Goal: Task Accomplishment & Management: Complete application form

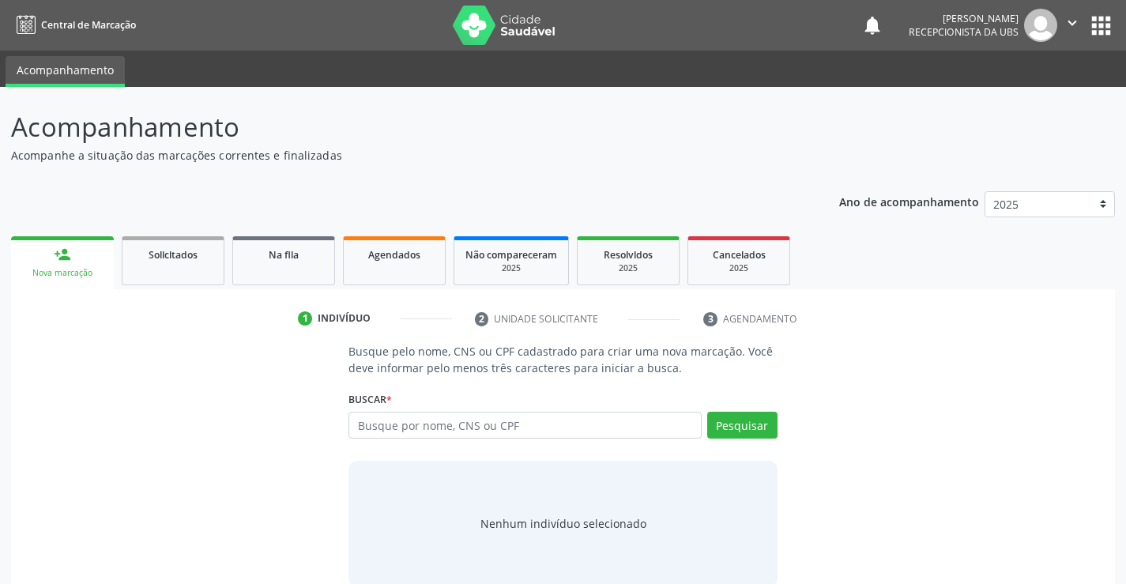
click at [57, 274] on div "Nova marcação" at bounding box center [62, 273] width 81 height 12
click at [493, 424] on input "text" at bounding box center [525, 425] width 352 height 27
click at [577, 435] on input "text" at bounding box center [525, 425] width 352 height 27
click at [552, 433] on input "text" at bounding box center [525, 425] width 352 height 27
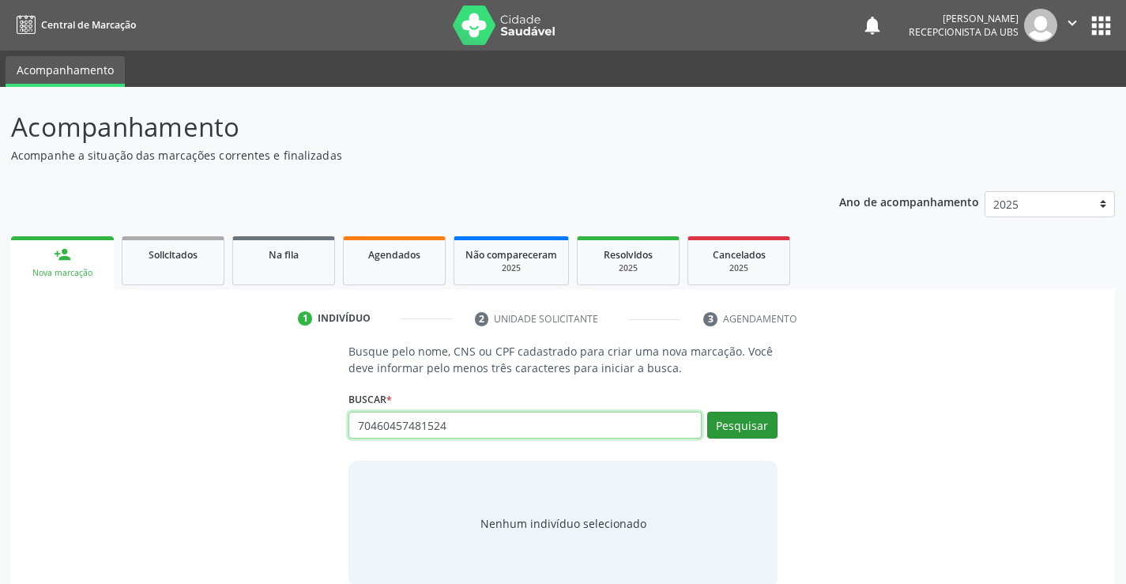
type input "70460457481524"
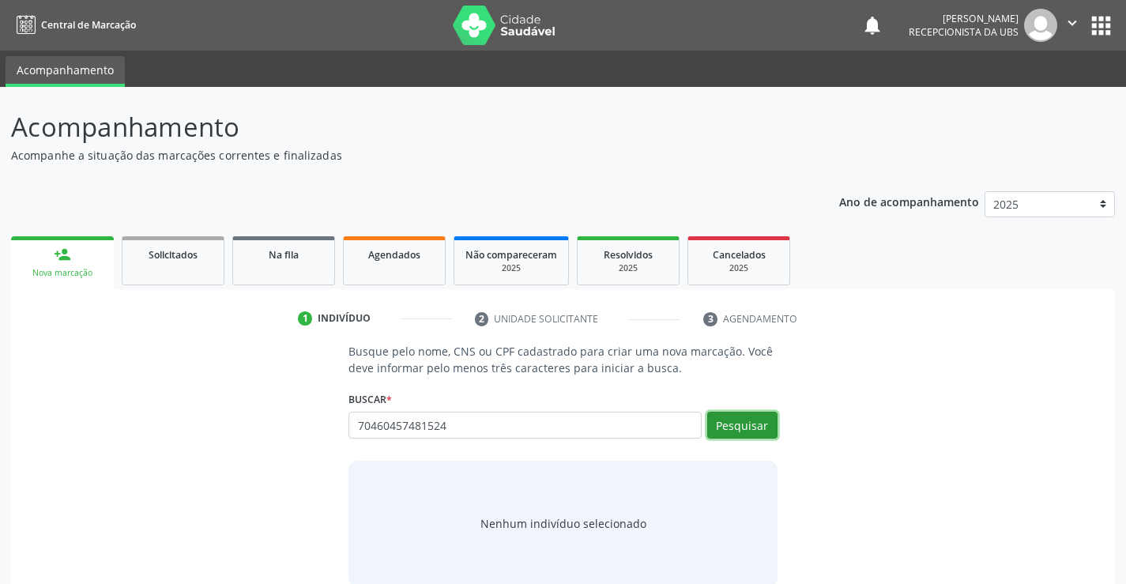
click at [735, 435] on button "Pesquisar" at bounding box center [742, 425] width 70 height 27
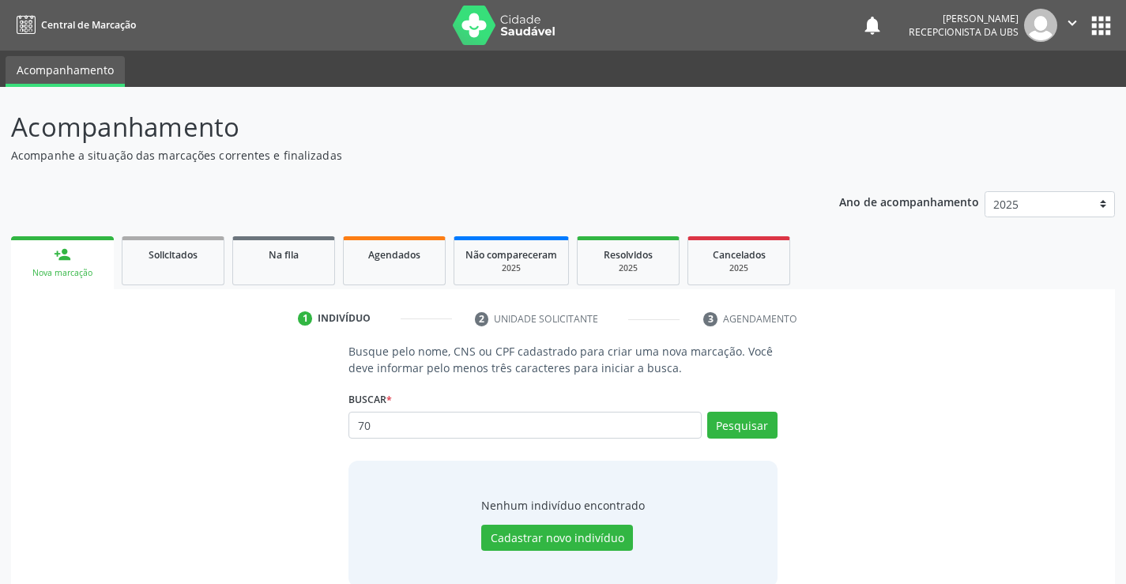
type input "7"
type input "12374608409"
click at [743, 422] on button "Pesquisar" at bounding box center [742, 425] width 70 height 27
type input "12374608409"
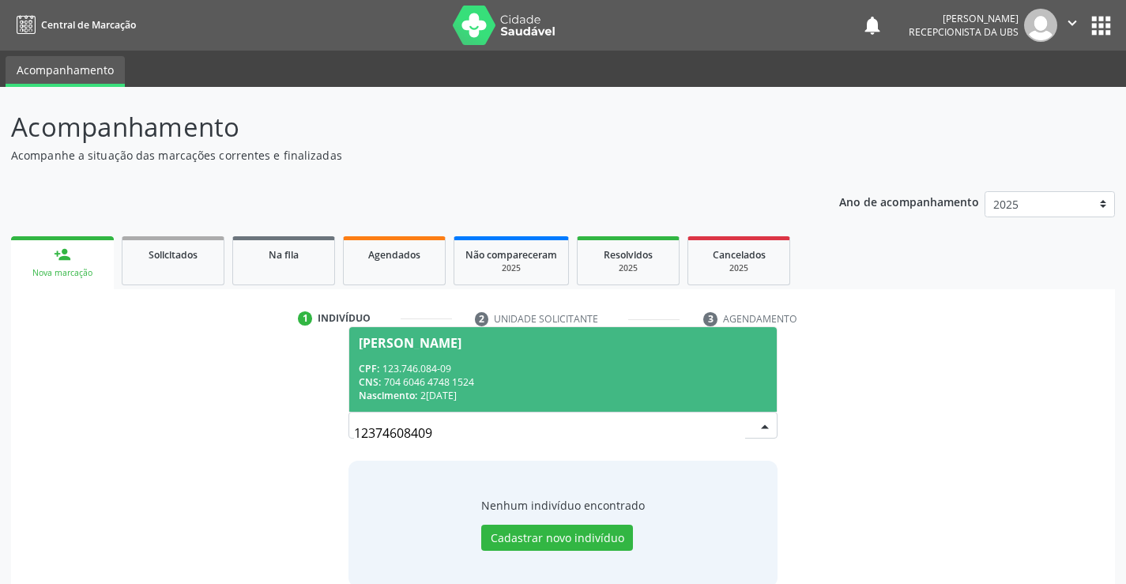
click at [531, 366] on div "CPF: 123.746.084-09" at bounding box center [563, 368] width 408 height 13
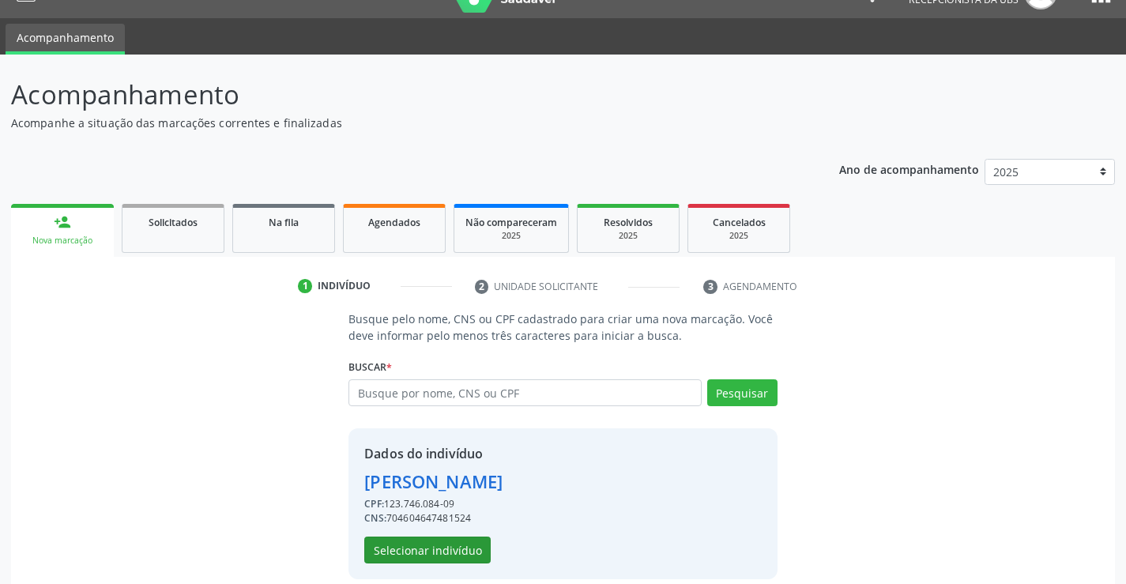
scroll to position [50, 0]
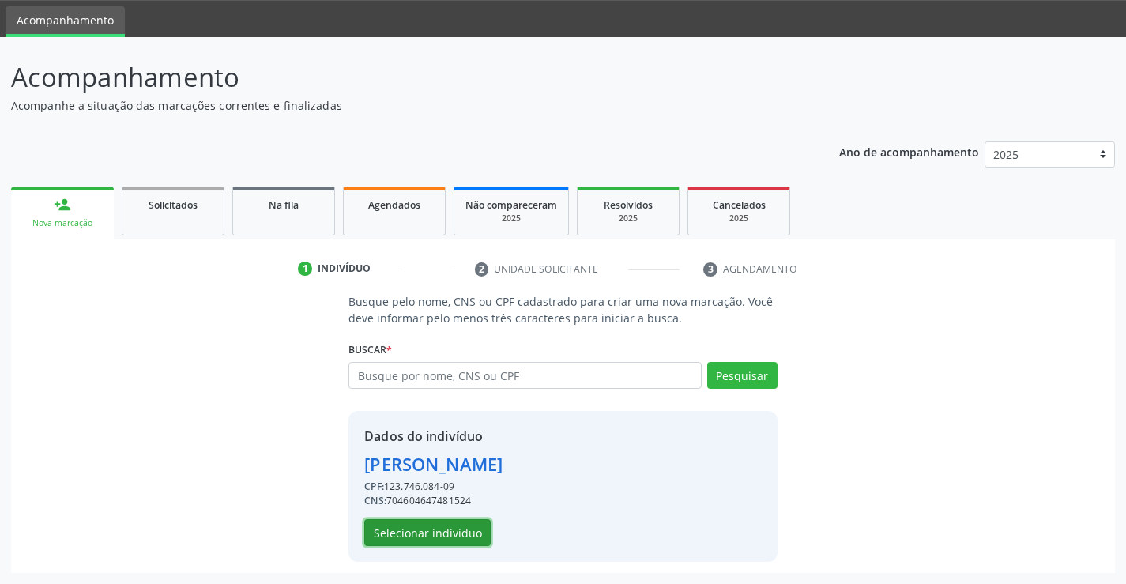
click at [413, 531] on button "Selecionar indivíduo" at bounding box center [427, 532] width 126 height 27
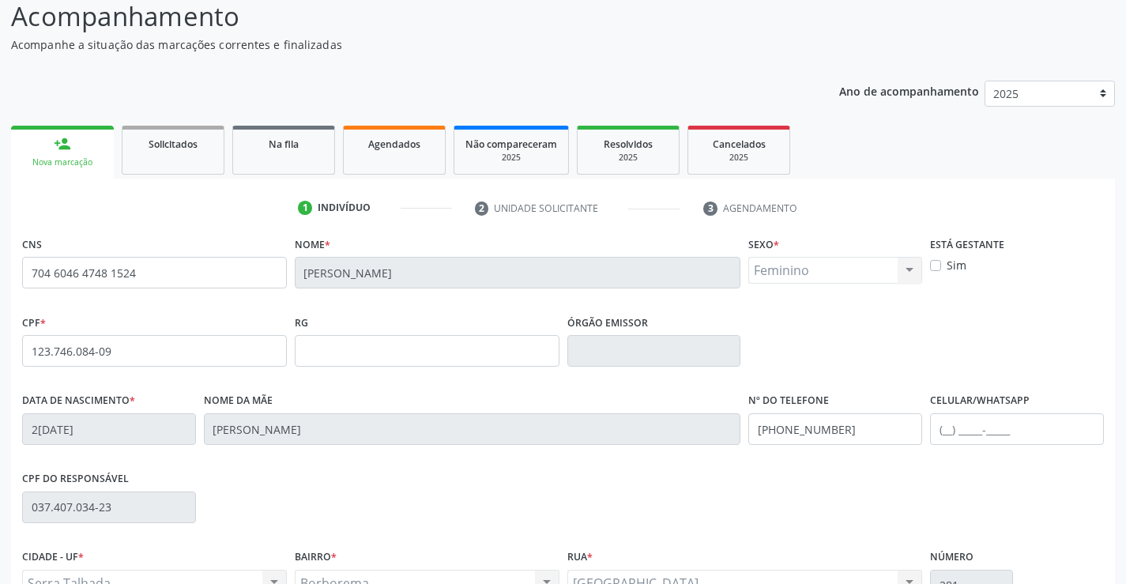
scroll to position [273, 0]
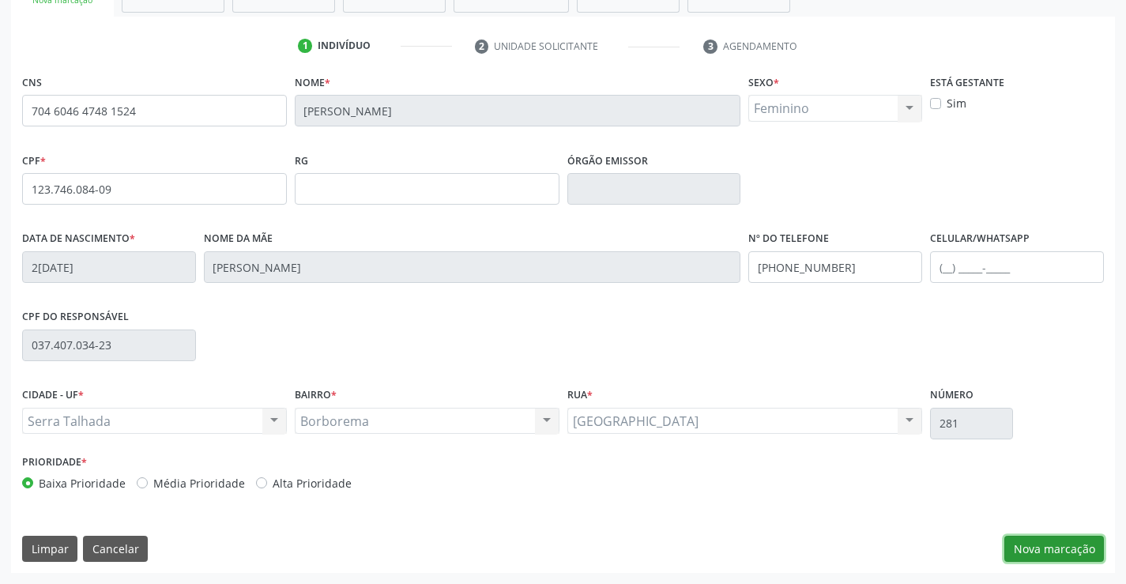
click at [1041, 551] on button "Nova marcação" at bounding box center [1055, 549] width 100 height 27
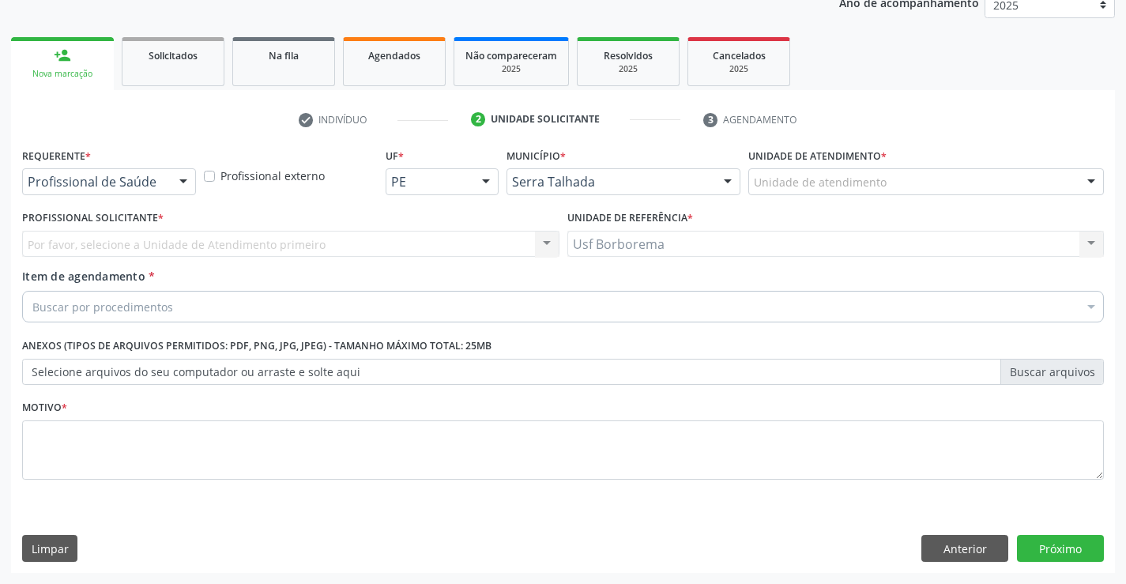
scroll to position [199, 0]
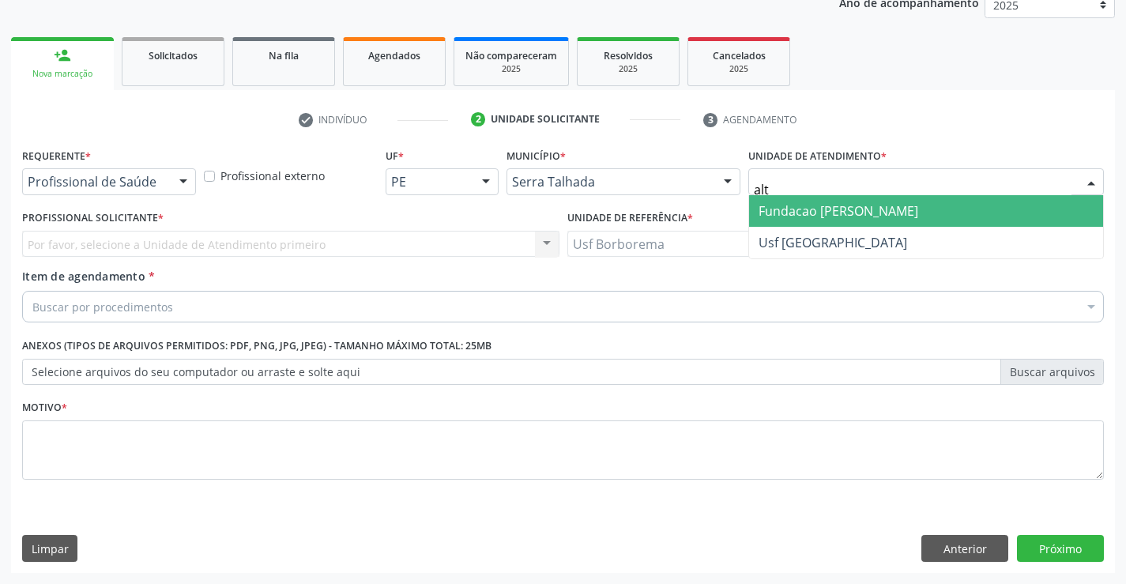
type input "alti"
click at [816, 209] on span "Fundacao [PERSON_NAME]" at bounding box center [839, 210] width 160 height 17
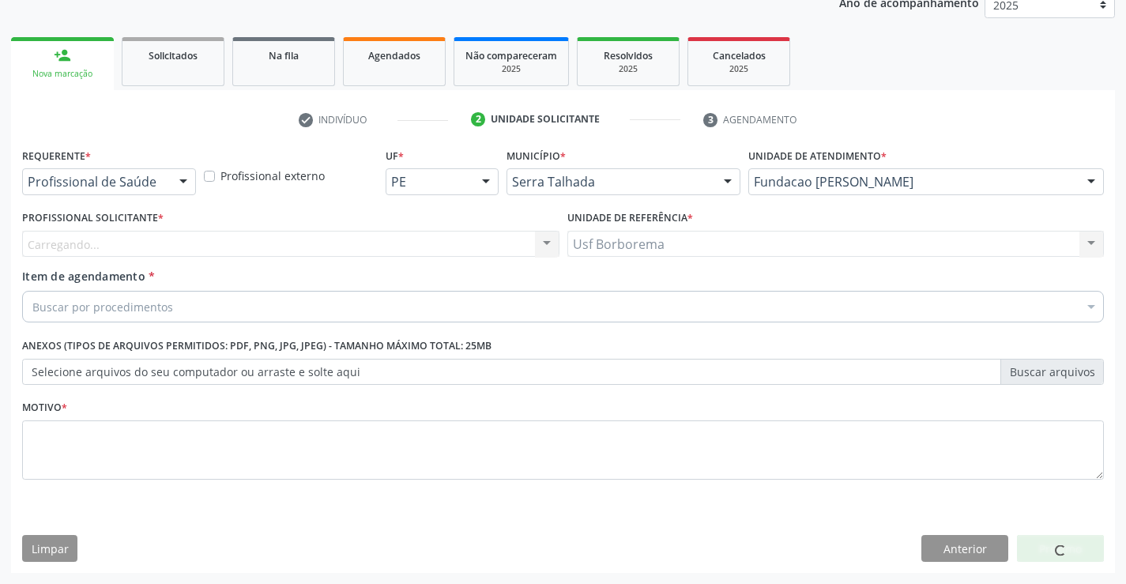
click at [209, 237] on div "Carregando... Nenhum resultado encontrado para: " " Não há nenhuma opção para s…" at bounding box center [290, 244] width 537 height 27
click at [214, 239] on div "Carregando..." at bounding box center [290, 244] width 537 height 27
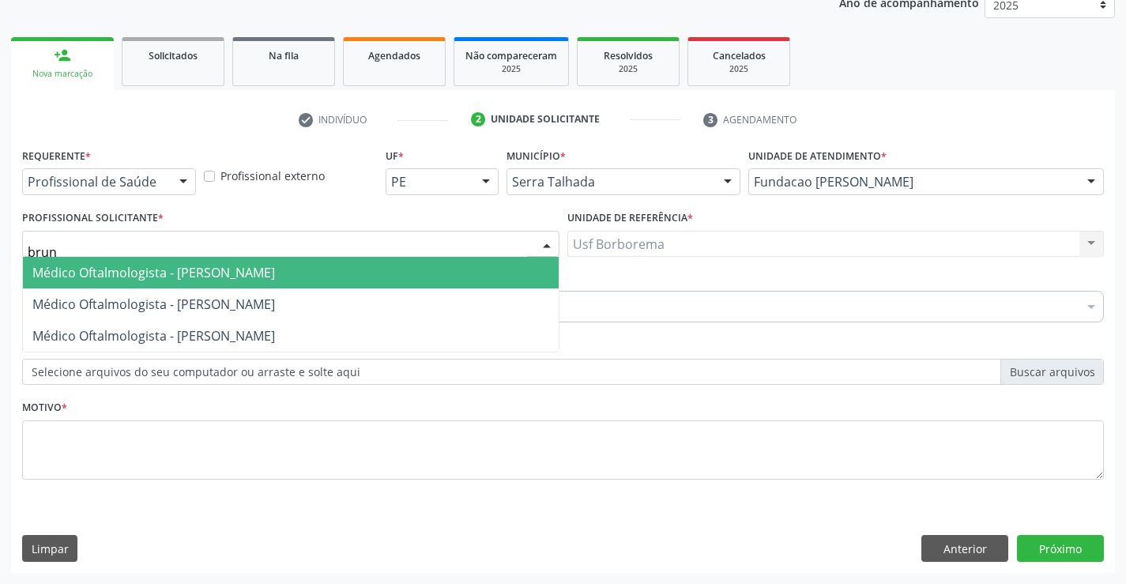
type input "bruna"
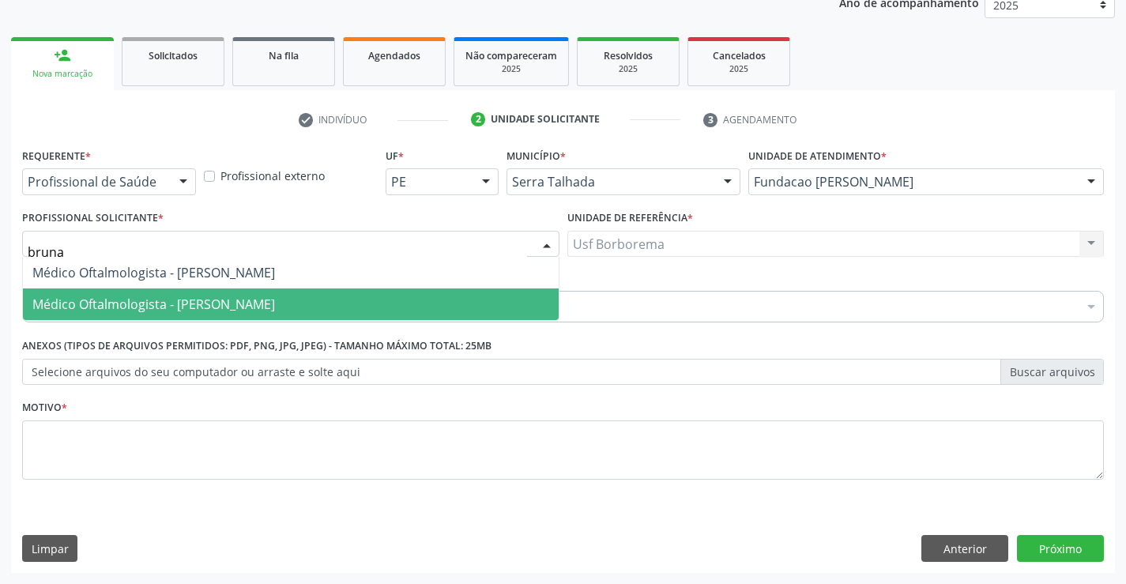
click at [275, 308] on span "Médico Oftalmologista - Bruna Vieira Oliveira Carvalho Ventura" at bounding box center [153, 304] width 243 height 17
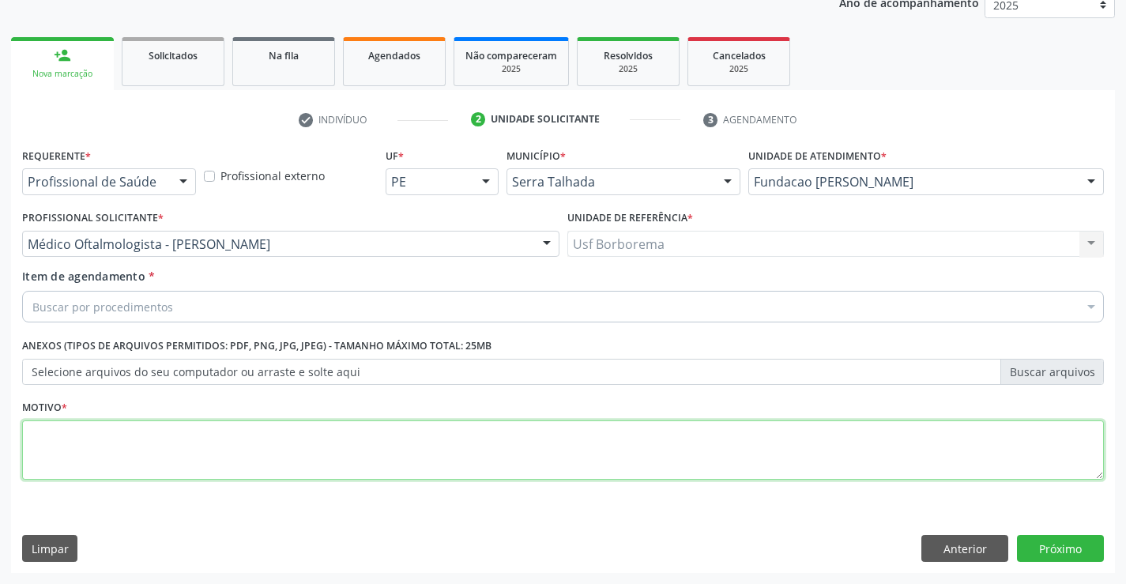
click at [284, 455] on textarea at bounding box center [563, 450] width 1082 height 60
type textarea "rotina"
click at [1050, 540] on button "Próximo" at bounding box center [1060, 548] width 87 height 27
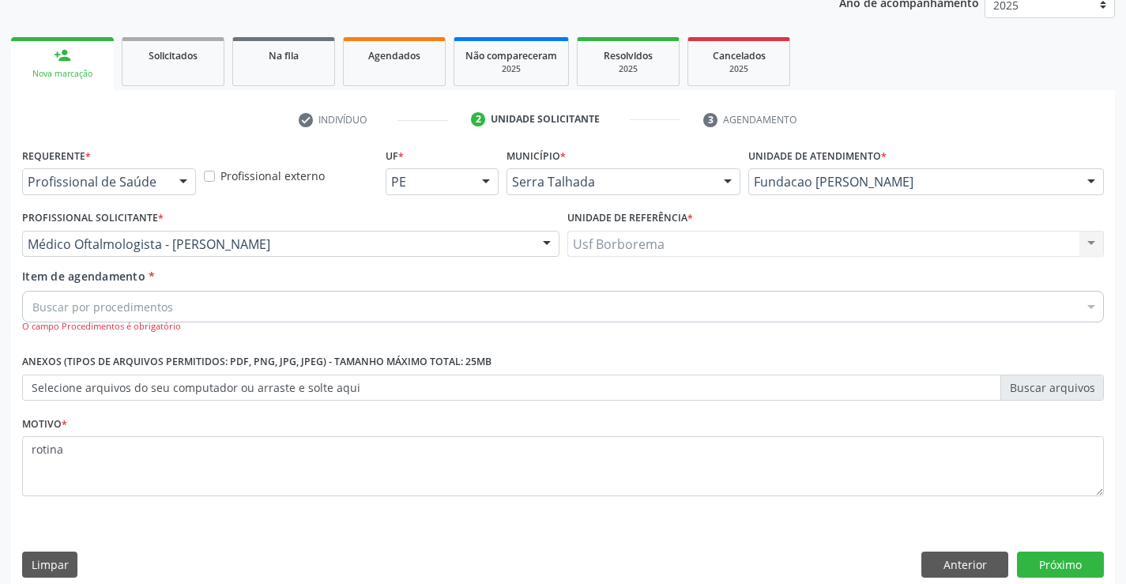
click at [379, 302] on div "Buscar por procedimentos" at bounding box center [563, 307] width 1082 height 32
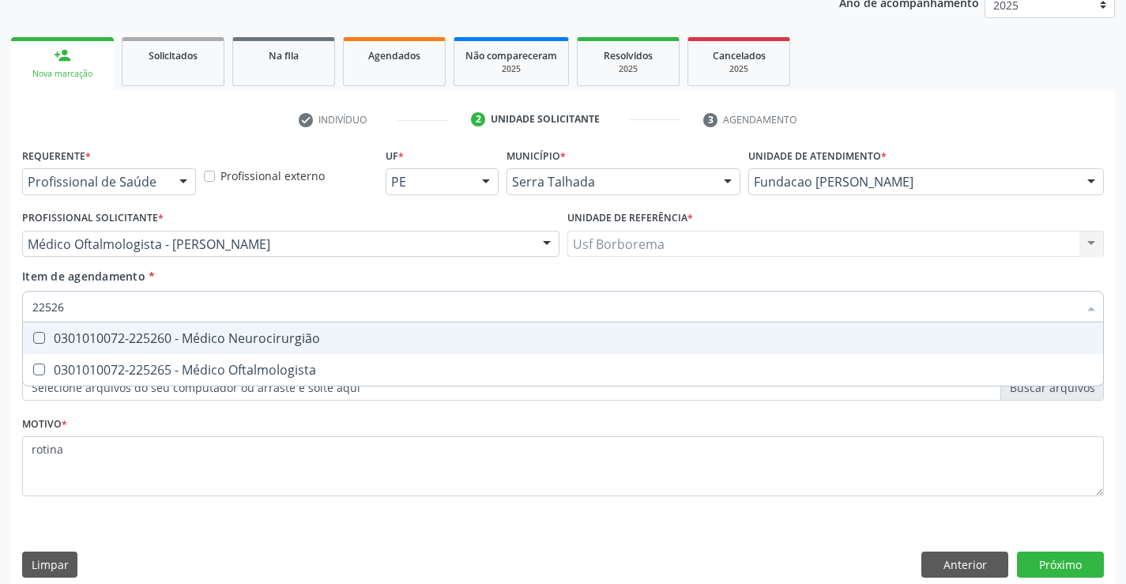
type input "225265"
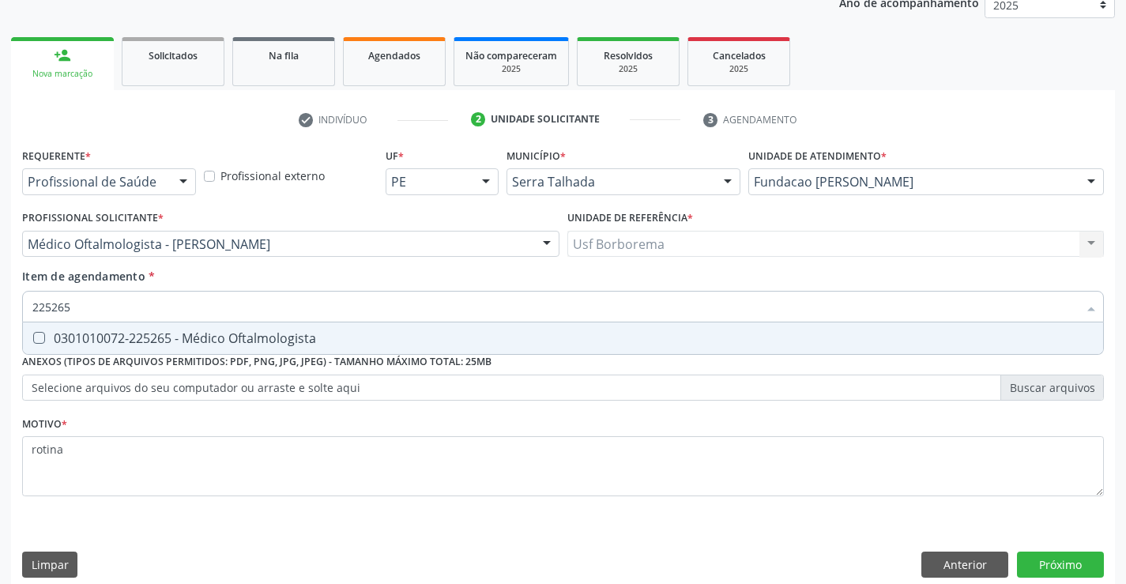
click at [376, 334] on div "0301010072-225265 - Médico Oftalmologista" at bounding box center [562, 338] width 1061 height 13
checkbox Oftalmologista "true"
click at [1085, 562] on button "Próximo" at bounding box center [1060, 565] width 87 height 27
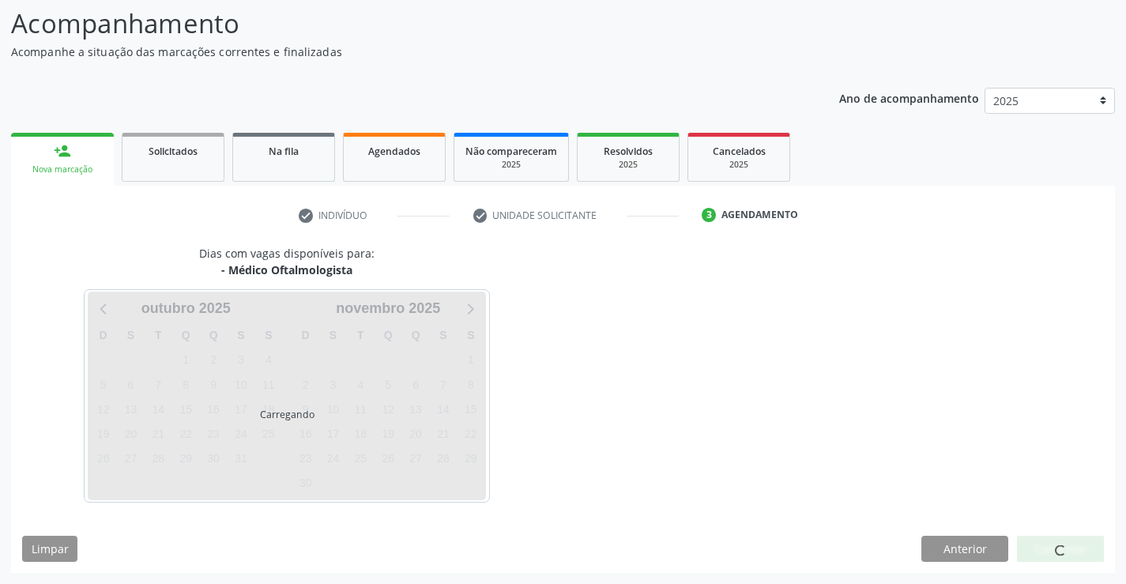
scroll to position [104, 0]
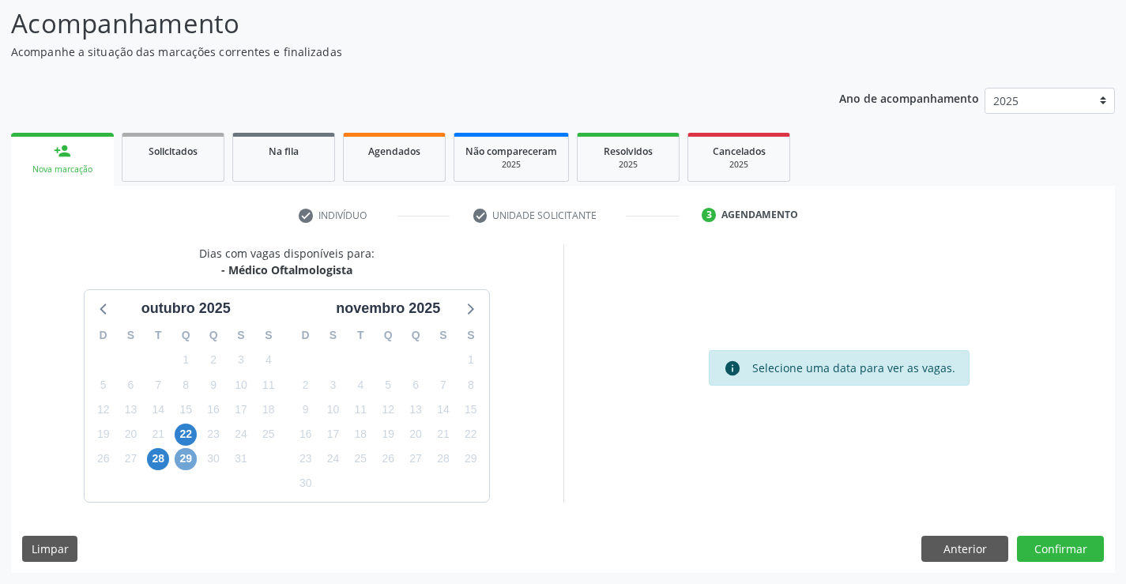
click at [189, 463] on span "29" at bounding box center [186, 459] width 22 height 22
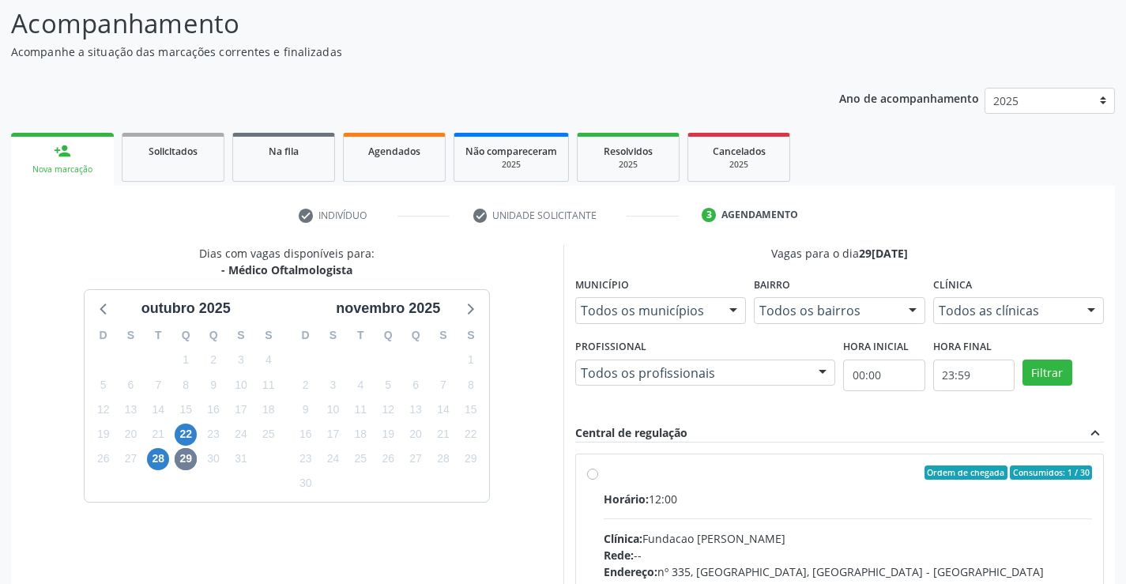
click at [995, 322] on div "Todos as clínicas" at bounding box center [1019, 310] width 172 height 27
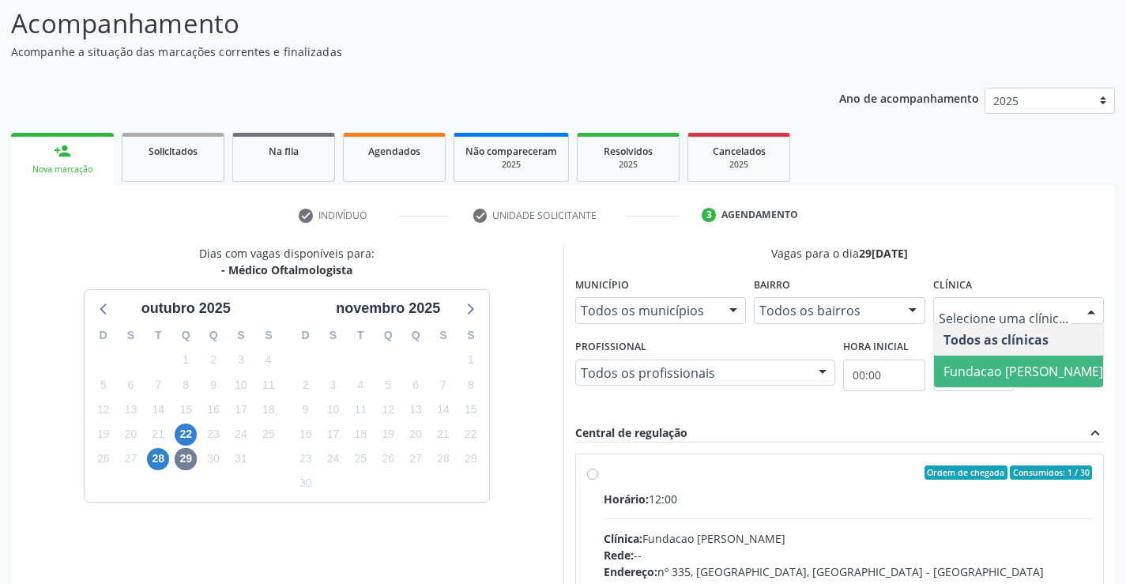
click at [986, 363] on span "Fundacao [PERSON_NAME]" at bounding box center [1024, 371] width 160 height 17
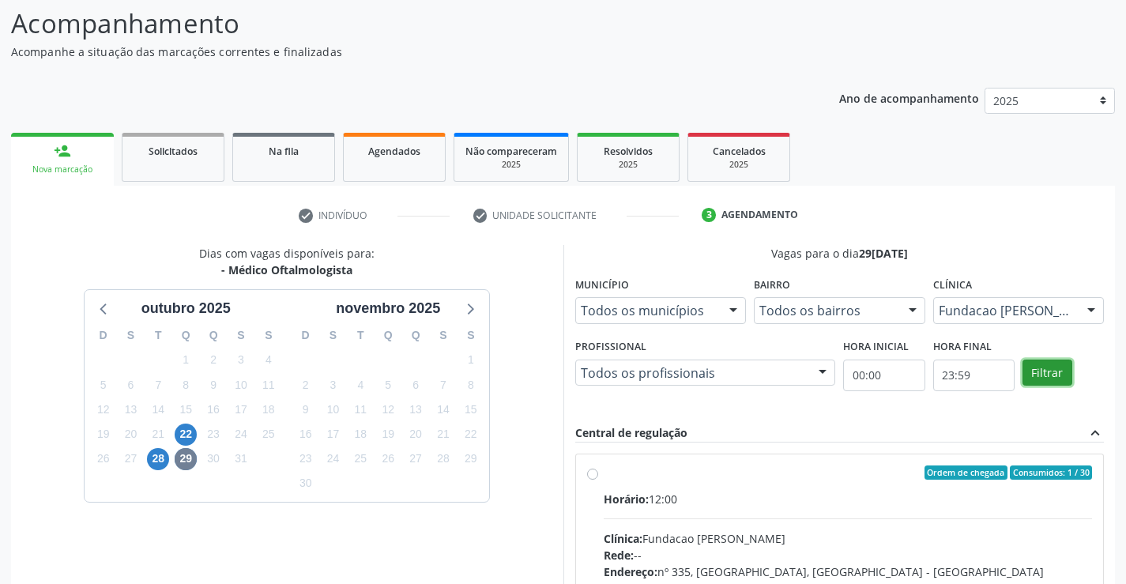
click at [1063, 369] on button "Filtrar" at bounding box center [1048, 373] width 50 height 27
click at [604, 472] on label "Ordem de chegada Consumidos: 1 / 30 Horário: 12:00 Clínica: Fundacao Altino Ven…" at bounding box center [848, 587] width 489 height 243
click at [595, 472] on input "Ordem de chegada Consumidos: 1 / 30 Horário: 12:00 Clínica: Fundacao Altino Ven…" at bounding box center [592, 473] width 11 height 14
radio input "true"
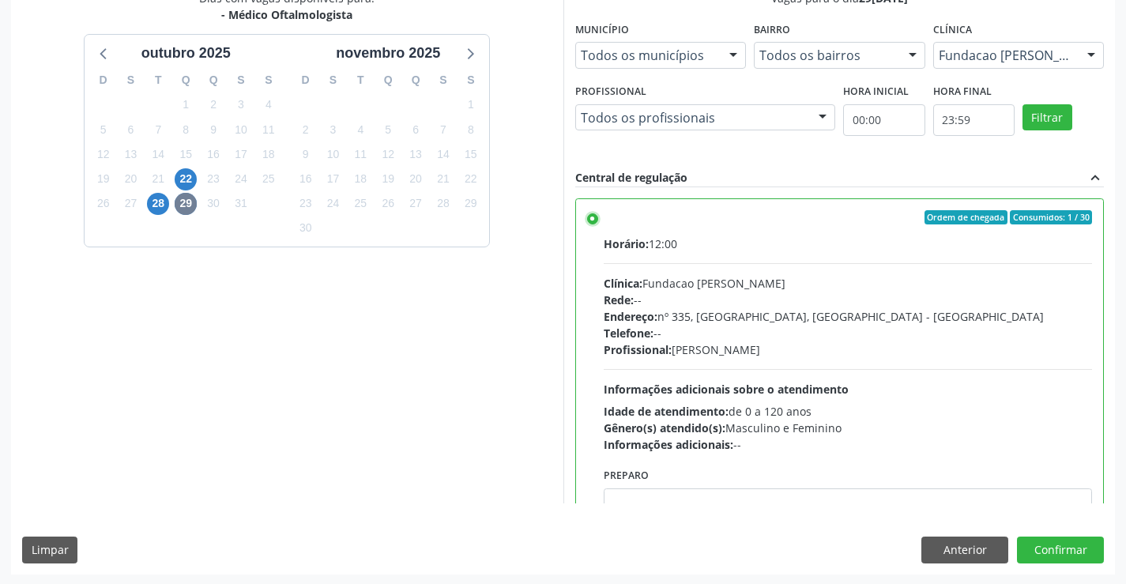
scroll to position [360, 0]
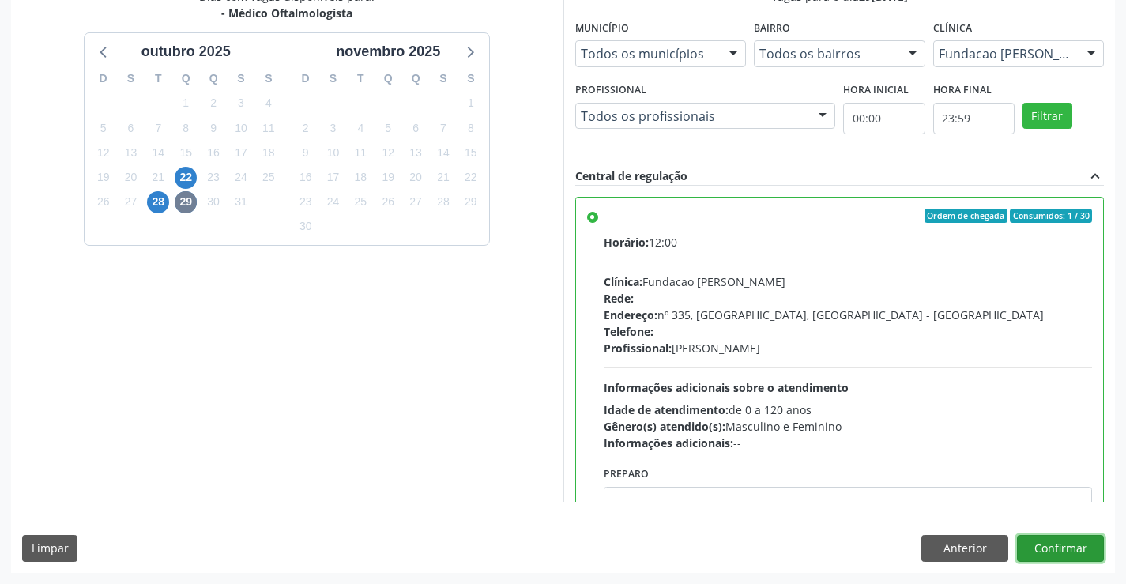
click at [1061, 541] on button "Confirmar" at bounding box center [1060, 548] width 87 height 27
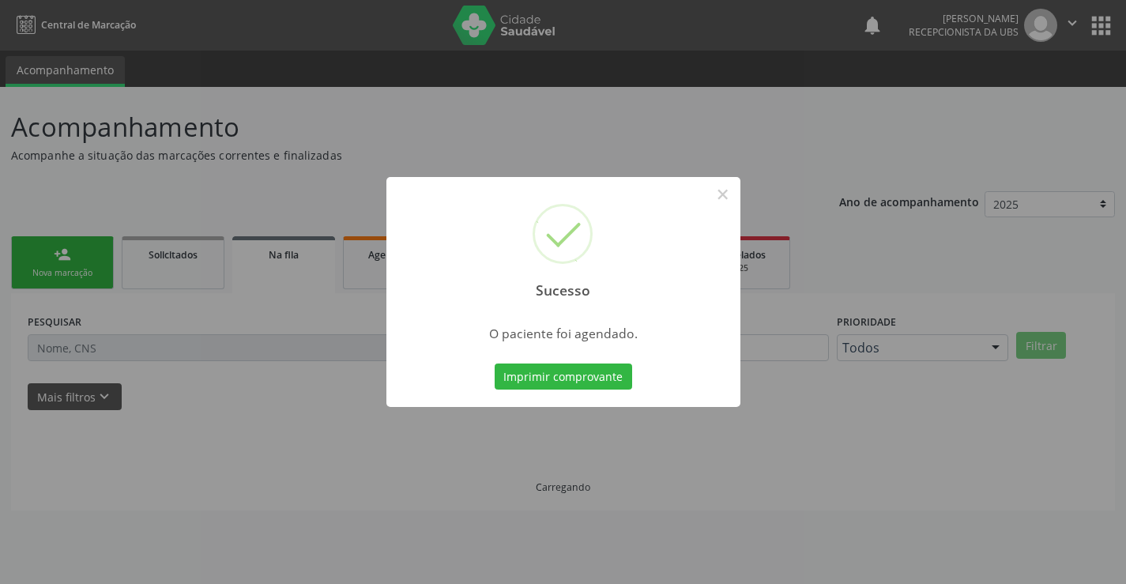
scroll to position [0, 0]
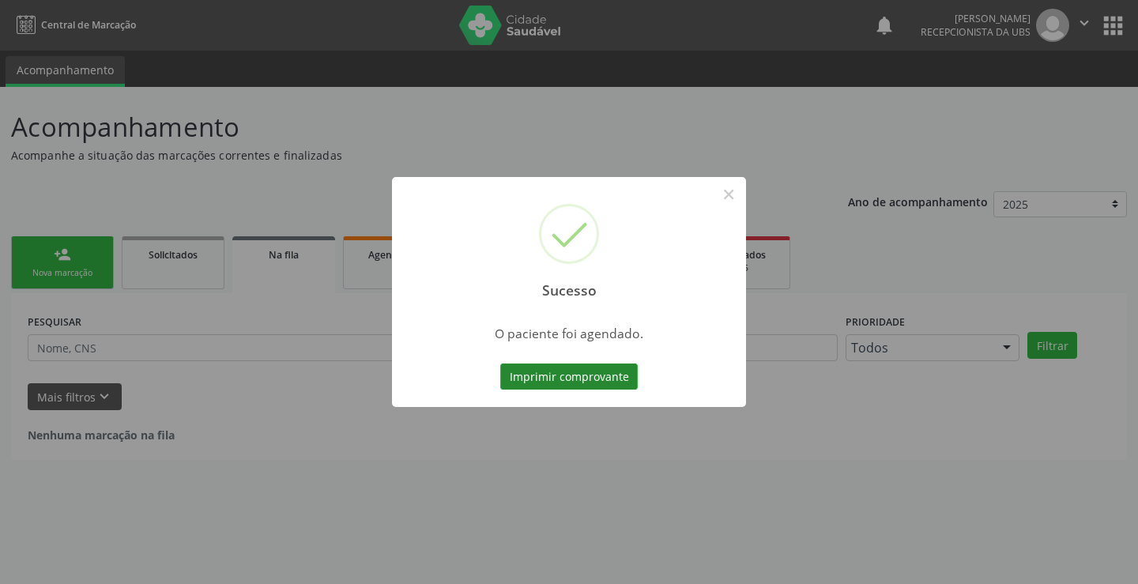
click at [591, 368] on button "Imprimir comprovante" at bounding box center [569, 377] width 138 height 27
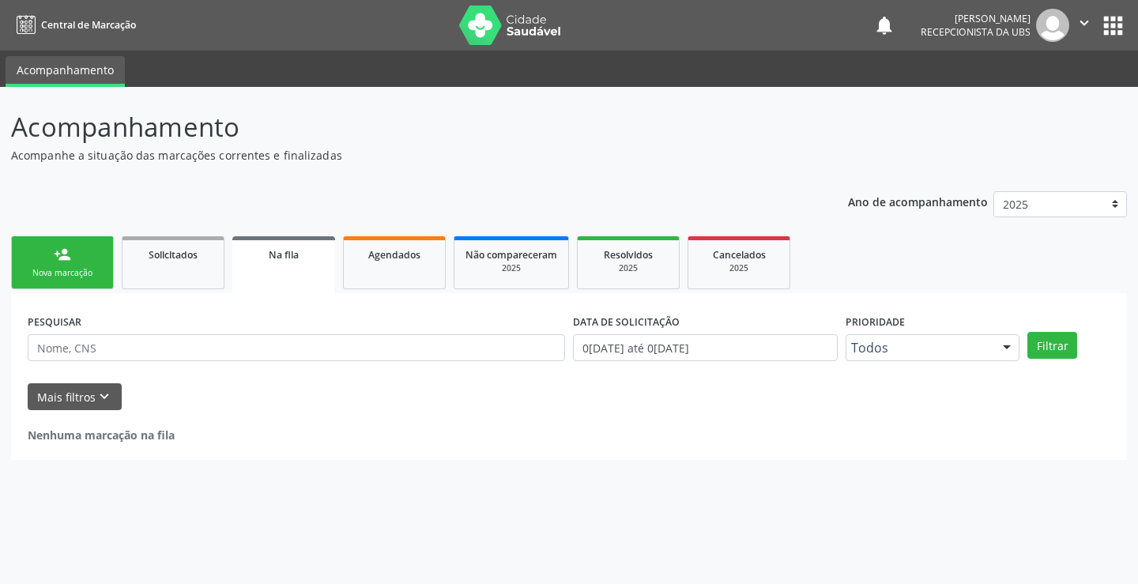
click at [82, 277] on div "Nova marcação" at bounding box center [62, 273] width 79 height 12
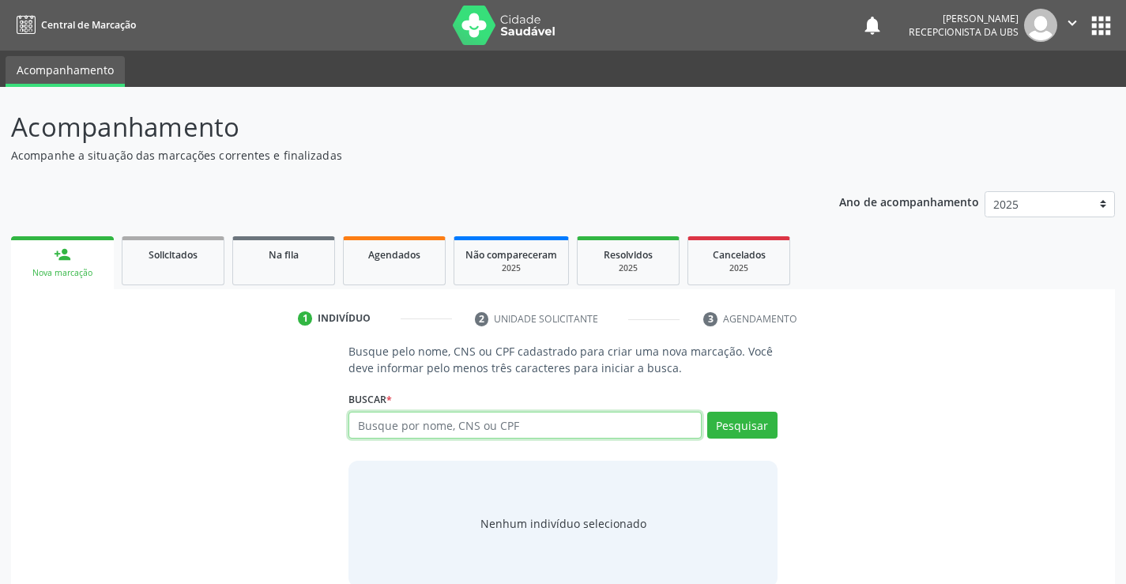
click at [388, 428] on input "text" at bounding box center [525, 425] width 352 height 27
type input "700301952841234"
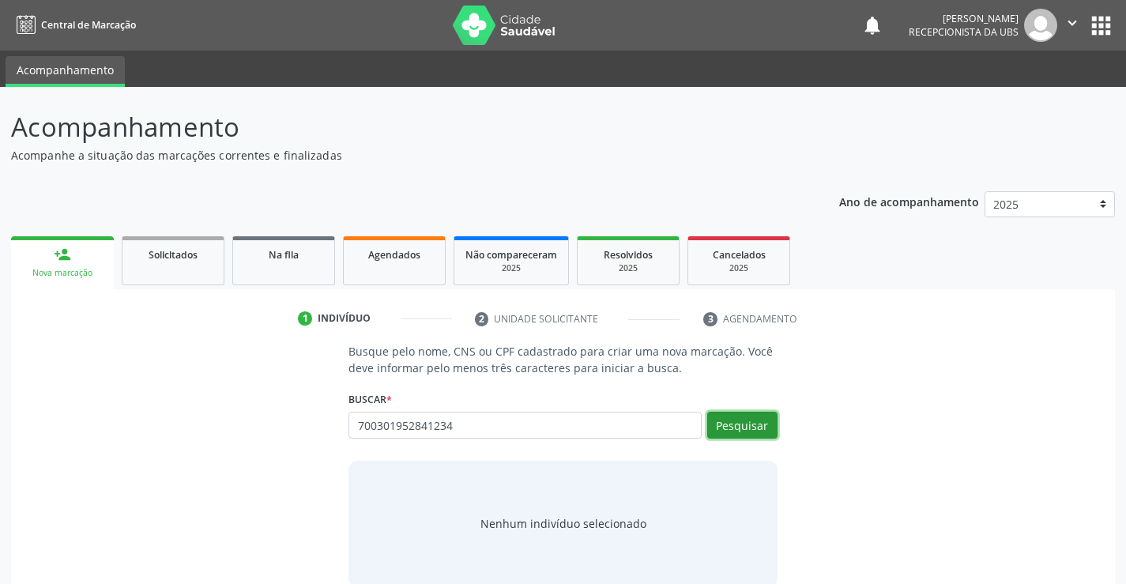
click at [727, 419] on button "Pesquisar" at bounding box center [742, 425] width 70 height 27
type input "700301952841234"
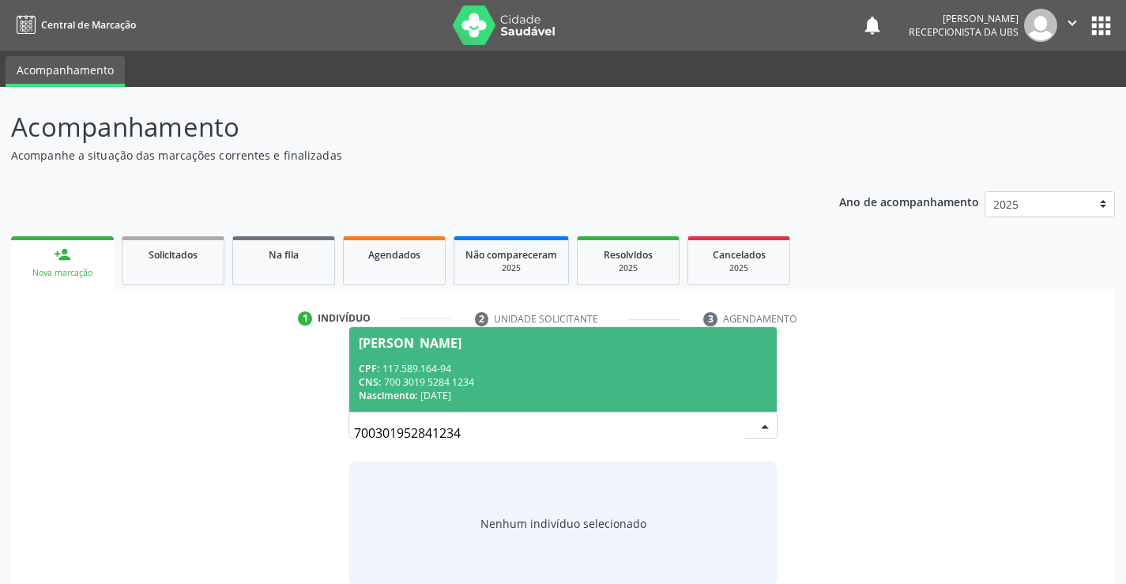
click at [515, 368] on div "CPF: 117.589.164-94" at bounding box center [563, 368] width 408 height 13
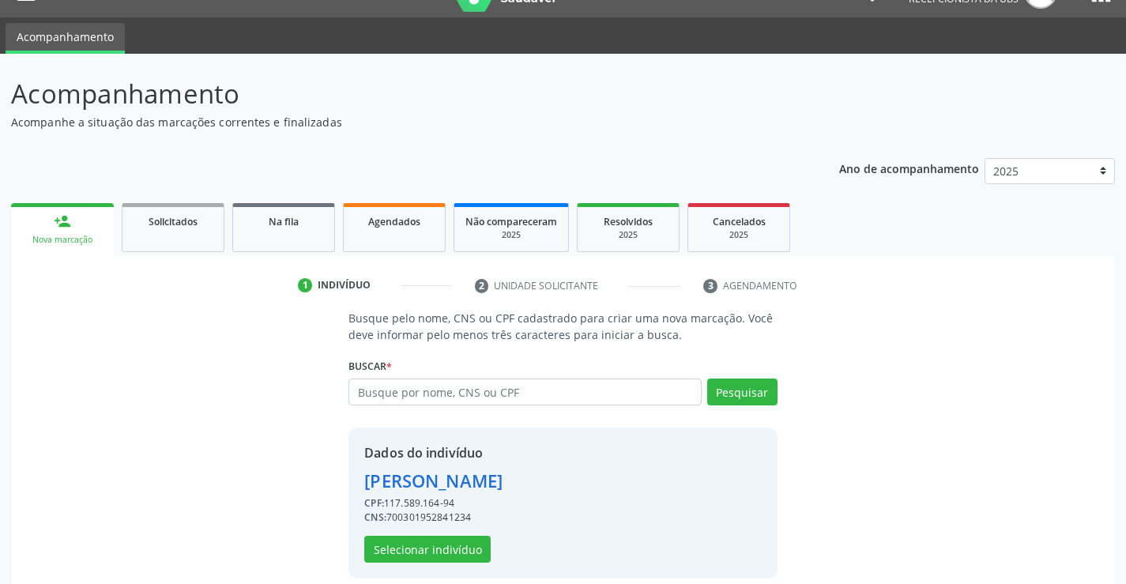
scroll to position [50, 0]
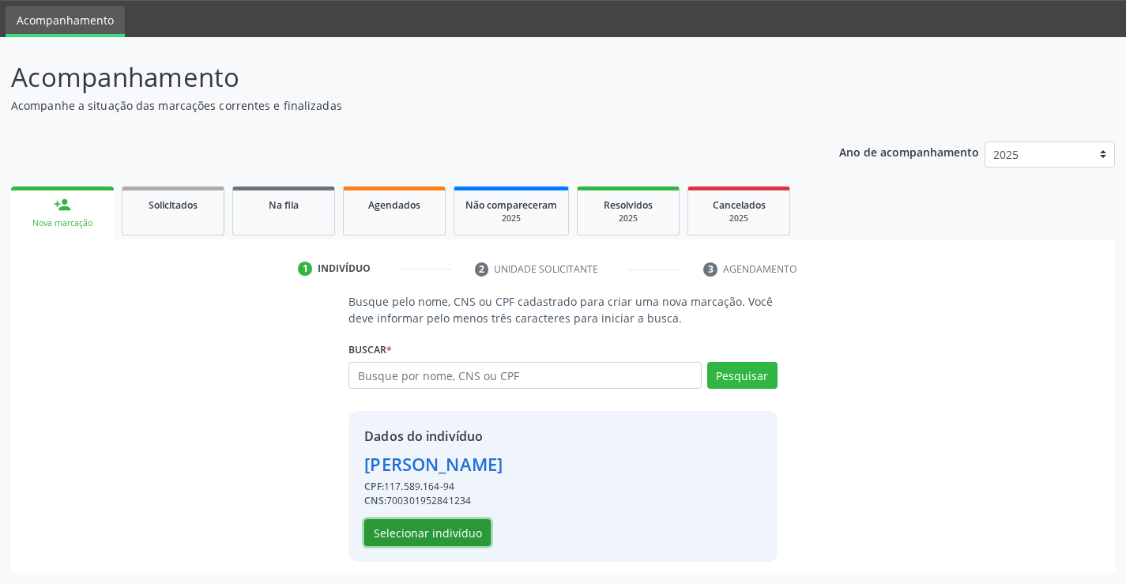
click at [452, 525] on button "Selecionar indivíduo" at bounding box center [427, 532] width 126 height 27
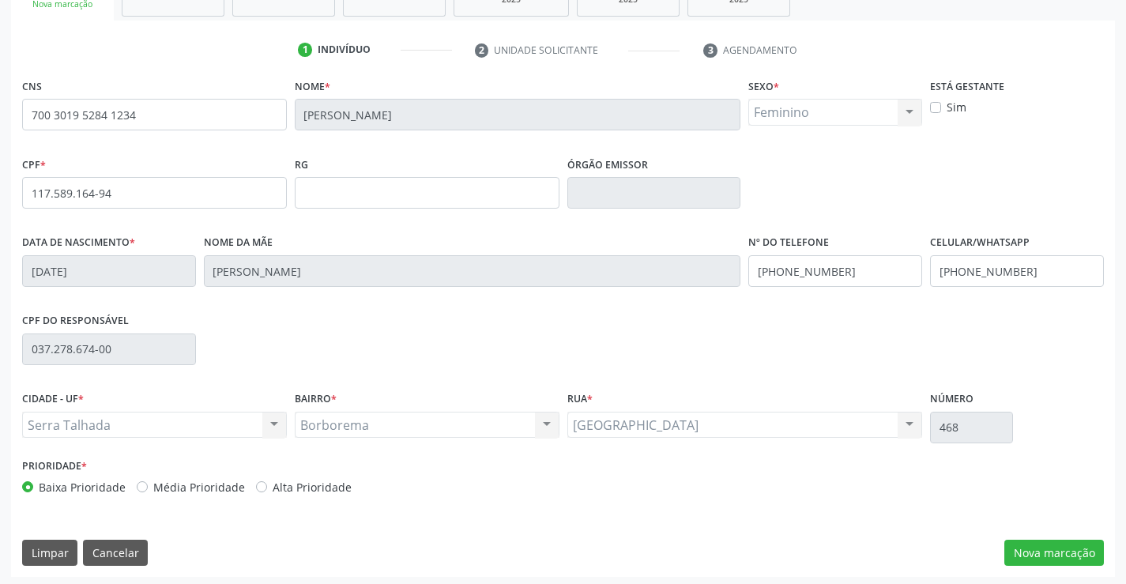
scroll to position [273, 0]
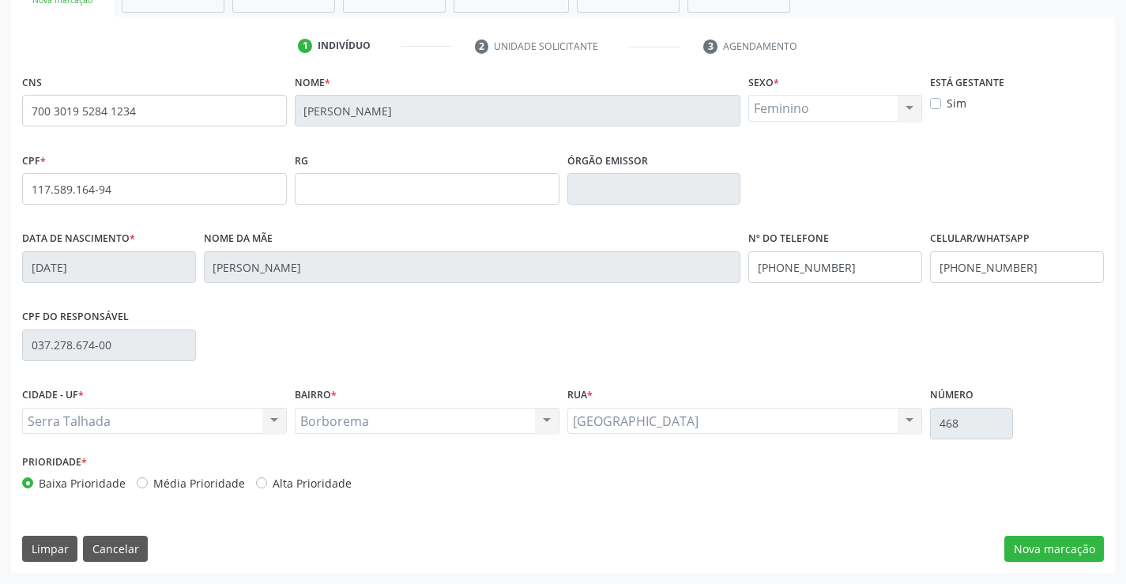
drag, startPoint x: 1029, startPoint y: 522, endPoint x: 1039, endPoint y: 532, distance: 14.0
click at [1035, 527] on div "CNS 700 3019 5284 1234 Nome * Maria Juliana de Magalhaes Sexo * Feminino Mascul…" at bounding box center [563, 321] width 1104 height 503
click at [1040, 536] on button "Nova marcação" at bounding box center [1055, 549] width 100 height 27
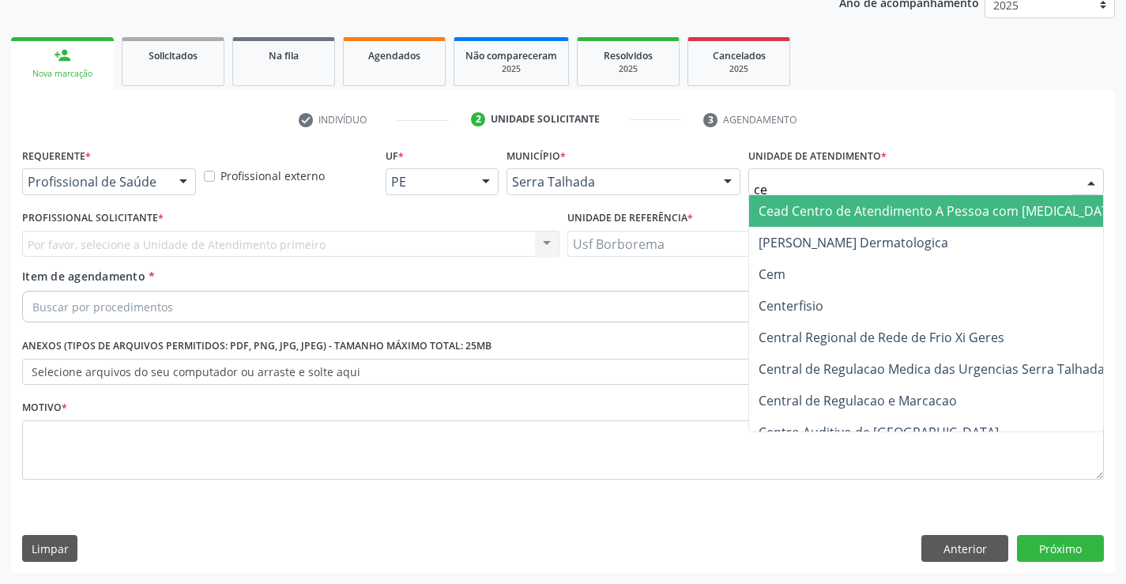
type input "cem"
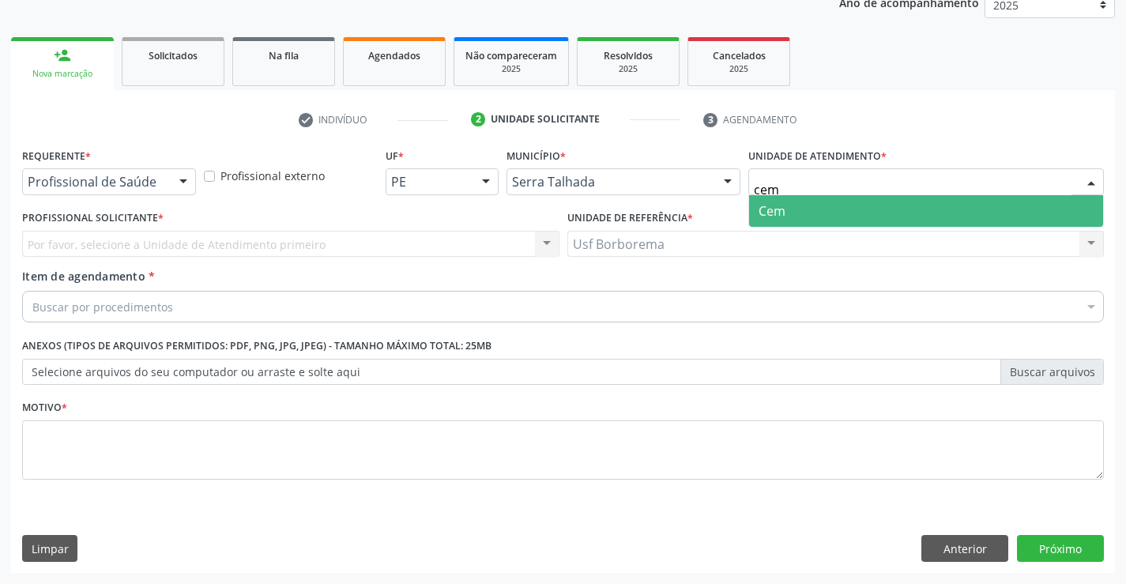
click at [773, 206] on span "Cem" at bounding box center [772, 210] width 27 height 17
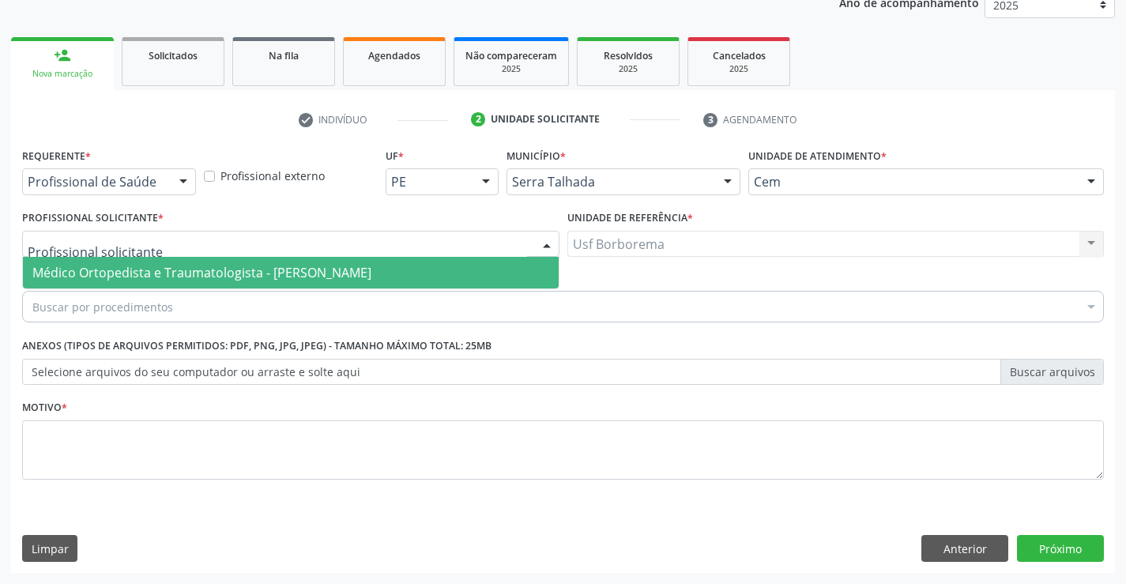
click at [308, 250] on div at bounding box center [290, 244] width 537 height 27
click at [315, 276] on span "Médico Ortopedista e Traumatologista - Ebenone Antonio da Silva" at bounding box center [201, 272] width 339 height 17
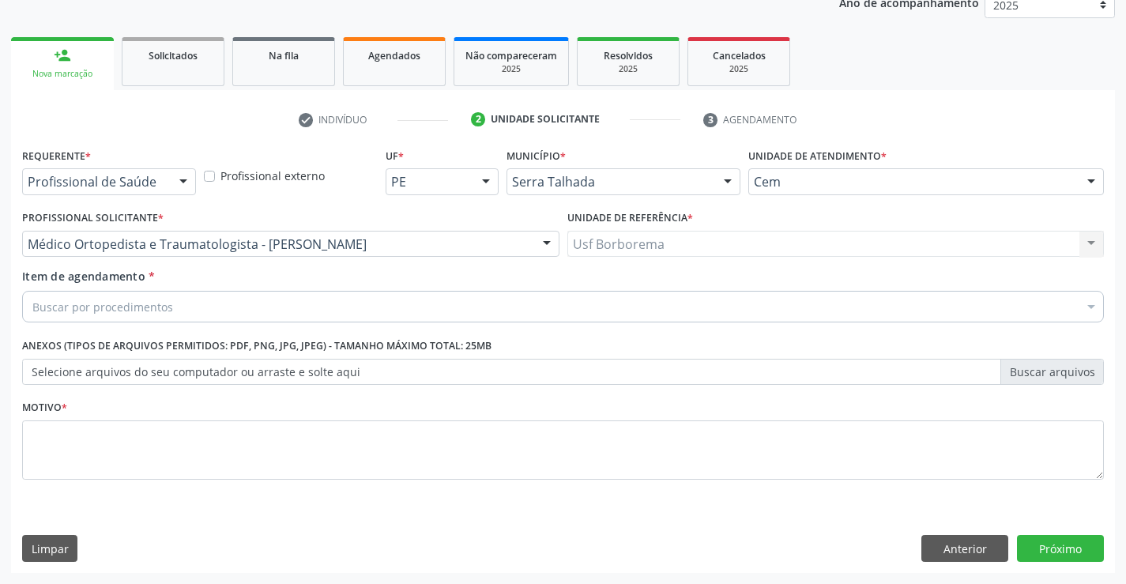
click at [311, 303] on div "Buscar por procedimentos" at bounding box center [563, 307] width 1082 height 32
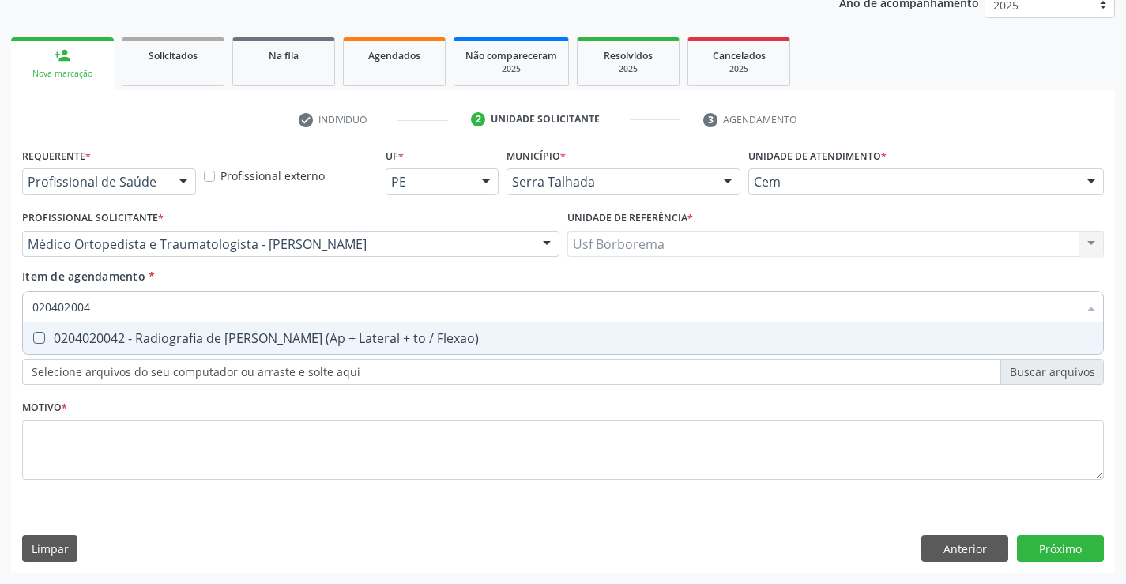
type input "0204020042"
drag, startPoint x: 355, startPoint y: 327, endPoint x: 352, endPoint y: 337, distance: 9.8
click at [355, 328] on span "0204020042 - Radiografia de [PERSON_NAME] (Ap + Lateral + to / Flexao)" at bounding box center [563, 338] width 1080 height 32
checkbox Flexao\) "true"
click at [320, 458] on div "Requerente * Profissional de Saúde Profissional de Saúde Paciente Nenhum result…" at bounding box center [563, 323] width 1082 height 358
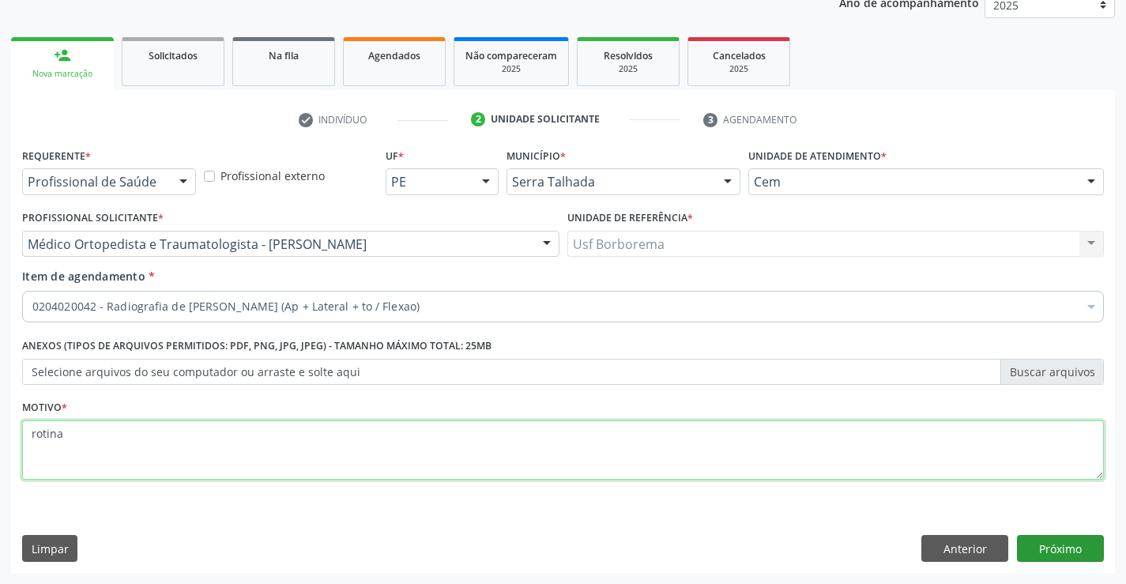
type textarea "rotina"
click at [1052, 555] on button "Próximo" at bounding box center [1060, 548] width 87 height 27
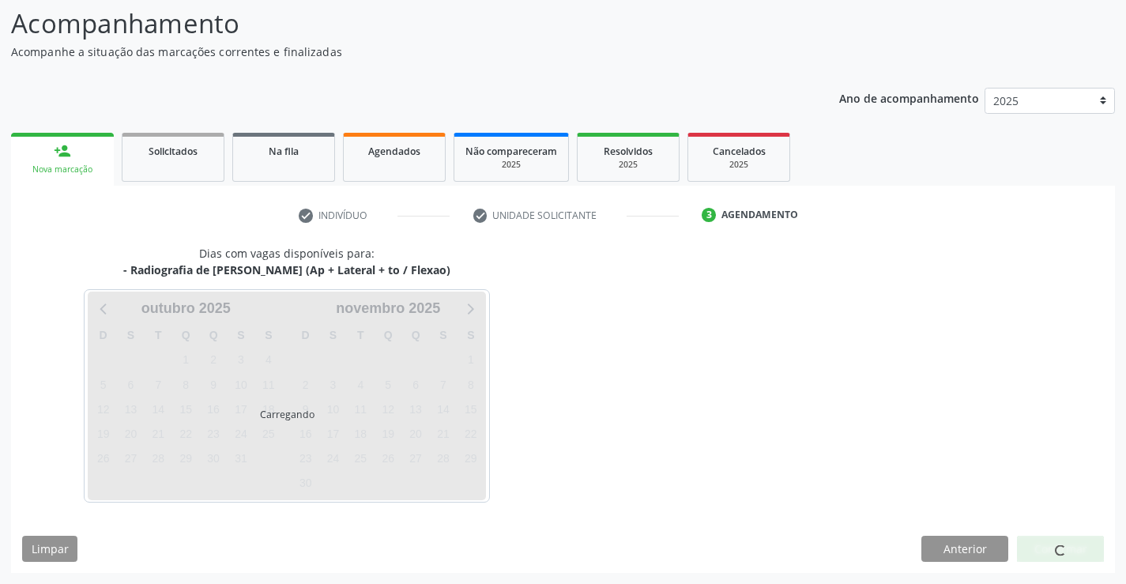
scroll to position [104, 0]
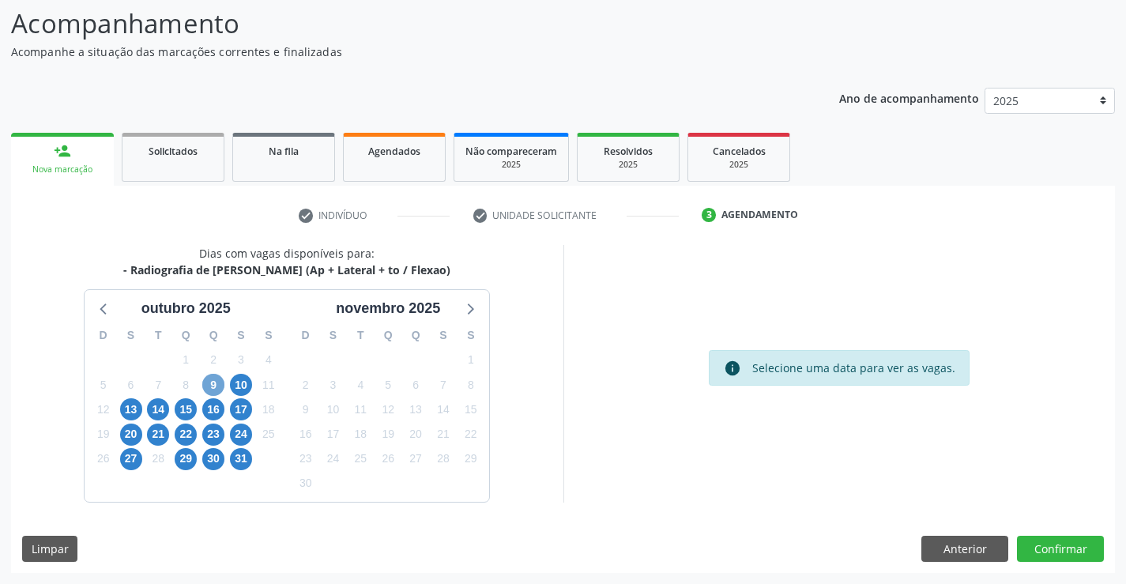
click at [224, 388] on span "9" at bounding box center [213, 385] width 22 height 22
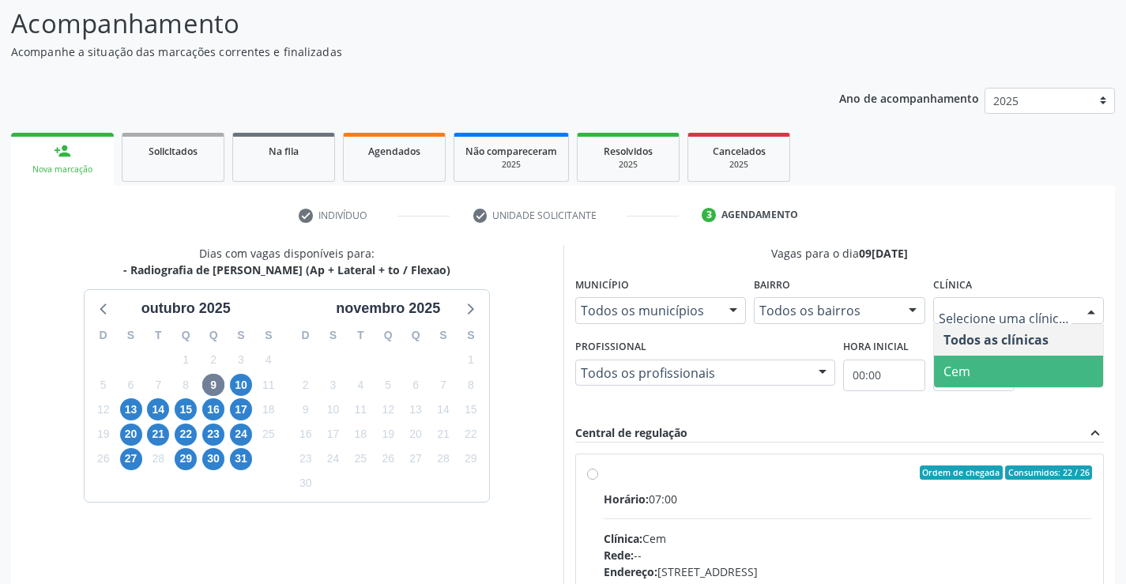
click at [1021, 376] on span "Cem" at bounding box center [1019, 372] width 170 height 32
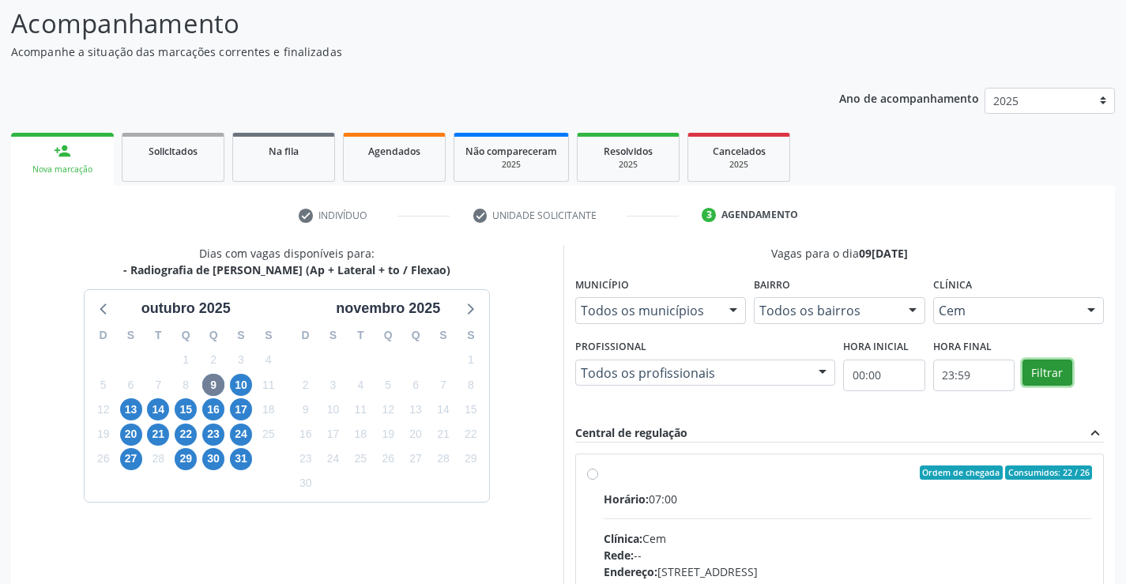
click at [1044, 371] on button "Filtrar" at bounding box center [1048, 373] width 50 height 27
click at [591, 463] on div "Ordem de chegada Consumidos: 22 / 26 Horário: 07:00 Clínica: Cem Rede: -- Ender…" at bounding box center [840, 586] width 528 height 265
radio input "true"
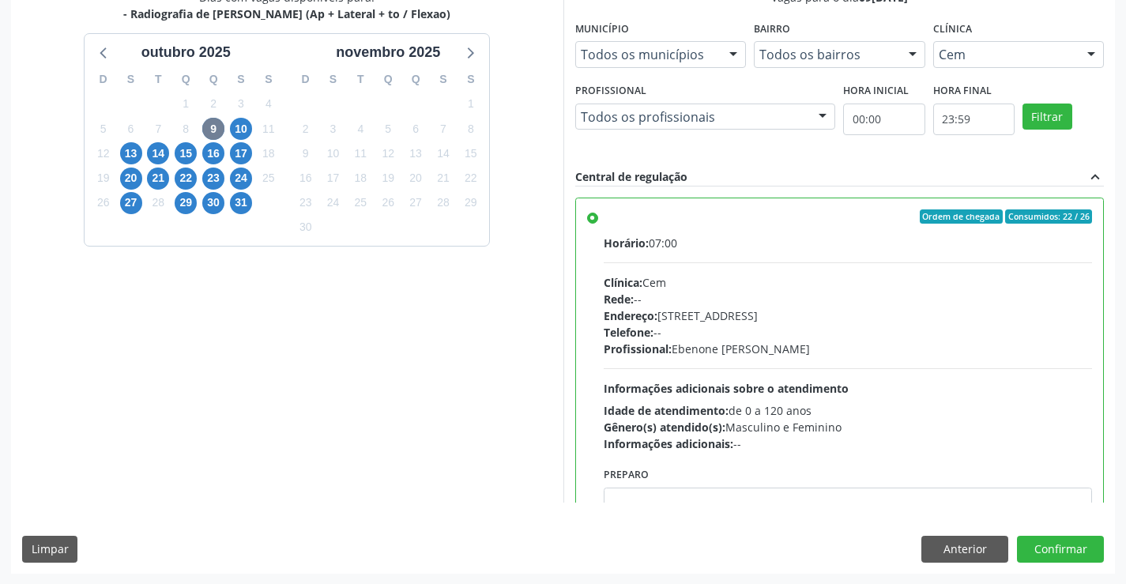
scroll to position [360, 0]
click at [1079, 543] on button "Confirmar" at bounding box center [1060, 548] width 87 height 27
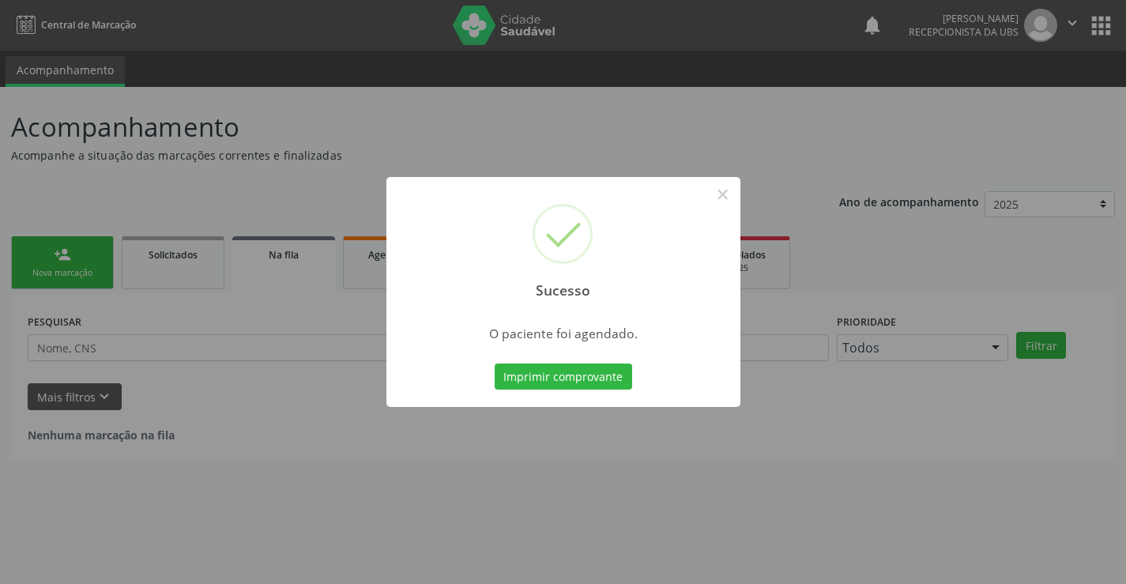
scroll to position [0, 0]
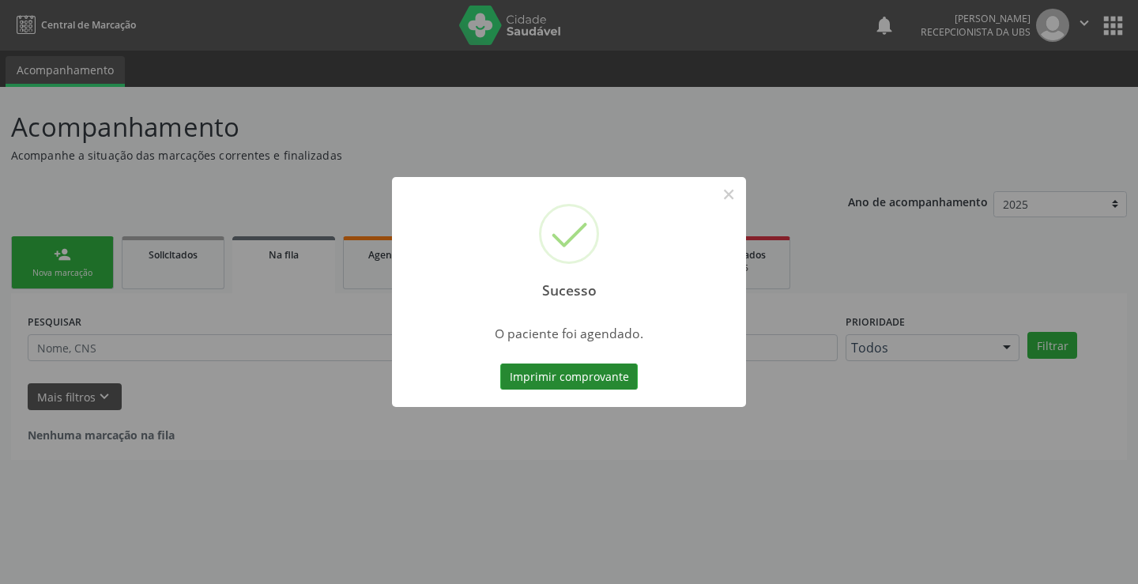
click at [599, 370] on button "Imprimir comprovante" at bounding box center [569, 377] width 138 height 27
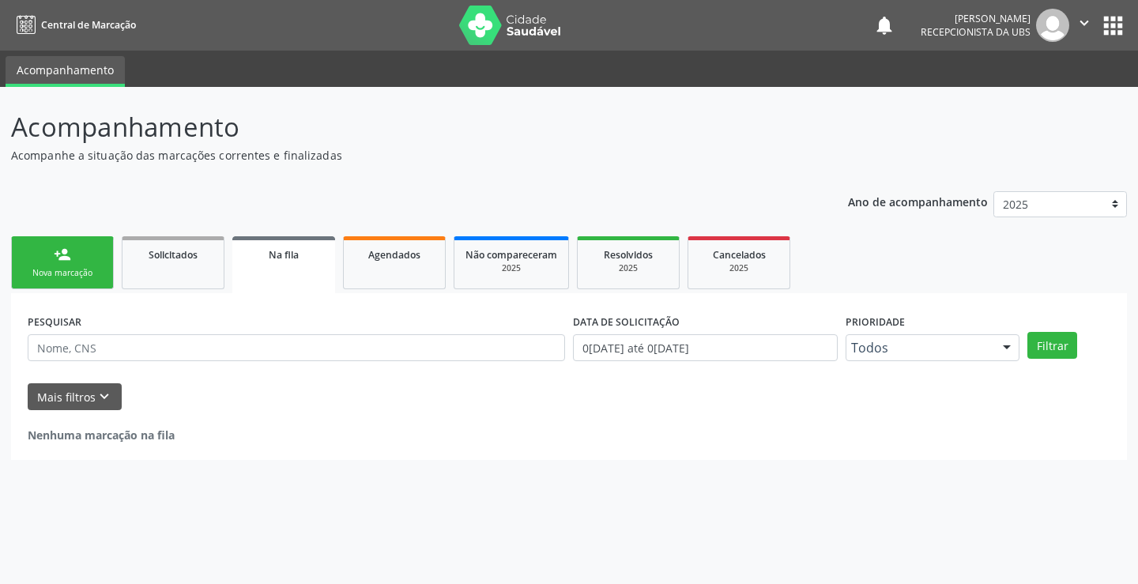
click at [96, 266] on link "person_add Nova marcação" at bounding box center [62, 262] width 103 height 53
drag, startPoint x: 96, startPoint y: 266, endPoint x: 0, endPoint y: 316, distance: 108.2
click at [98, 264] on link "person_add Nova marcação" at bounding box center [62, 262] width 103 height 53
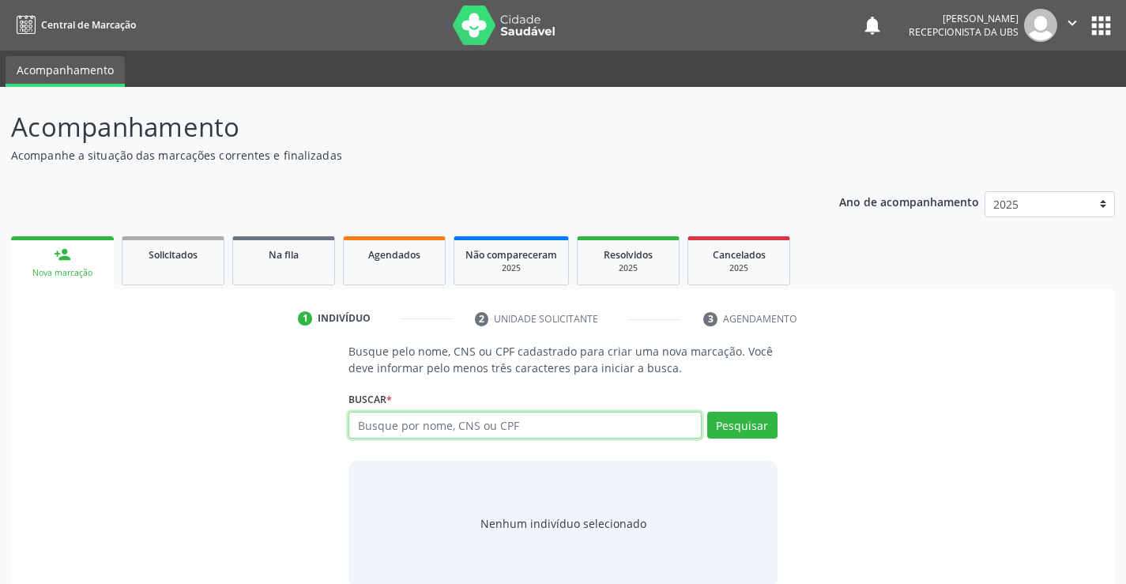
click at [425, 427] on input "text" at bounding box center [525, 425] width 352 height 27
type input "yasmin de souza silva"
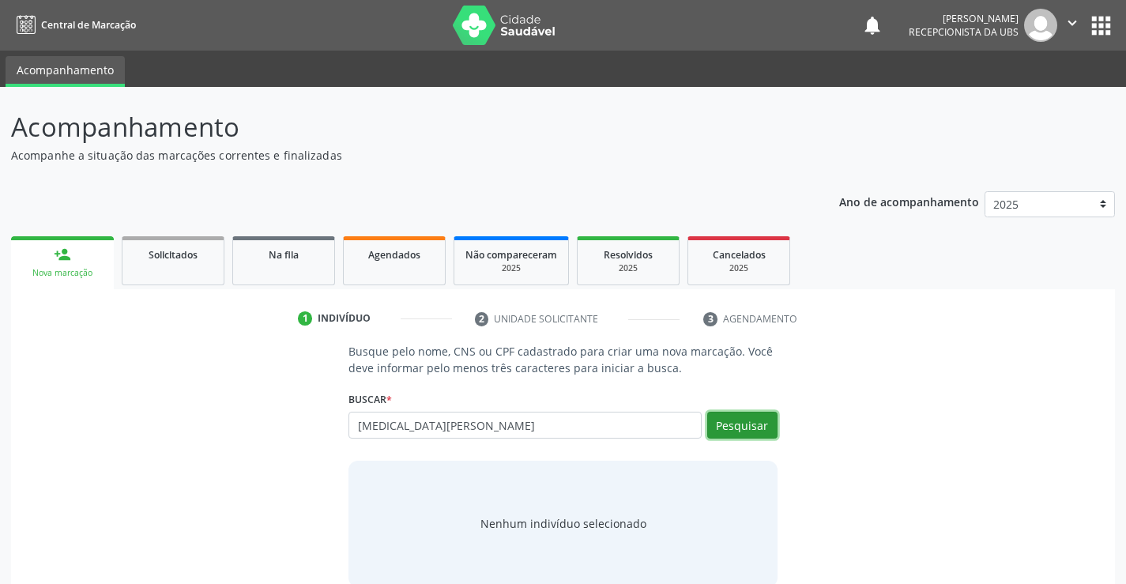
click at [748, 423] on button "Pesquisar" at bounding box center [742, 425] width 70 height 27
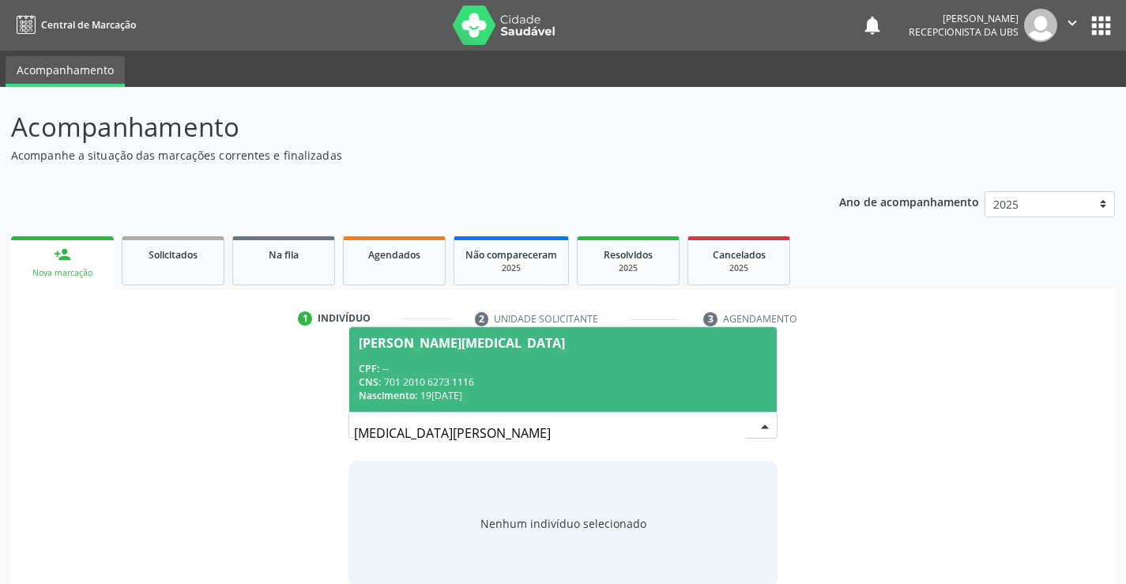
click at [571, 432] on input "yasmin de souza silva" at bounding box center [549, 433] width 390 height 32
click at [577, 446] on input "yasmin de souza silva" at bounding box center [549, 433] width 390 height 32
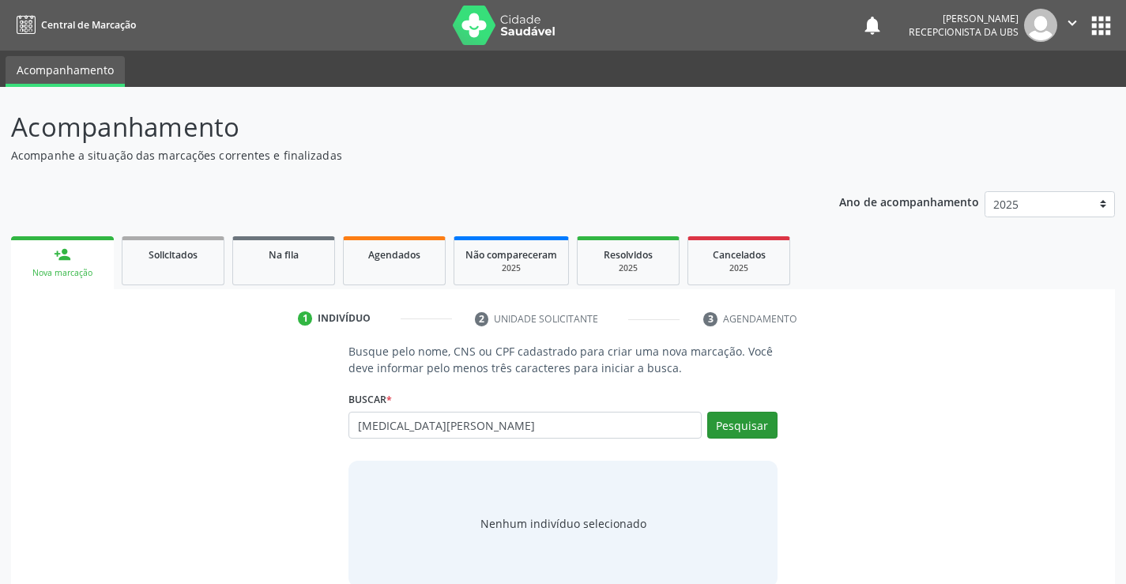
type input "yasmin de souza"
click at [744, 413] on button "Pesquisar" at bounding box center [742, 425] width 70 height 27
type input "yasmin de souza"
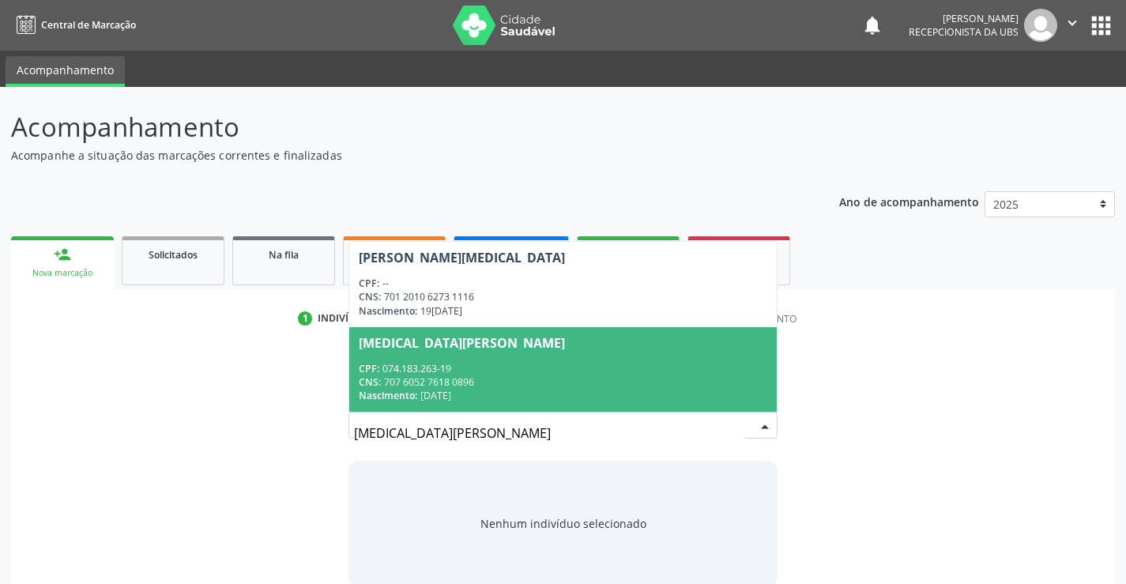
click at [521, 430] on input "yasmin de souza" at bounding box center [549, 433] width 390 height 32
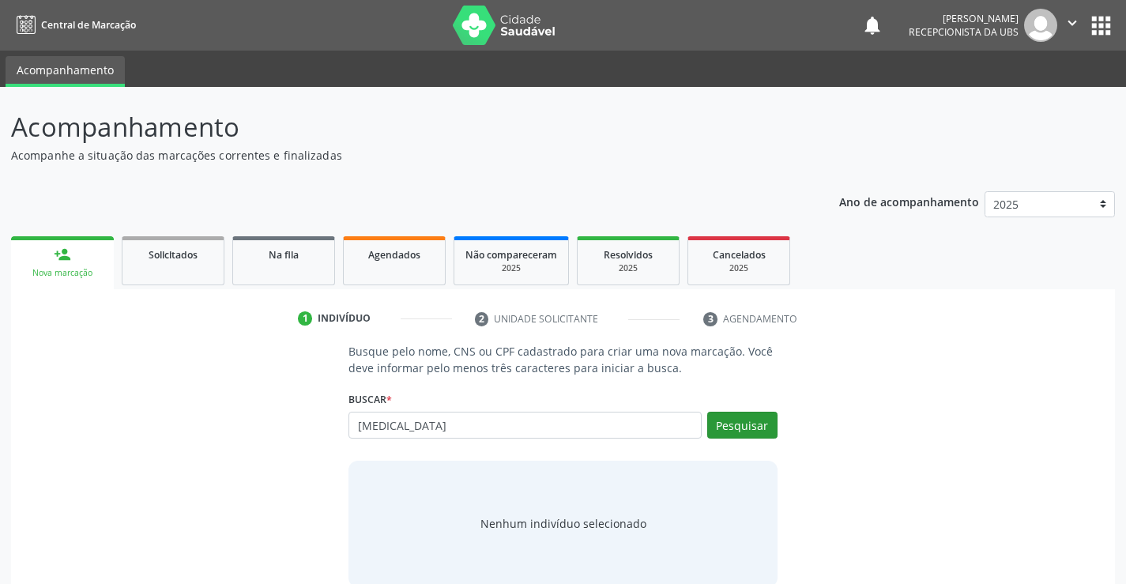
type input "yasmin"
click at [722, 428] on button "Pesquisar" at bounding box center [742, 425] width 70 height 27
click at [321, 378] on div "Busque pelo nome, CNS ou CPF cadastrado para criar uma nova marcação. Você deve…" at bounding box center [563, 464] width 1082 height 243
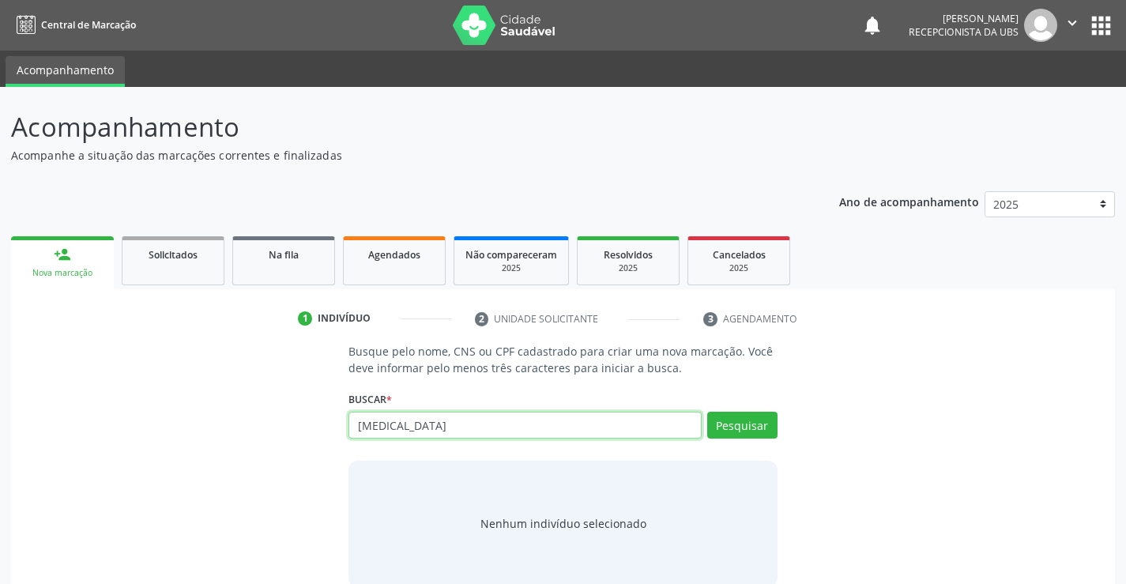
click at [521, 431] on input "yasmin" at bounding box center [525, 425] width 352 height 27
type input "y"
click at [624, 268] on div "2025" at bounding box center [628, 268] width 79 height 12
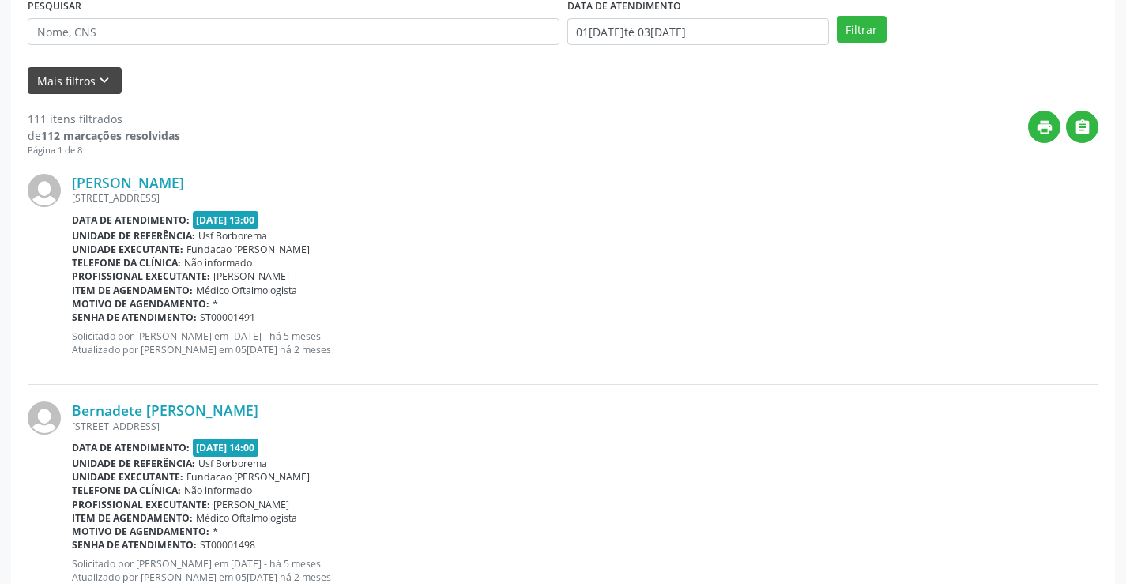
scroll to position [158, 0]
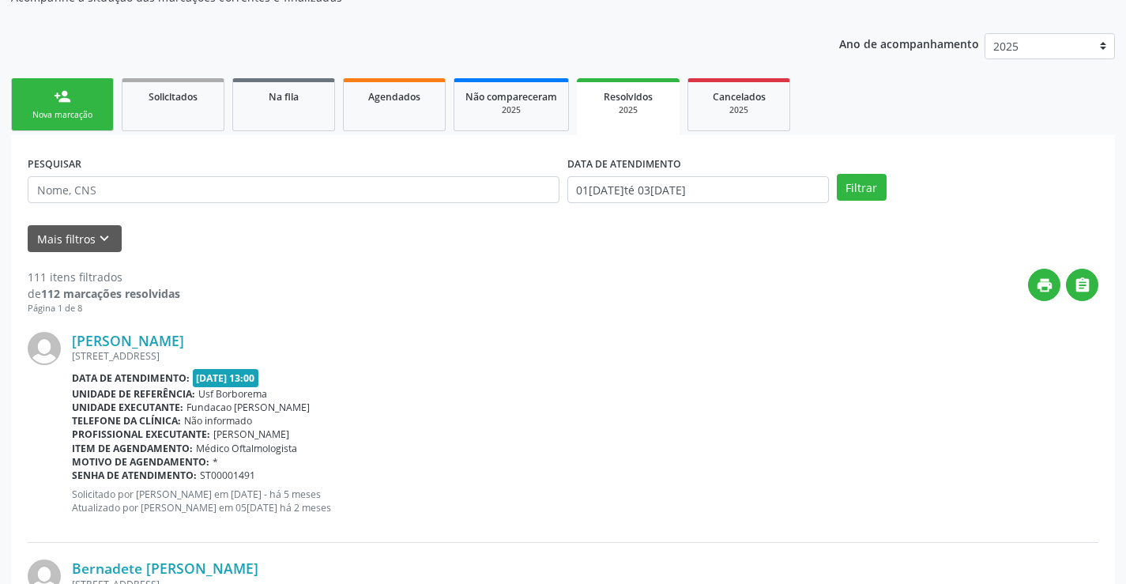
click at [94, 92] on link "person_add Nova marcação" at bounding box center [62, 104] width 103 height 53
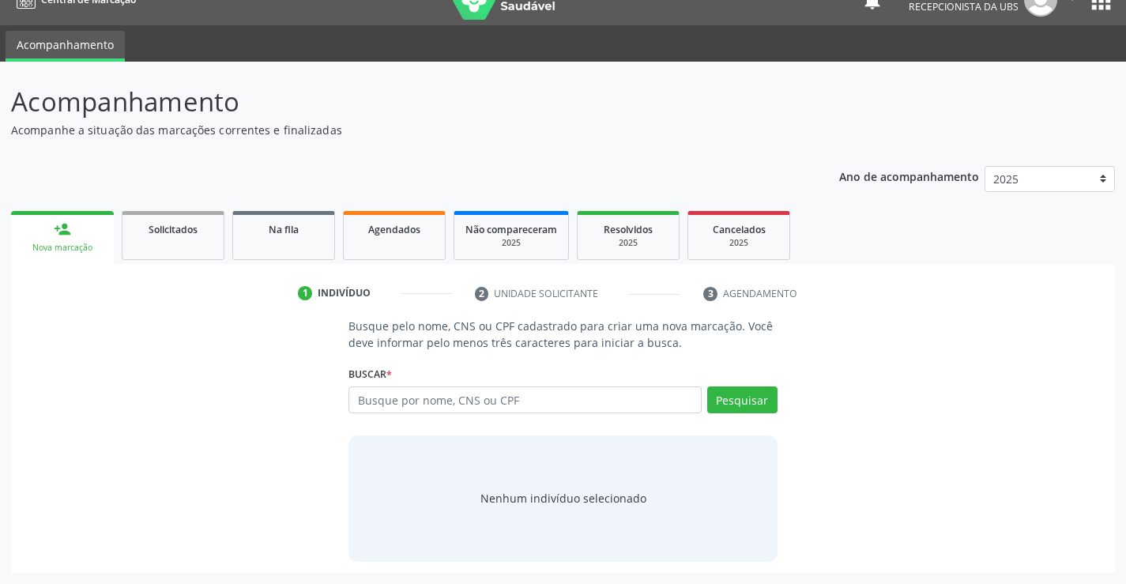
scroll to position [25, 0]
click at [434, 398] on input "text" at bounding box center [525, 399] width 352 height 27
type input "704601124070925"
click at [747, 386] on div "Buscar * Busque por nome, CNS ou CPF Nenhum resultado encontrado para: " " Não …" at bounding box center [563, 393] width 428 height 62
click at [749, 405] on button "Pesquisar" at bounding box center [742, 399] width 70 height 27
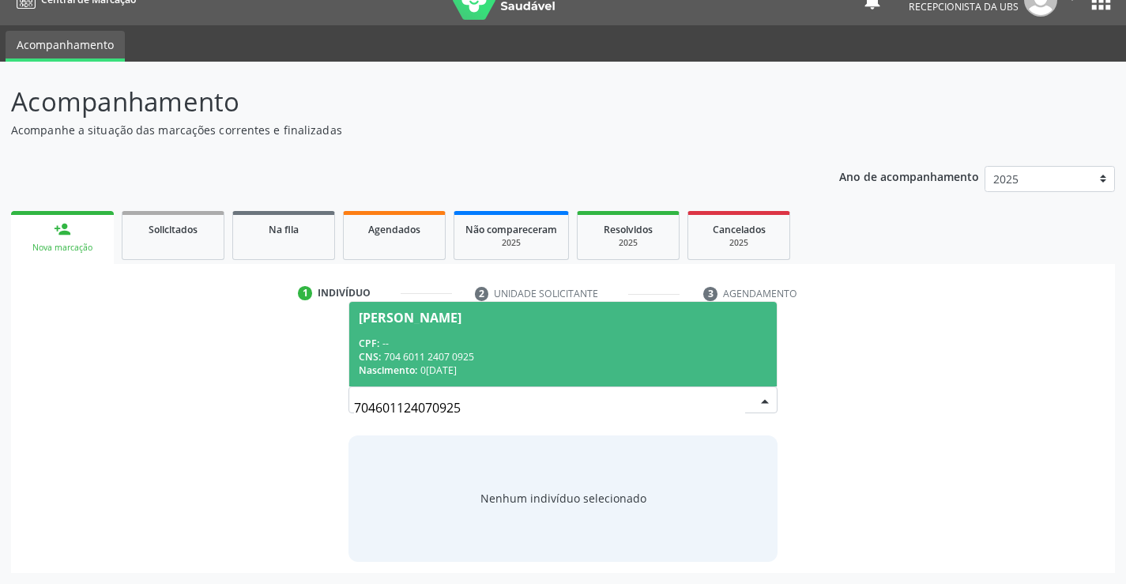
click at [568, 357] on div "CNS: 704 6011 2407 0925" at bounding box center [563, 356] width 408 height 13
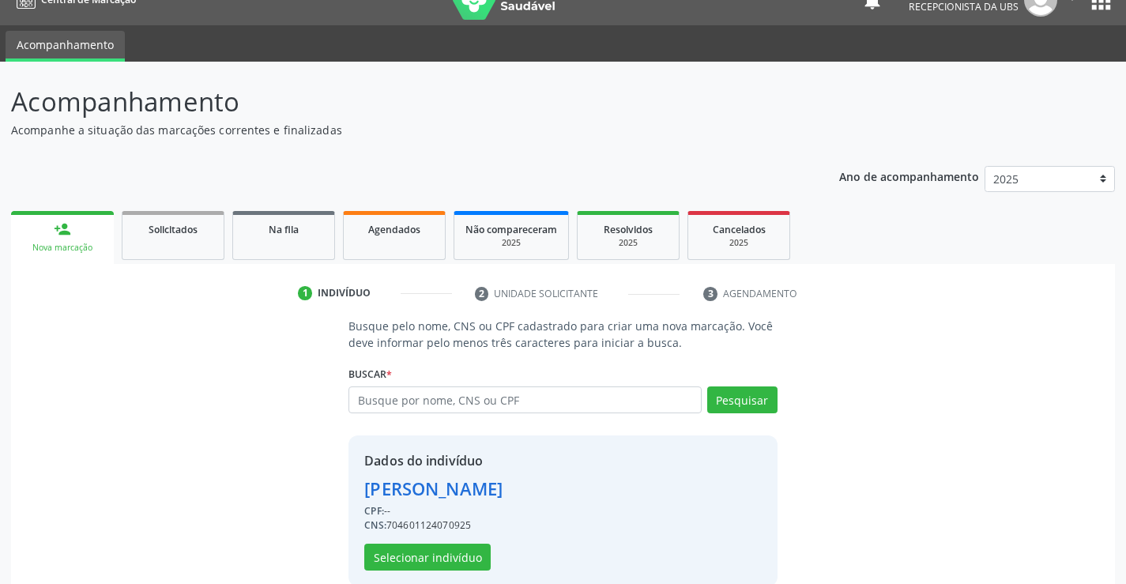
scroll to position [50, 0]
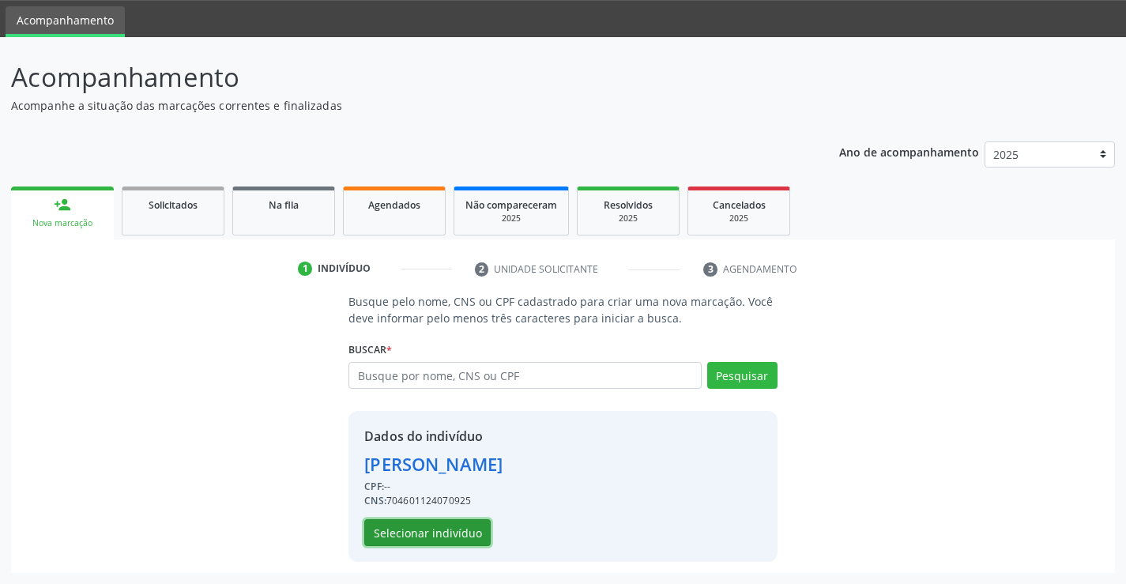
click at [405, 531] on button "Selecionar indivíduo" at bounding box center [427, 532] width 126 height 27
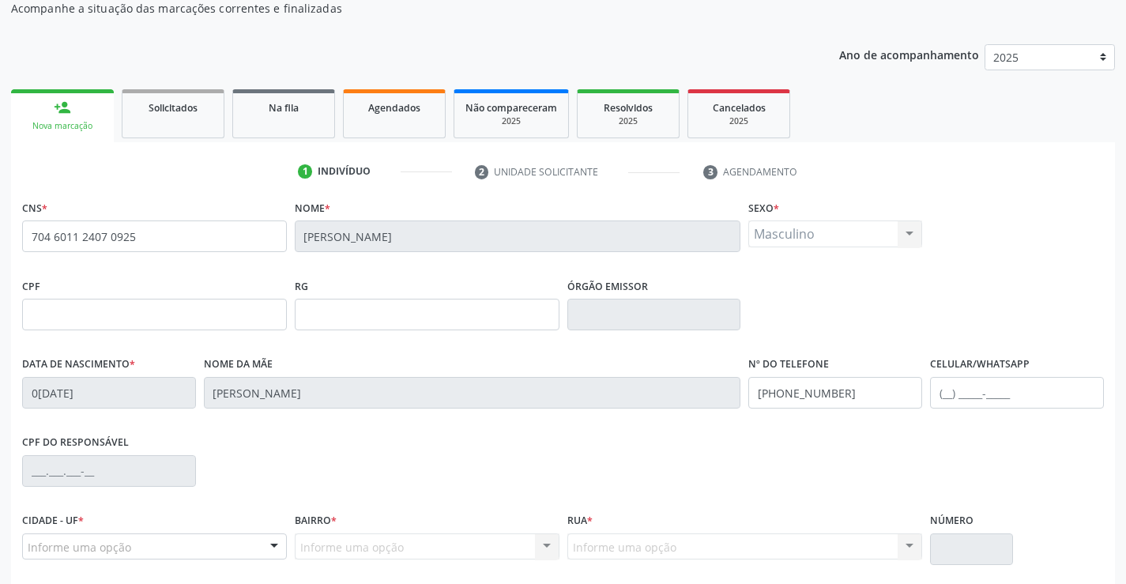
scroll to position [273, 0]
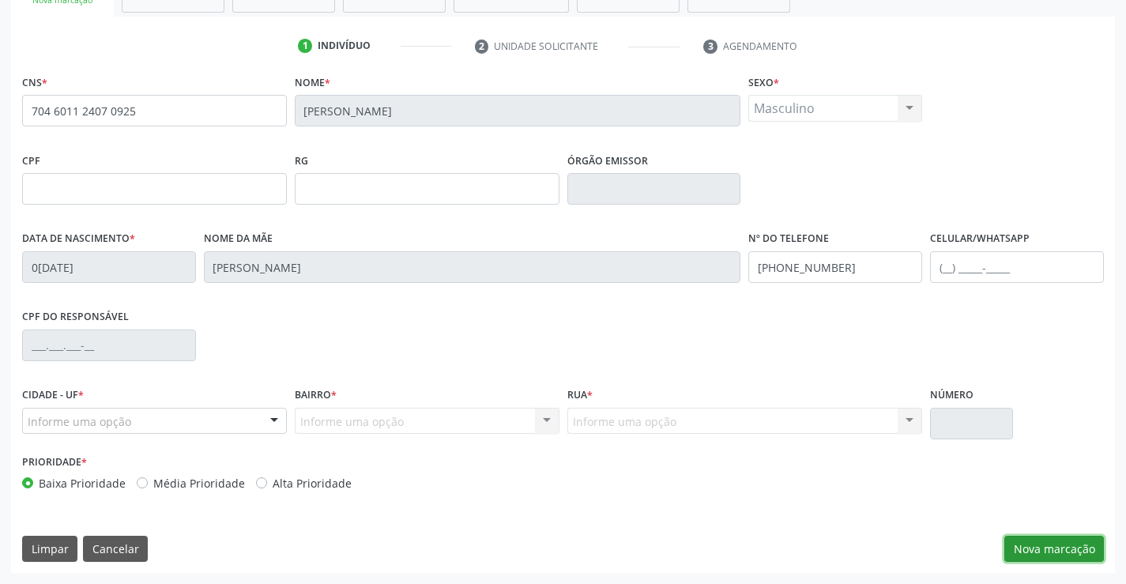
click at [1054, 556] on button "Nova marcação" at bounding box center [1055, 549] width 100 height 27
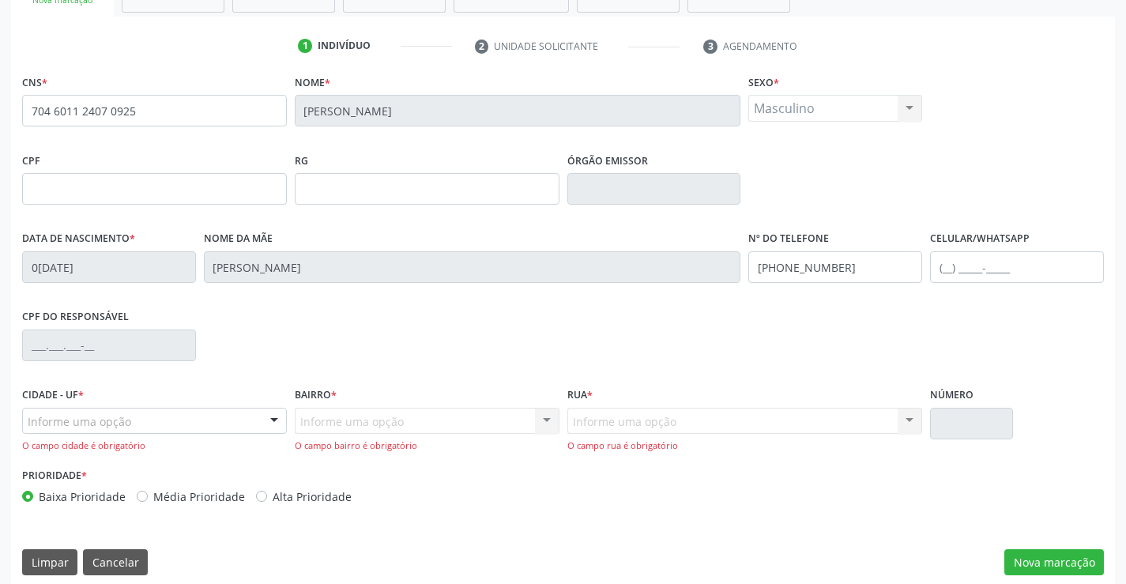
click at [202, 418] on div "Informe uma opção" at bounding box center [154, 421] width 265 height 27
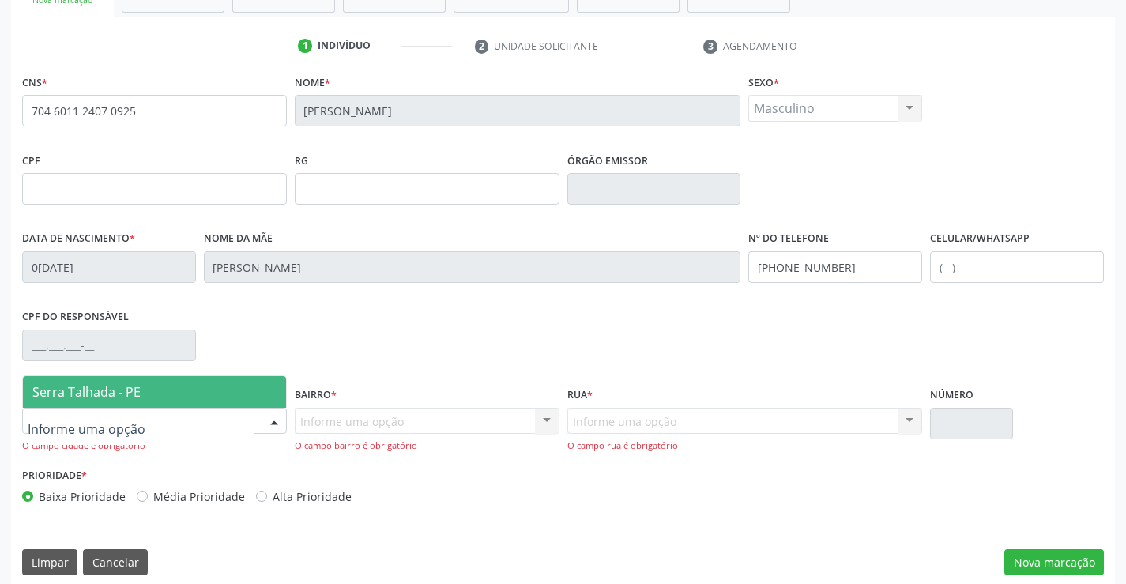
click at [195, 390] on span "Serra Talhada - PE" at bounding box center [154, 392] width 263 height 32
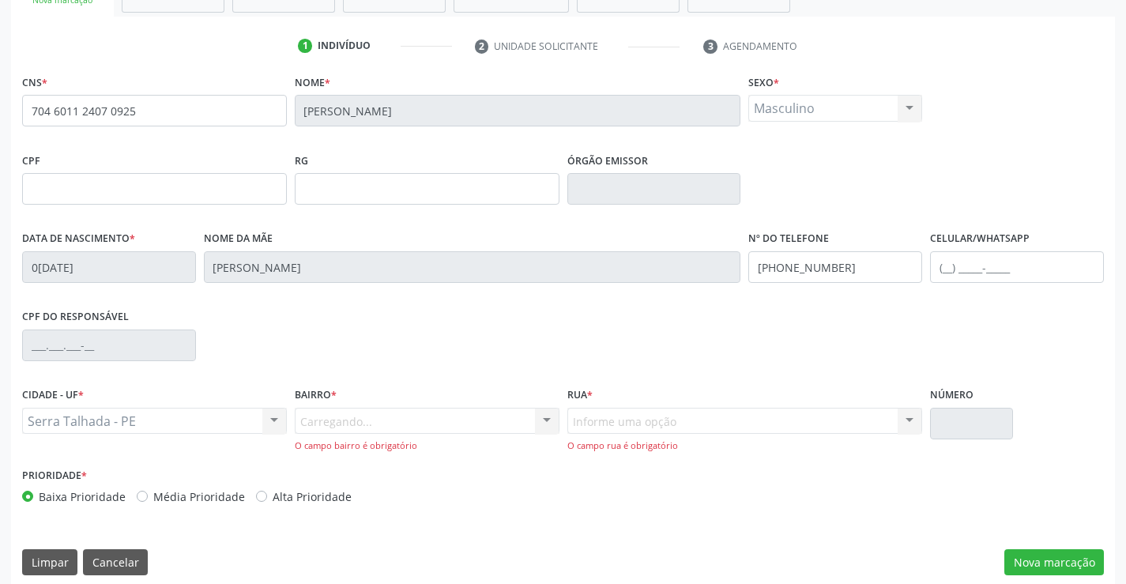
click at [362, 428] on div "Carregando... Nenhum resultado encontrado para: " " Nenhuma opção encontrada. D…" at bounding box center [427, 430] width 265 height 45
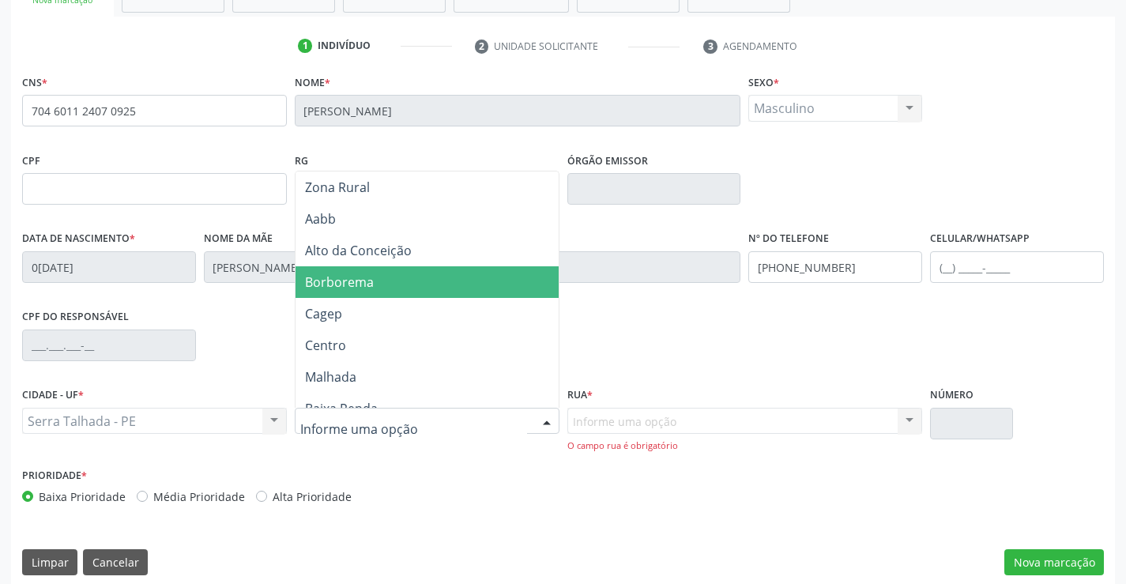
click at [370, 279] on span "Borborema" at bounding box center [339, 281] width 69 height 17
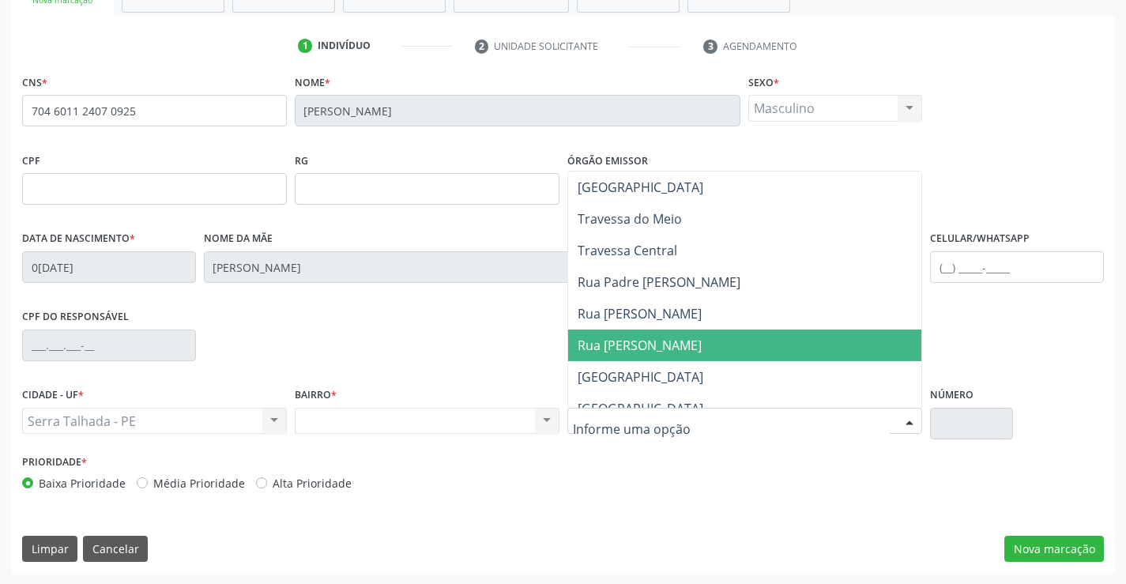
click at [624, 341] on span "Rua João David" at bounding box center [640, 345] width 124 height 17
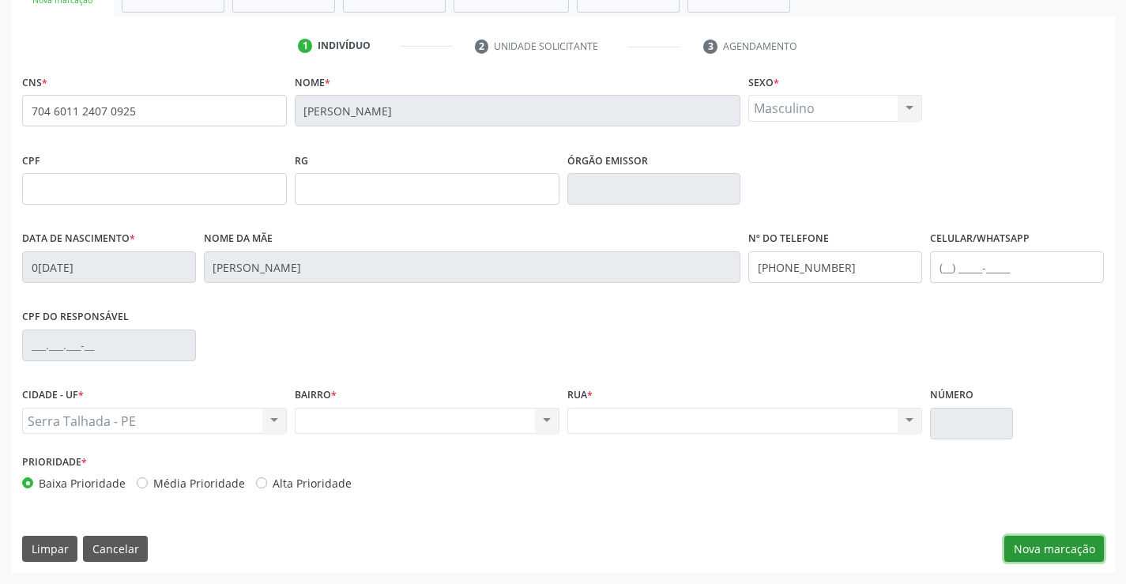
click at [1018, 552] on button "Nova marcação" at bounding box center [1055, 549] width 100 height 27
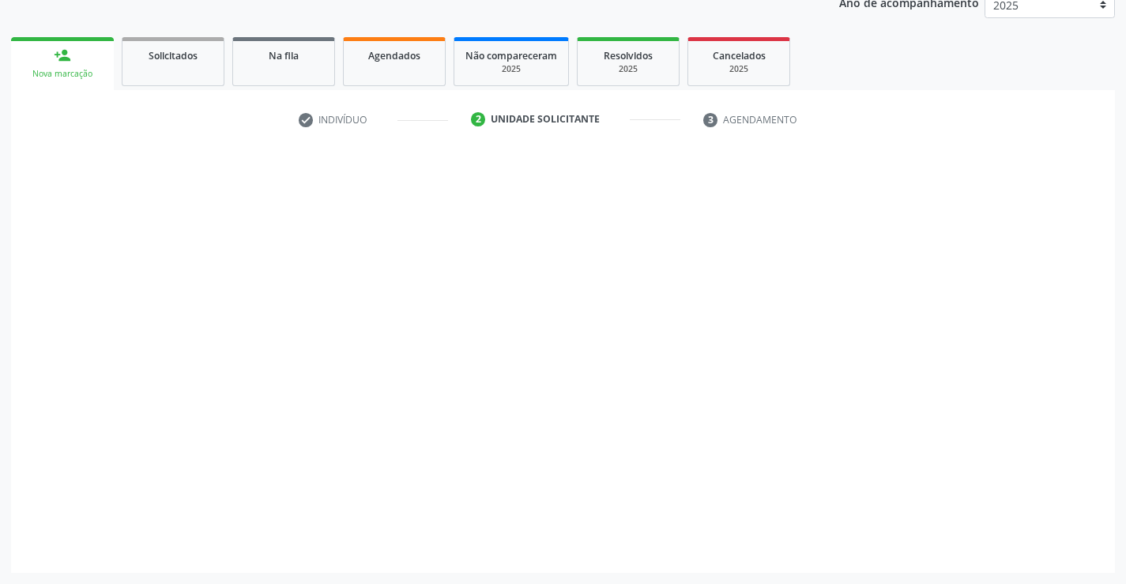
scroll to position [199, 0]
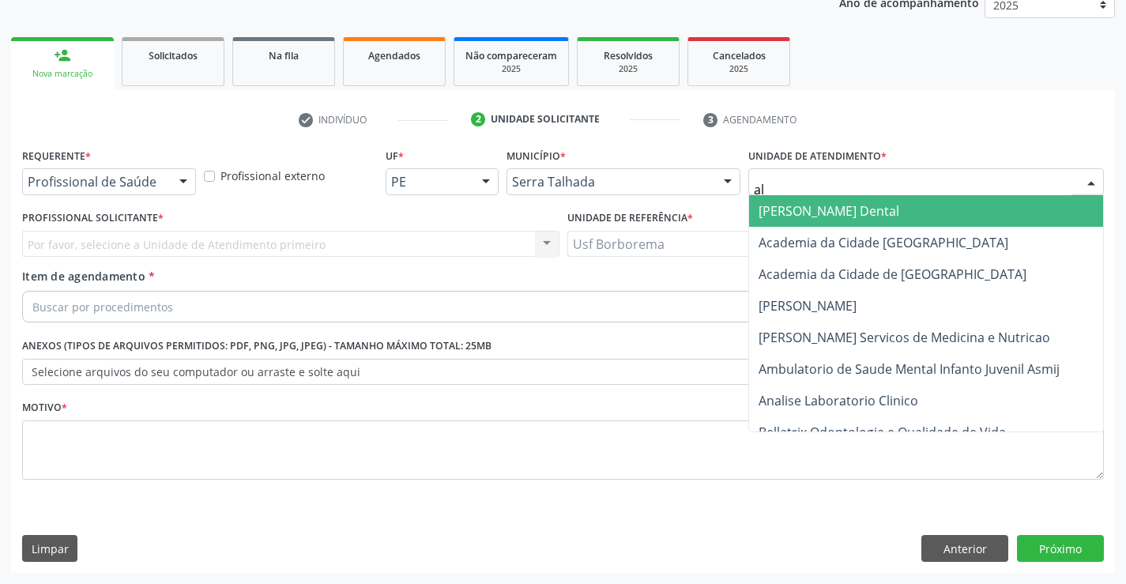
type input "alt"
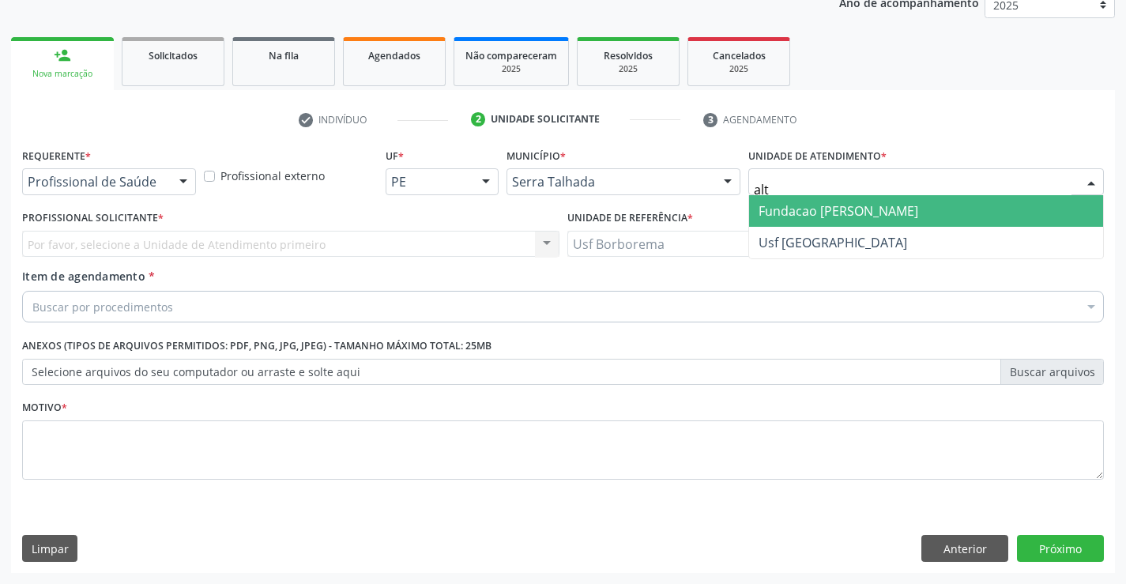
click at [808, 208] on span "Fundacao [PERSON_NAME]" at bounding box center [839, 210] width 160 height 17
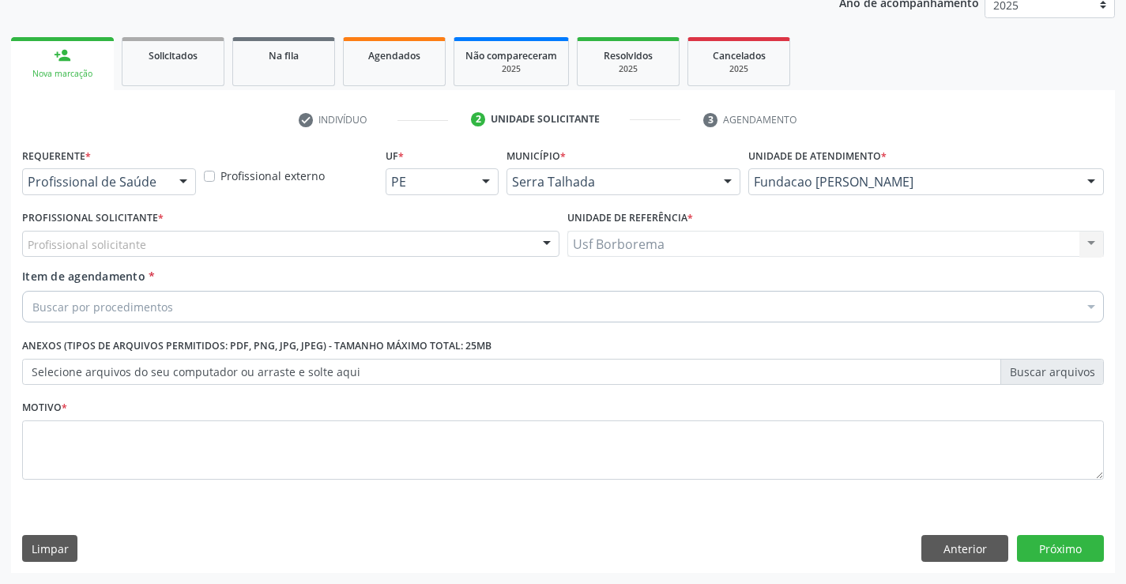
click at [292, 247] on div "Profissional solicitante" at bounding box center [290, 244] width 537 height 27
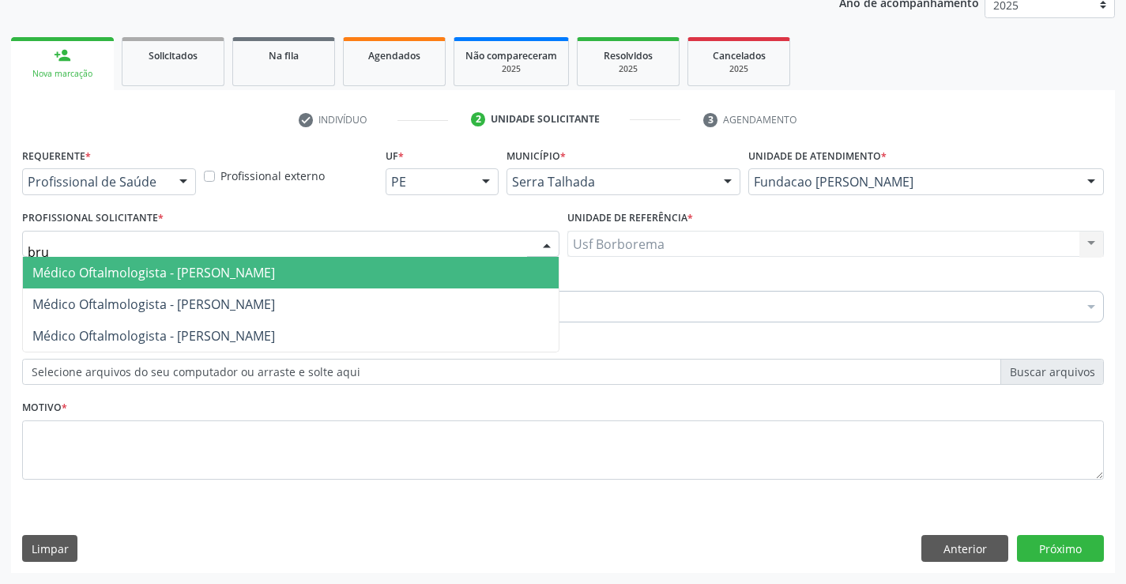
type input "brun"
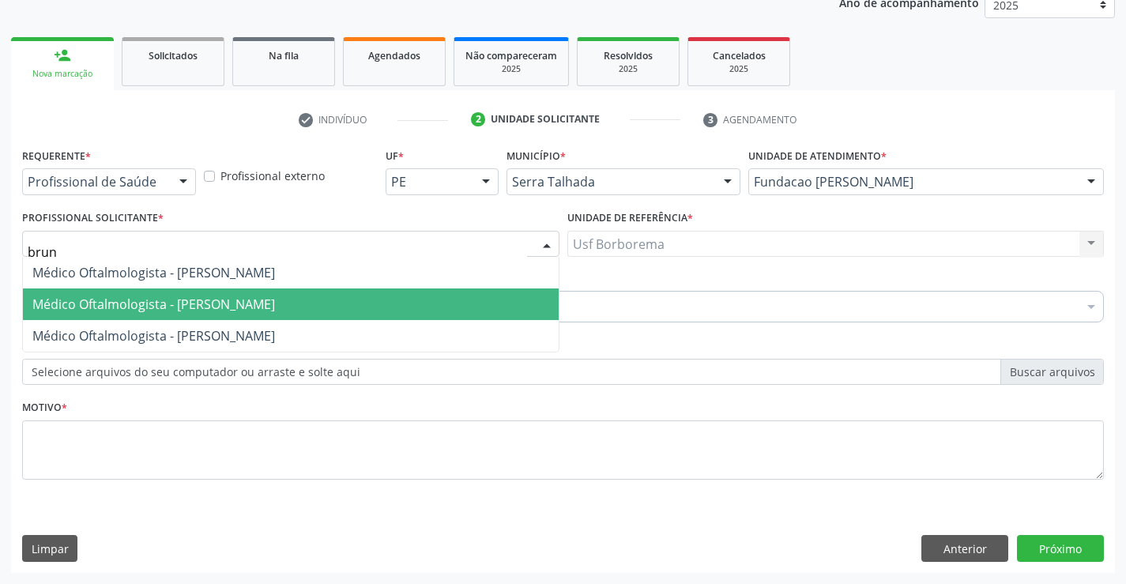
click at [309, 316] on span "Médico Oftalmologista - Bruna Vieira Oliveira Carvalho Ventura" at bounding box center [291, 304] width 536 height 32
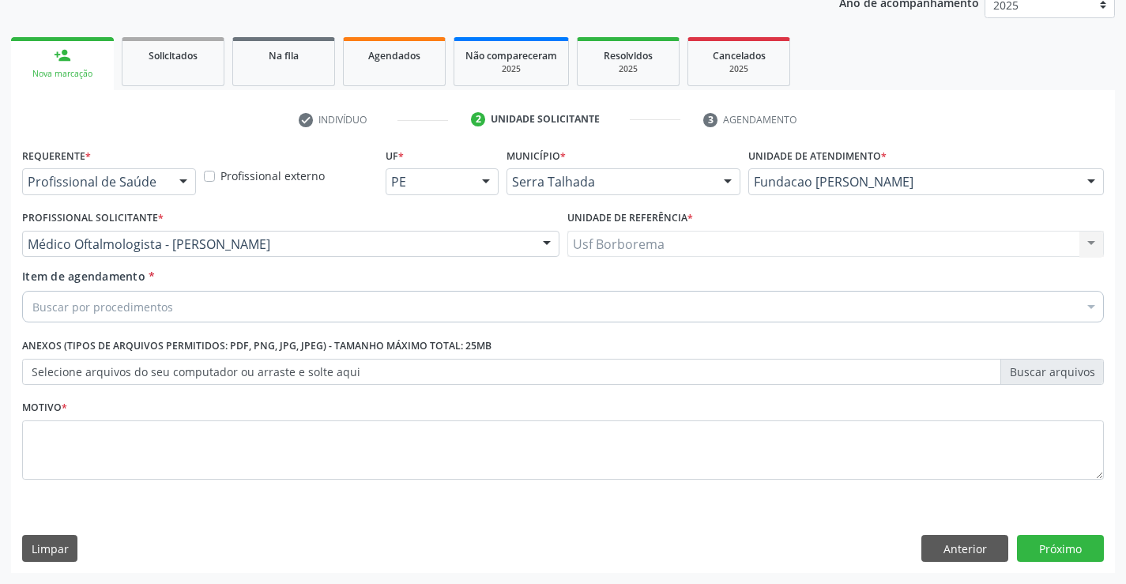
click at [294, 313] on div "Buscar por procedimentos" at bounding box center [563, 307] width 1082 height 32
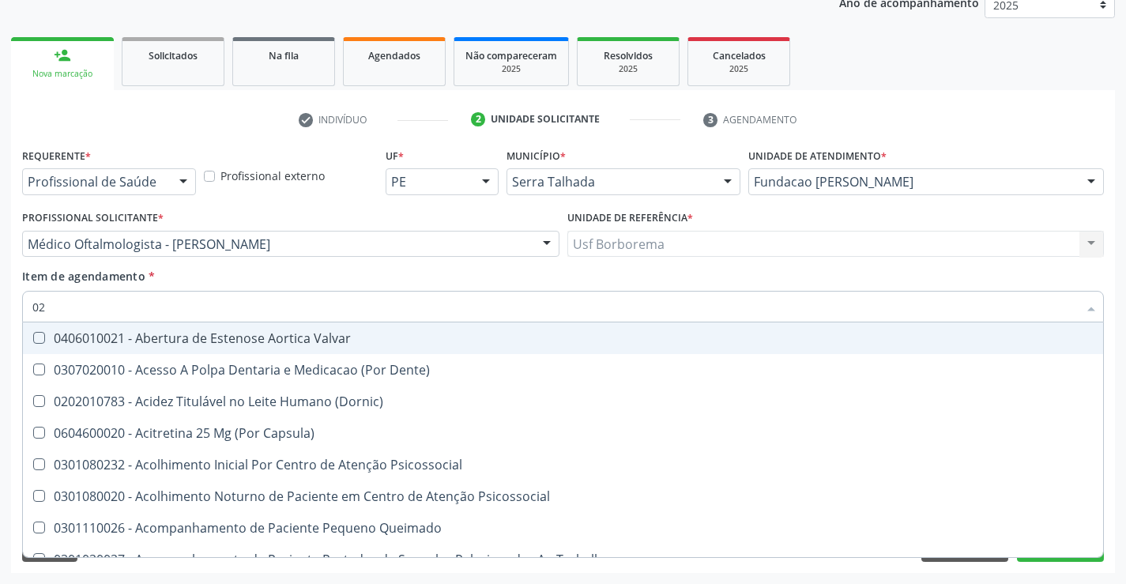
type input "0"
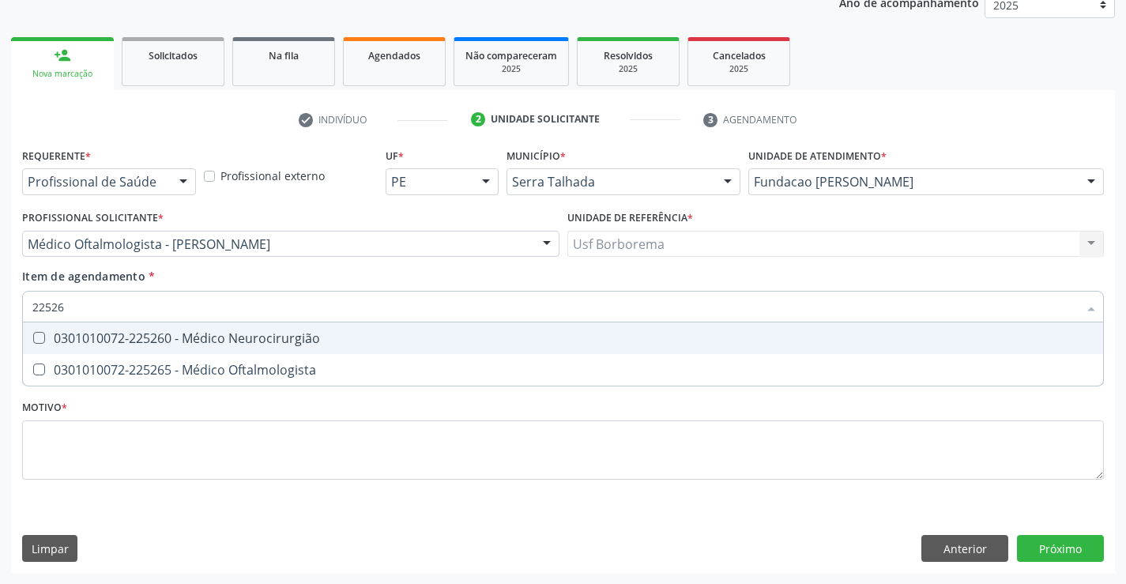
type input "225265"
click at [325, 341] on div "0301010072-225265 - Médico Oftalmologista" at bounding box center [562, 338] width 1061 height 13
checkbox Oftalmologista "true"
click at [312, 447] on div "Requerente * Profissional de Saúde Profissional de Saúde Paciente Nenhum result…" at bounding box center [563, 323] width 1082 height 358
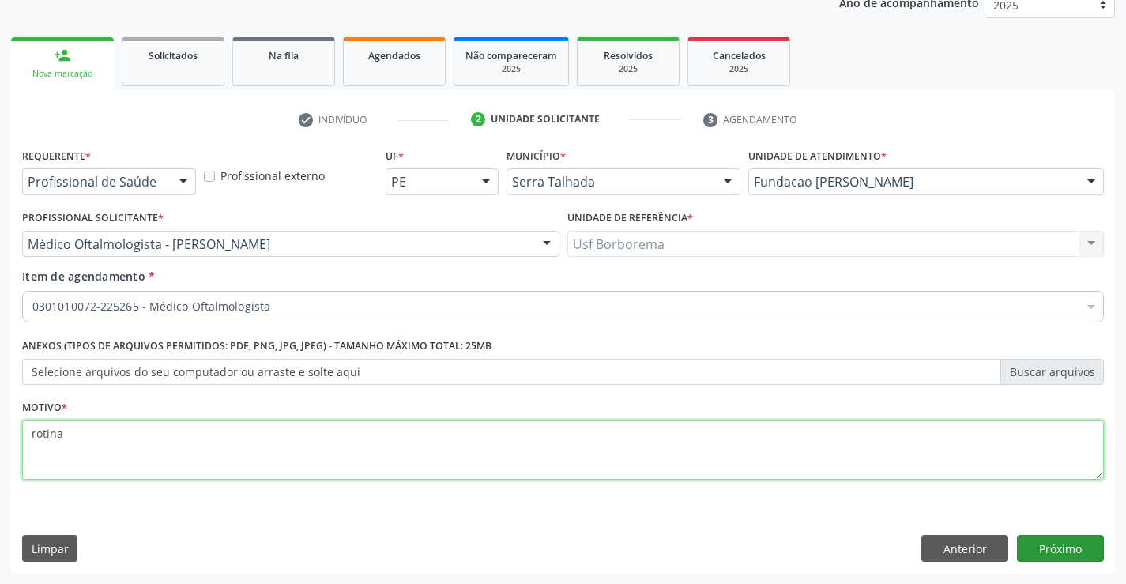
type textarea "rotina"
click at [1025, 551] on button "Próximo" at bounding box center [1060, 548] width 87 height 27
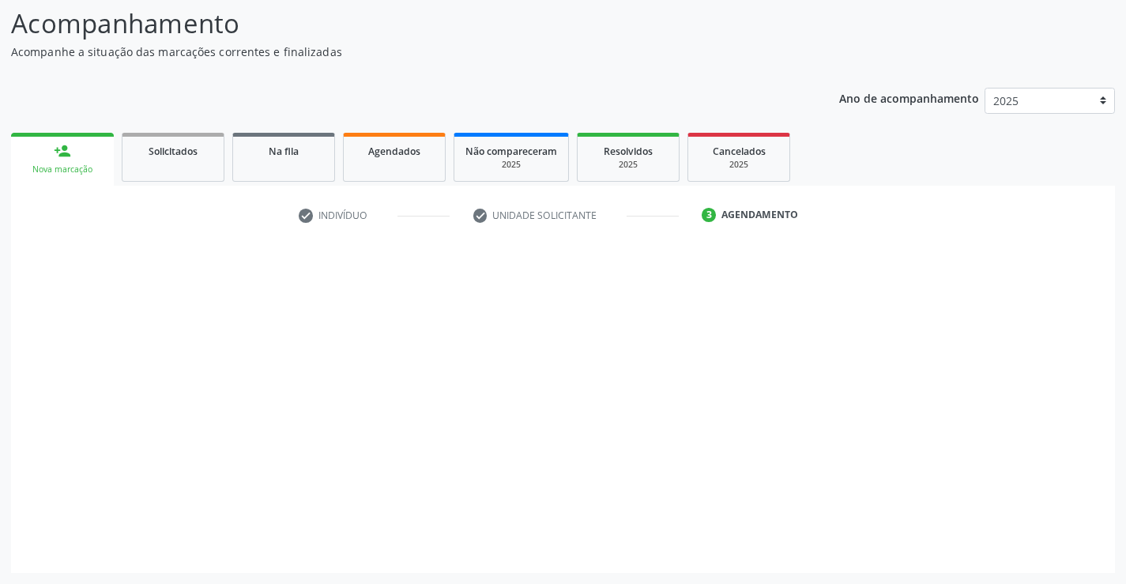
scroll to position [104, 0]
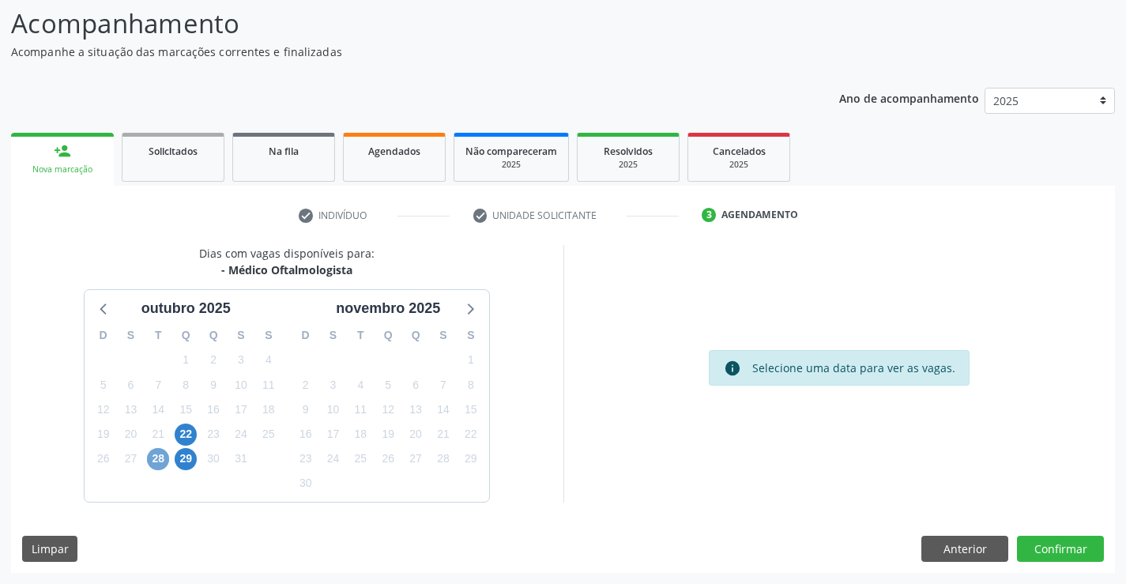
click at [153, 456] on span "28" at bounding box center [158, 459] width 22 height 22
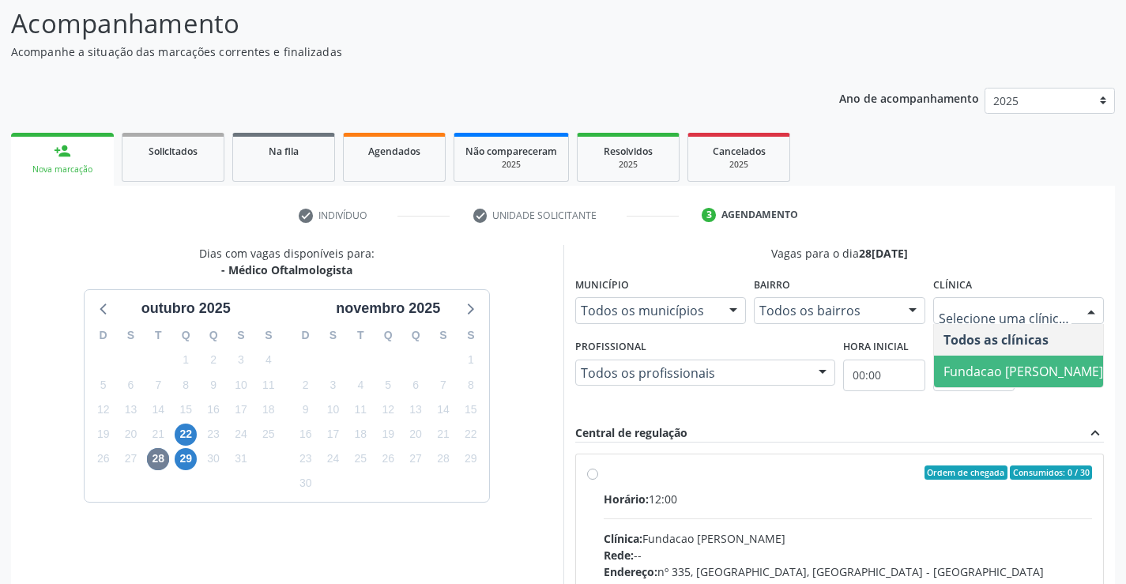
click at [988, 357] on span "Fundacao [PERSON_NAME]" at bounding box center [1023, 372] width 179 height 32
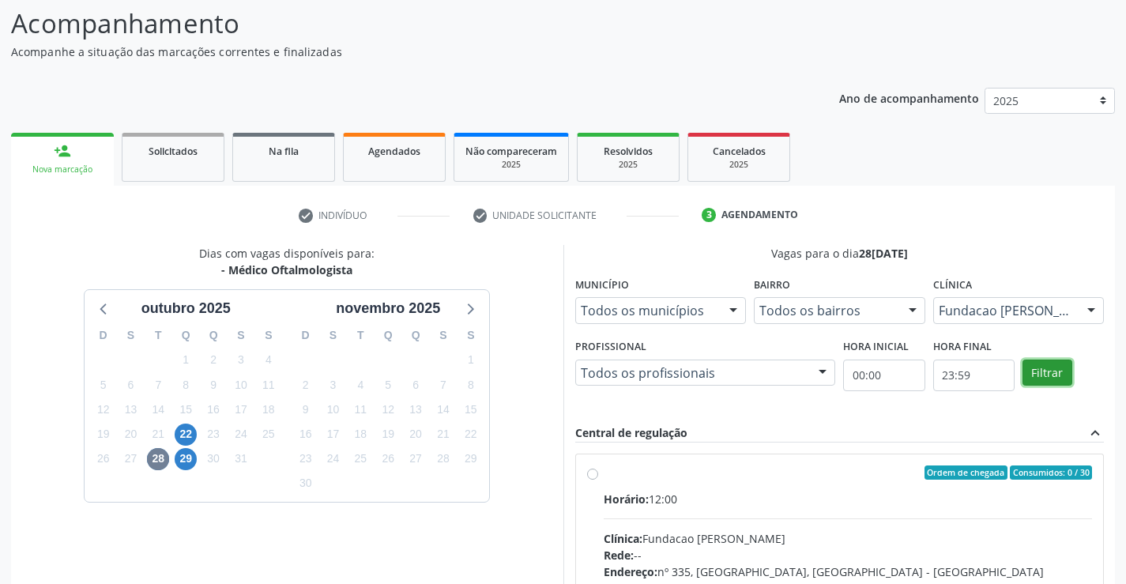
click at [1027, 379] on button "Filtrar" at bounding box center [1048, 373] width 50 height 27
click at [604, 469] on label "Ordem de chegada Consumidos: 0 / 30 Horário: 12:00 Clínica: Fundacao Altino Ven…" at bounding box center [848, 587] width 489 height 243
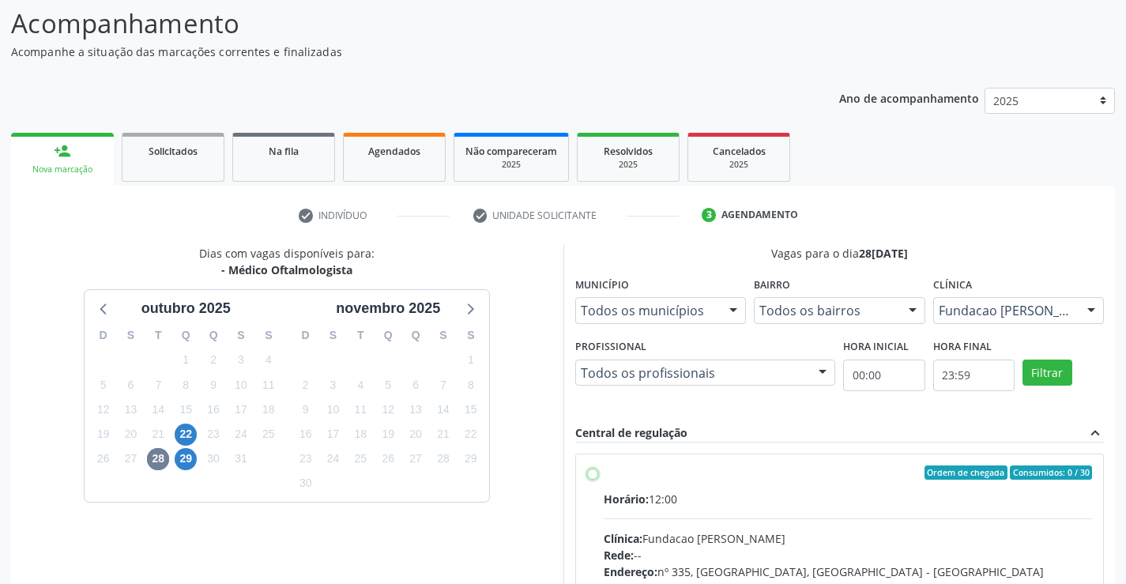
click at [594, 469] on input "Ordem de chegada Consumidos: 0 / 30 Horário: 12:00 Clínica: Fundacao Altino Ven…" at bounding box center [592, 473] width 11 height 14
radio input "true"
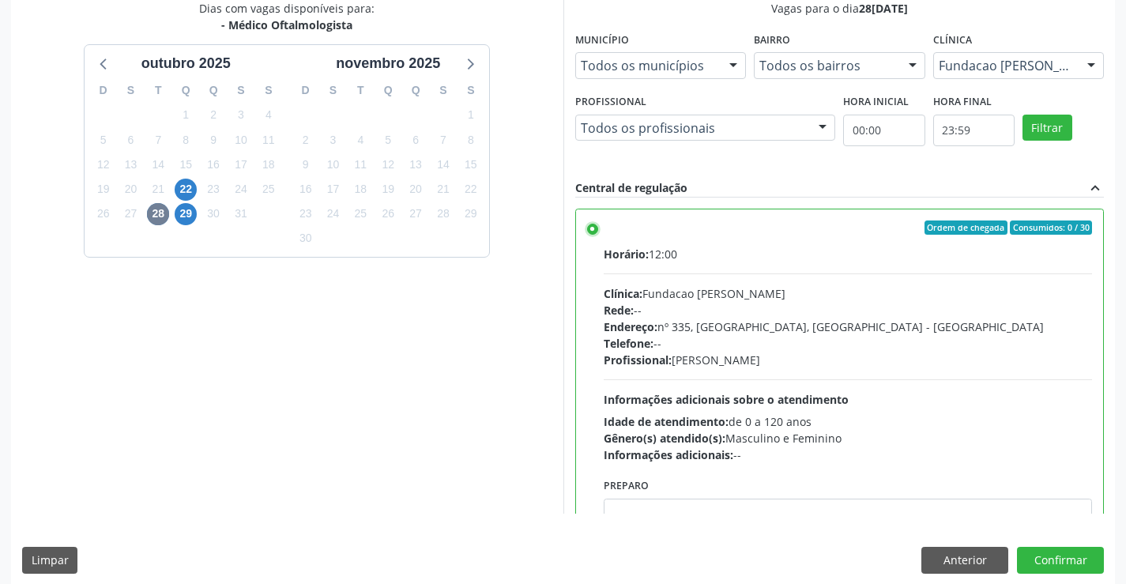
scroll to position [360, 0]
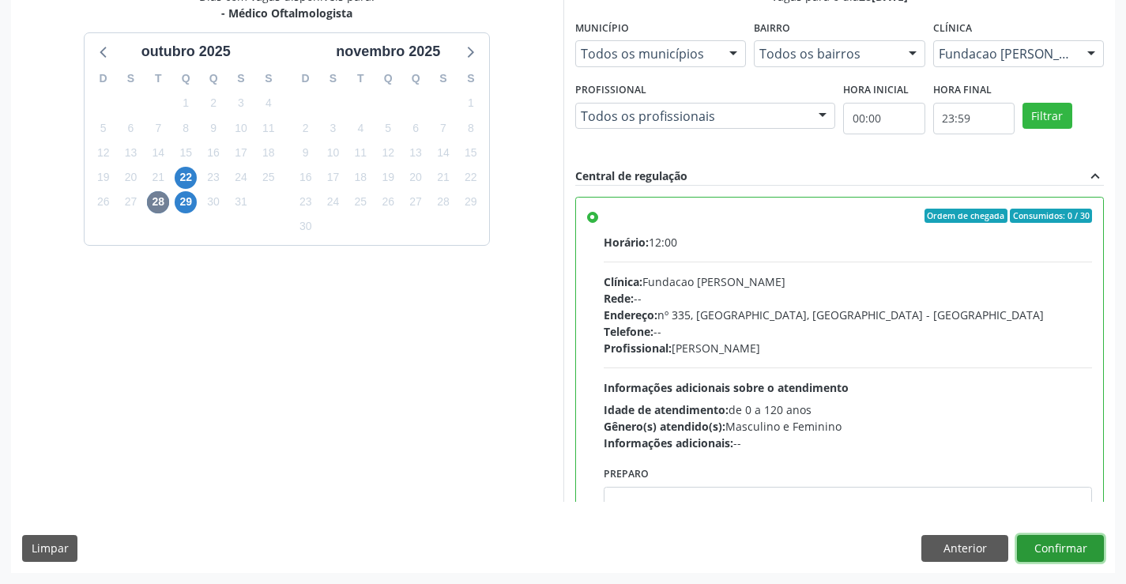
click at [1063, 549] on button "Confirmar" at bounding box center [1060, 548] width 87 height 27
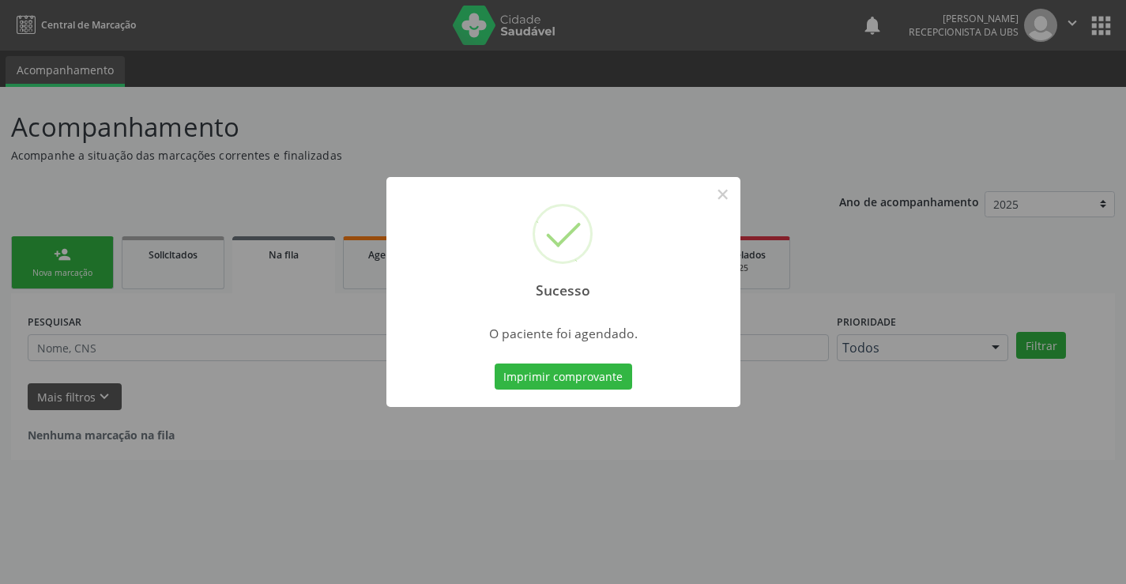
scroll to position [0, 0]
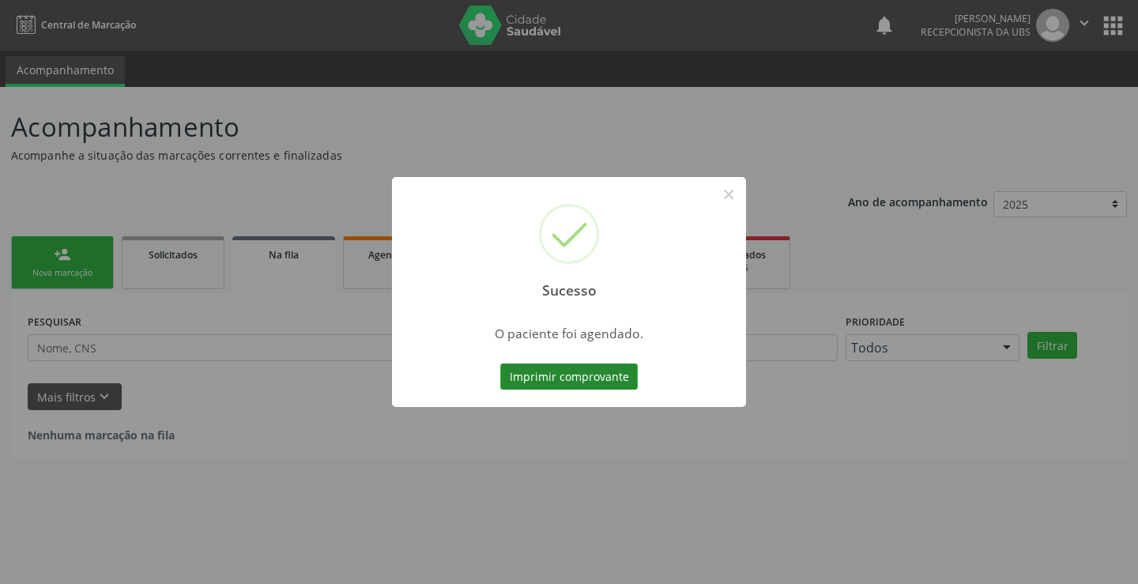
click at [609, 374] on button "Imprimir comprovante" at bounding box center [569, 377] width 138 height 27
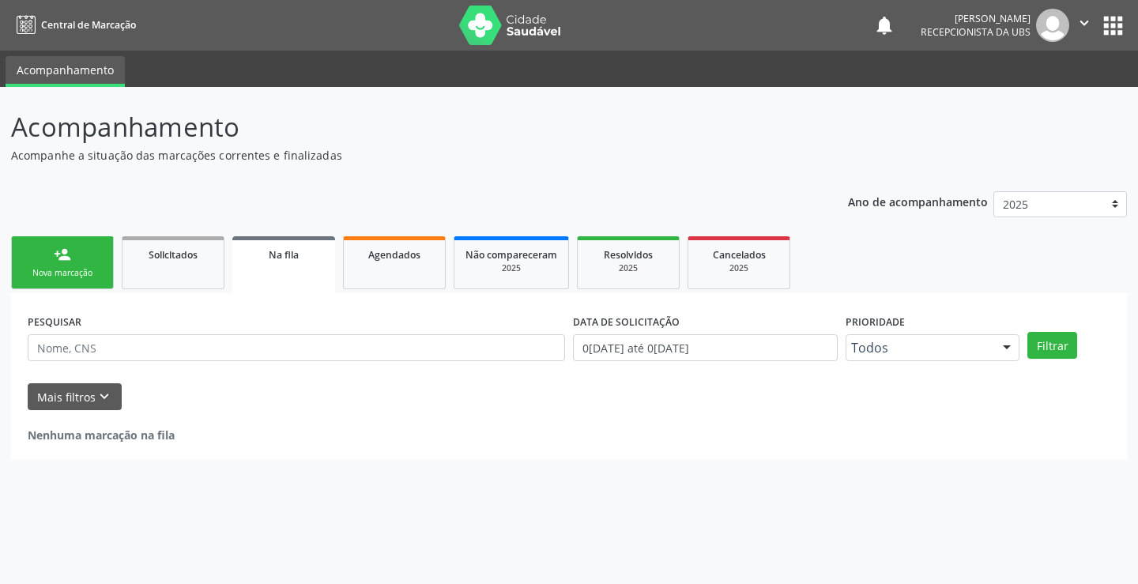
click at [92, 258] on link "person_add Nova marcação" at bounding box center [62, 262] width 103 height 53
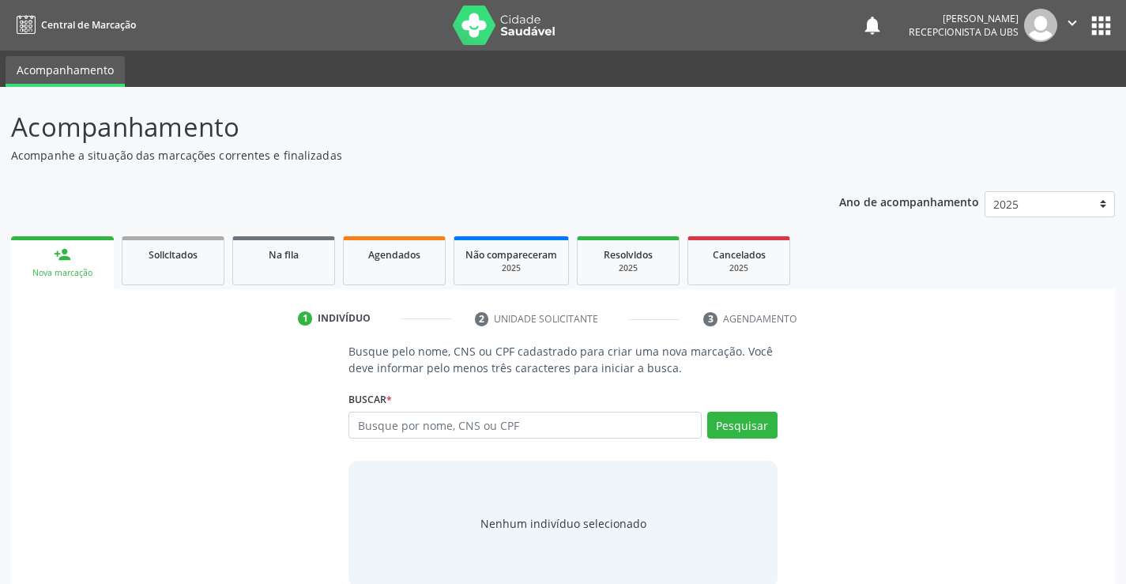
drag, startPoint x: 451, startPoint y: 416, endPoint x: 456, endPoint y: 429, distance: 14.2
click at [456, 429] on input "text" at bounding box center [525, 425] width 352 height 27
click at [467, 445] on div "Busque por nome, CNS ou CPF Nenhum resultado encontrado para: " " Digite nome, …" at bounding box center [563, 431] width 428 height 38
click at [452, 428] on input "text" at bounding box center [525, 425] width 352 height 27
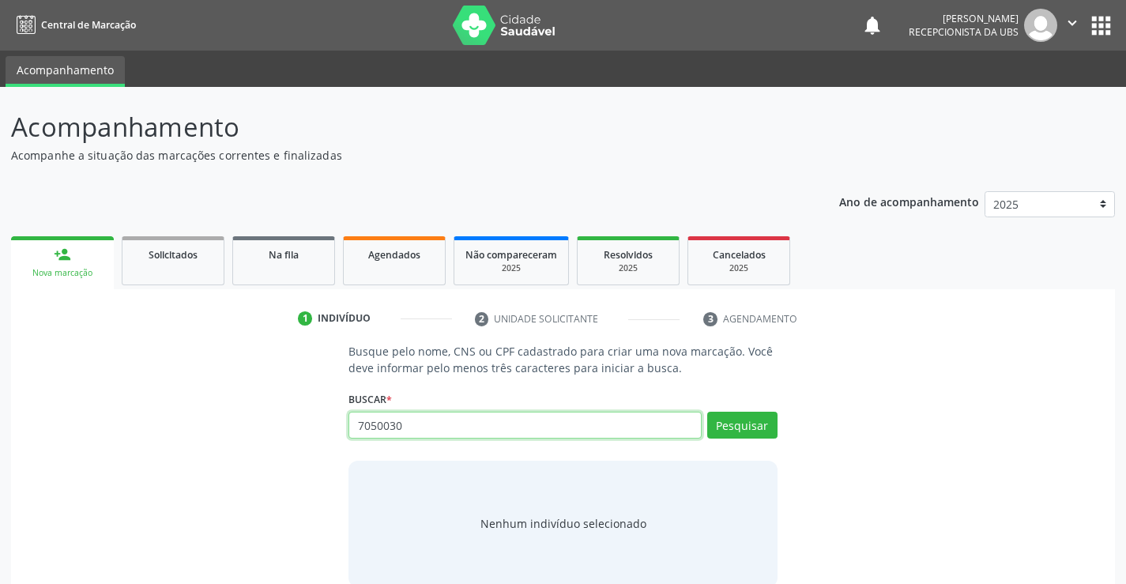
click at [452, 428] on input "7050030" at bounding box center [525, 425] width 352 height 27
type input "705003085047250"
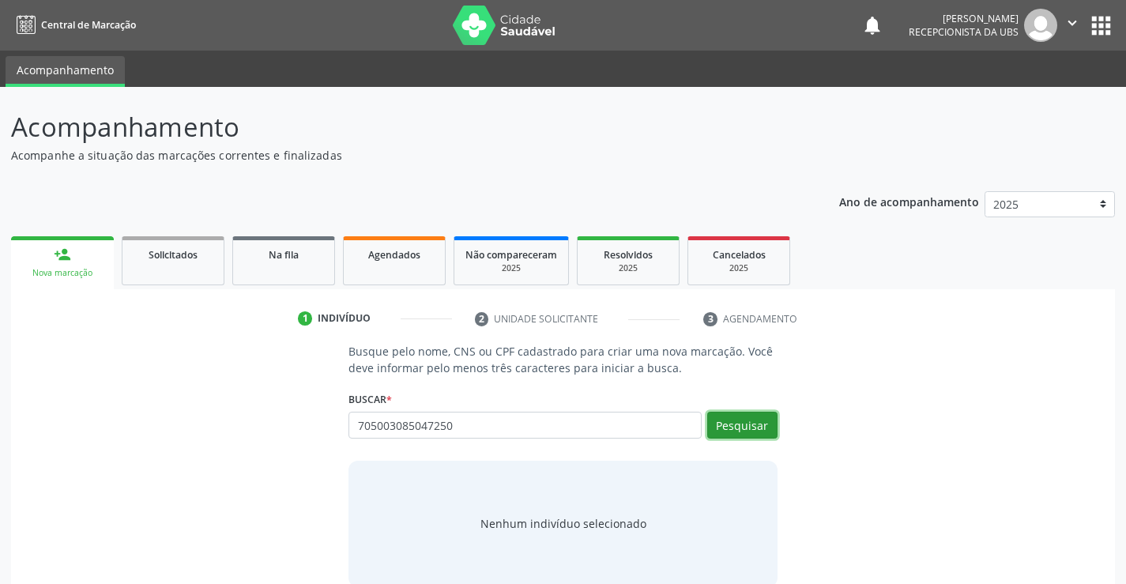
click at [733, 425] on button "Pesquisar" at bounding box center [742, 425] width 70 height 27
type input "705003085047250"
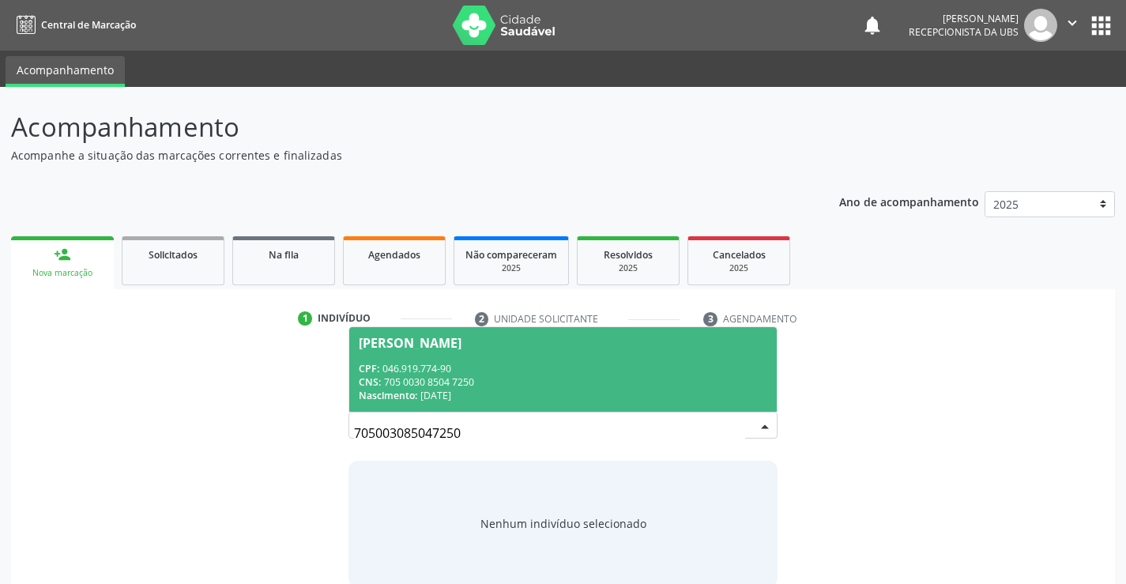
click at [579, 346] on div "Jose Dionisio dos Santos Filho" at bounding box center [563, 343] width 408 height 13
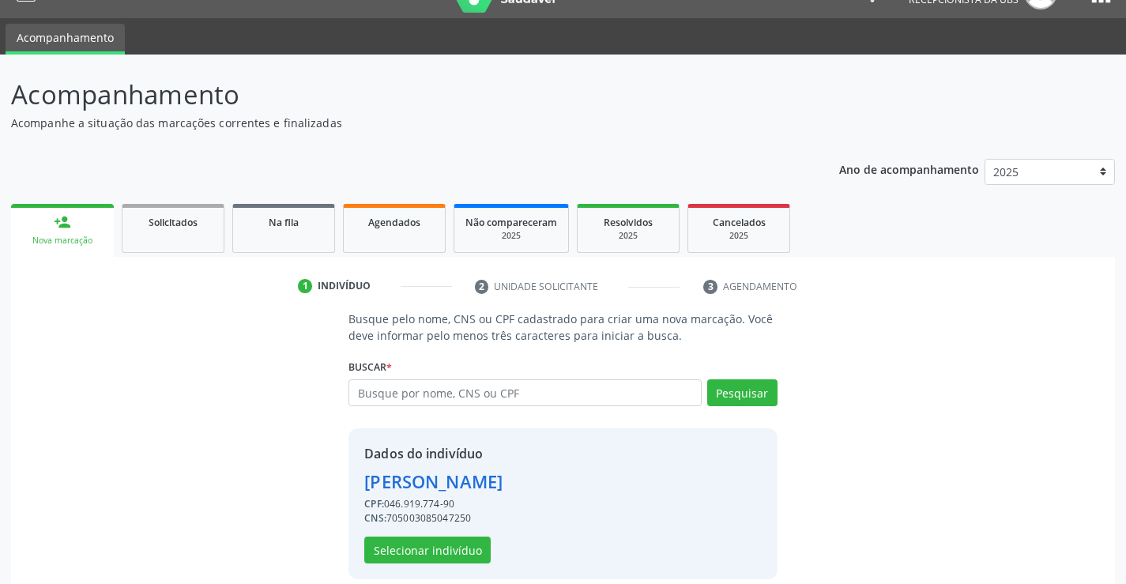
scroll to position [50, 0]
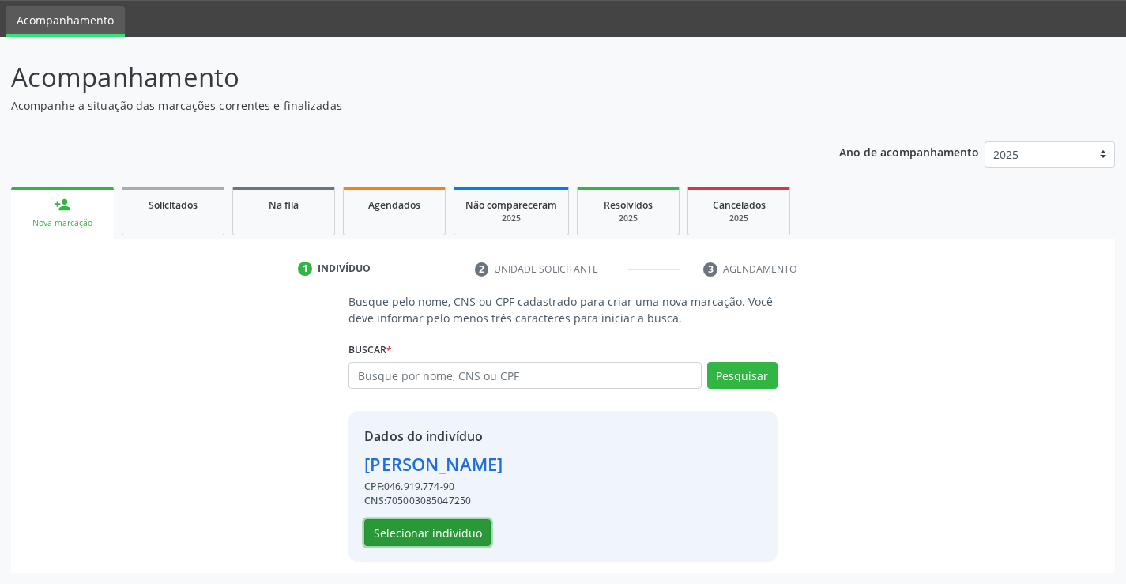
click at [457, 543] on button "Selecionar indivíduo" at bounding box center [427, 532] width 126 height 27
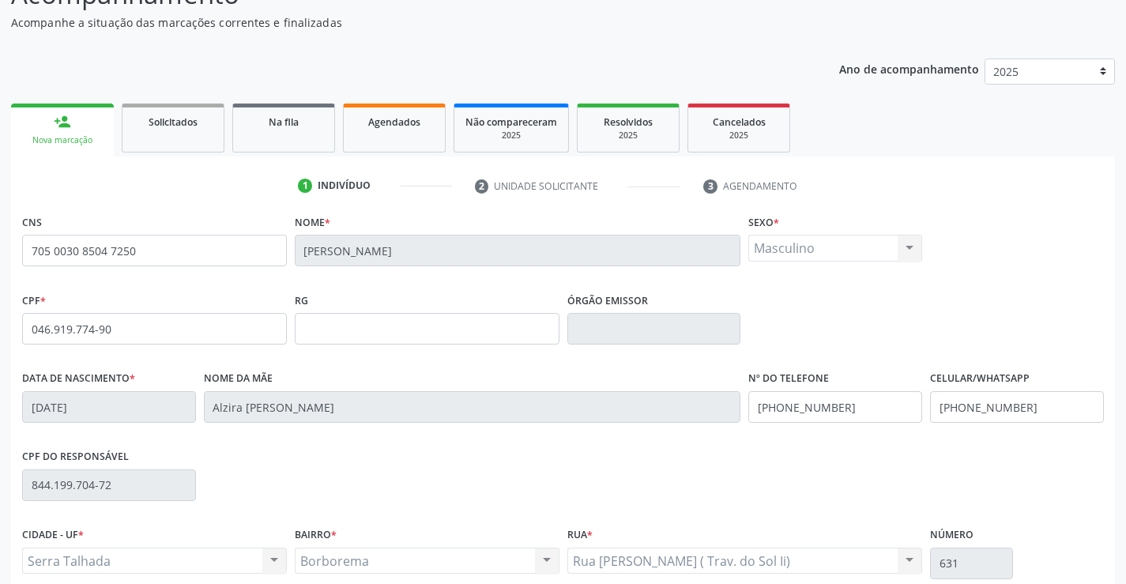
scroll to position [273, 0]
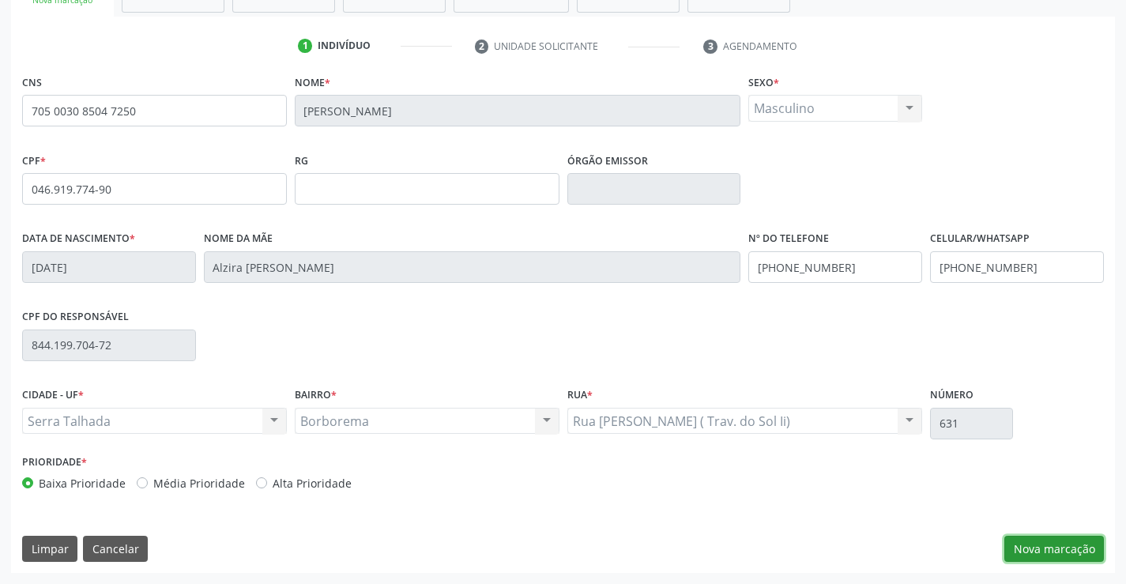
click at [1052, 539] on button "Nova marcação" at bounding box center [1055, 549] width 100 height 27
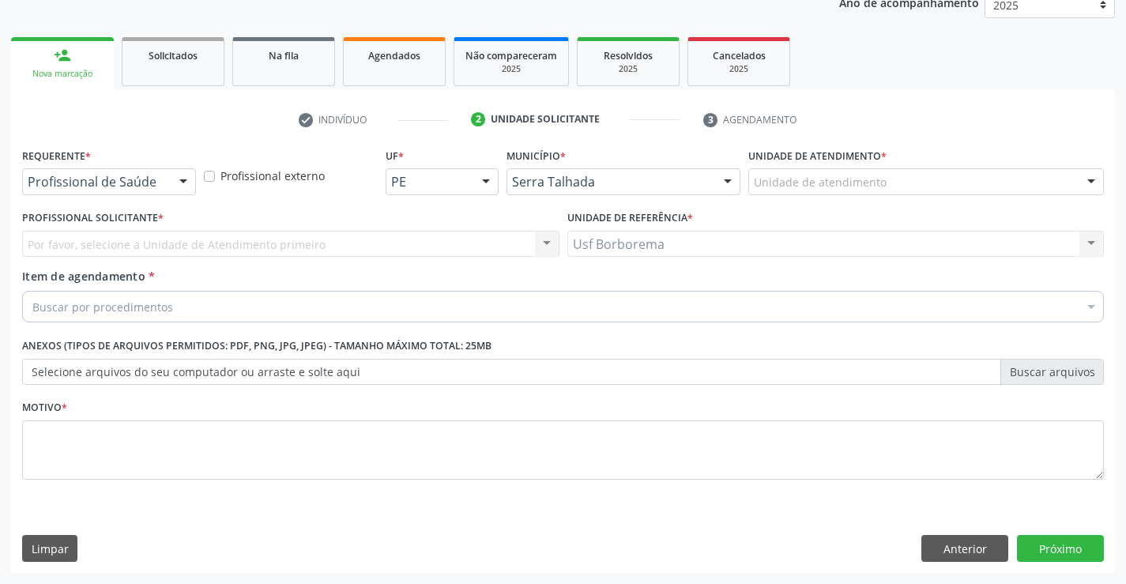
scroll to position [199, 0]
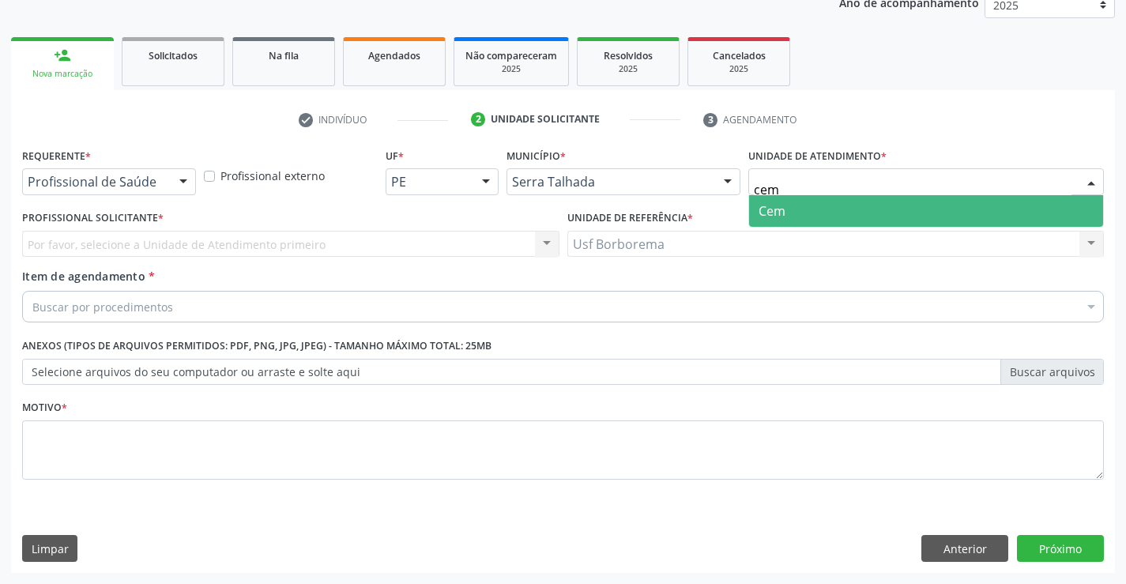
click at [807, 218] on span "Cem" at bounding box center [926, 211] width 354 height 32
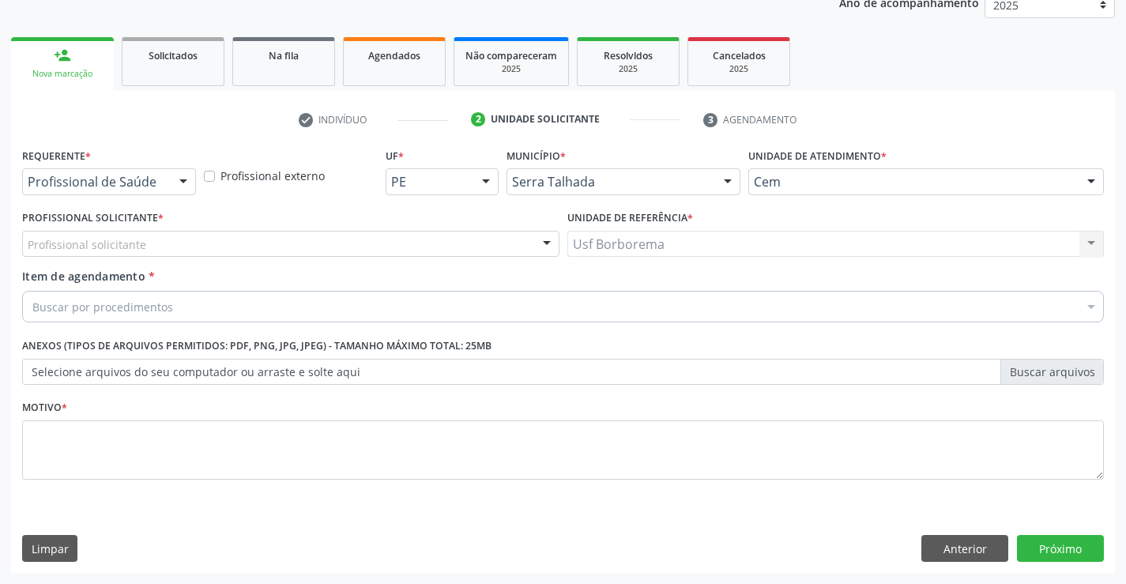
click at [436, 250] on div "Profissional solicitante" at bounding box center [290, 244] width 537 height 27
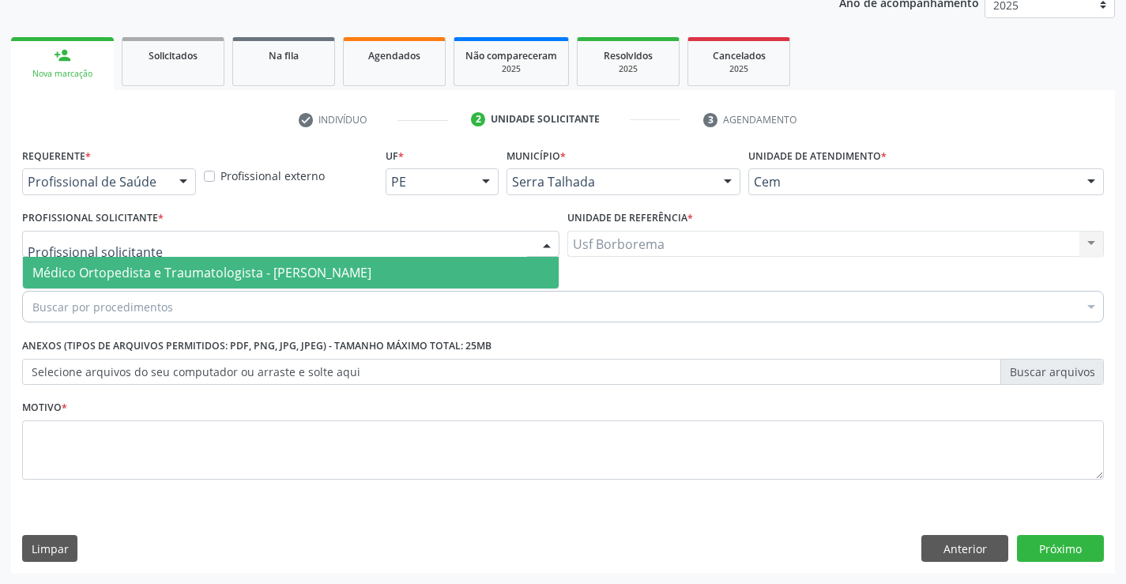
click at [430, 261] on span "Médico Ortopedista e Traumatologista - [PERSON_NAME]" at bounding box center [291, 273] width 536 height 32
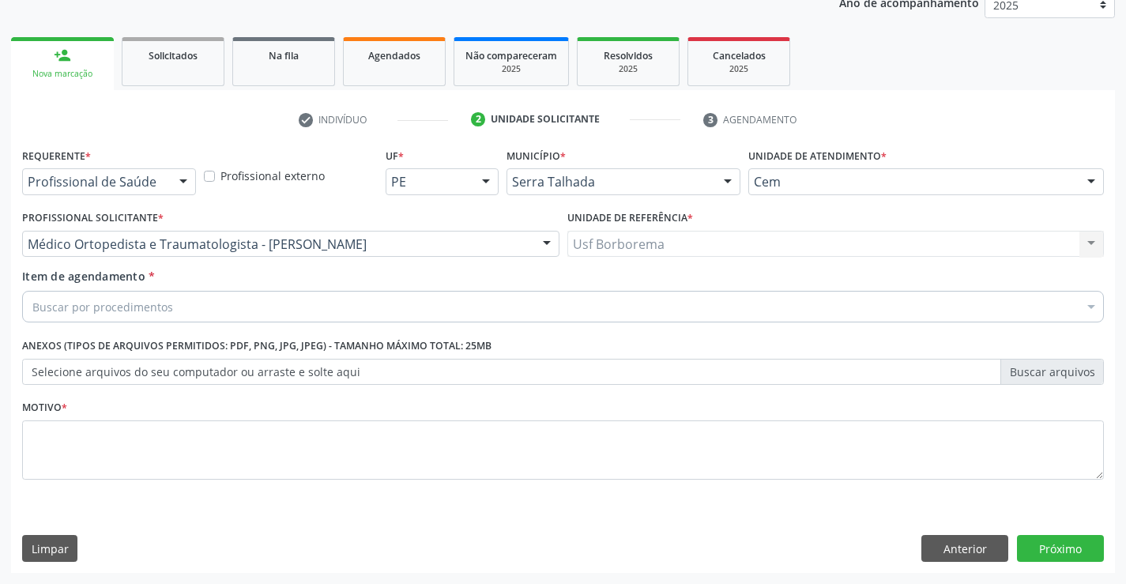
click at [383, 308] on div "Buscar por procedimentos" at bounding box center [563, 307] width 1082 height 32
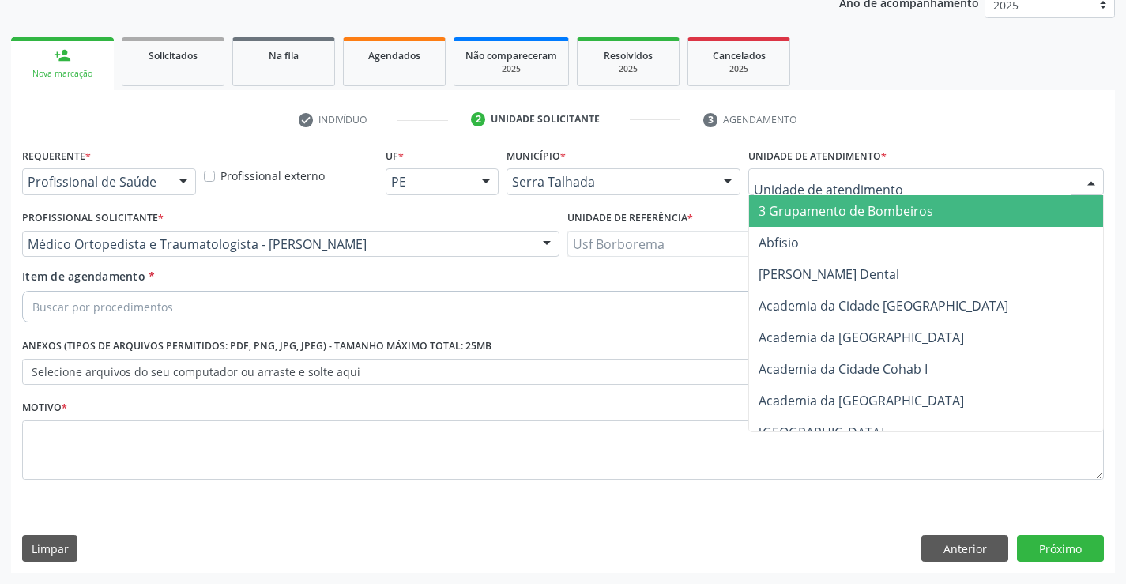
click at [816, 182] on input "text" at bounding box center [913, 190] width 318 height 32
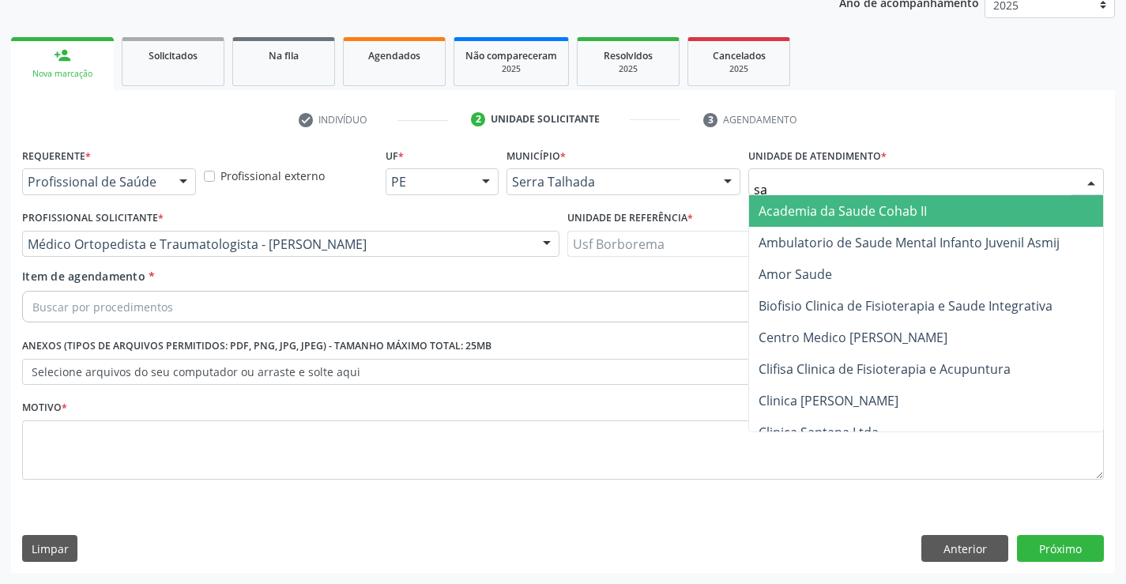
type input "saO"
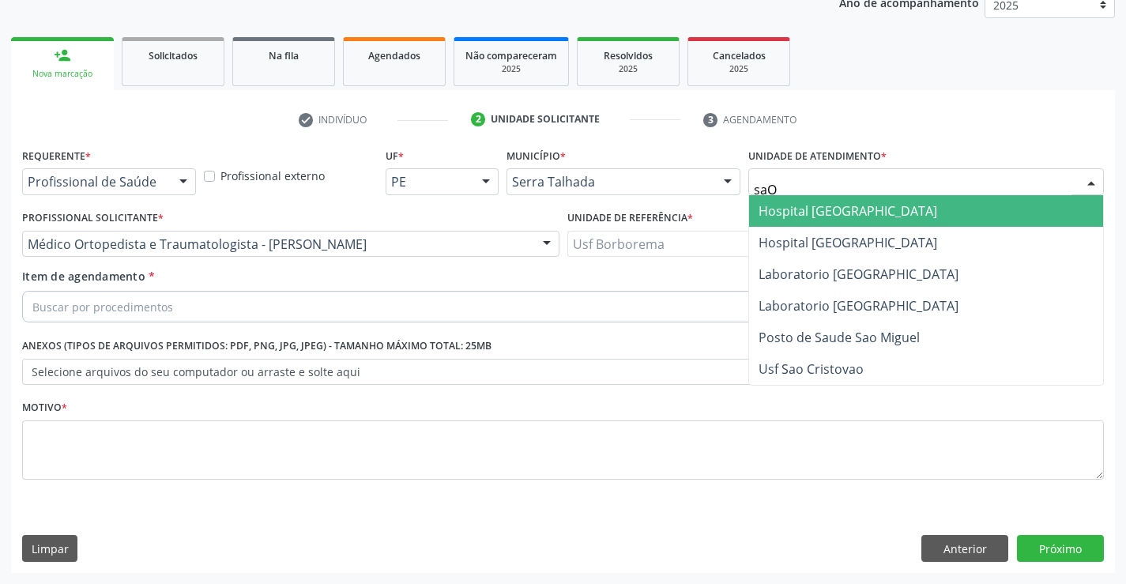
click at [812, 216] on span "Hospital [GEOGRAPHIC_DATA]" at bounding box center [848, 210] width 179 height 17
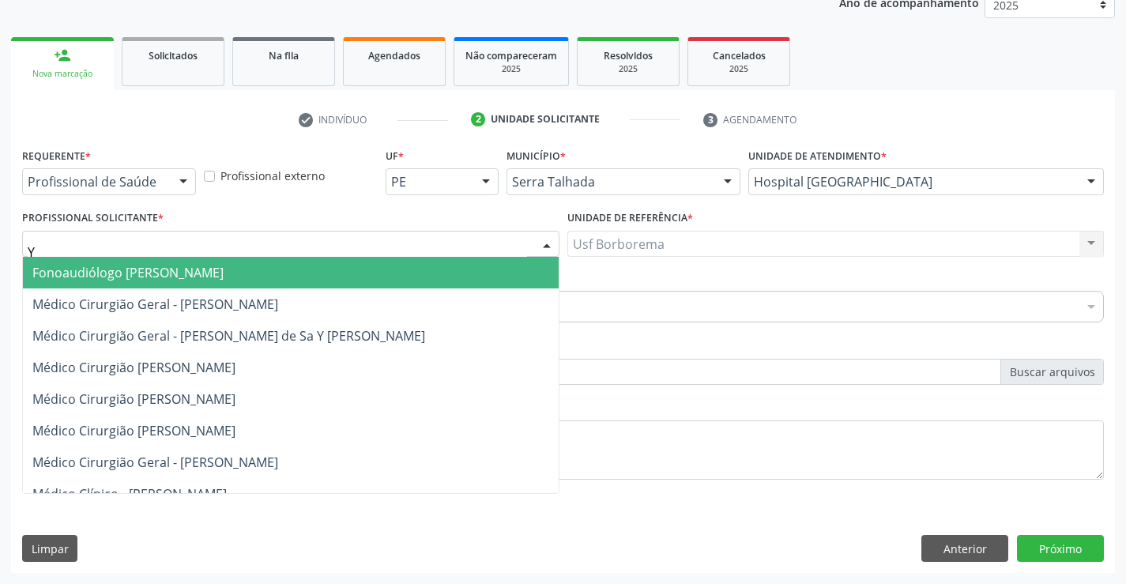
type input "YU"
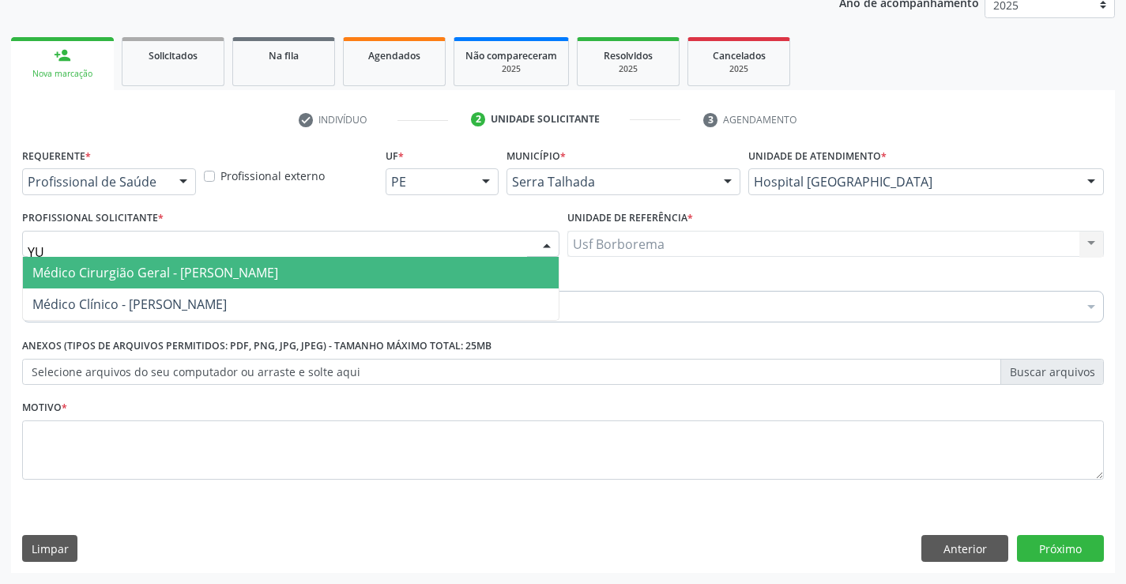
click at [184, 277] on span "Médico Cirurgião Geral - Yuri Araujo Magalhaes" at bounding box center [155, 272] width 246 height 17
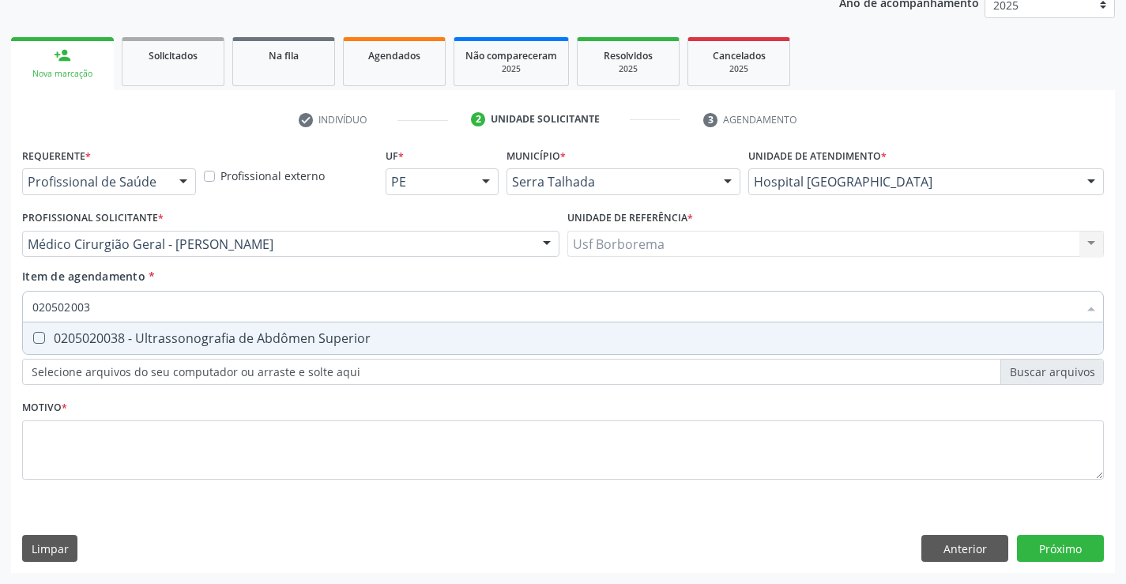
type input "0205020038"
click at [239, 337] on div "0205020038 - Ultrassonografia de Abdômen Superior" at bounding box center [562, 338] width 1061 height 13
click at [445, 334] on div "0205020038 - Ultrassonografia de Abdômen Superior" at bounding box center [562, 338] width 1061 height 13
checkbox Superior "false"
type input "020502003"
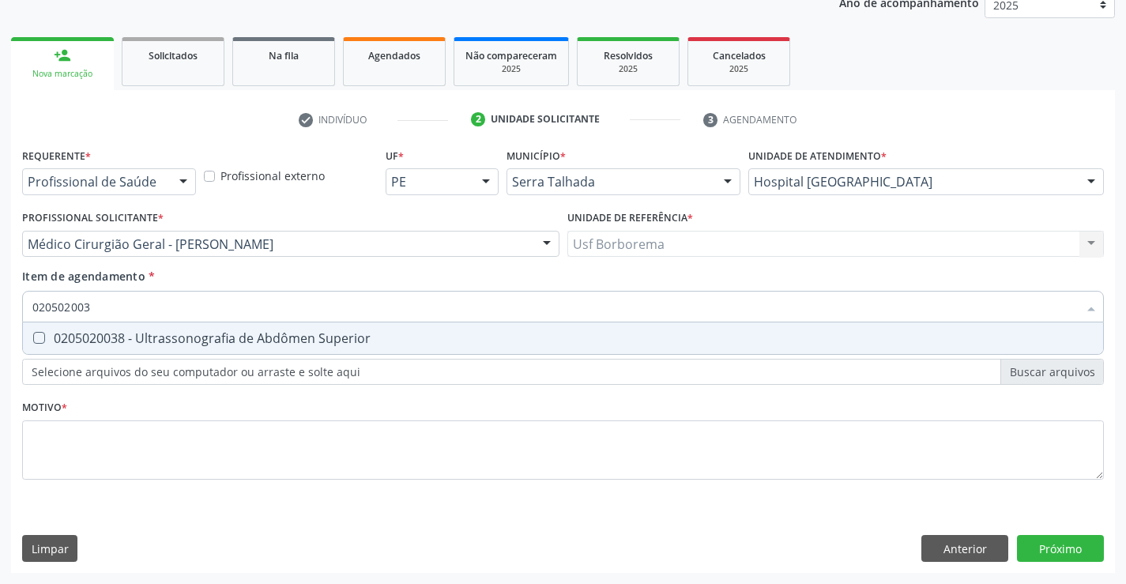
click at [906, 194] on div "Hospital [GEOGRAPHIC_DATA]" at bounding box center [926, 181] width 356 height 27
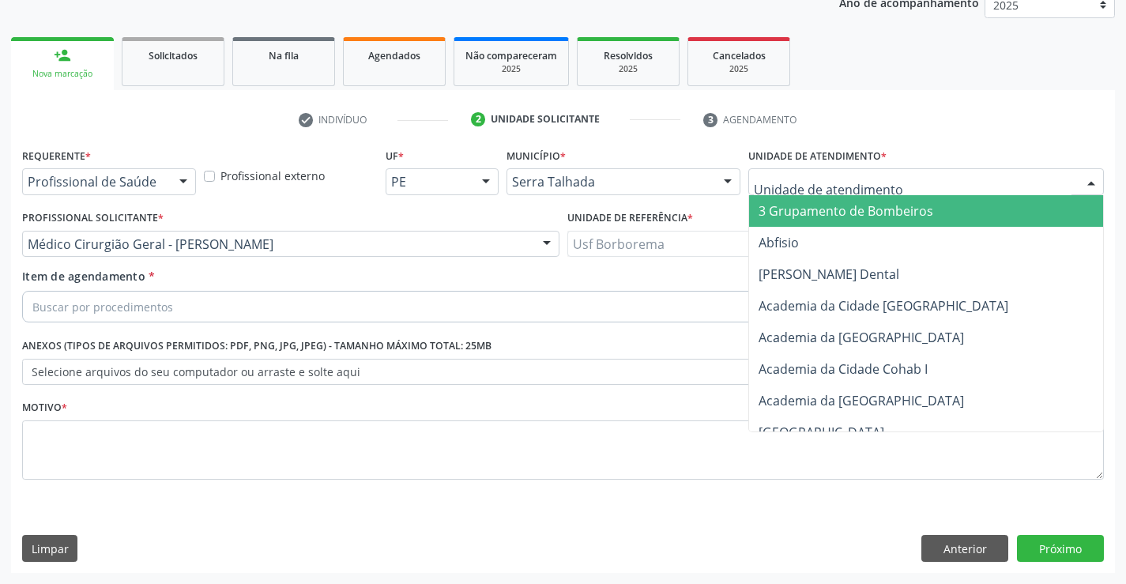
click at [908, 176] on input "text" at bounding box center [913, 190] width 318 height 32
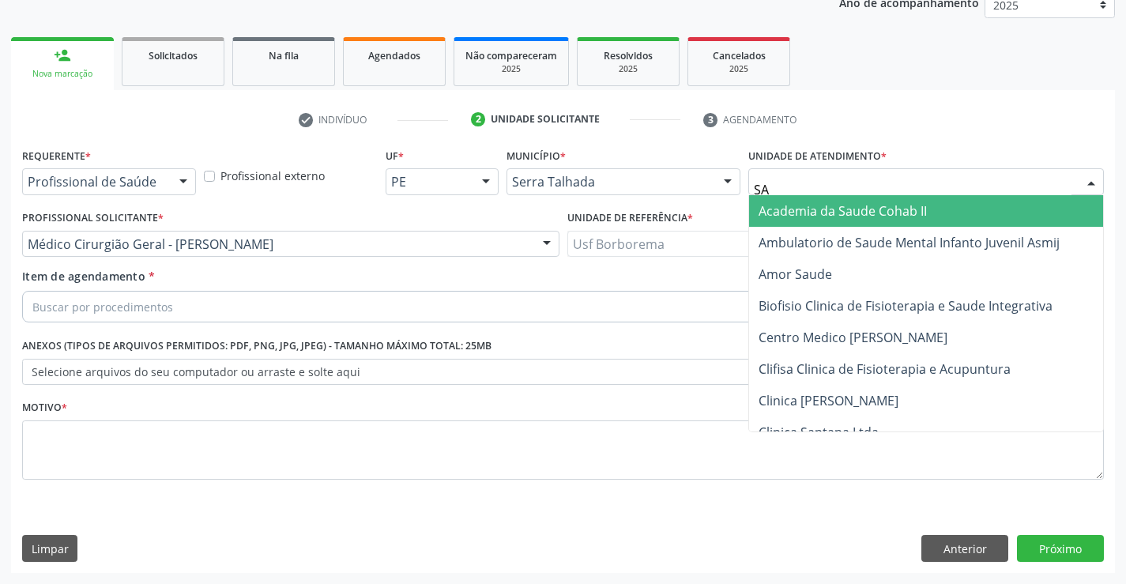
type input "S"
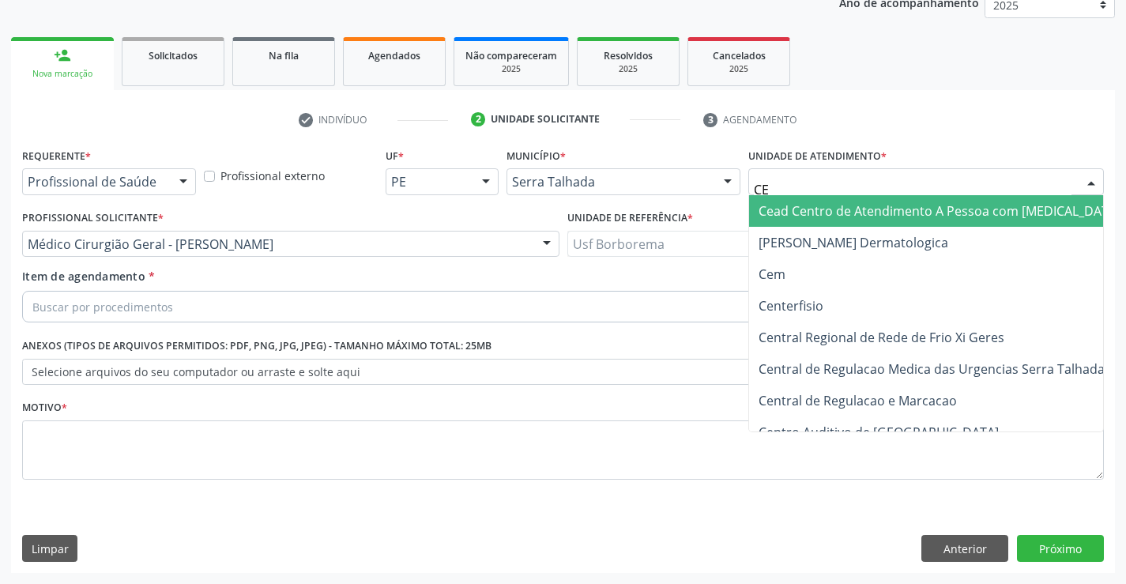
type input "CEM"
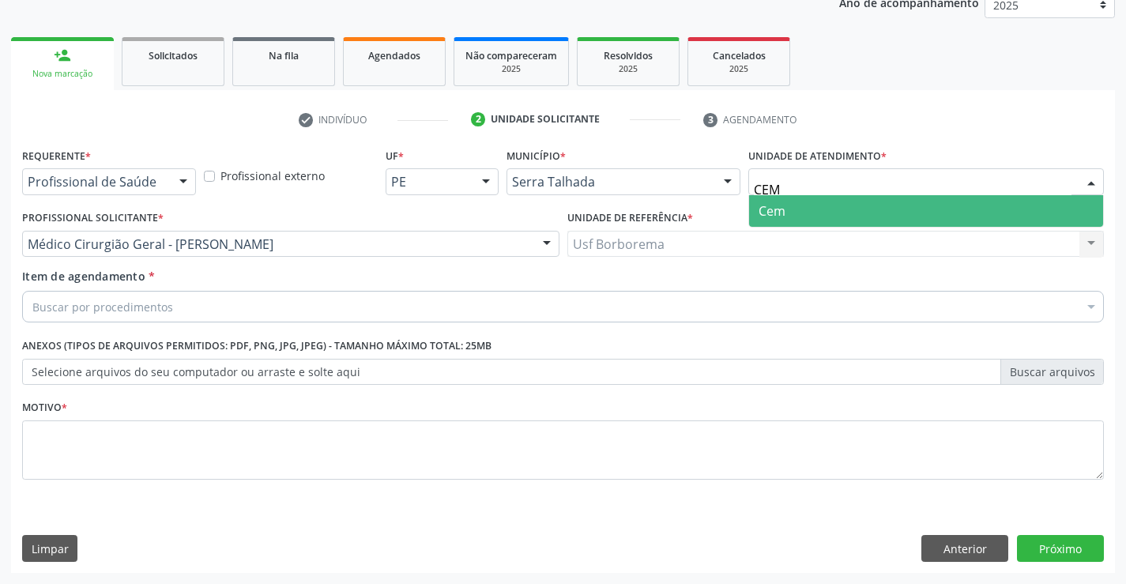
click at [913, 202] on span "Cem" at bounding box center [926, 211] width 354 height 32
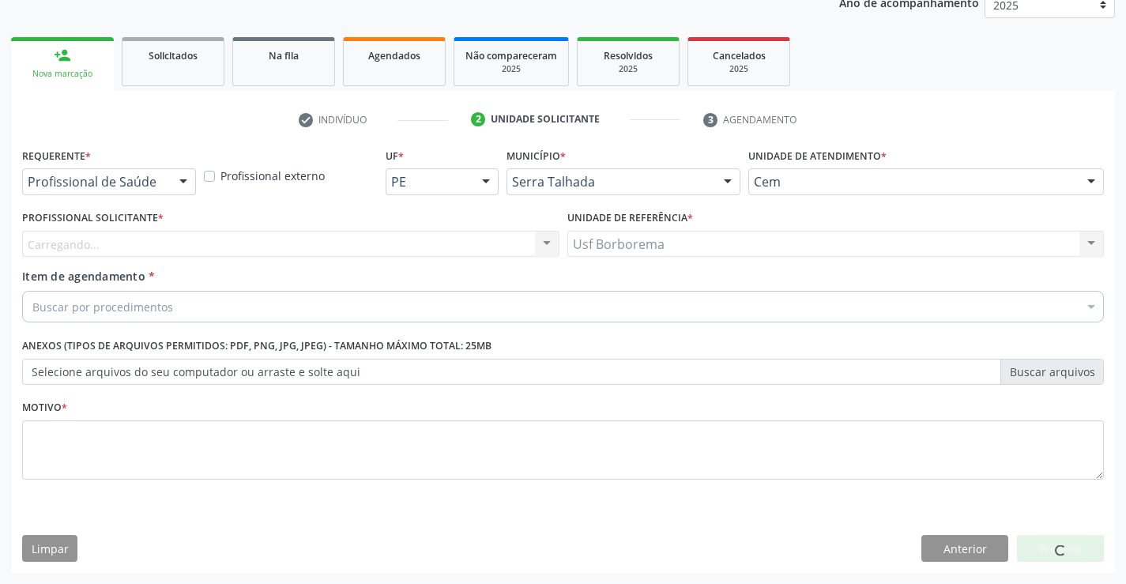
click at [188, 249] on div "Carregando... Fisioterapeuta Geral - Glaucineide Araujo Nunes de Souza Fonoaudi…" at bounding box center [290, 244] width 537 height 27
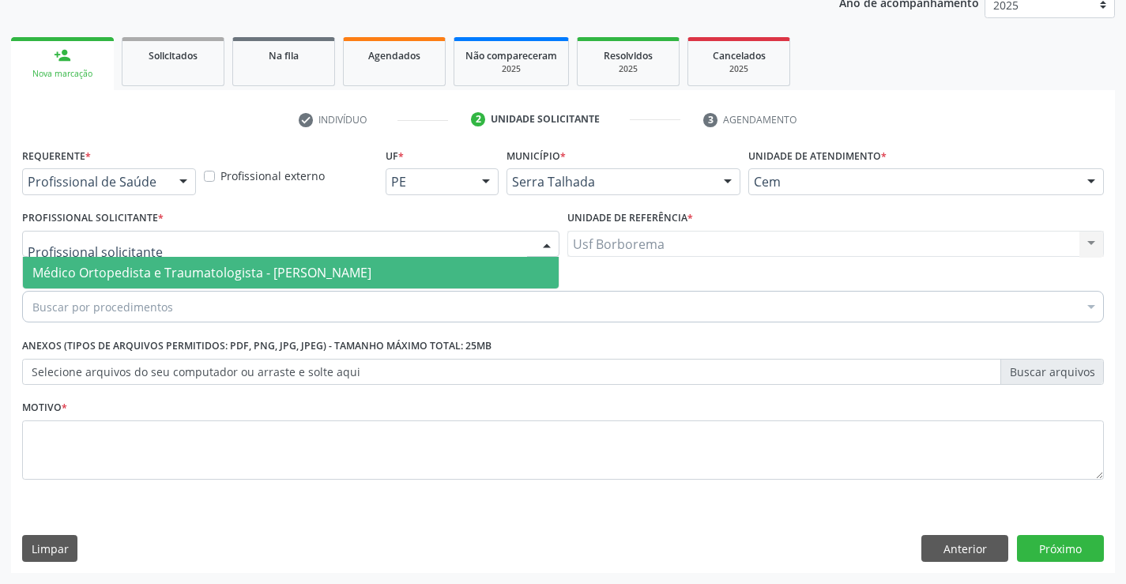
click at [190, 248] on div at bounding box center [290, 244] width 537 height 27
click at [198, 270] on span "Médico Ortopedista e Traumatologista - [PERSON_NAME]" at bounding box center [201, 272] width 339 height 17
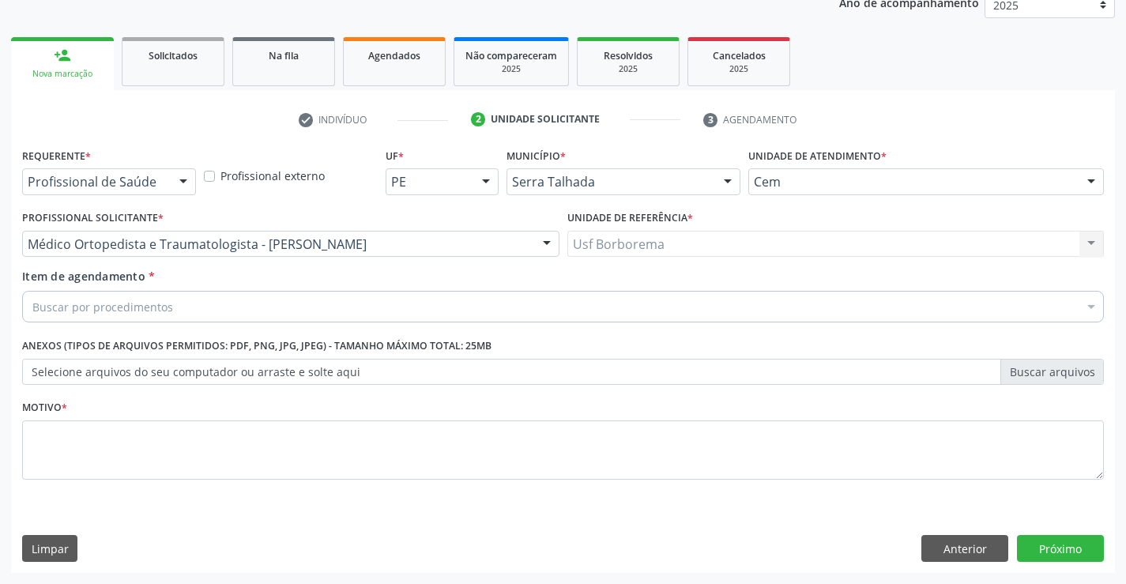
click at [189, 306] on div "Buscar por procedimentos" at bounding box center [563, 307] width 1082 height 32
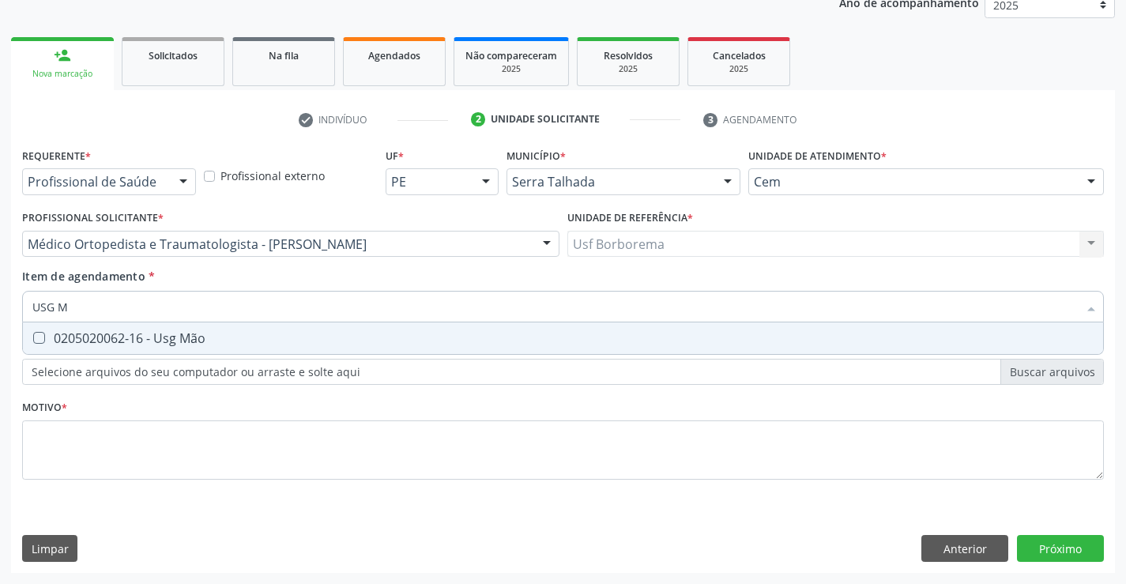
type input "USG"
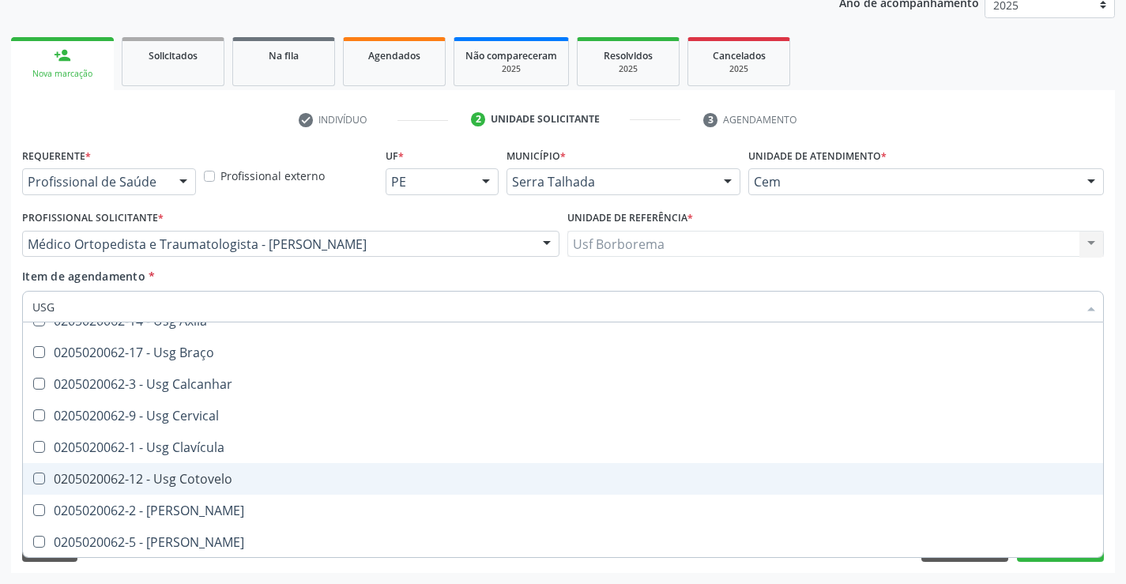
scroll to position [0, 0]
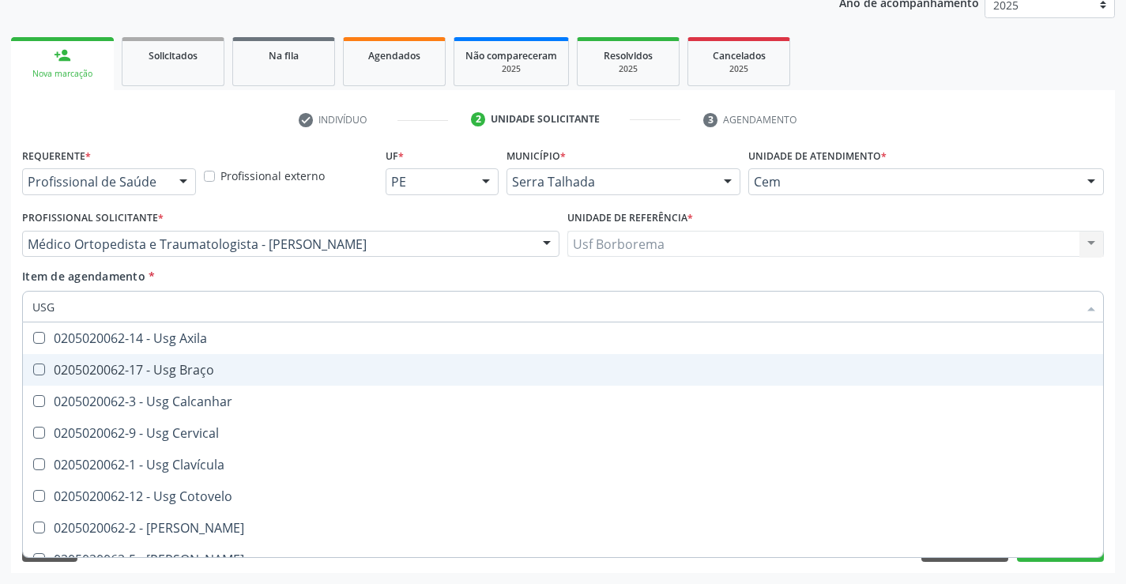
click at [228, 371] on div "0205020062-17 - Usg Braço" at bounding box center [562, 370] width 1061 height 13
checkbox Braço "true"
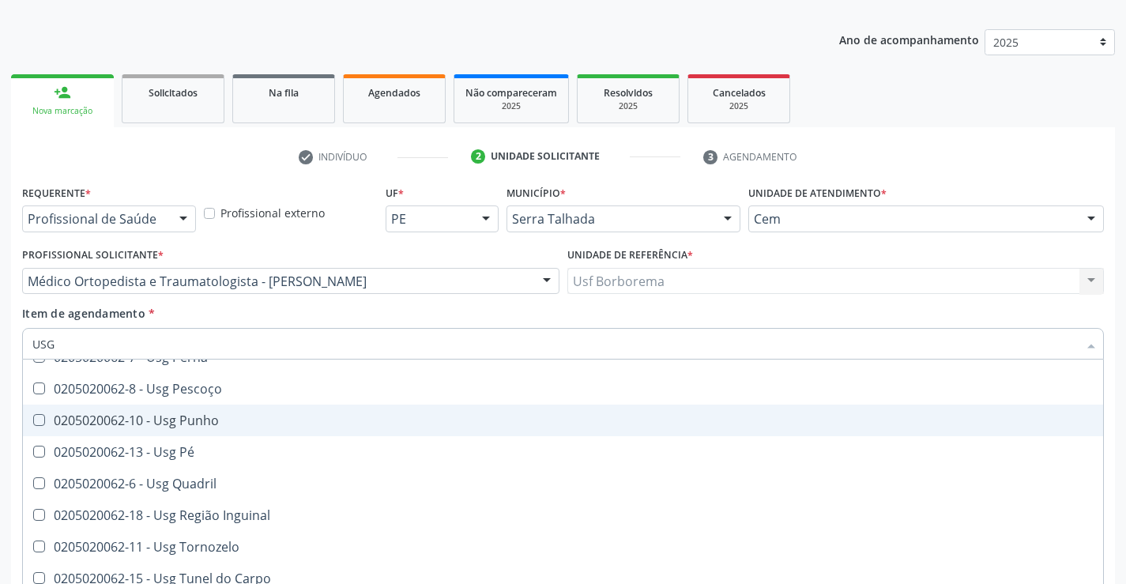
scroll to position [199, 0]
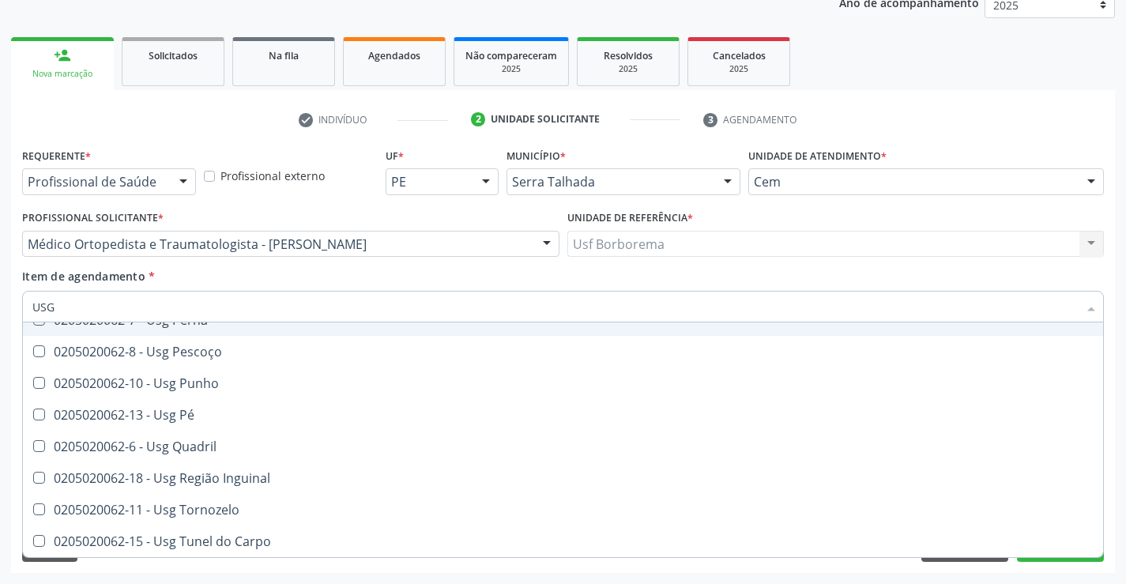
click at [307, 273] on div "Item de agendamento * USG Desfazer seleção 0205020062-14 - Usg Axila 0205020062…" at bounding box center [563, 293] width 1082 height 50
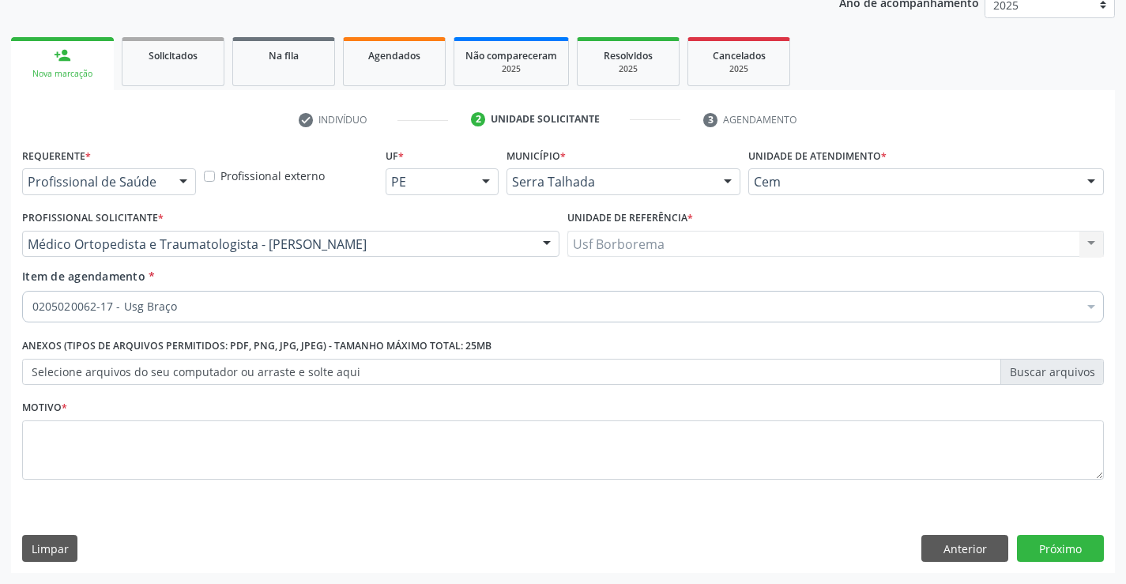
scroll to position [0, 0]
click at [163, 447] on textarea at bounding box center [563, 450] width 1082 height 60
type textarea "ROTINA"
click at [1080, 551] on button "Próximo" at bounding box center [1060, 548] width 87 height 27
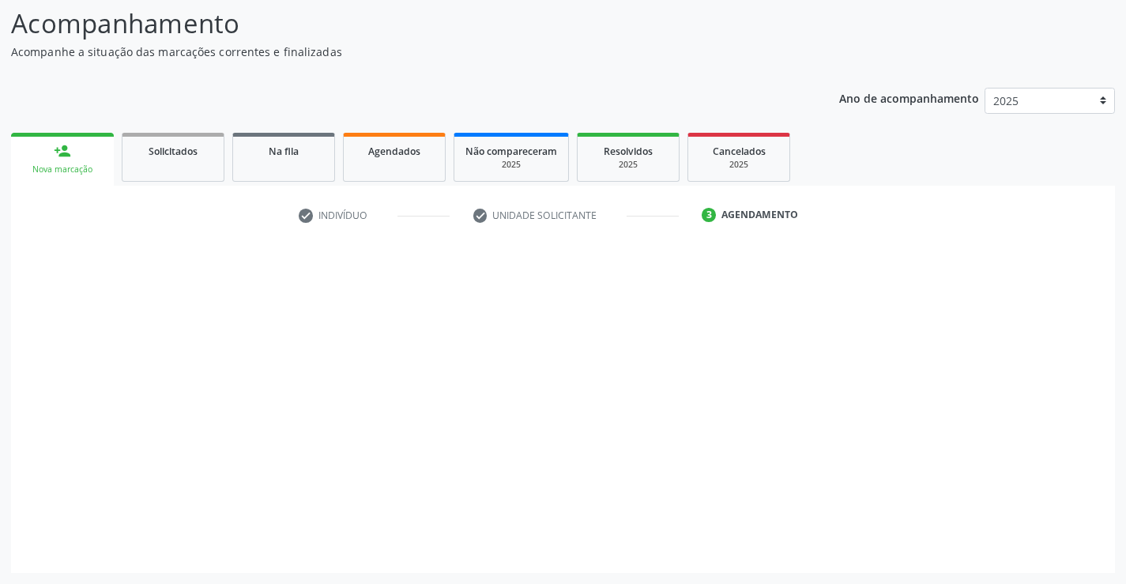
scroll to position [104, 0]
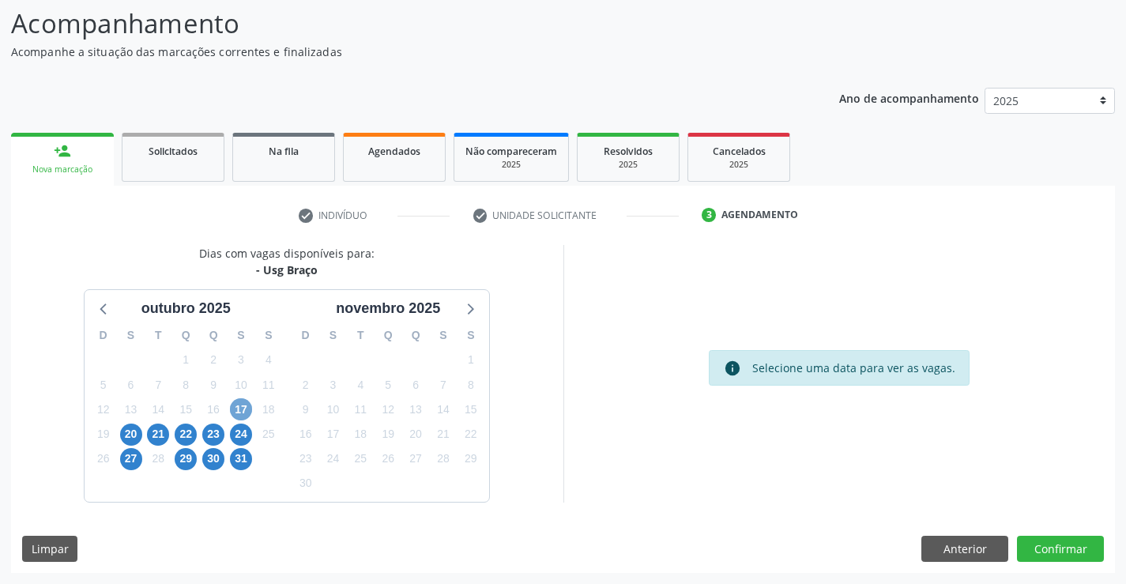
click at [248, 415] on span "17" at bounding box center [241, 409] width 22 height 22
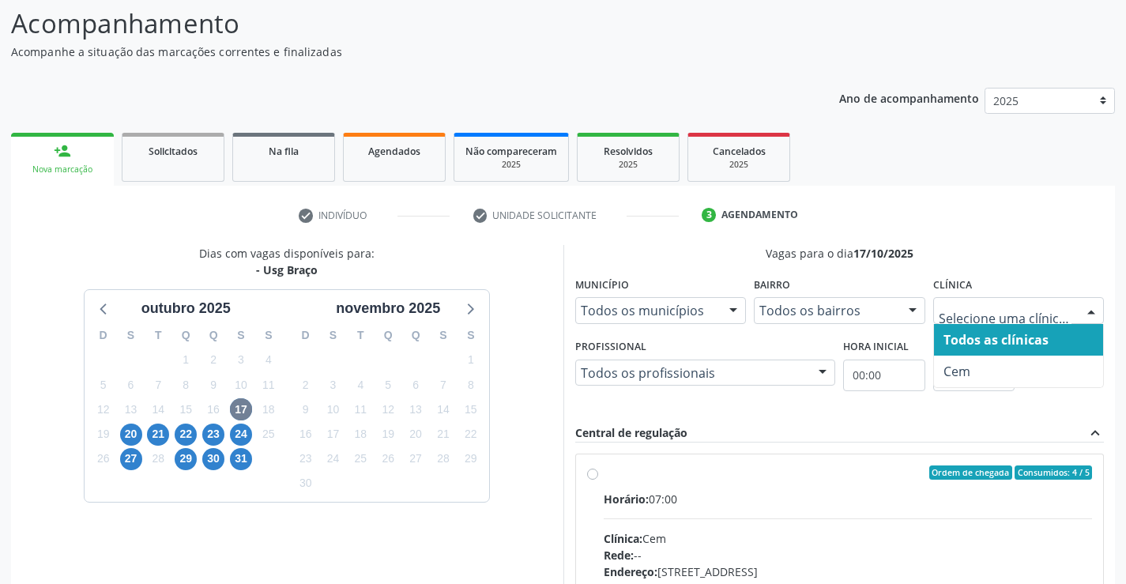
click at [978, 354] on span "Todos as clínicas" at bounding box center [1019, 340] width 170 height 32
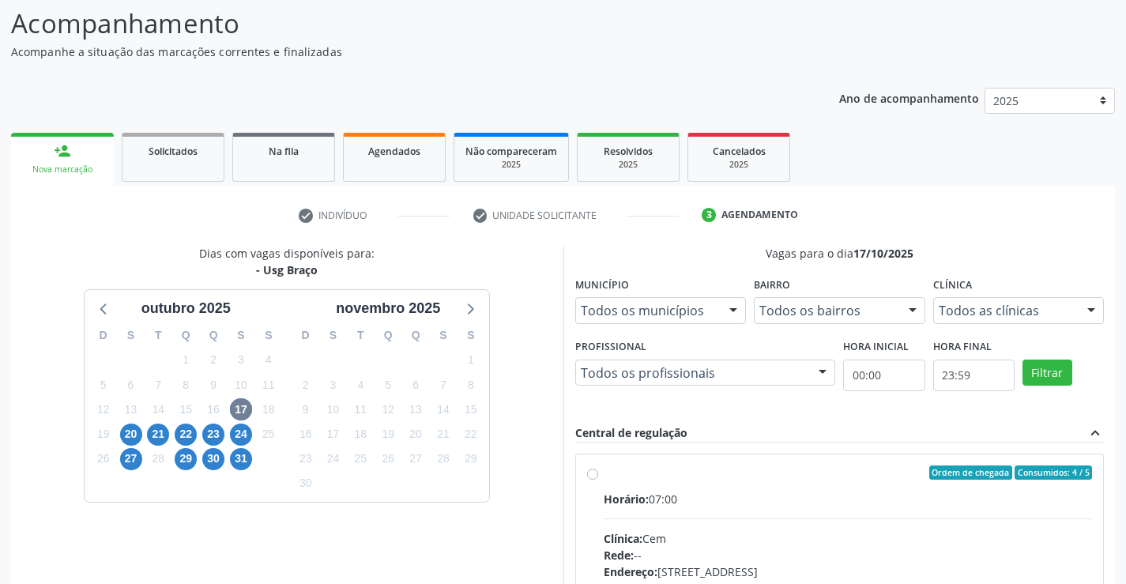
click at [1038, 296] on div "Clínica Todos as clínicas Todos as clínicas Cem Nenhum resultado encontrado par…" at bounding box center [1019, 298] width 172 height 51
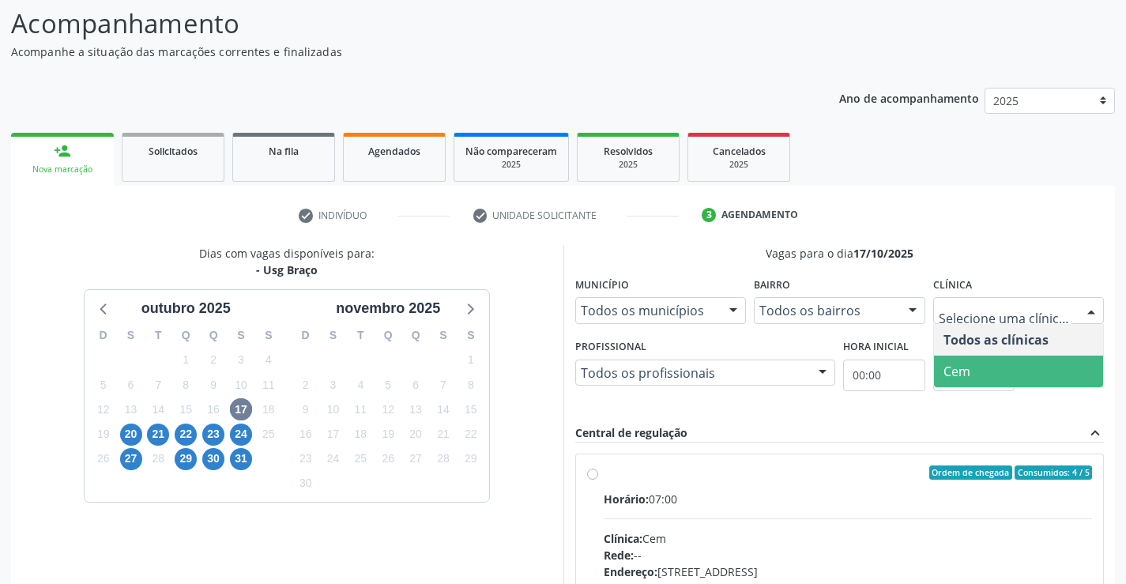
click at [1008, 363] on span "Cem" at bounding box center [1019, 372] width 170 height 32
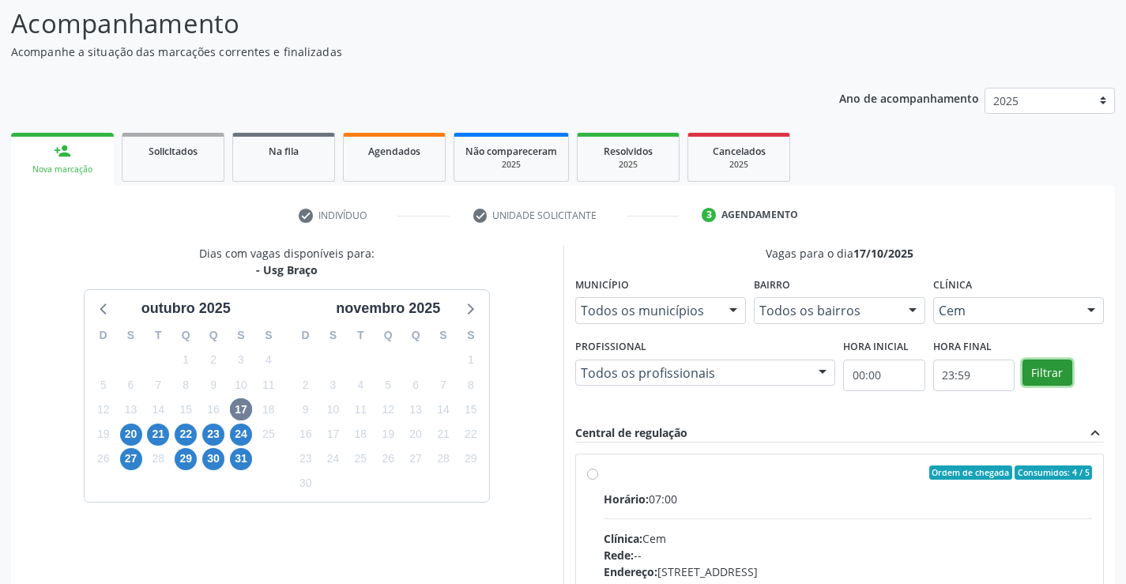
click at [1058, 379] on button "Filtrar" at bounding box center [1048, 373] width 50 height 27
click at [604, 472] on label "Ordem de chegada Consumidos: 4 / 5 Horário: 07:00 Clínica: Cem Rede: -- Endereç…" at bounding box center [848, 587] width 489 height 243
click at [590, 472] on input "Ordem de chegada Consumidos: 4 / 5 Horário: 07:00 Clínica: Cem Rede: -- Endereç…" at bounding box center [592, 473] width 11 height 14
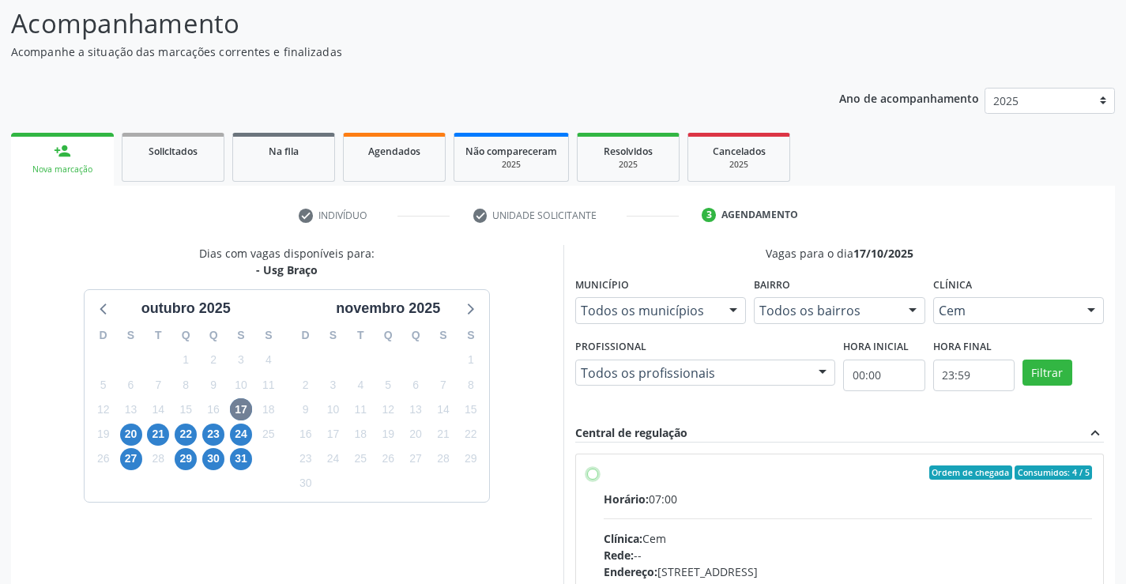
radio input "true"
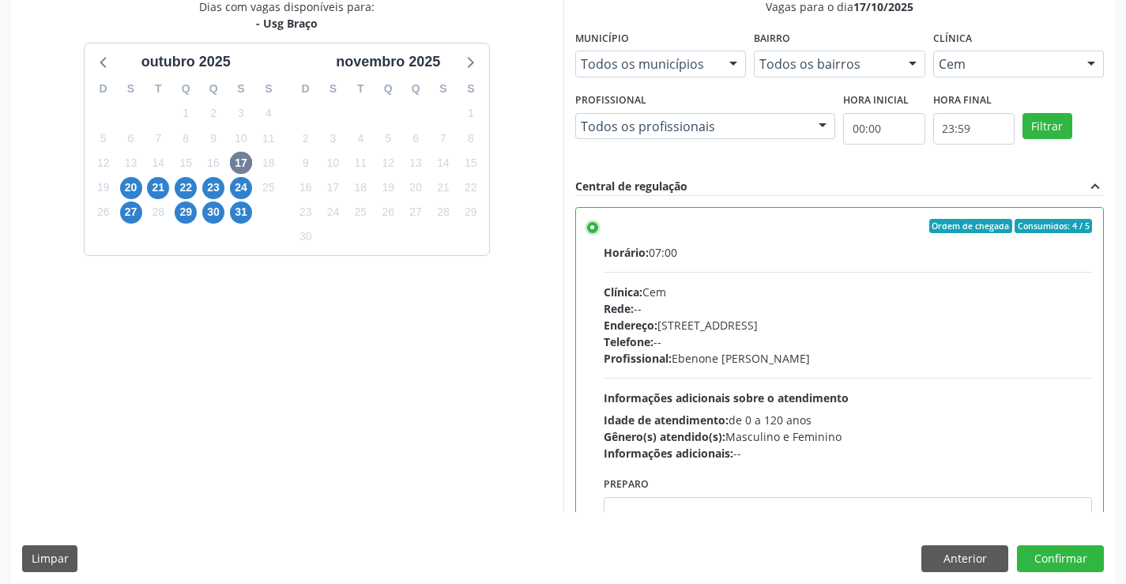
scroll to position [360, 0]
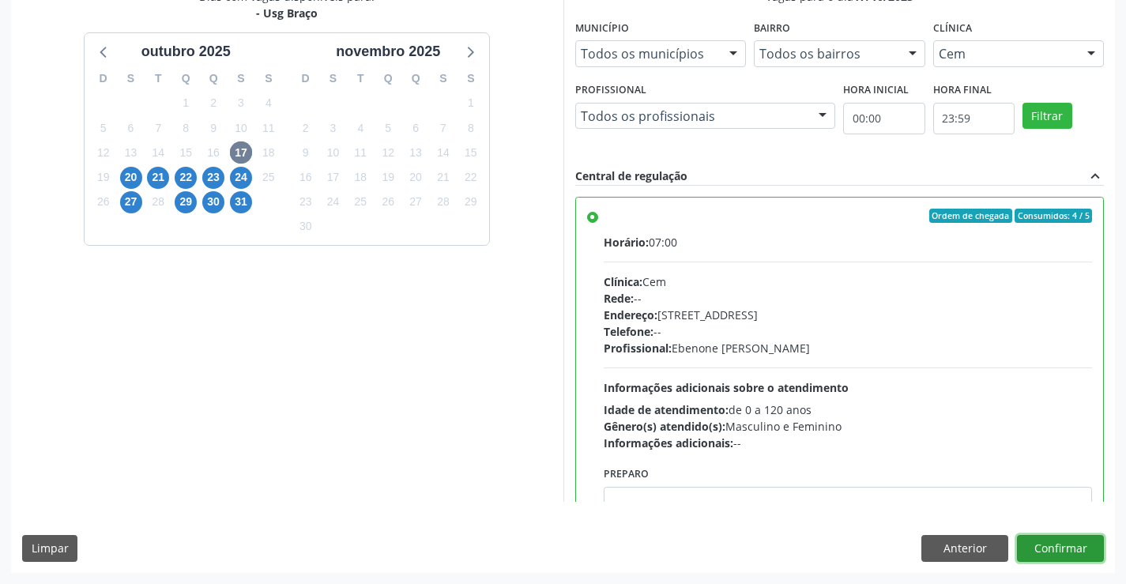
click at [1094, 543] on button "Confirmar" at bounding box center [1060, 548] width 87 height 27
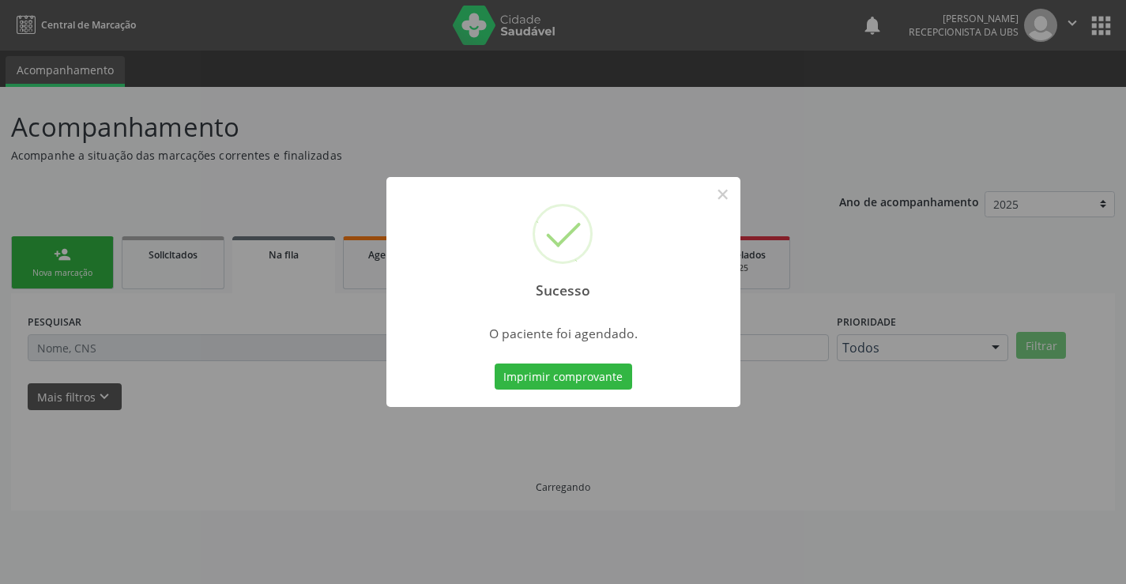
scroll to position [0, 0]
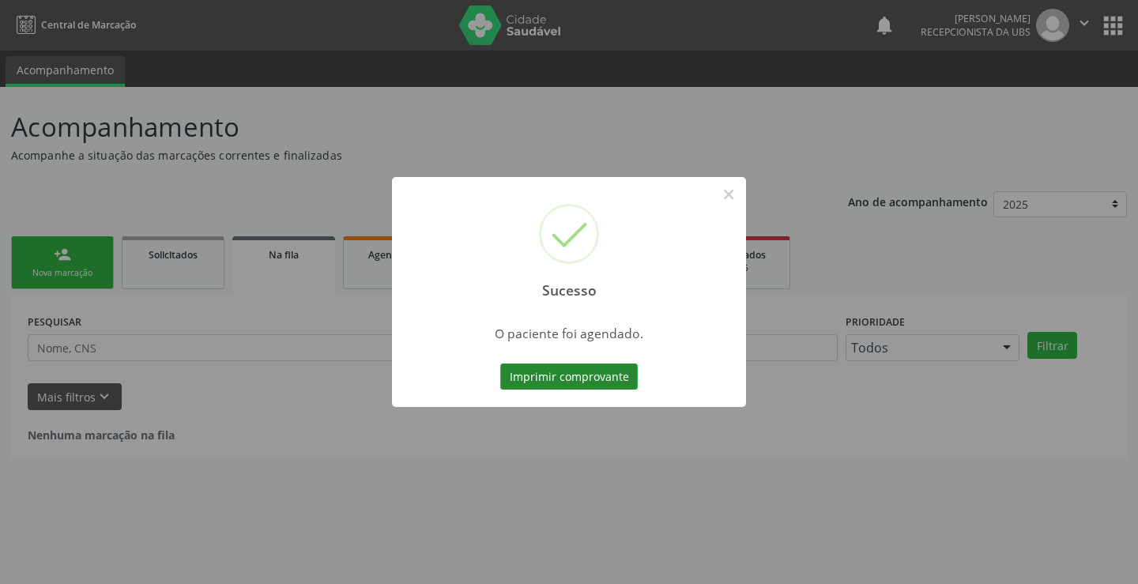
click at [613, 378] on button "Imprimir comprovante" at bounding box center [569, 377] width 138 height 27
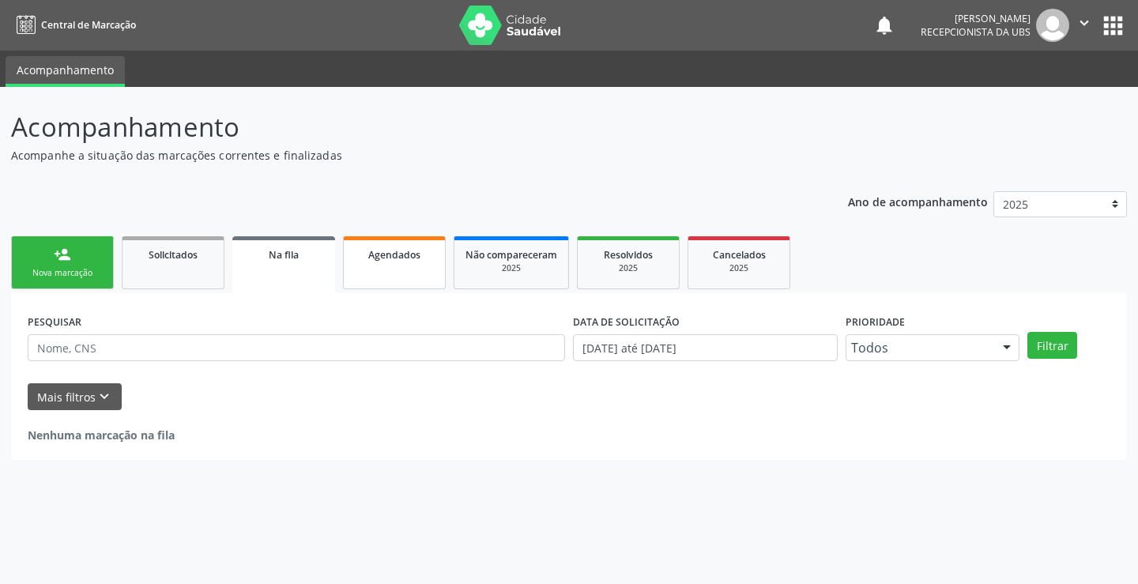
click at [387, 266] on link "Agendados" at bounding box center [394, 262] width 103 height 53
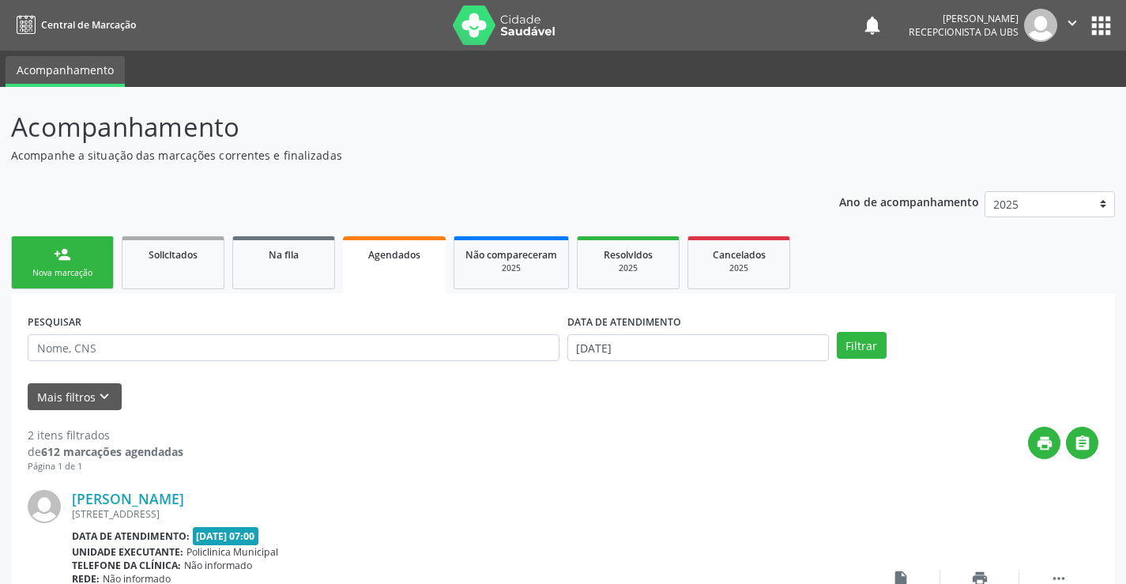
click at [46, 264] on link "person_add Nova marcação" at bounding box center [62, 262] width 103 height 53
click at [47, 262] on link "person_add Nova marcação" at bounding box center [62, 262] width 103 height 53
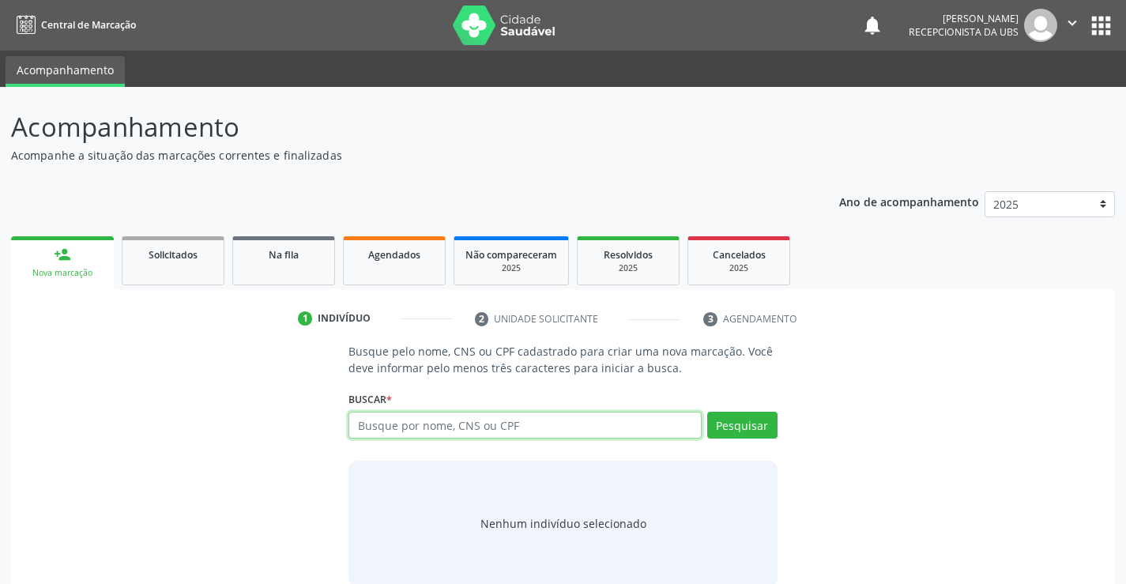
click at [458, 420] on input "text" at bounding box center [525, 425] width 352 height 27
type input "1"
type input "700601950156264"
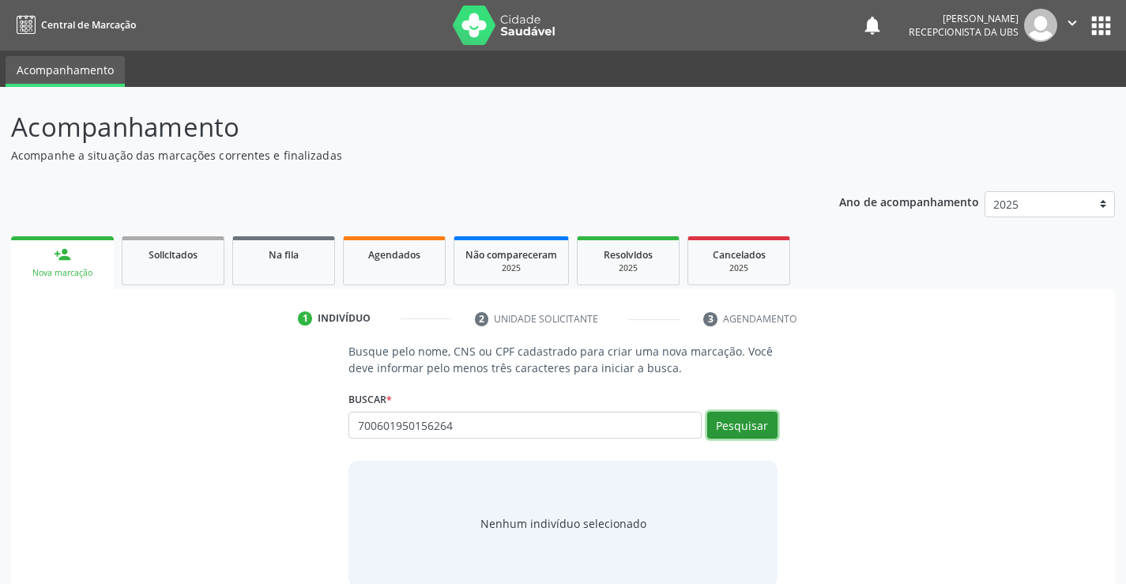
click at [729, 434] on button "Pesquisar" at bounding box center [742, 425] width 70 height 27
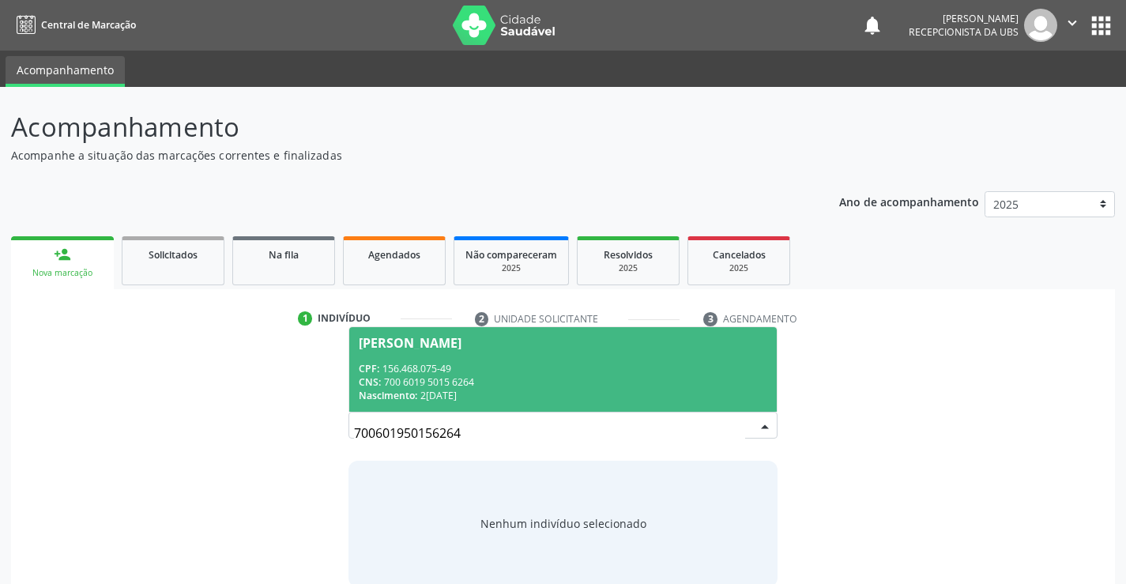
click at [517, 366] on div "CPF: 156.468.075-49" at bounding box center [563, 368] width 408 height 13
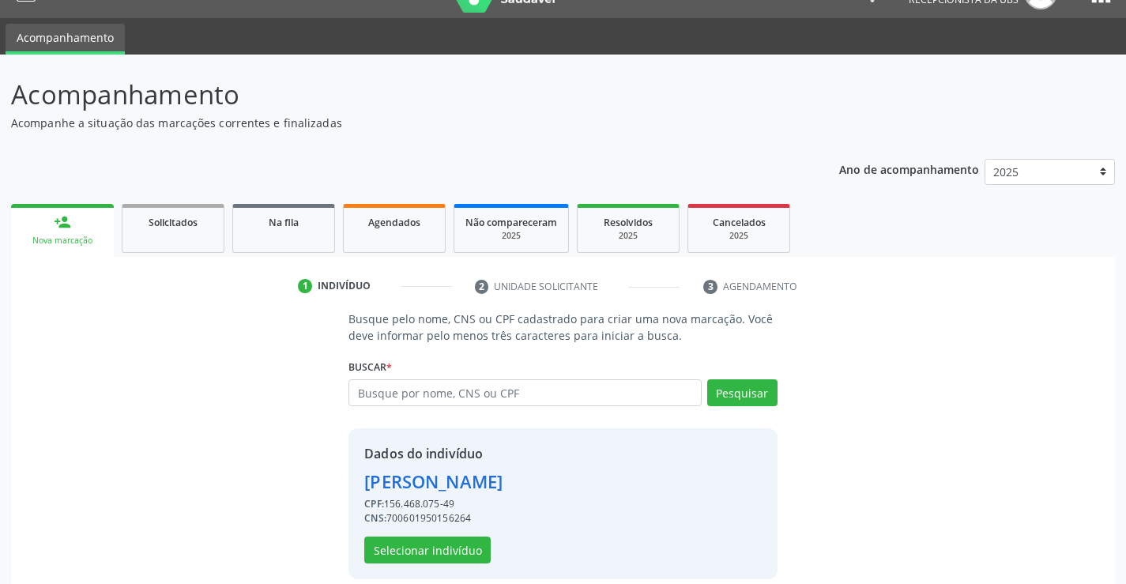
scroll to position [50, 0]
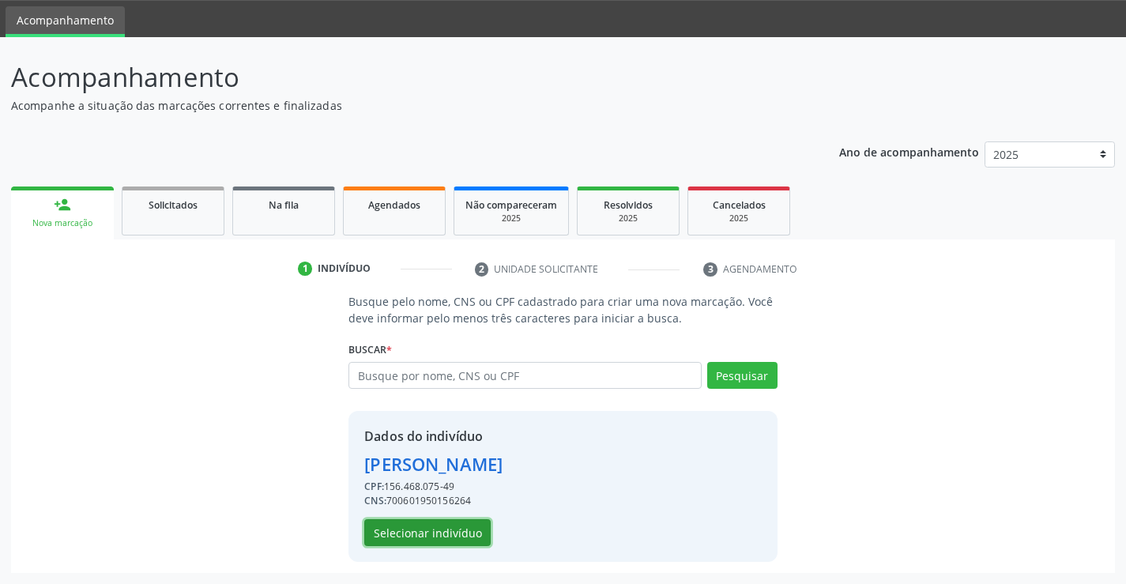
click at [396, 526] on button "Selecionar indivíduo" at bounding box center [427, 532] width 126 height 27
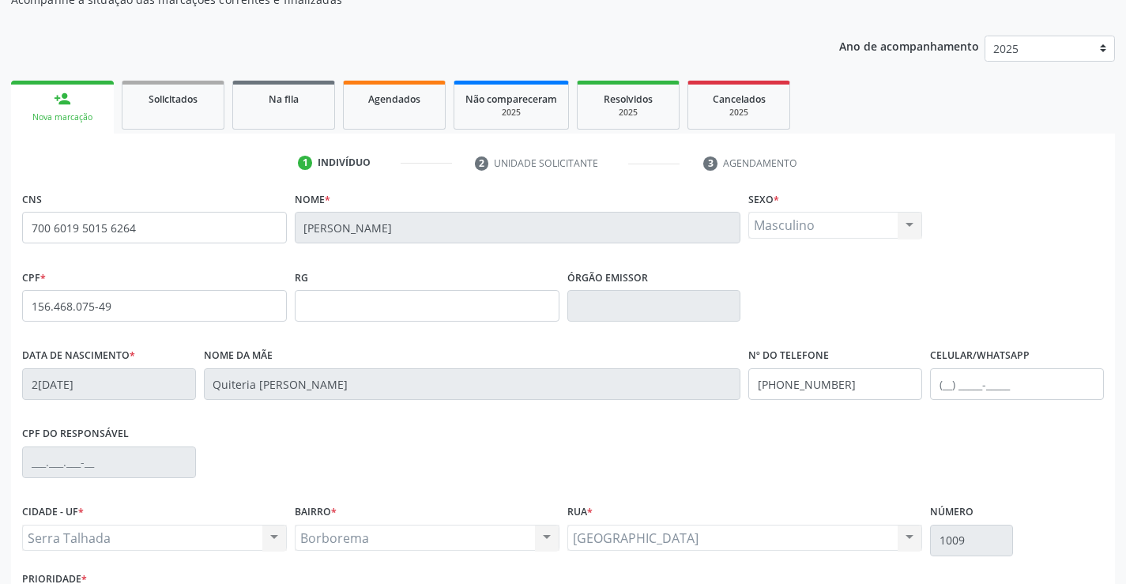
scroll to position [273, 0]
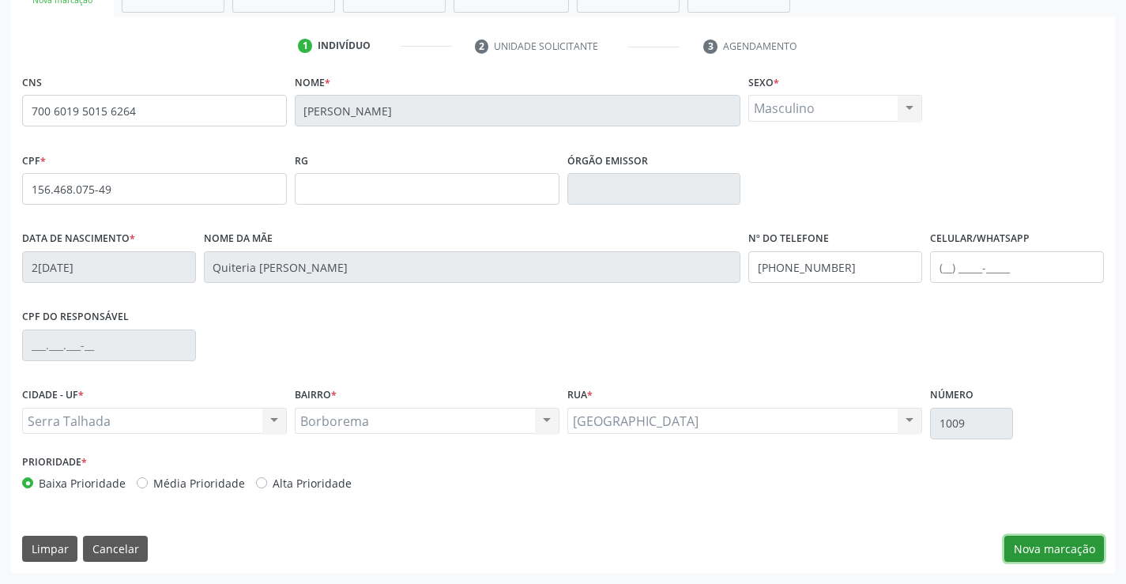
click at [1046, 556] on button "Nova marcação" at bounding box center [1055, 549] width 100 height 27
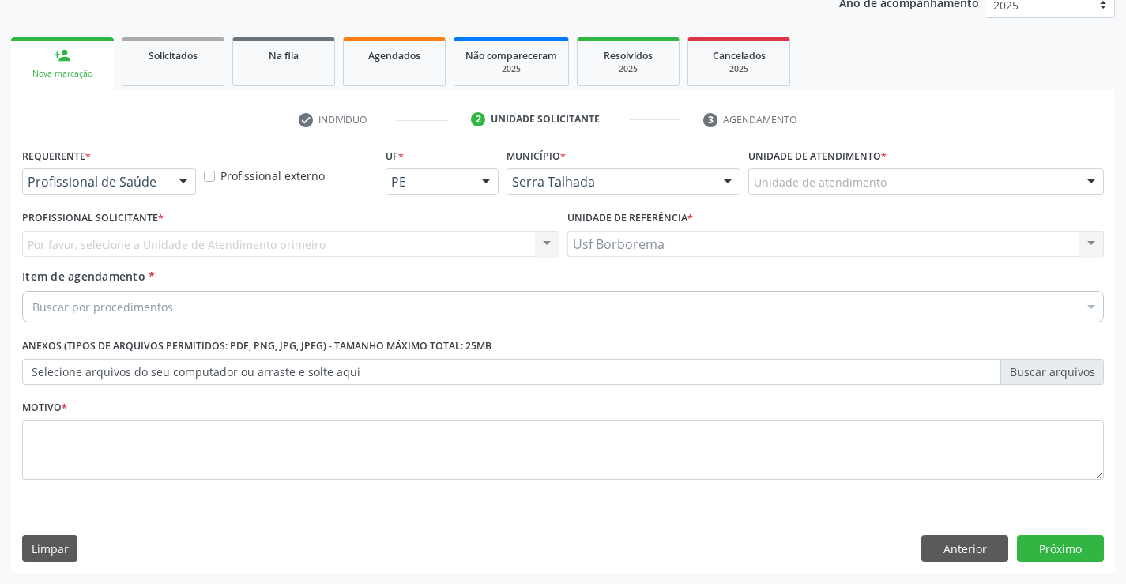
scroll to position [199, 0]
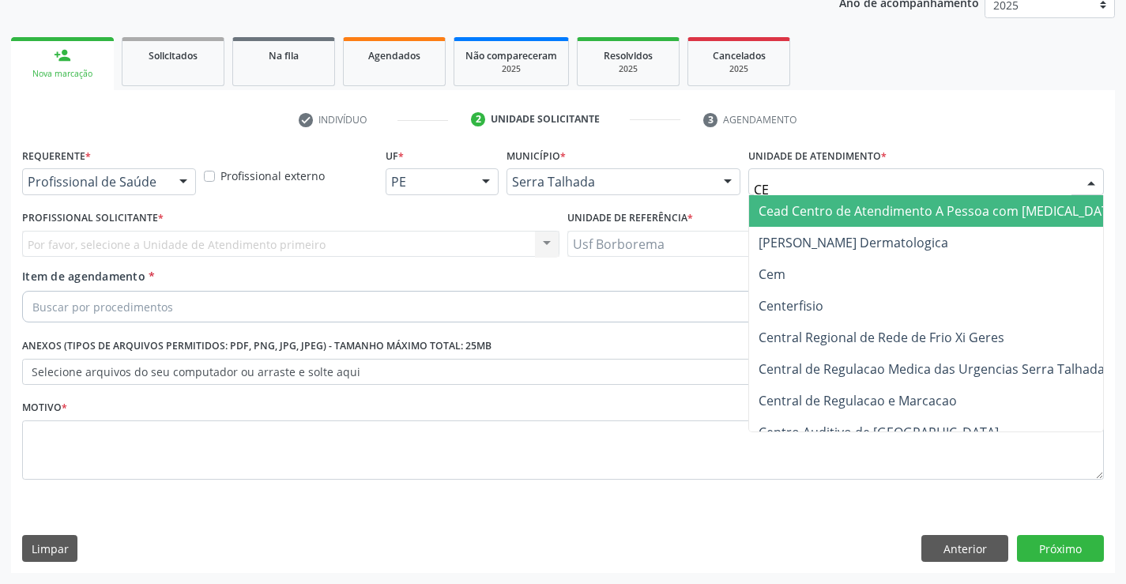
type input "CEM"
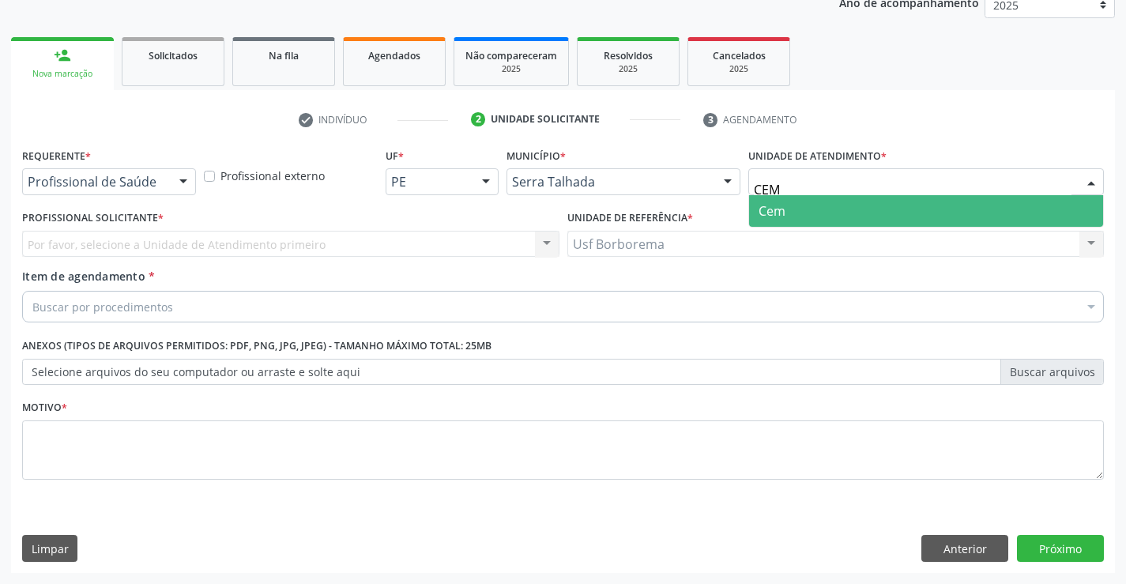
click at [879, 206] on span "Cem" at bounding box center [926, 211] width 354 height 32
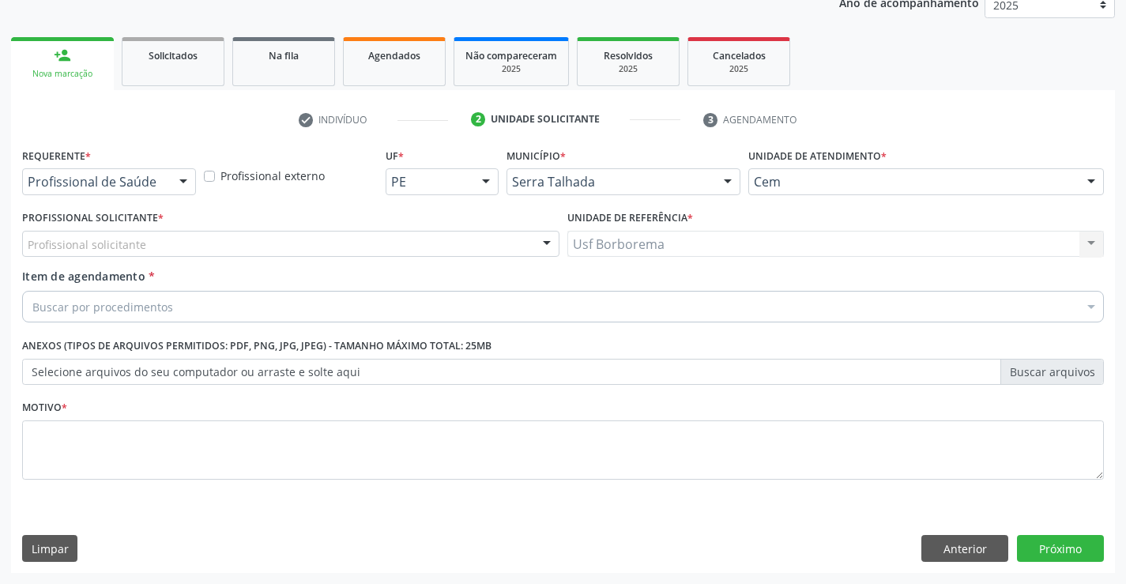
click at [264, 237] on div "Profissional solicitante" at bounding box center [290, 244] width 537 height 27
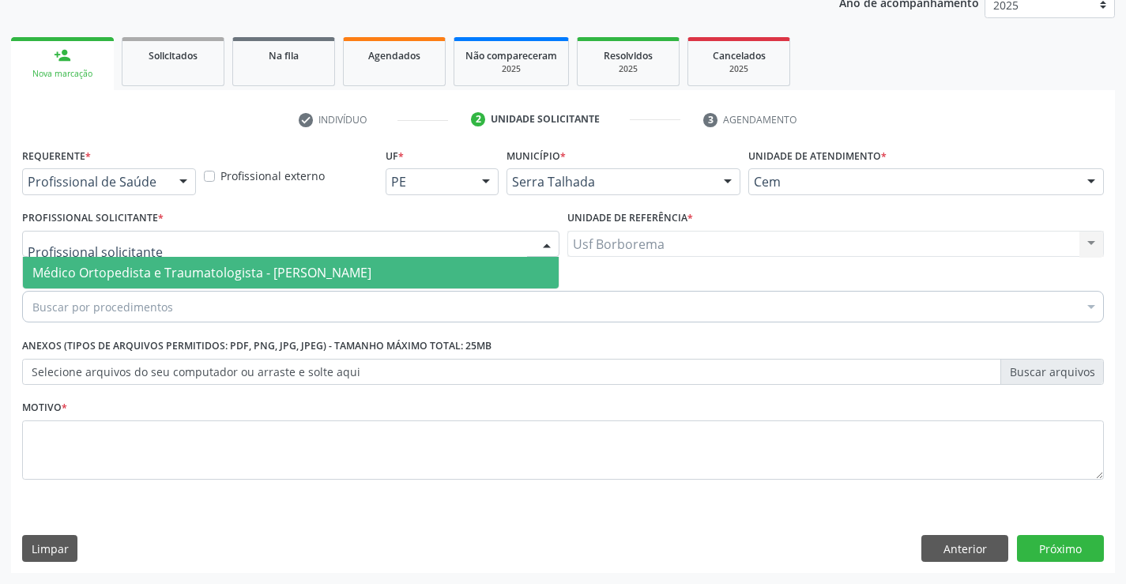
click at [266, 270] on span "Médico Ortopedista e Traumatologista - [PERSON_NAME]" at bounding box center [201, 272] width 339 height 17
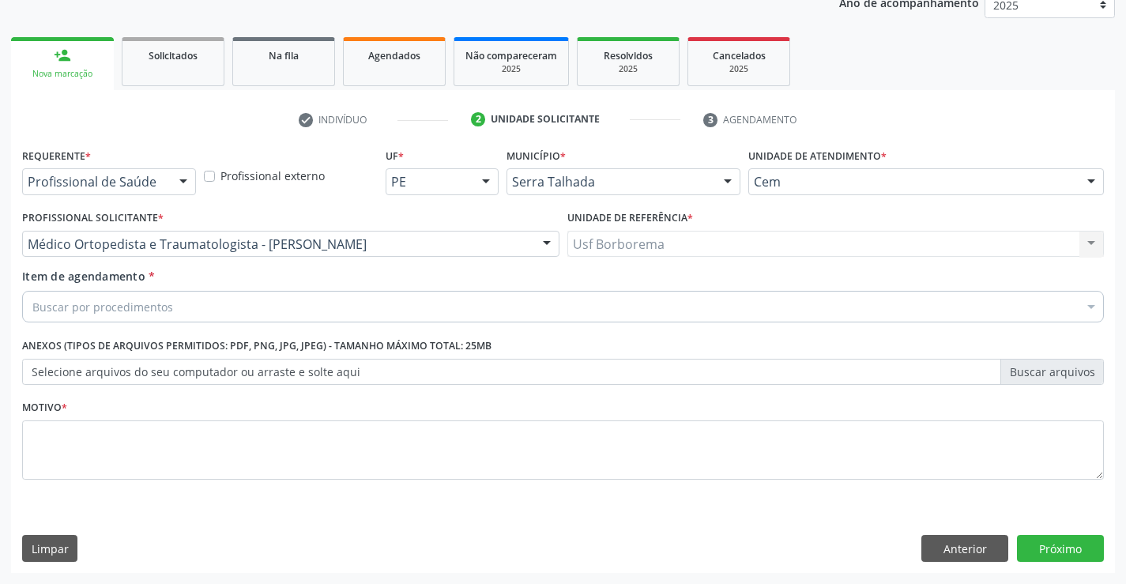
click at [191, 302] on div "Buscar por procedimentos" at bounding box center [563, 307] width 1082 height 32
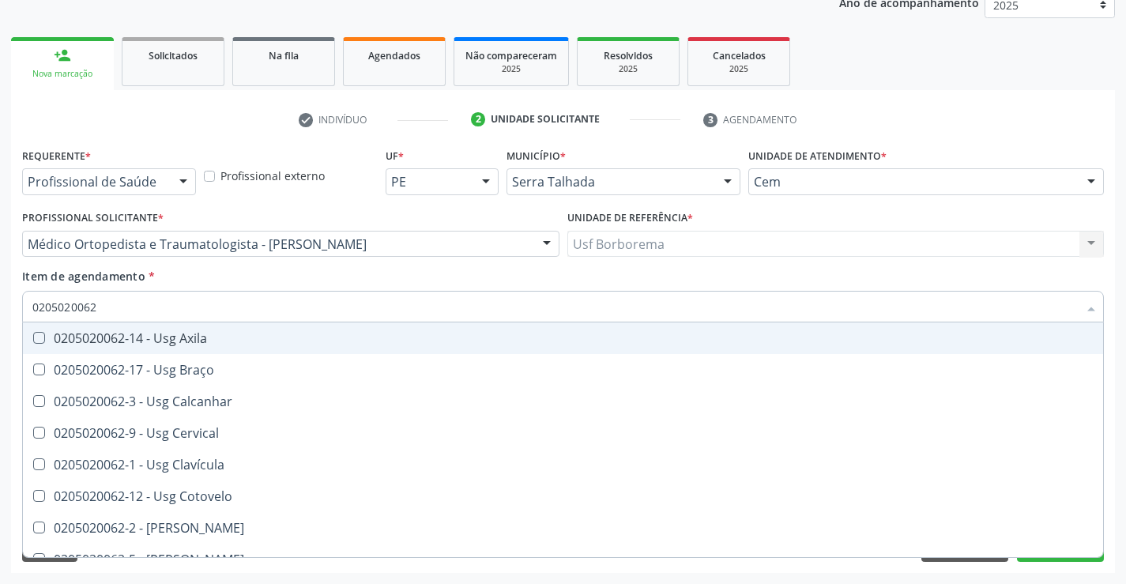
type input "020502006"
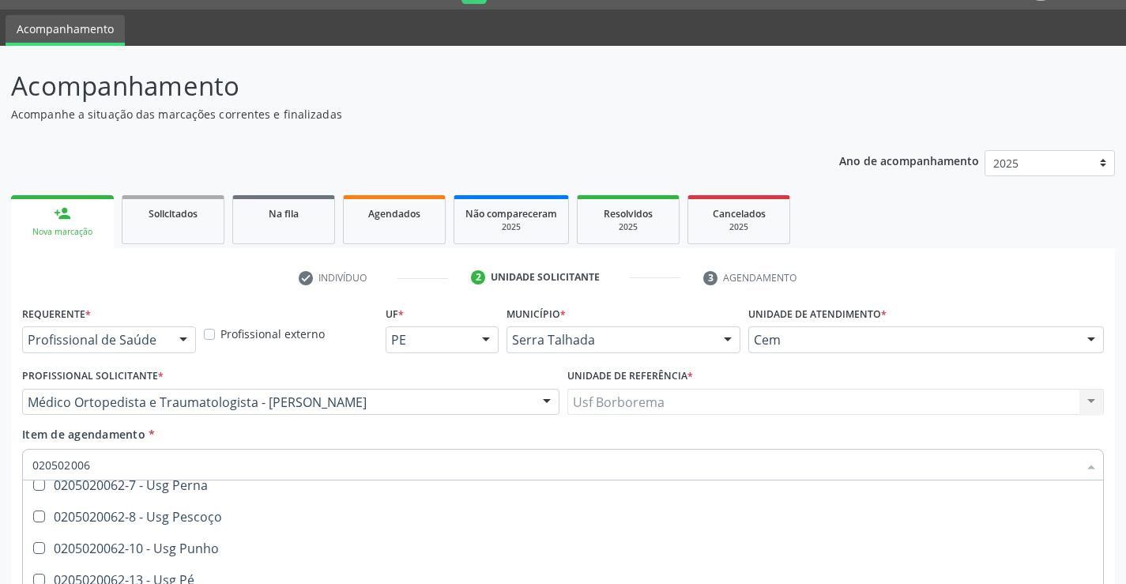
scroll to position [366, 0]
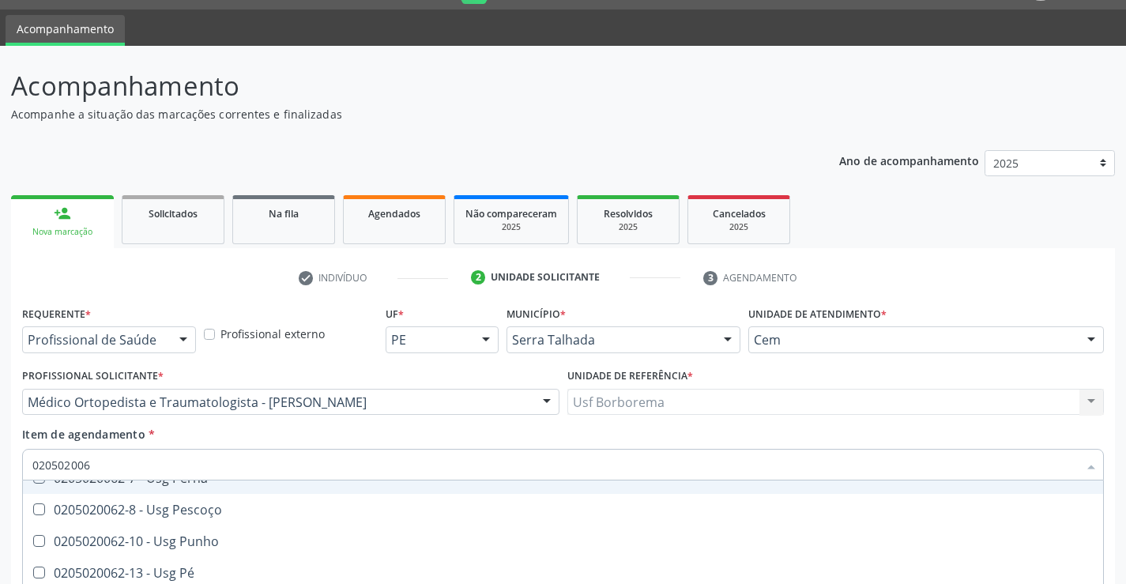
click at [160, 464] on input "020502006" at bounding box center [555, 465] width 1046 height 32
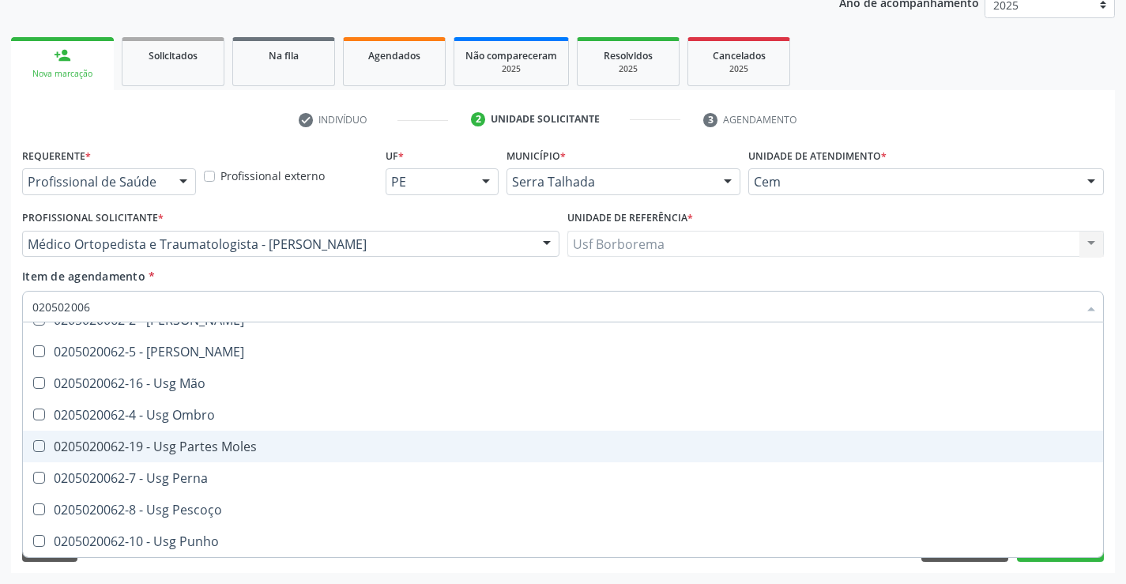
scroll to position [129, 0]
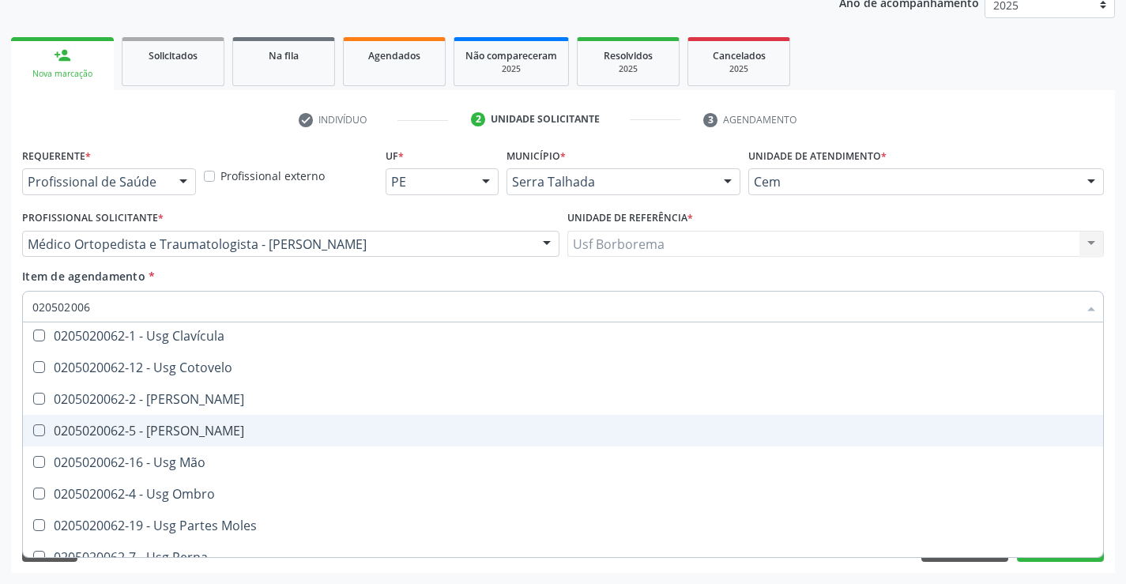
click at [208, 437] on div "0205020062-5 - Usg Joelho" at bounding box center [562, 430] width 1061 height 13
checkbox Joelho "false"
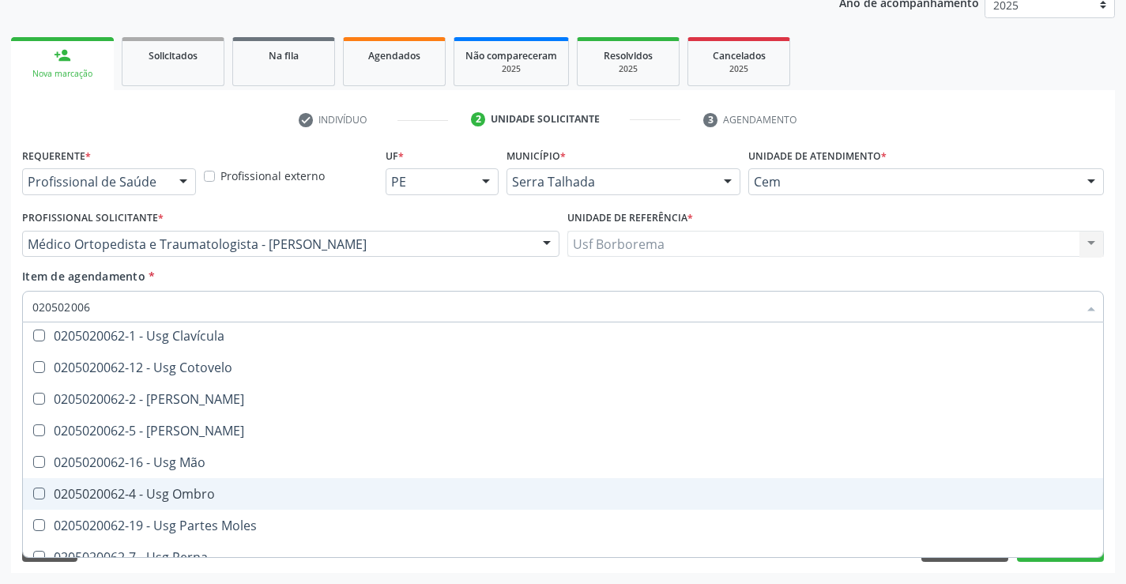
click at [229, 497] on div "0205020062-4 - Usg Ombro" at bounding box center [562, 494] width 1061 height 13
checkbox Ombro "true"
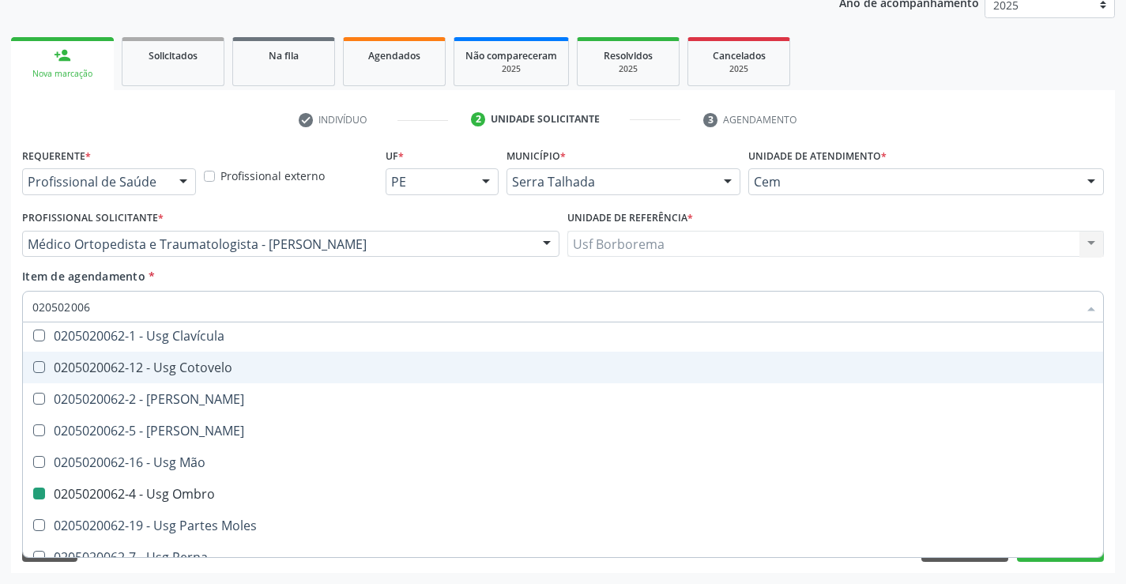
click at [189, 266] on div "Profissional Solicitante * Médico Ortopedista e Traumatologista - Ebenone Anton…" at bounding box center [290, 237] width 545 height 62
checkbox Braço "true"
checkbox Ombro "false"
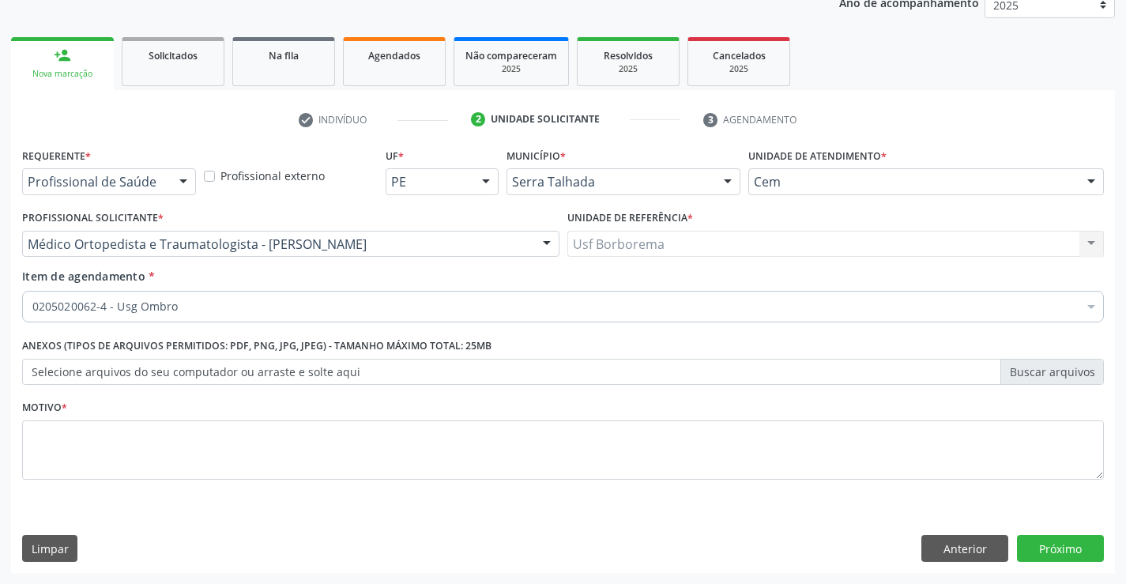
scroll to position [0, 0]
click at [85, 462] on textarea at bounding box center [563, 450] width 1082 height 60
type textarea "ROTINA"
click at [1057, 549] on button "Próximo" at bounding box center [1060, 548] width 87 height 27
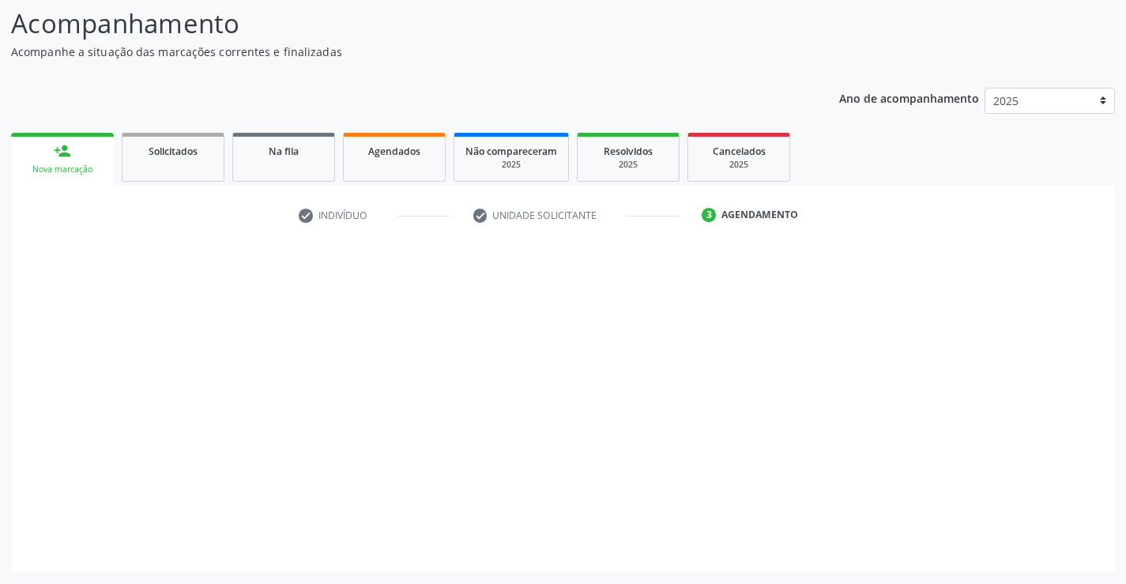
scroll to position [104, 0]
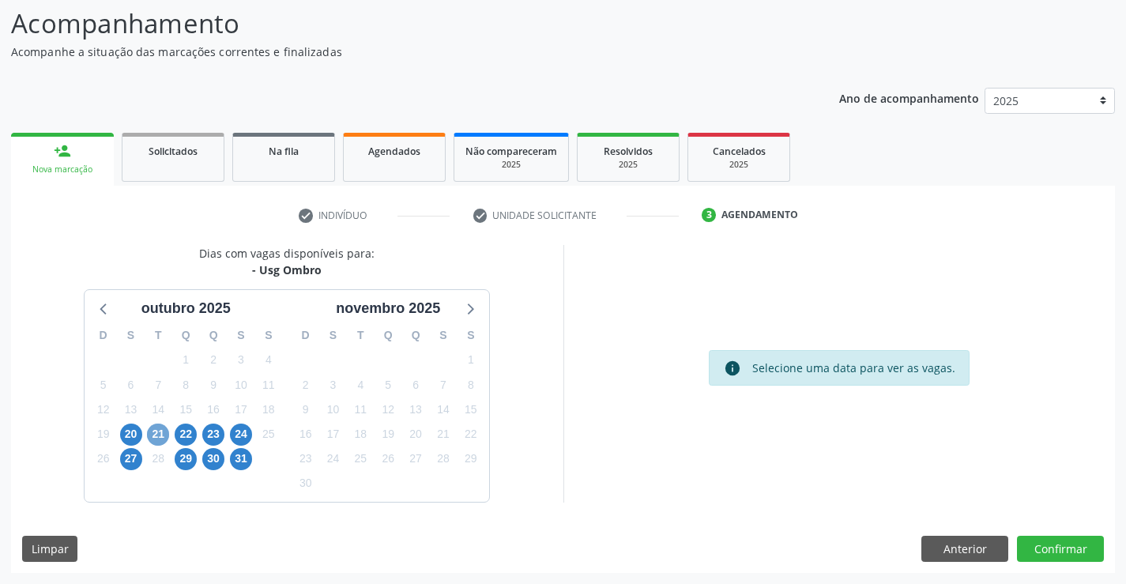
click at [166, 431] on span "21" at bounding box center [158, 435] width 22 height 22
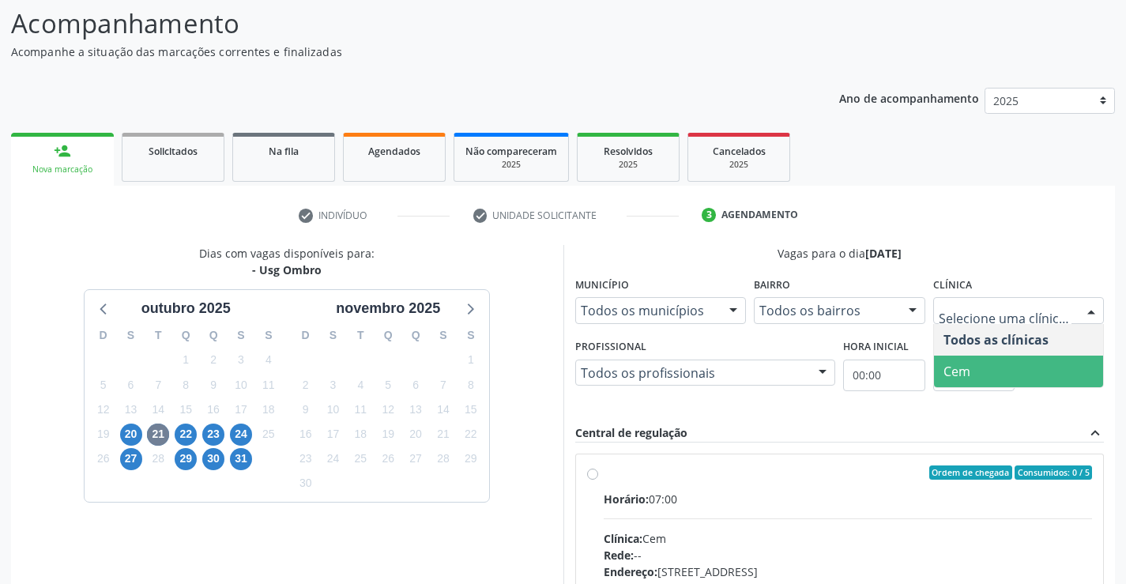
click at [1014, 370] on span "Cem" at bounding box center [1019, 372] width 170 height 32
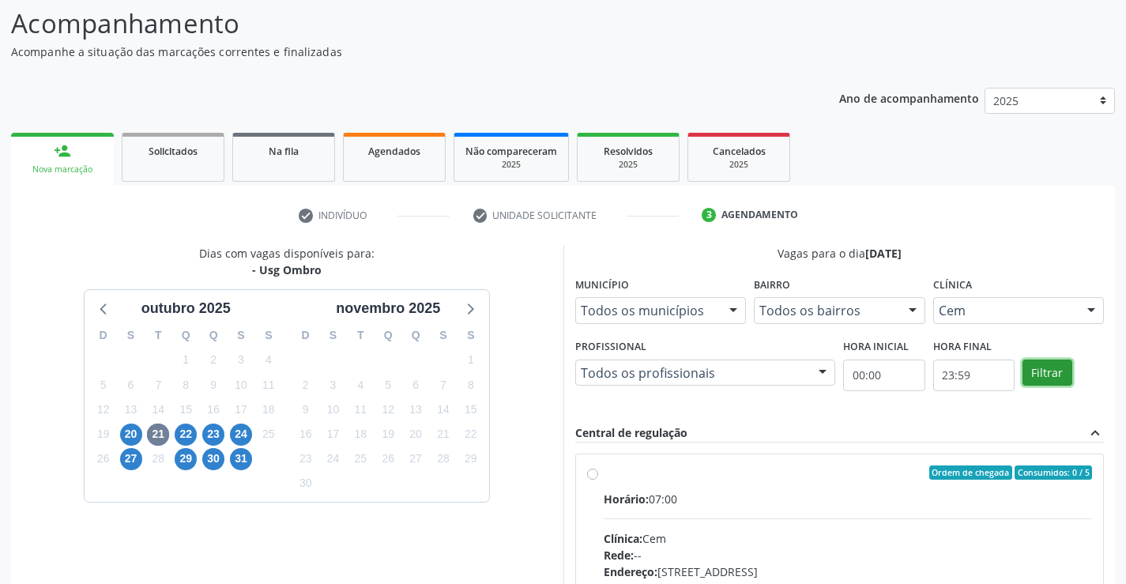
click at [1050, 375] on button "Filtrar" at bounding box center [1048, 373] width 50 height 27
click at [604, 476] on label "Ordem de chegada Consumidos: 0 / 5 Horário: 07:00 Clínica: Cem Rede: -- Endereç…" at bounding box center [848, 587] width 489 height 243
click at [591, 476] on input "Ordem de chegada Consumidos: 0 / 5 Horário: 07:00 Clínica: Cem Rede: -- Endereç…" at bounding box center [592, 473] width 11 height 14
radio input "true"
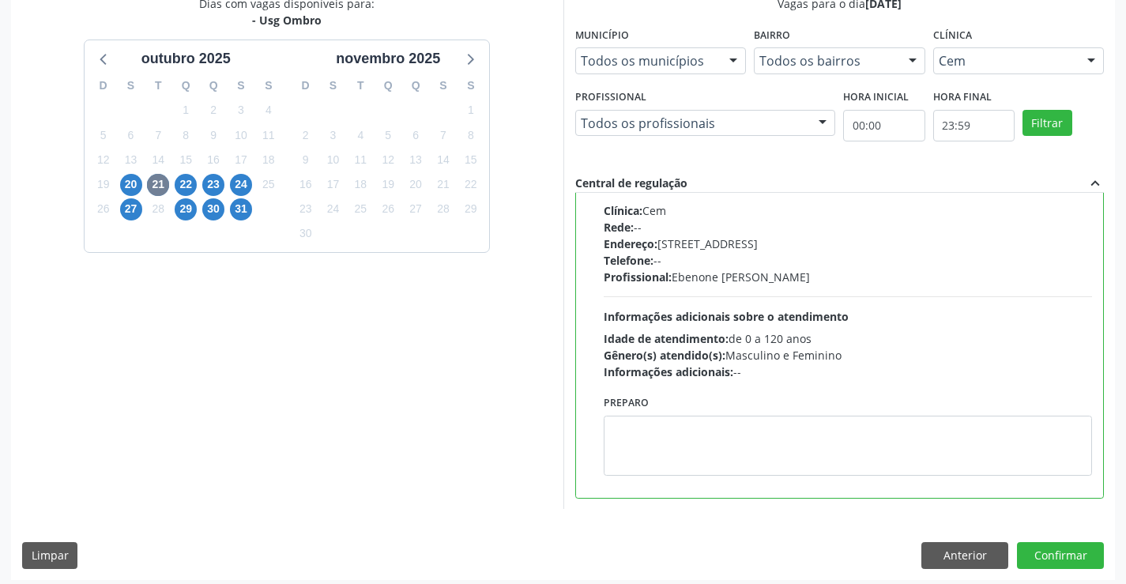
scroll to position [360, 0]
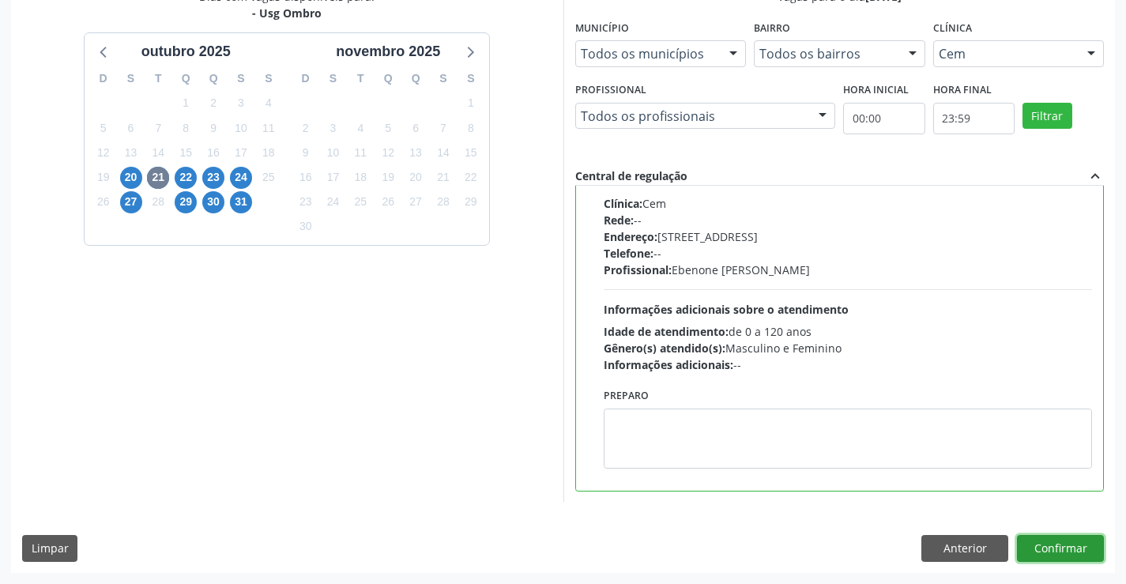
click at [1046, 545] on button "Confirmar" at bounding box center [1060, 548] width 87 height 27
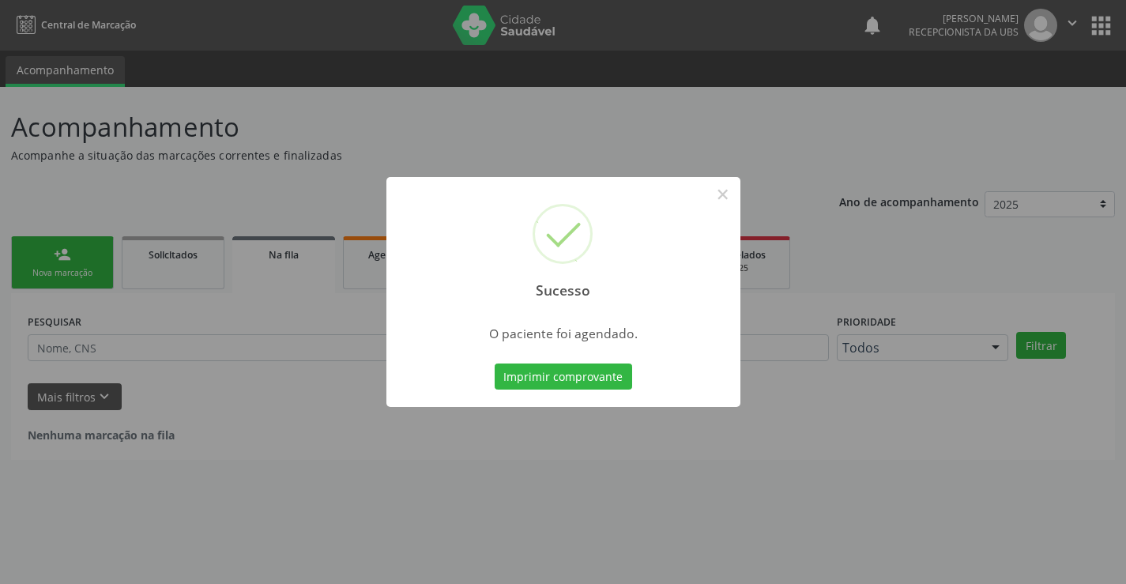
scroll to position [0, 0]
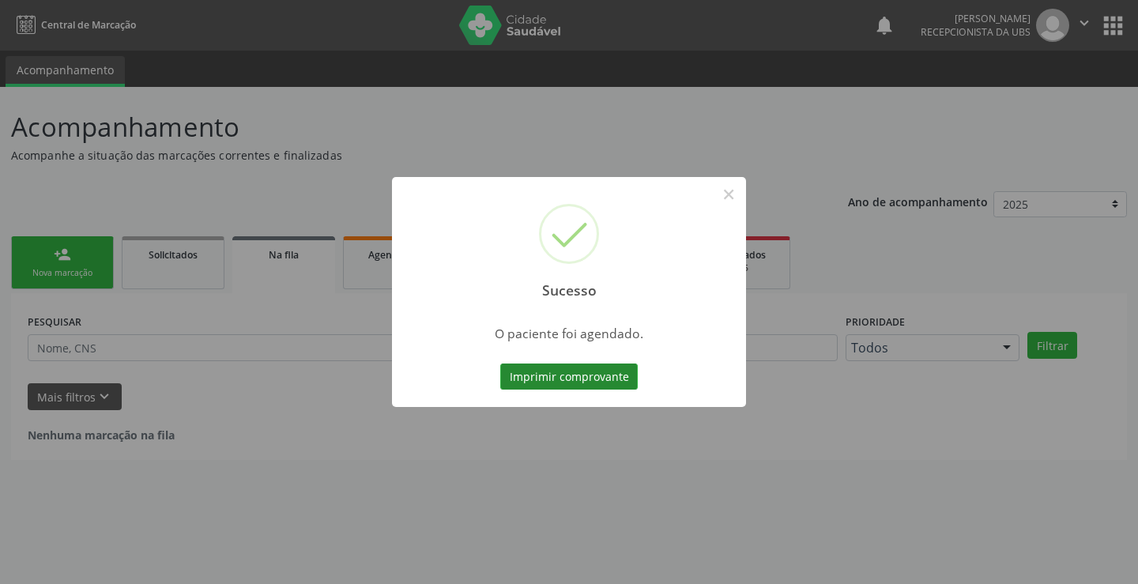
click at [589, 368] on button "Imprimir comprovante" at bounding box center [569, 377] width 138 height 27
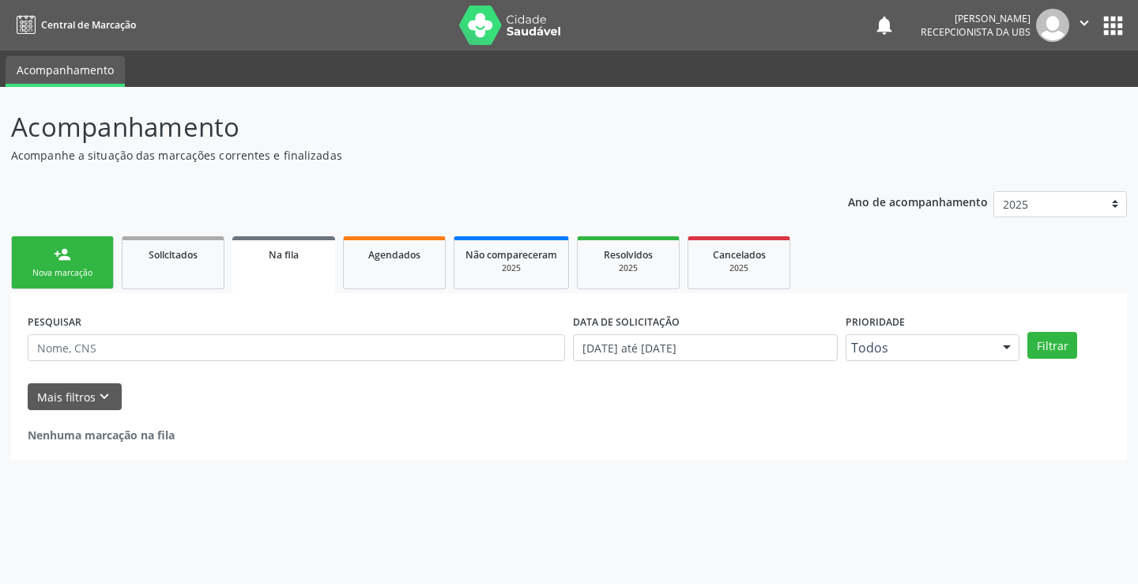
click at [107, 255] on link "person_add Nova marcação" at bounding box center [62, 262] width 103 height 53
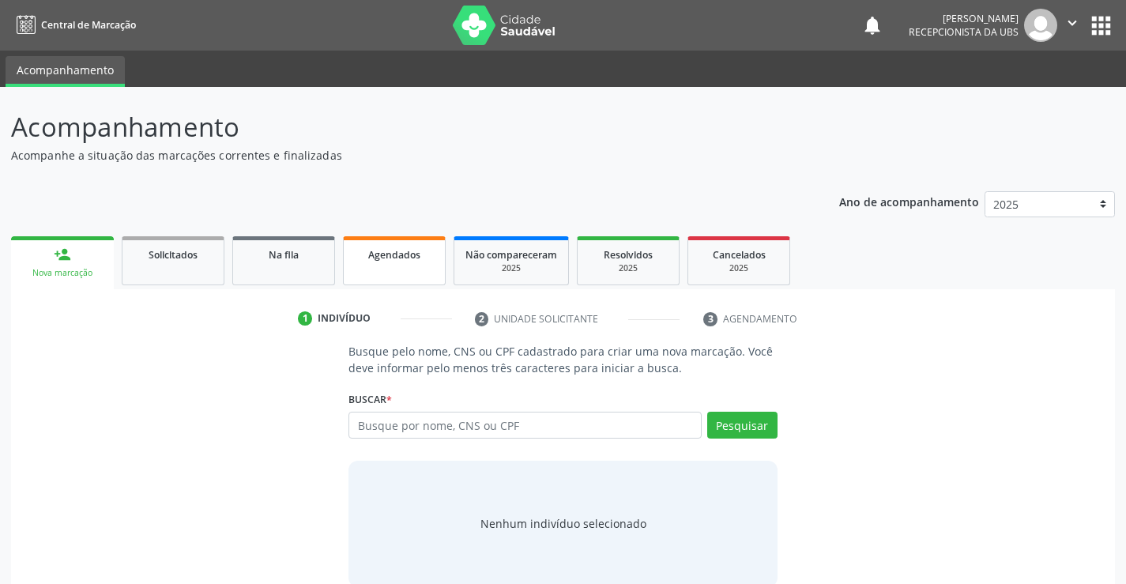
click at [414, 277] on link "Agendados" at bounding box center [394, 260] width 103 height 49
click at [417, 261] on span "Agendados" at bounding box center [394, 254] width 52 height 13
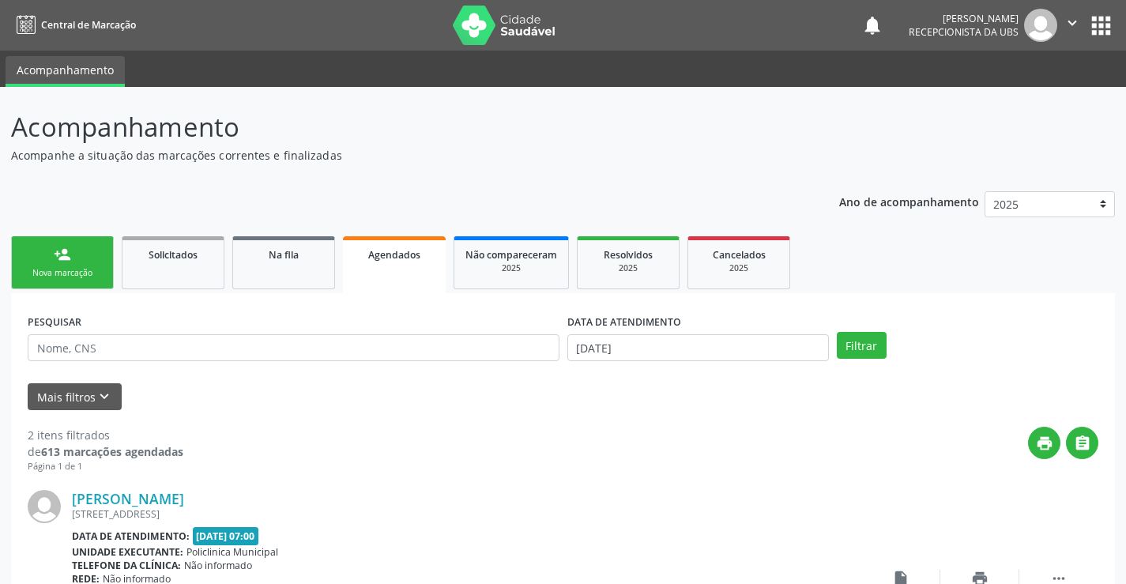
click at [417, 261] on span "Agendados" at bounding box center [394, 254] width 52 height 13
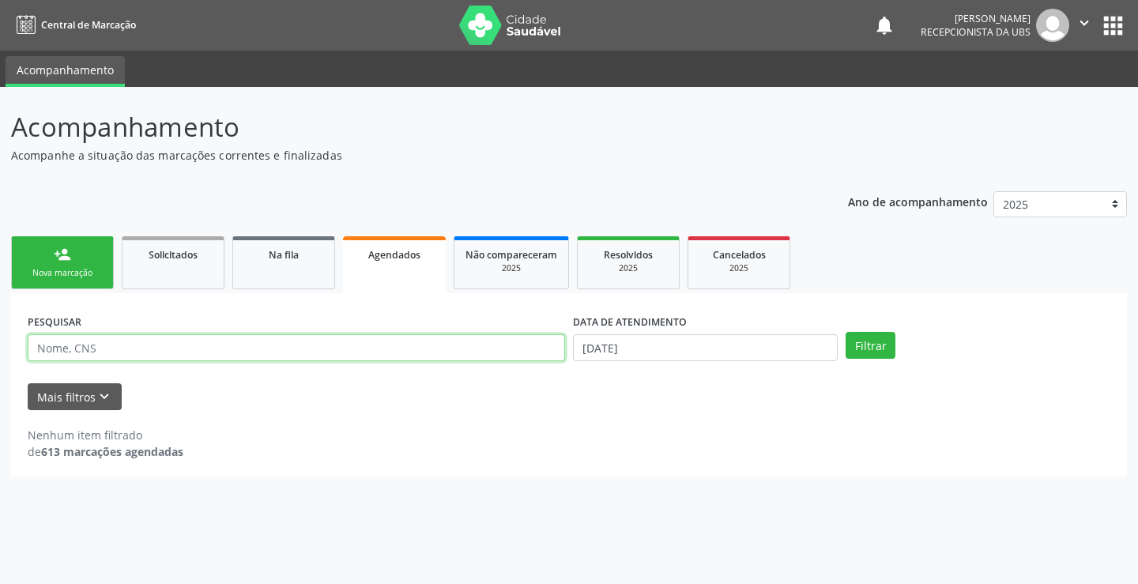
drag, startPoint x: 355, startPoint y: 344, endPoint x: 374, endPoint y: 349, distance: 19.8
click at [367, 347] on input "text" at bounding box center [296, 347] width 537 height 27
type input "JOSE"
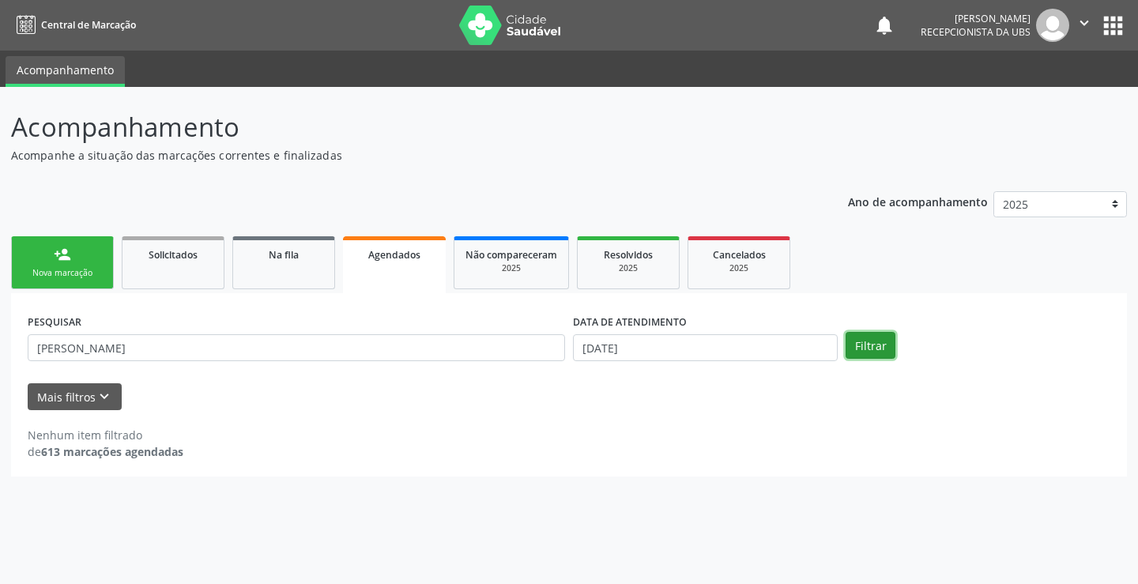
click at [858, 336] on button "Filtrar" at bounding box center [871, 345] width 50 height 27
click at [652, 347] on input "03/10/2025" at bounding box center [705, 347] width 265 height 27
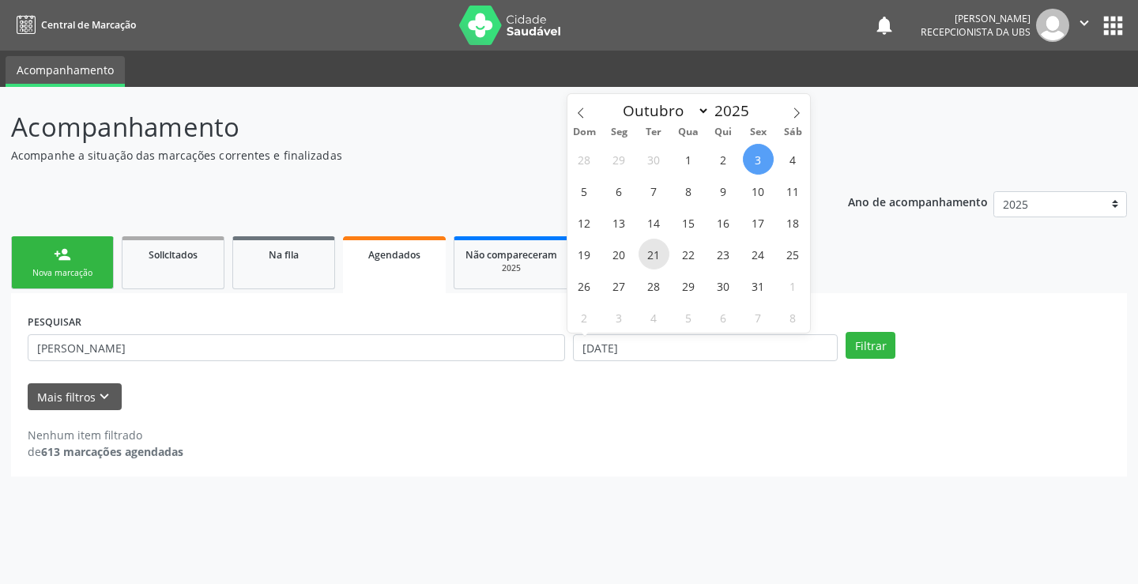
click at [650, 255] on span "21" at bounding box center [654, 254] width 31 height 31
type input "21/10/2025"
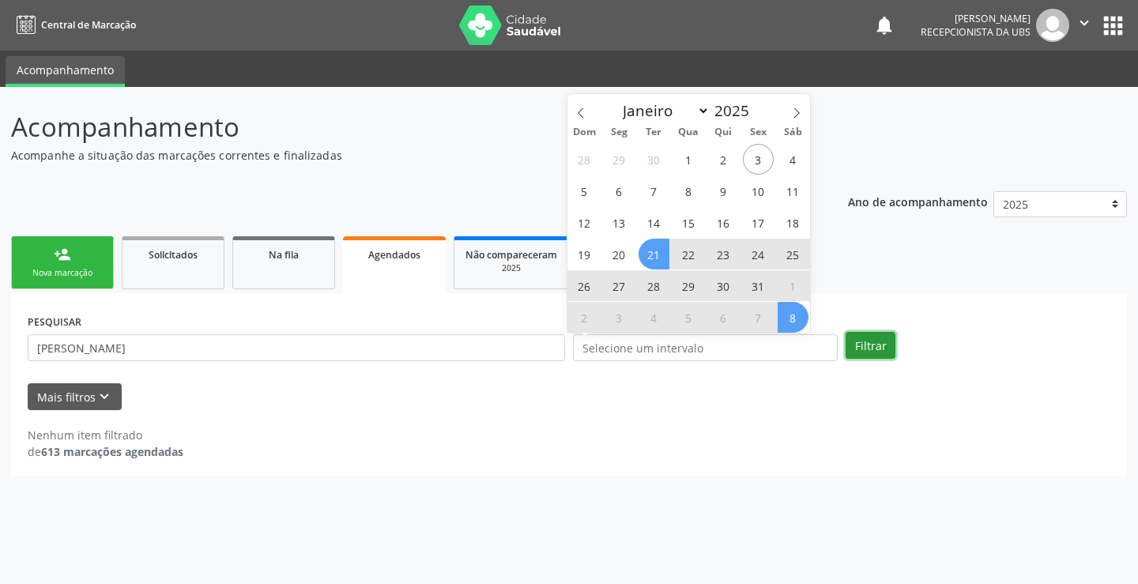
click at [883, 350] on button "Filtrar" at bounding box center [871, 345] width 50 height 27
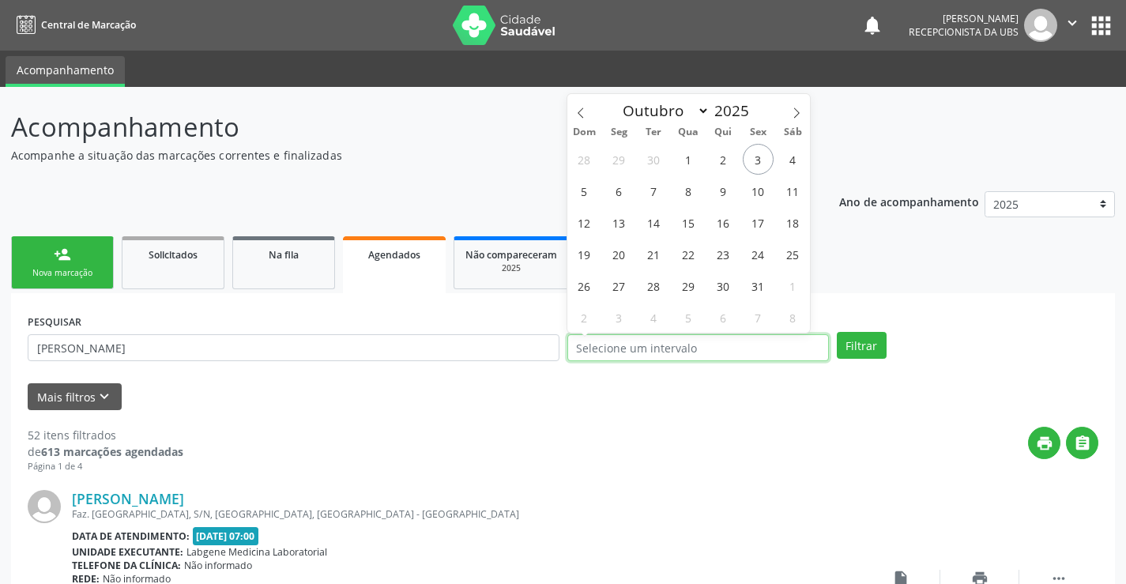
click at [624, 347] on input "text" at bounding box center [698, 347] width 262 height 27
click at [649, 253] on span "21" at bounding box center [654, 254] width 31 height 31
type input "21/10/2025"
click at [649, 253] on span "21" at bounding box center [654, 254] width 31 height 31
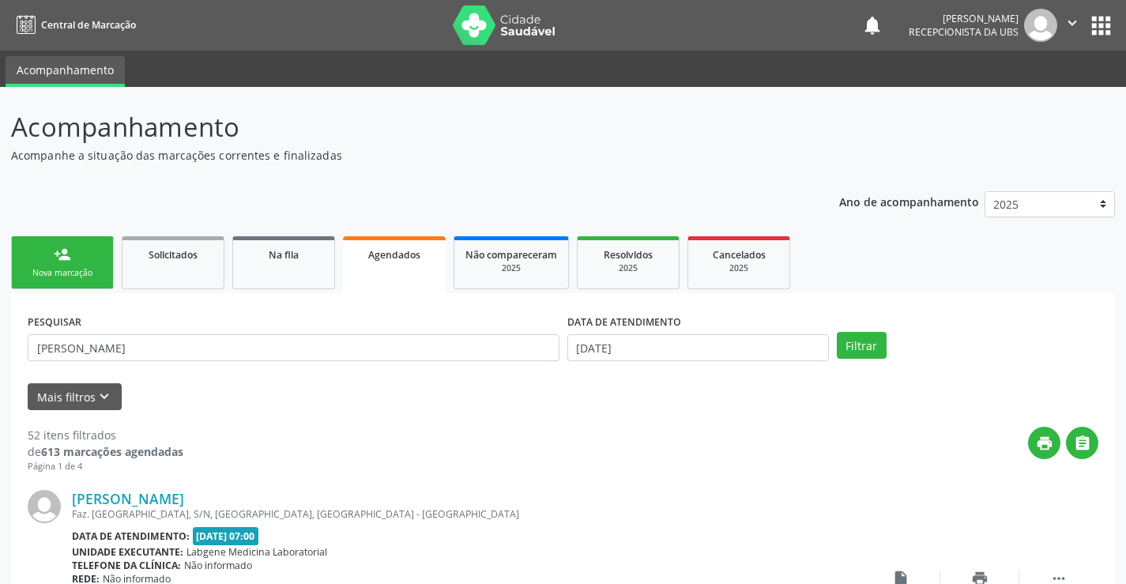
click at [649, 253] on span "Resolvidos" at bounding box center [628, 254] width 49 height 13
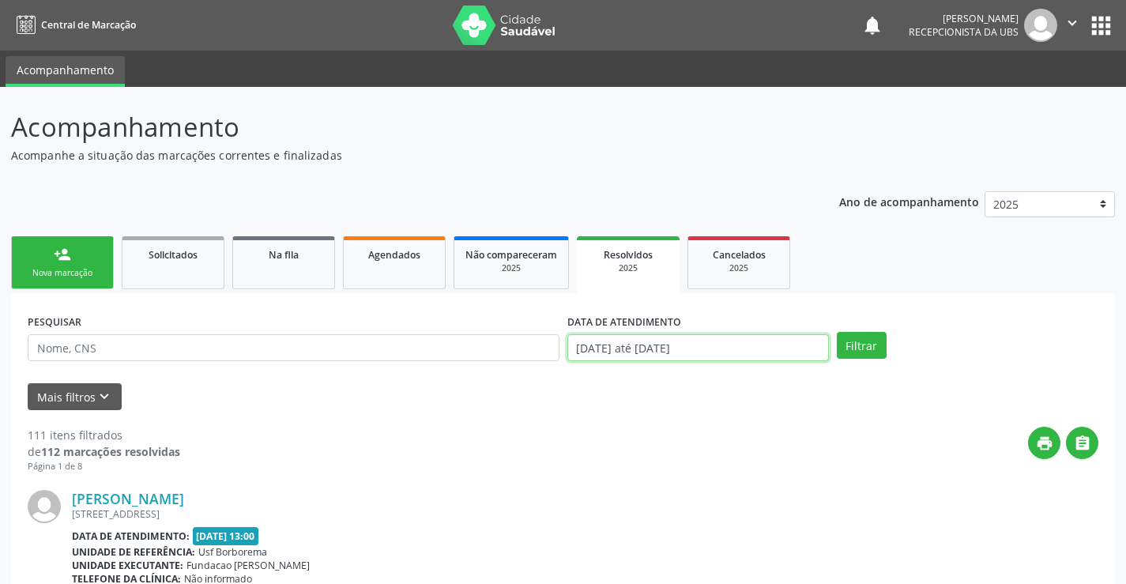
click at [620, 349] on input "01/01/2025 até 03/10/2025" at bounding box center [698, 347] width 262 height 27
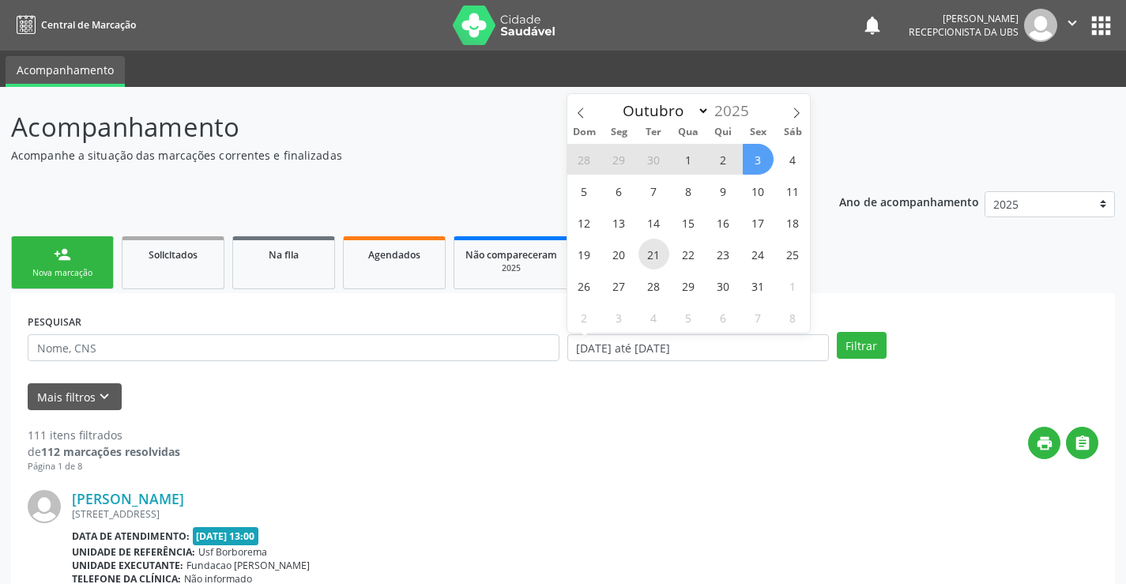
click at [651, 253] on span "21" at bounding box center [654, 254] width 31 height 31
type input "21/10/2025"
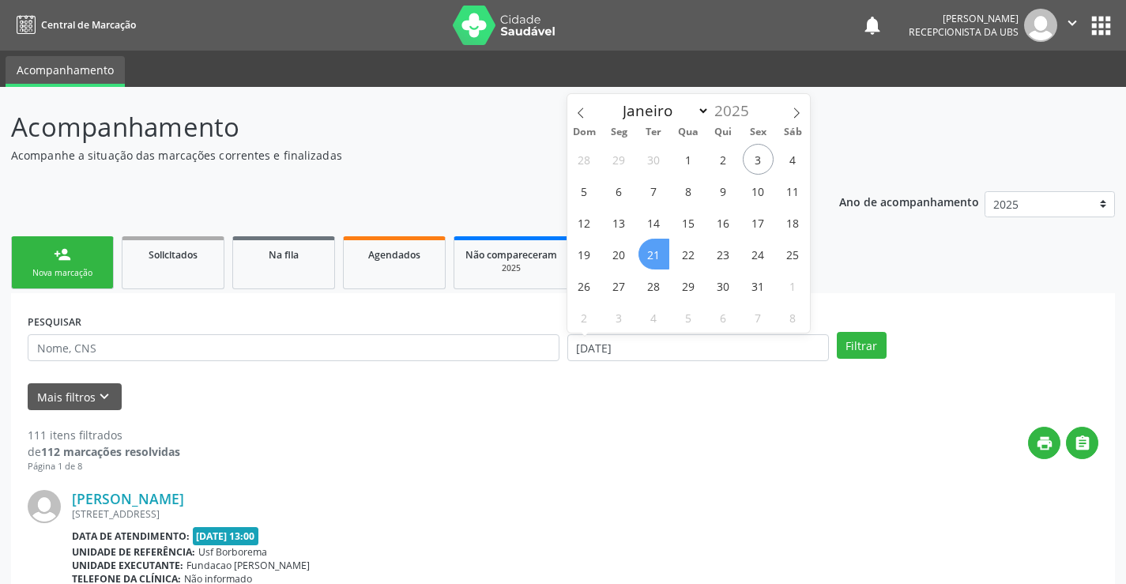
click at [651, 253] on span "21" at bounding box center [654, 254] width 31 height 31
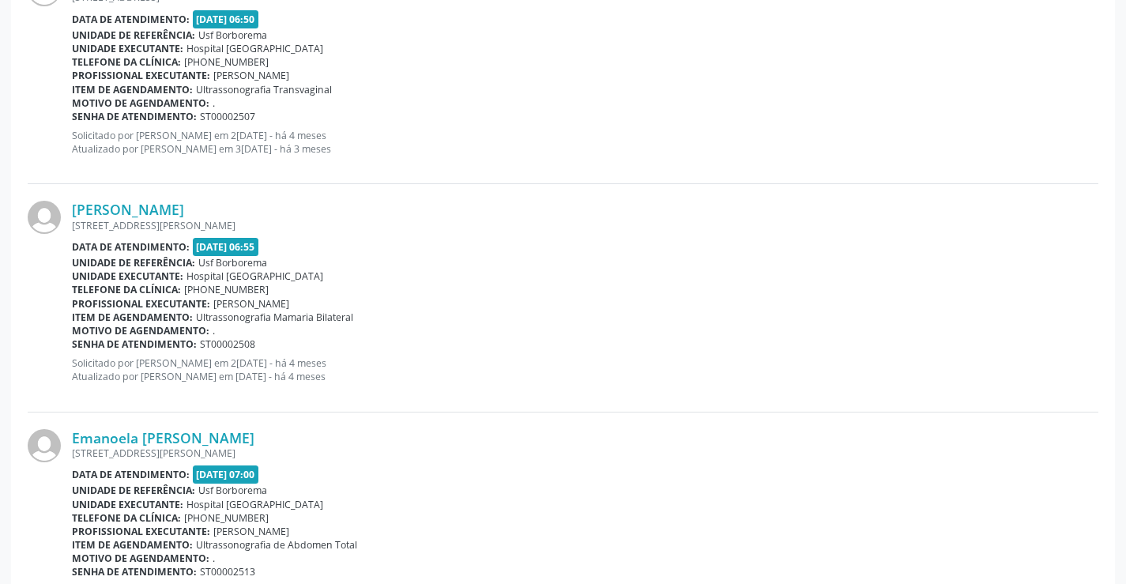
scroll to position [3379, 0]
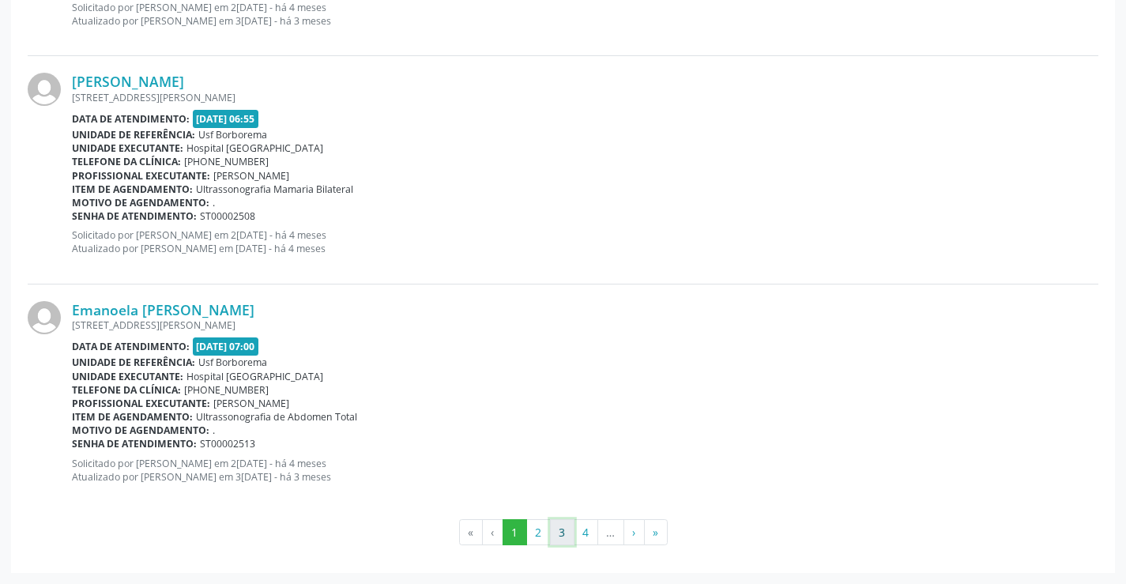
click at [568, 531] on button "3" at bounding box center [562, 532] width 25 height 27
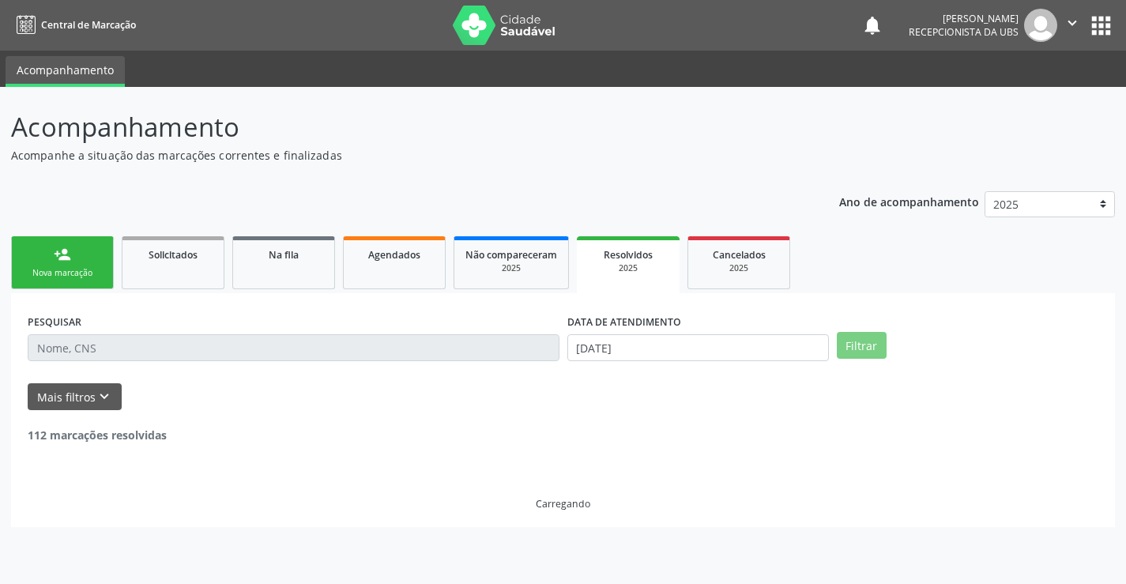
scroll to position [0, 0]
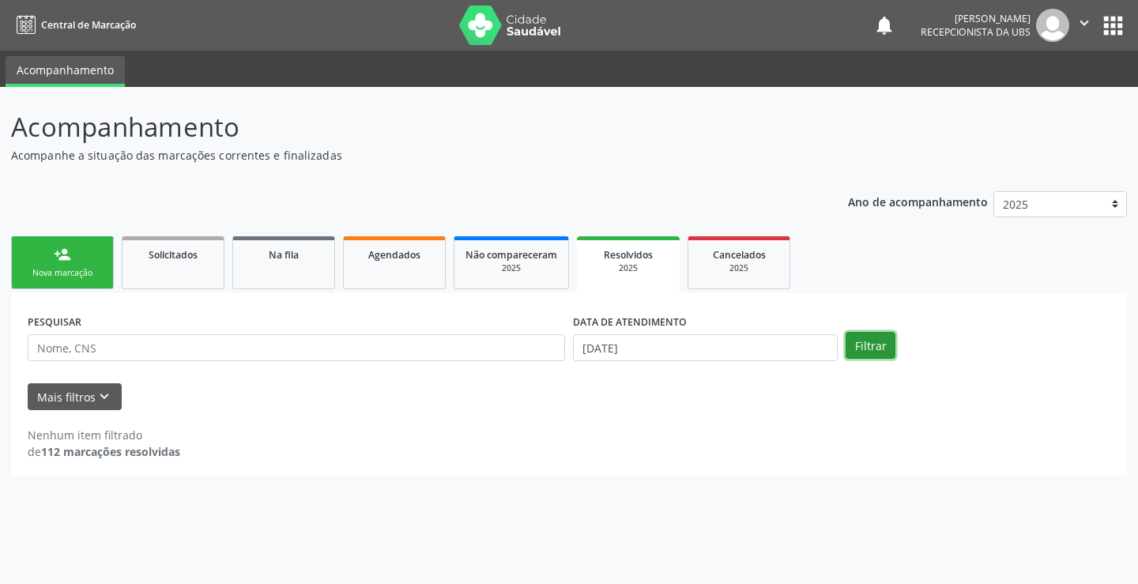
click at [889, 345] on button "Filtrar" at bounding box center [871, 345] width 50 height 27
click at [695, 352] on input "21/10/2025" at bounding box center [705, 347] width 265 height 27
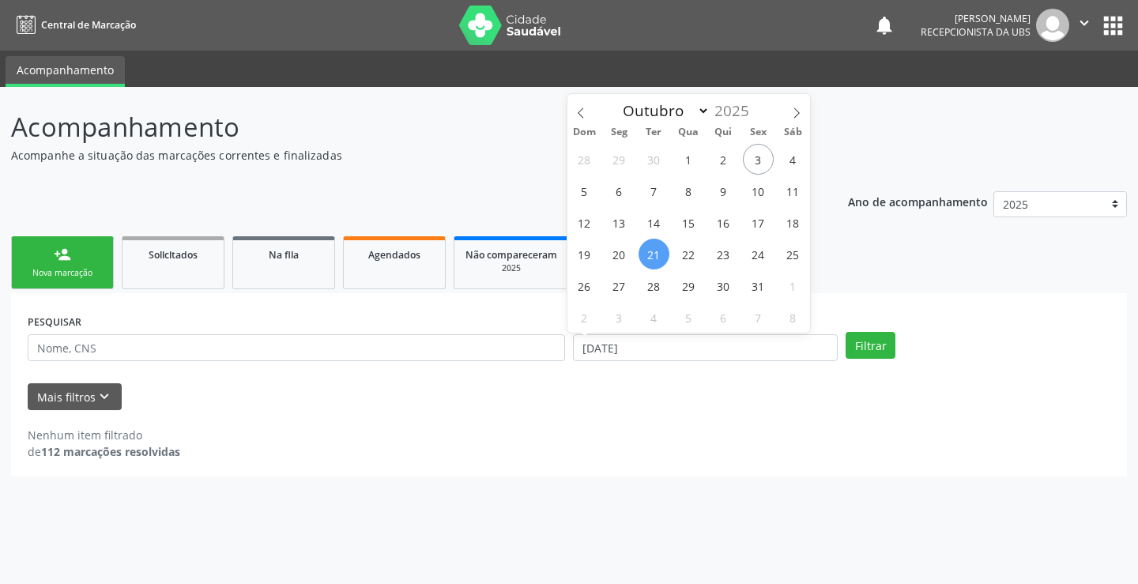
click at [658, 253] on span "21" at bounding box center [654, 254] width 31 height 31
type input "21/10/2025"
click at [658, 253] on span "21" at bounding box center [654, 254] width 31 height 31
select select "9"
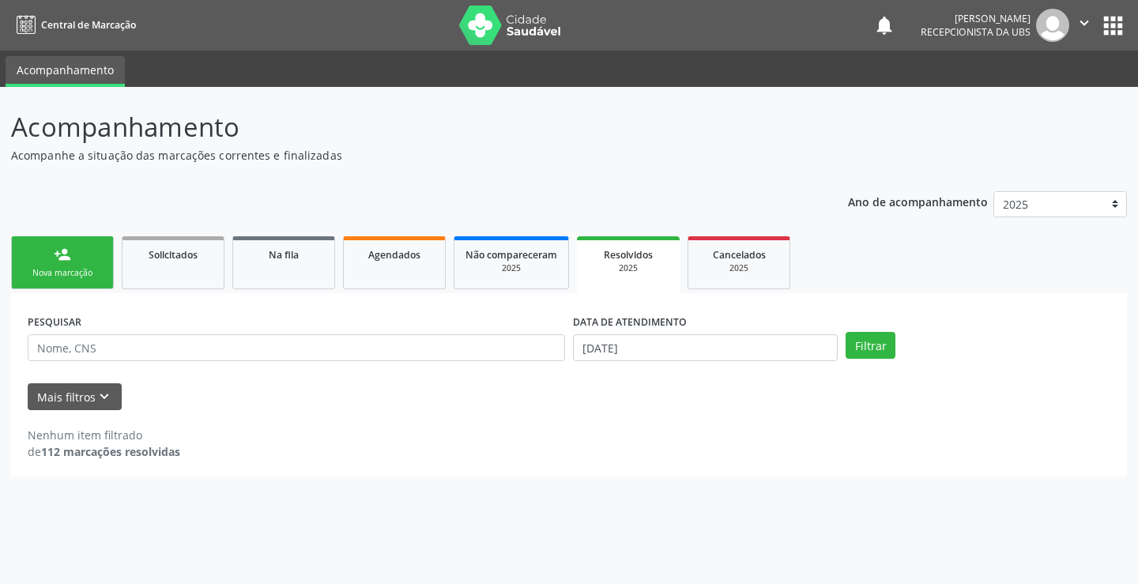
click at [639, 329] on label "DATA DE ATENDIMENTO" at bounding box center [630, 322] width 114 height 25
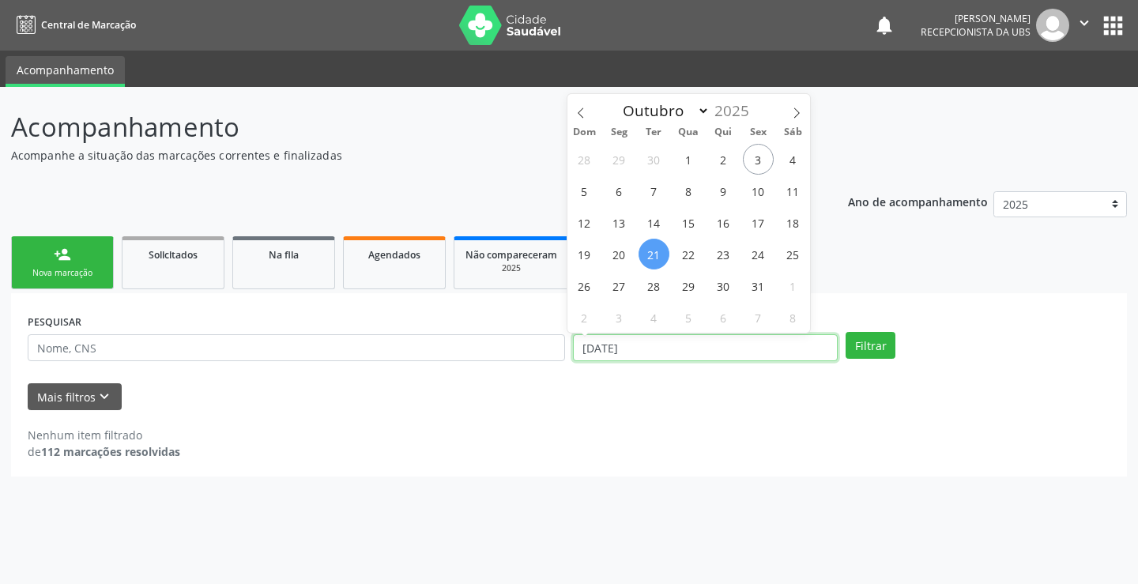
click at [673, 340] on input "21/10/2025" at bounding box center [705, 347] width 265 height 27
click at [63, 273] on div "Nova marcação" at bounding box center [62, 273] width 79 height 12
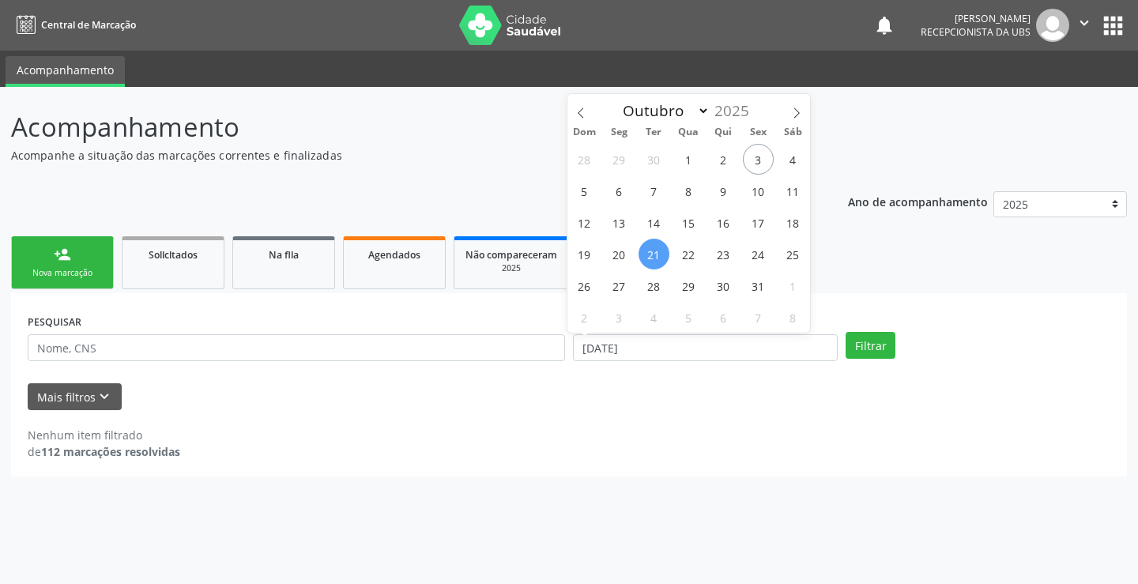
click at [63, 273] on div "Nova marcação" at bounding box center [62, 273] width 79 height 12
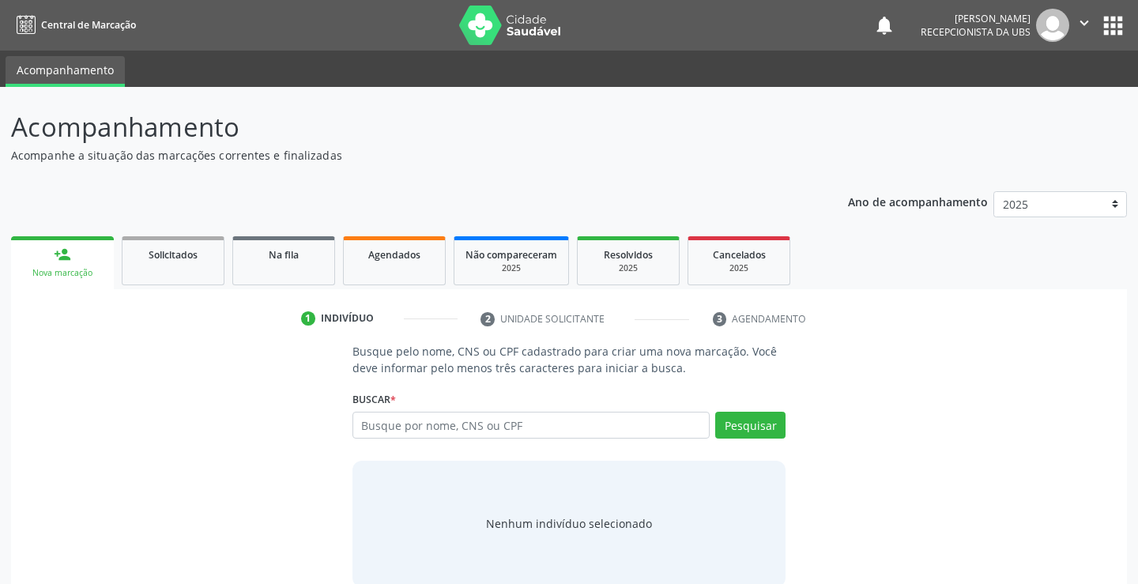
click at [63, 273] on div "Nova marcação" at bounding box center [62, 273] width 81 height 12
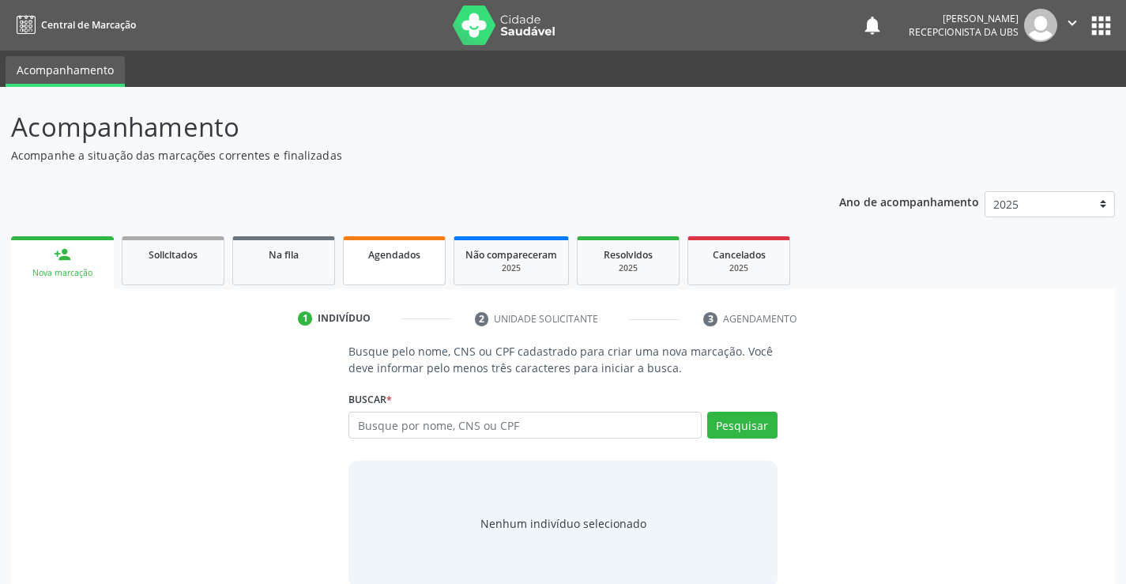
click at [401, 269] on link "Agendados" at bounding box center [394, 260] width 103 height 49
click at [402, 285] on link "Agendados" at bounding box center [394, 260] width 103 height 49
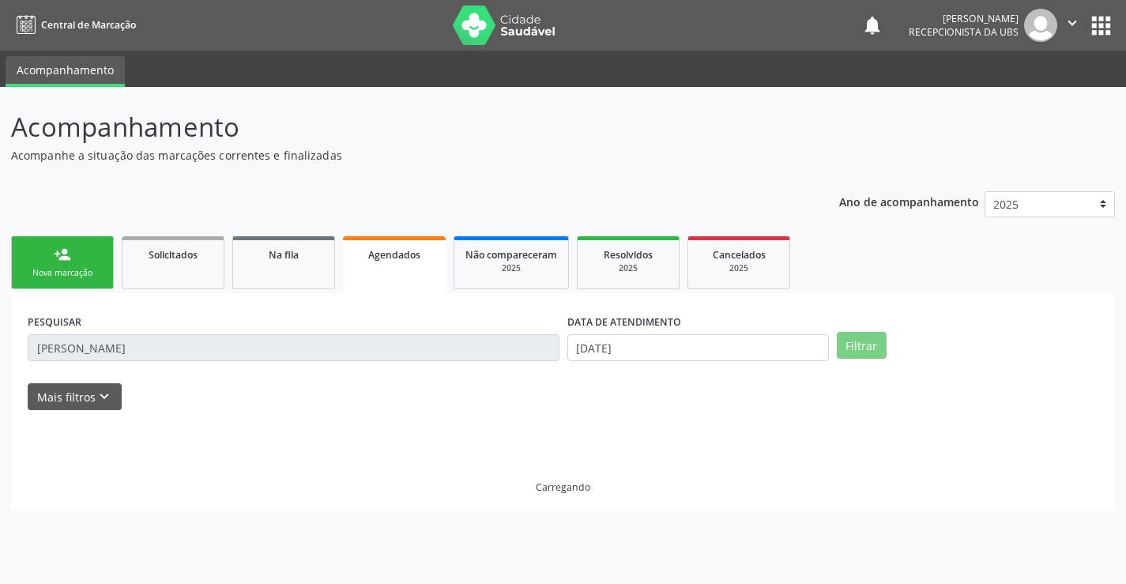
click at [402, 287] on link "Agendados" at bounding box center [394, 264] width 103 height 57
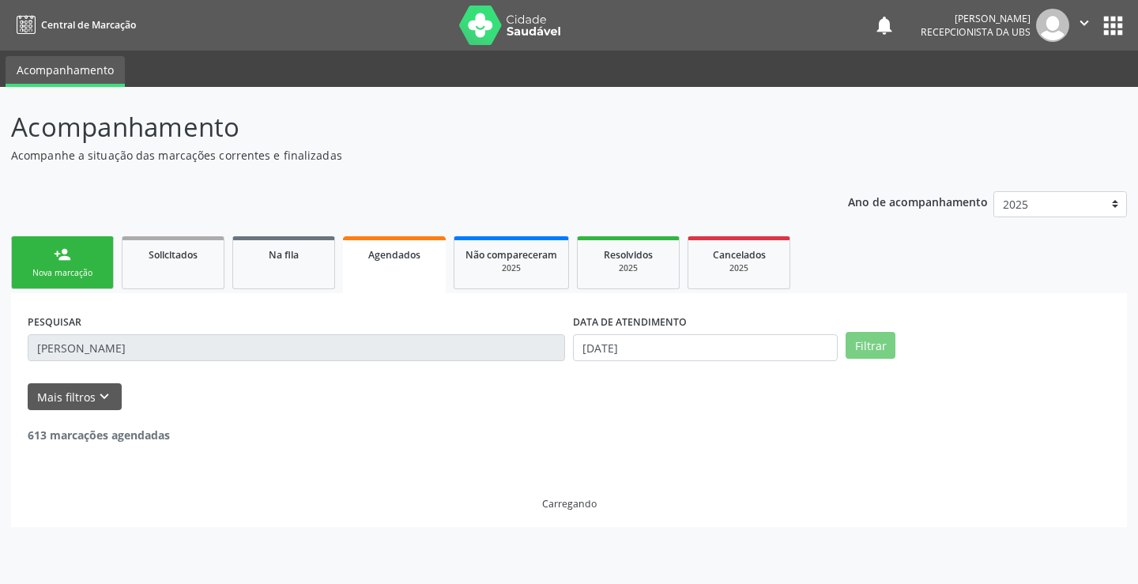
click at [402, 287] on link "Agendados" at bounding box center [394, 264] width 103 height 57
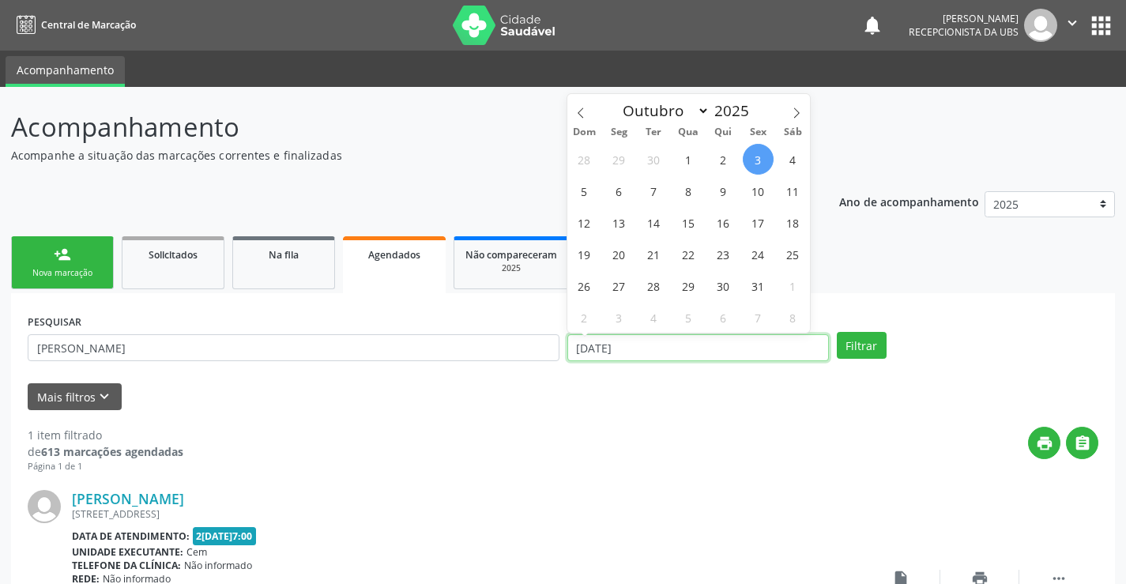
click at [649, 351] on input "03/10/2025" at bounding box center [698, 347] width 262 height 27
click at [647, 247] on span "21" at bounding box center [654, 254] width 31 height 31
type input "21/10/2025"
click at [631, 250] on span "20" at bounding box center [619, 254] width 31 height 31
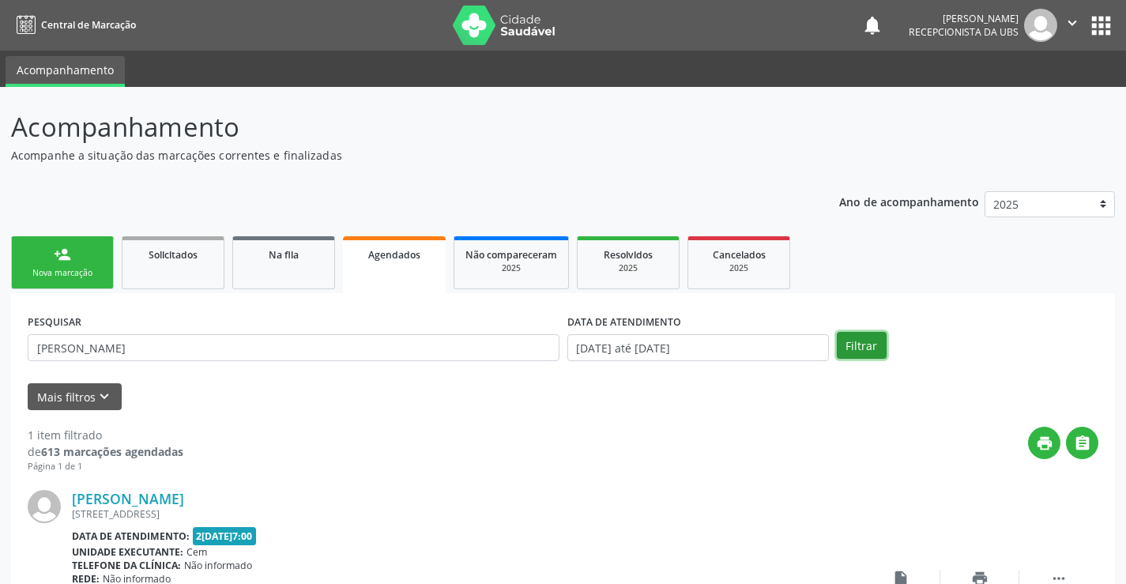
click at [880, 349] on button "Filtrar" at bounding box center [862, 345] width 50 height 27
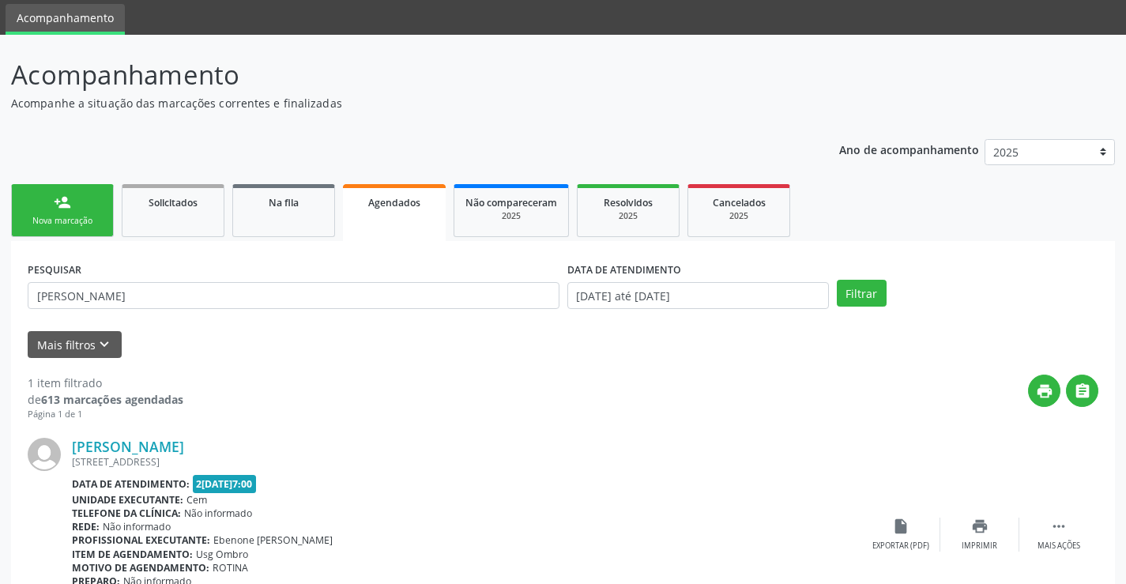
scroll to position [79, 0]
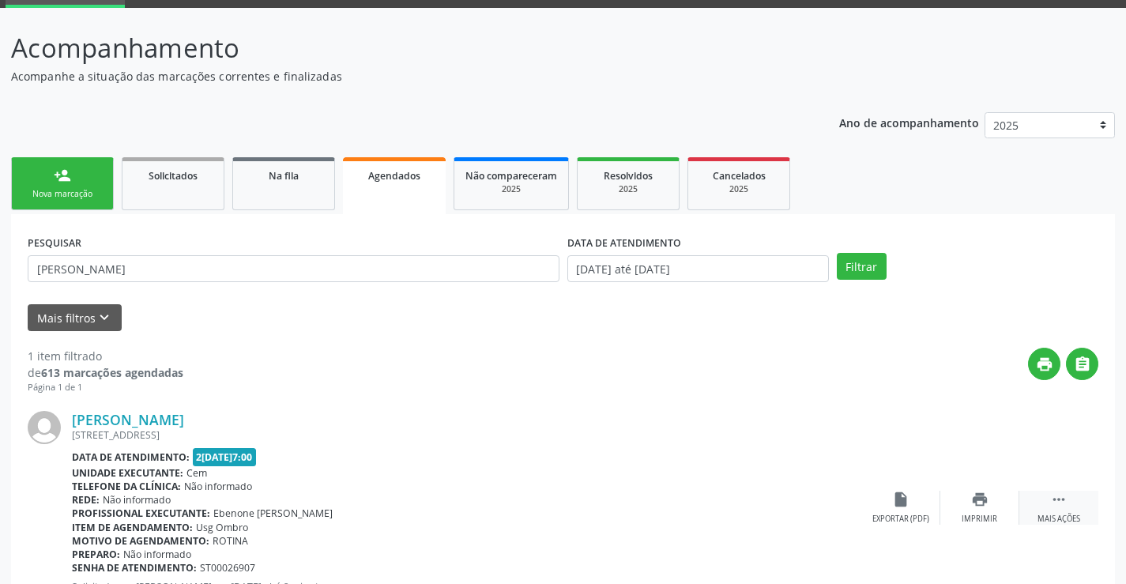
click at [1048, 501] on div " Mais ações" at bounding box center [1059, 508] width 79 height 34
click at [897, 506] on icon "cancel" at bounding box center [900, 499] width 17 height 17
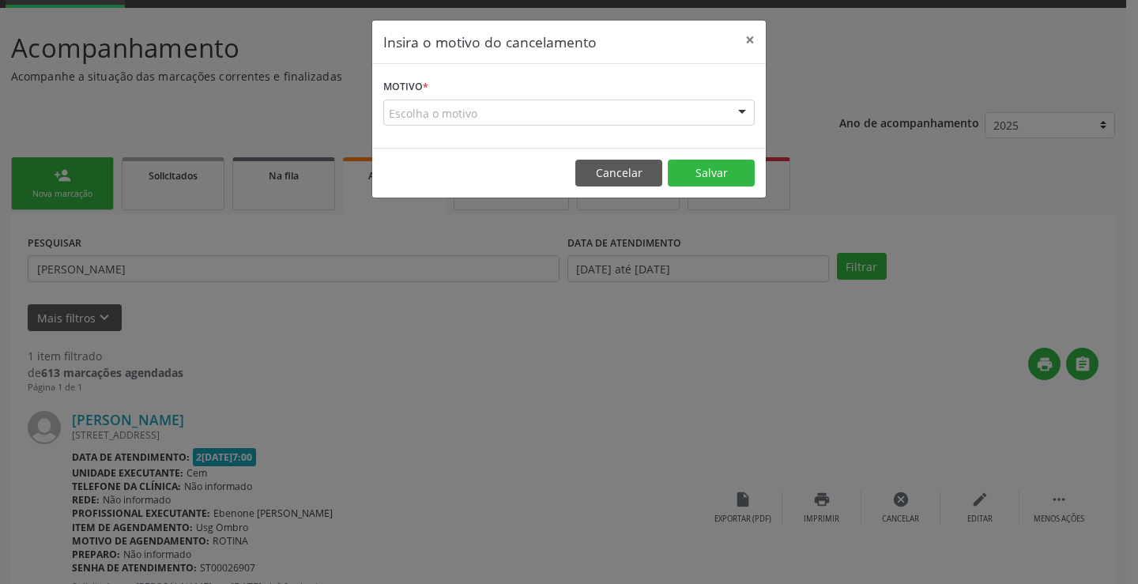
click at [968, 492] on div "Insira o motivo do cancelamento × Motivo * Escolha o motivo Outro Médico - Part…" at bounding box center [569, 292] width 1138 height 584
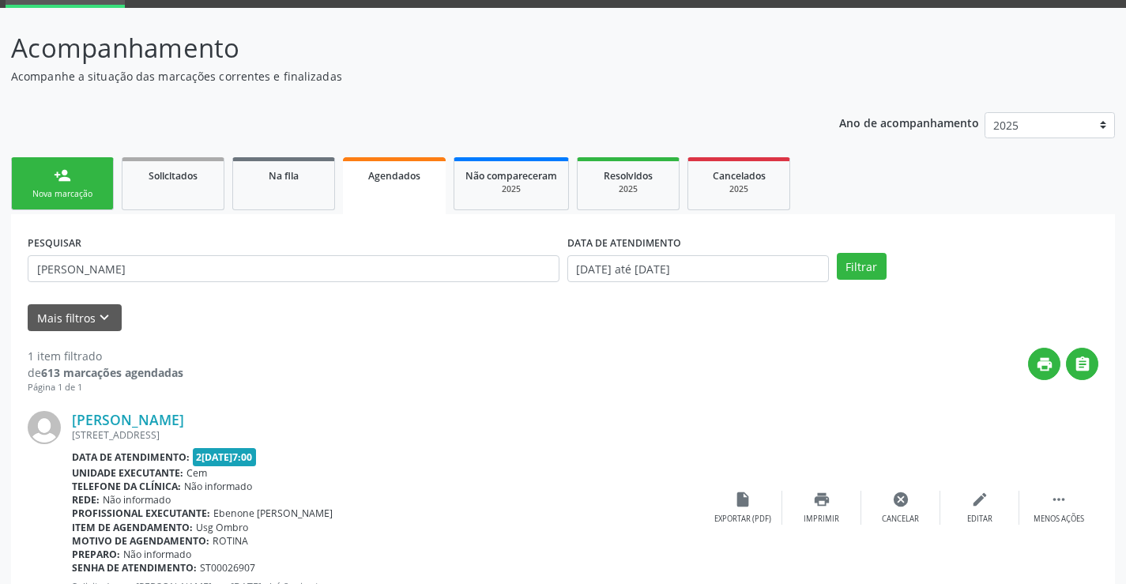
click at [967, 488] on div "Jose Ferreira Filho Avenida Central, 1009, Borborema, Serra Talhada - PE Data d…" at bounding box center [563, 507] width 1071 height 227
click at [980, 511] on div "edit Editar" at bounding box center [979, 508] width 79 height 34
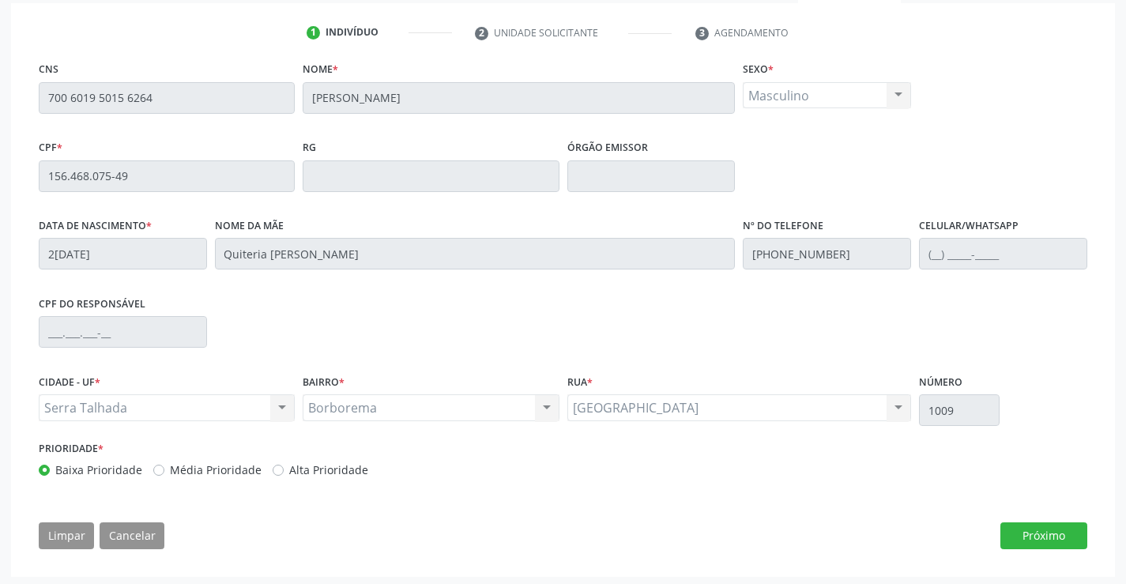
scroll to position [294, 0]
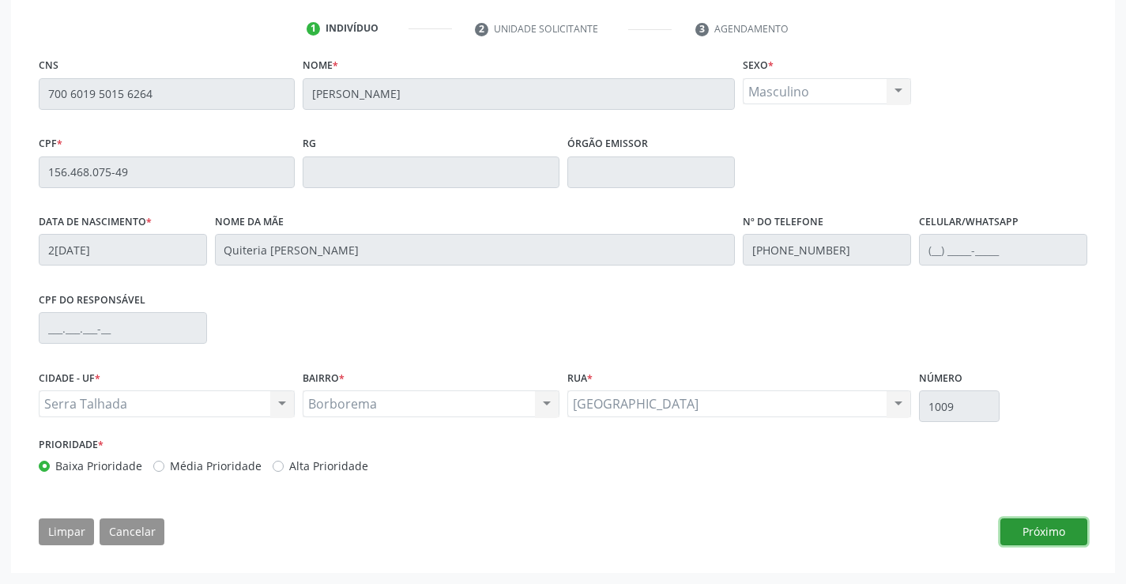
click at [1026, 531] on button "Próximo" at bounding box center [1044, 531] width 87 height 27
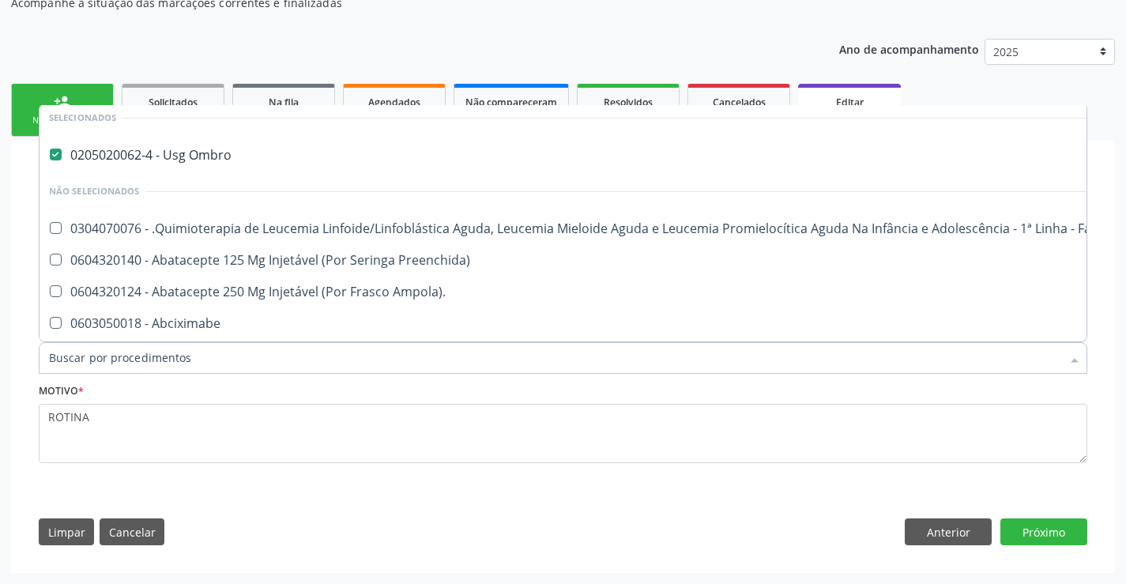
scroll to position [0, 0]
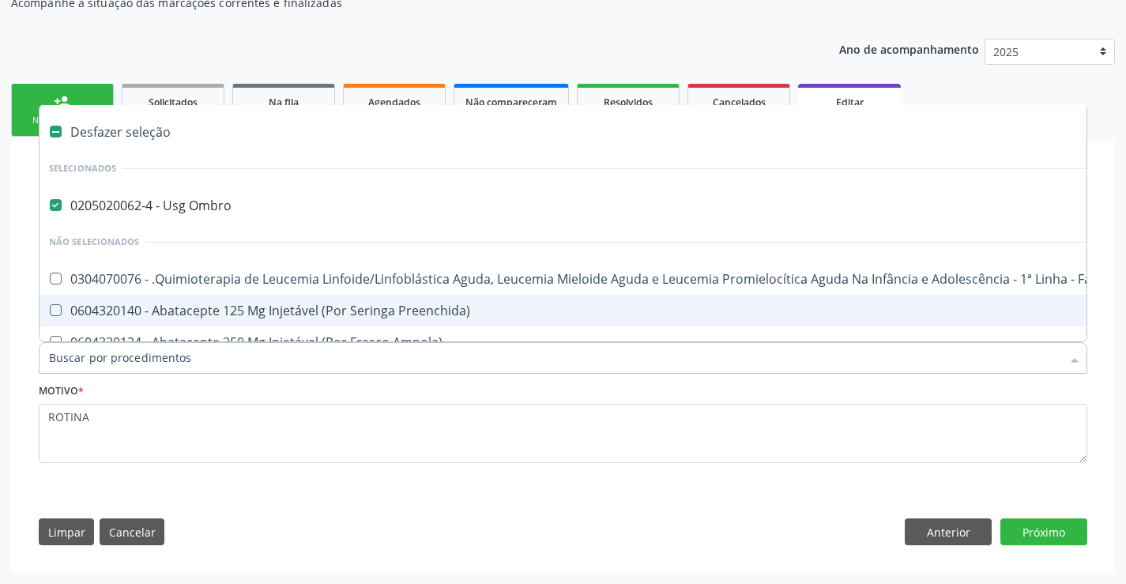
click at [307, 365] on input "Item de agendamento *" at bounding box center [555, 358] width 1012 height 32
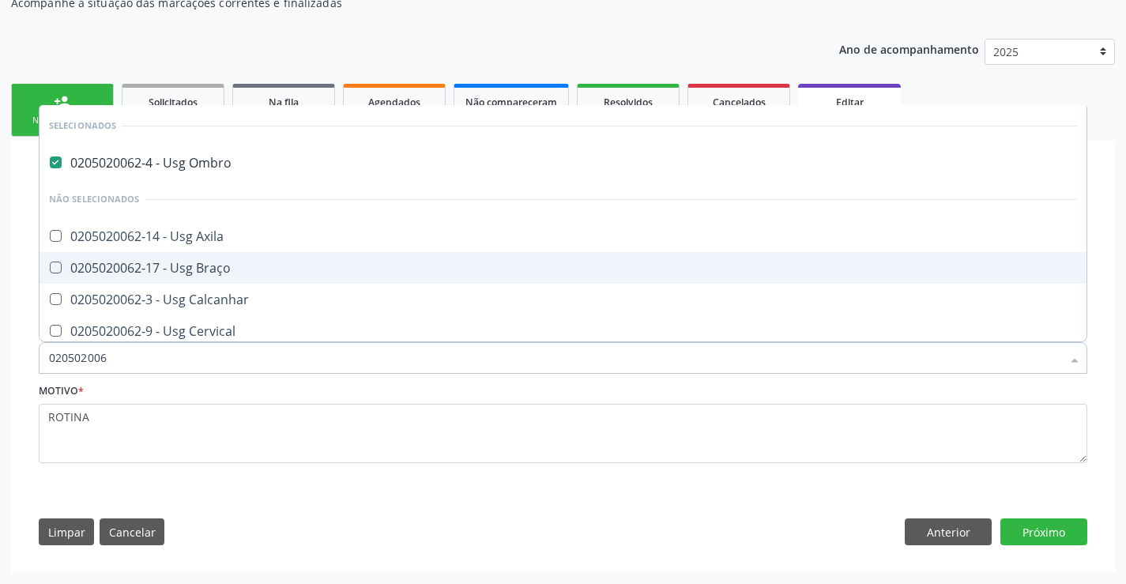
type input "0205020062"
click at [303, 277] on span "0205020062-17 - Usg Braço" at bounding box center [563, 268] width 1047 height 32
checkbox Braço "true"
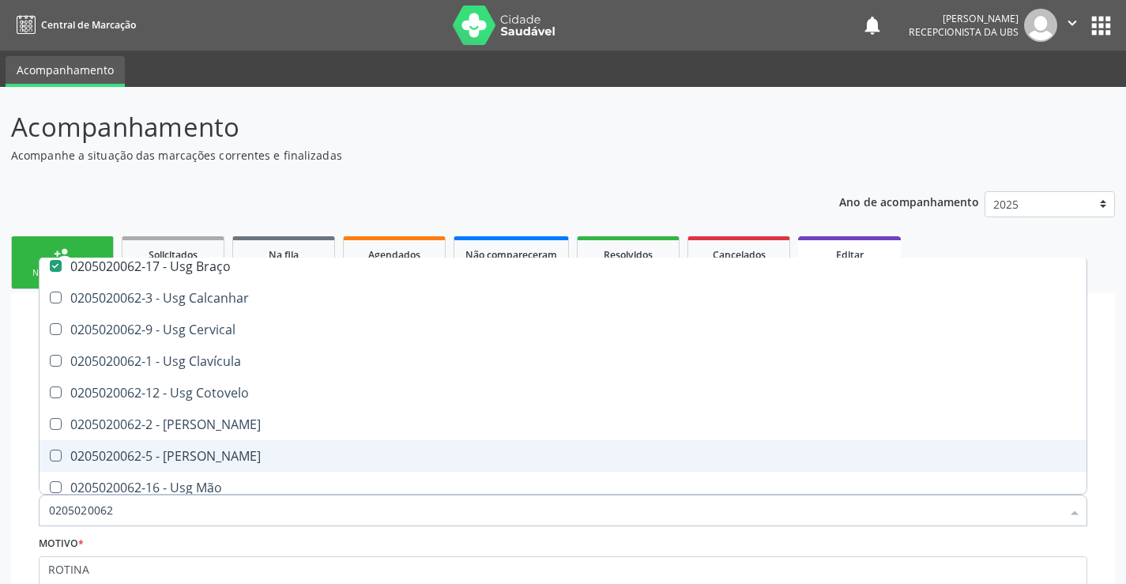
scroll to position [158, 0]
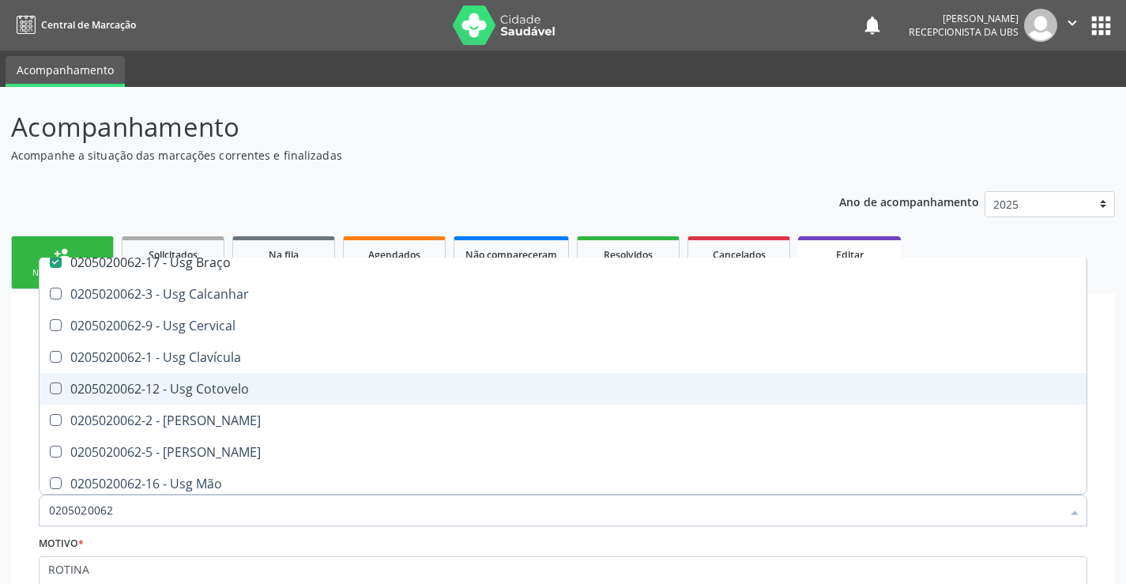
click at [274, 386] on div "0205020062-12 - Usg Cotovelo" at bounding box center [563, 389] width 1028 height 13
checkbox Cotovelo "true"
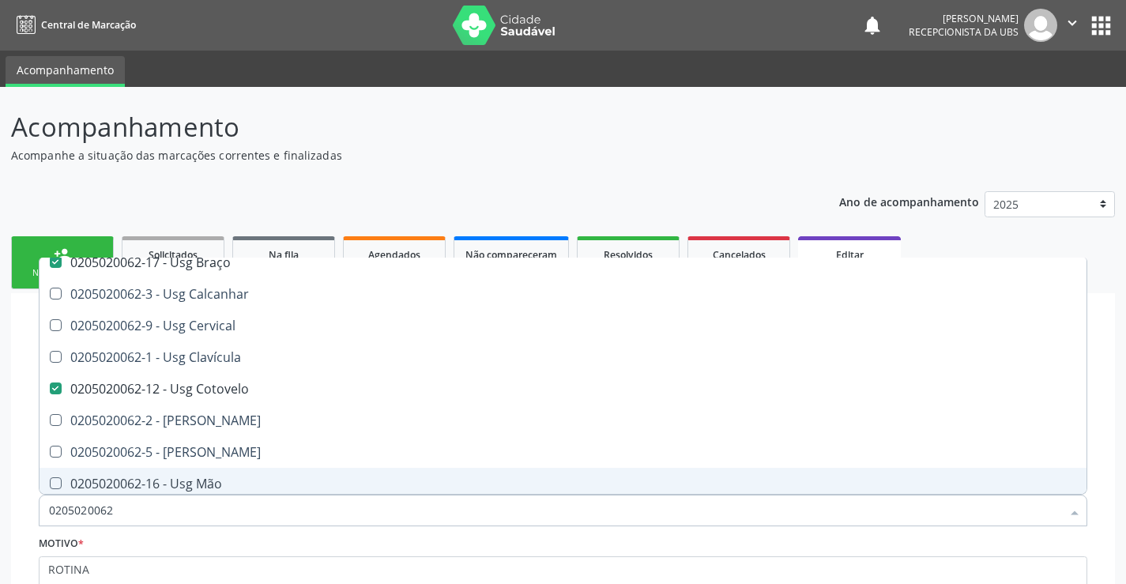
click at [187, 541] on div "Motivo * ROTINA" at bounding box center [563, 574] width 1049 height 84
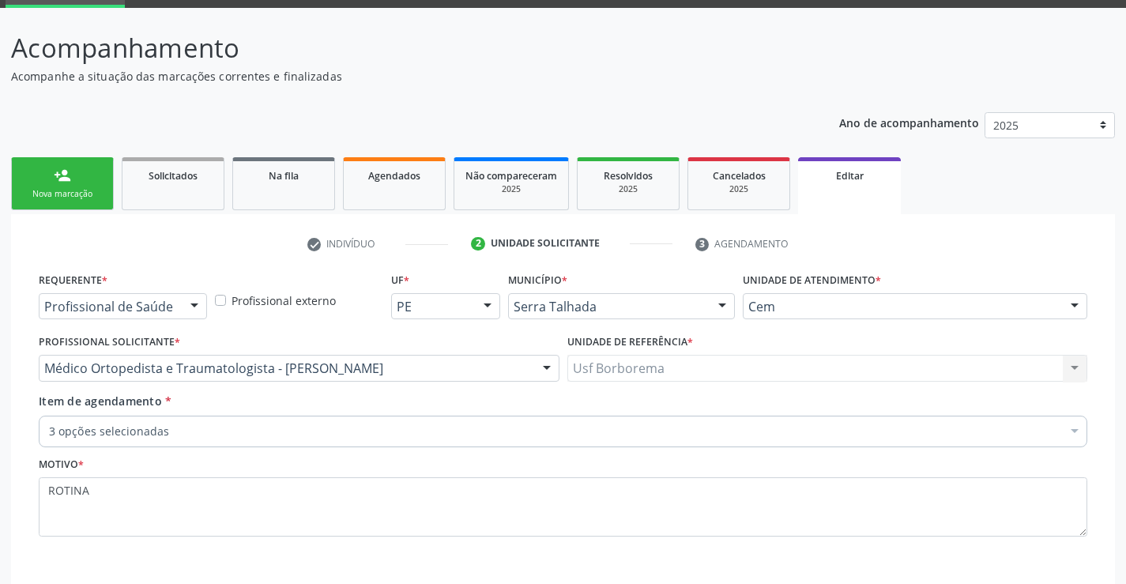
scroll to position [153, 0]
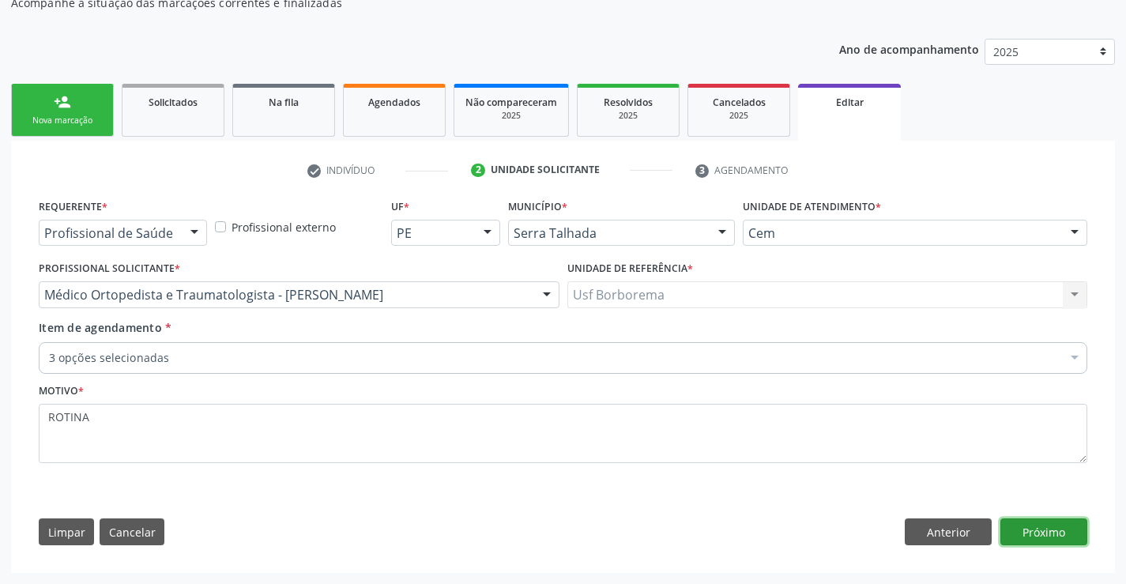
click at [1040, 527] on button "Próximo" at bounding box center [1044, 531] width 87 height 27
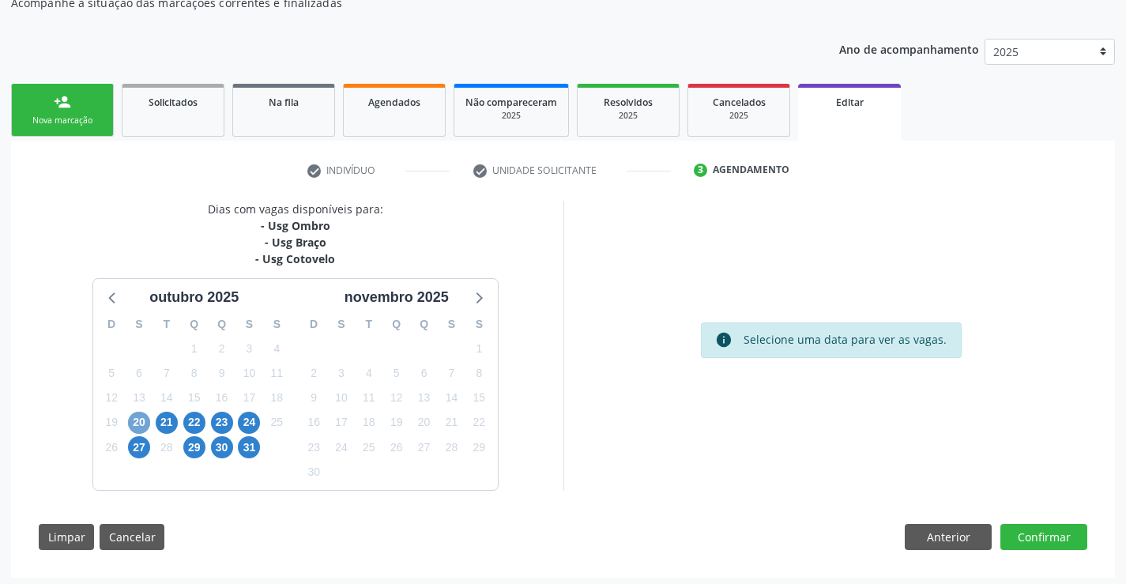
click at [143, 420] on span "20" at bounding box center [139, 423] width 22 height 22
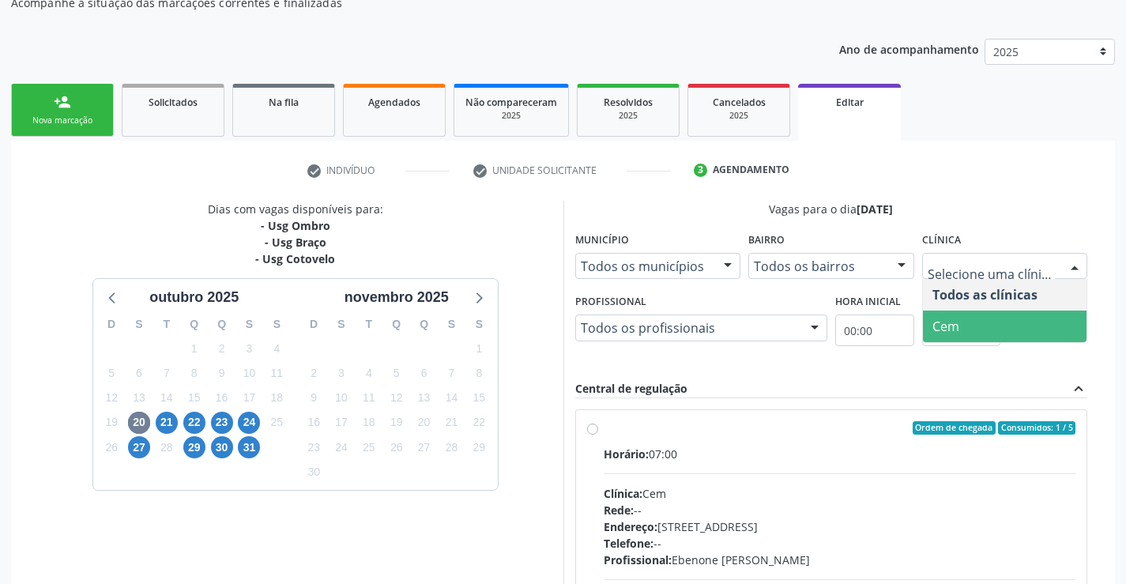
click at [1016, 318] on span "Cem" at bounding box center [1005, 327] width 164 height 32
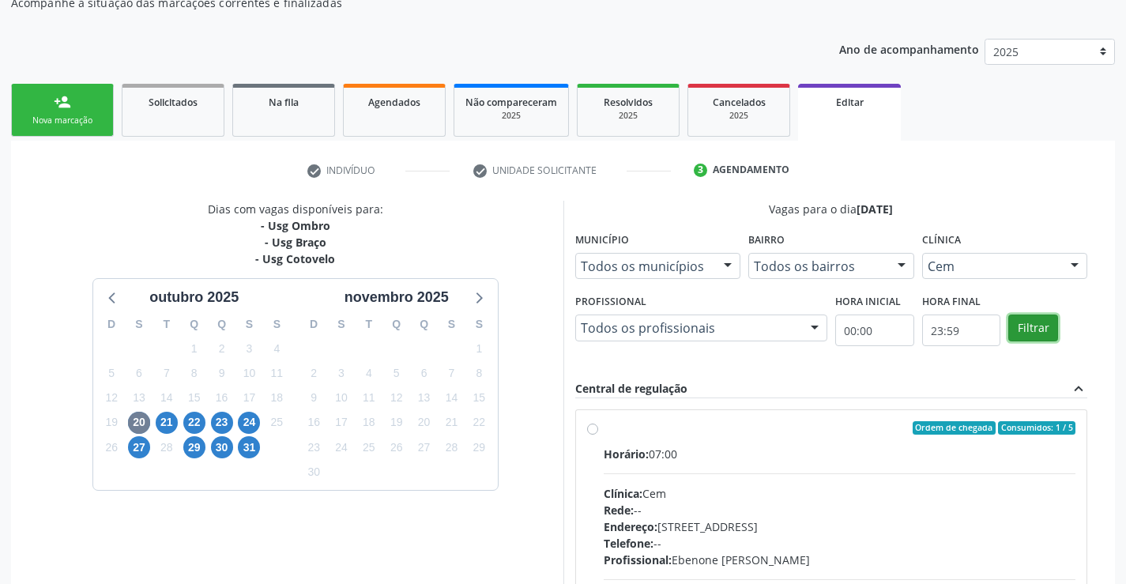
click at [1033, 322] on button "Filtrar" at bounding box center [1033, 328] width 50 height 27
click at [1032, 323] on button "Filtrar" at bounding box center [1033, 328] width 50 height 27
click at [1031, 323] on button "Filtrar" at bounding box center [1033, 328] width 50 height 27
click at [604, 425] on label "Ordem de chegada Consumidos: 1 / 5 Horário: 07:00 Clínica: Cem Rede: -- Endereç…" at bounding box center [840, 542] width 473 height 243
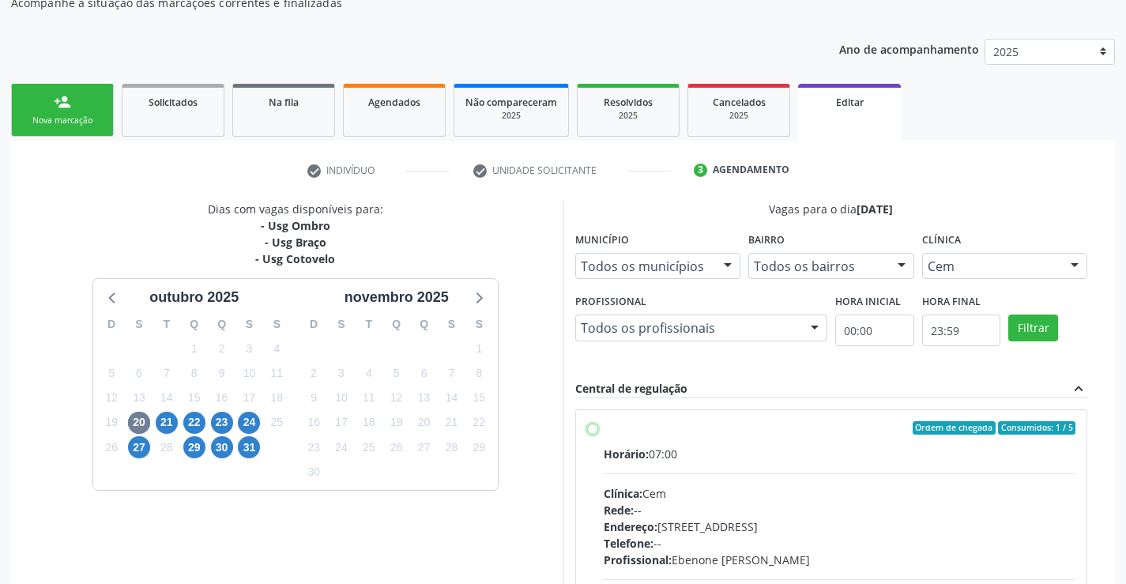
click at [587, 425] on input "Ordem de chegada Consumidos: 1 / 5 Horário: 07:00 Clínica: Cem Rede: -- Endereç…" at bounding box center [592, 428] width 11 height 14
radio input "true"
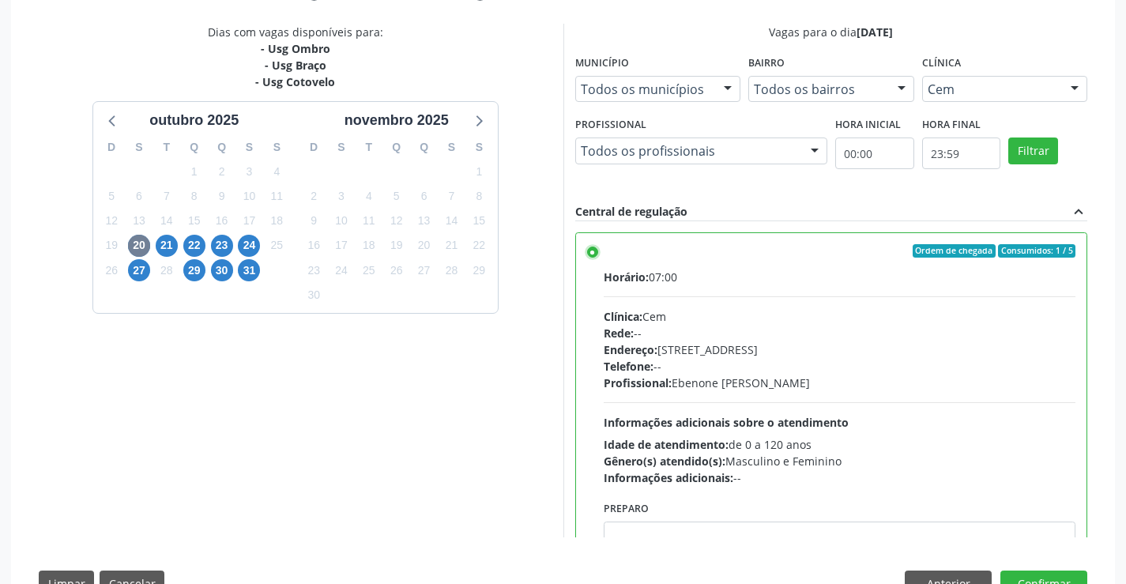
scroll to position [381, 0]
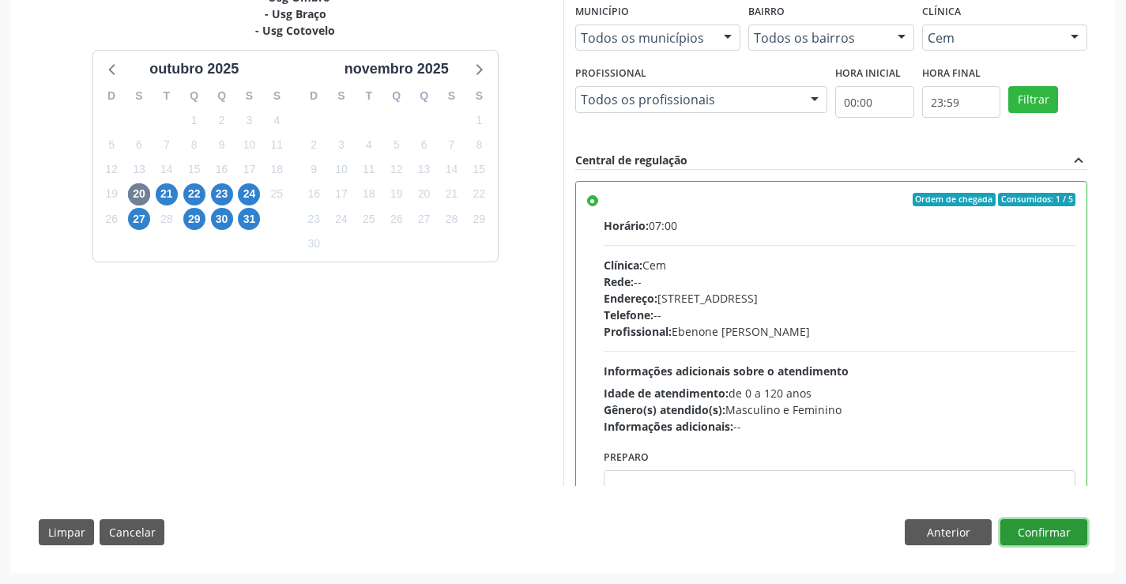
click at [1036, 529] on button "Confirmar" at bounding box center [1044, 532] width 87 height 27
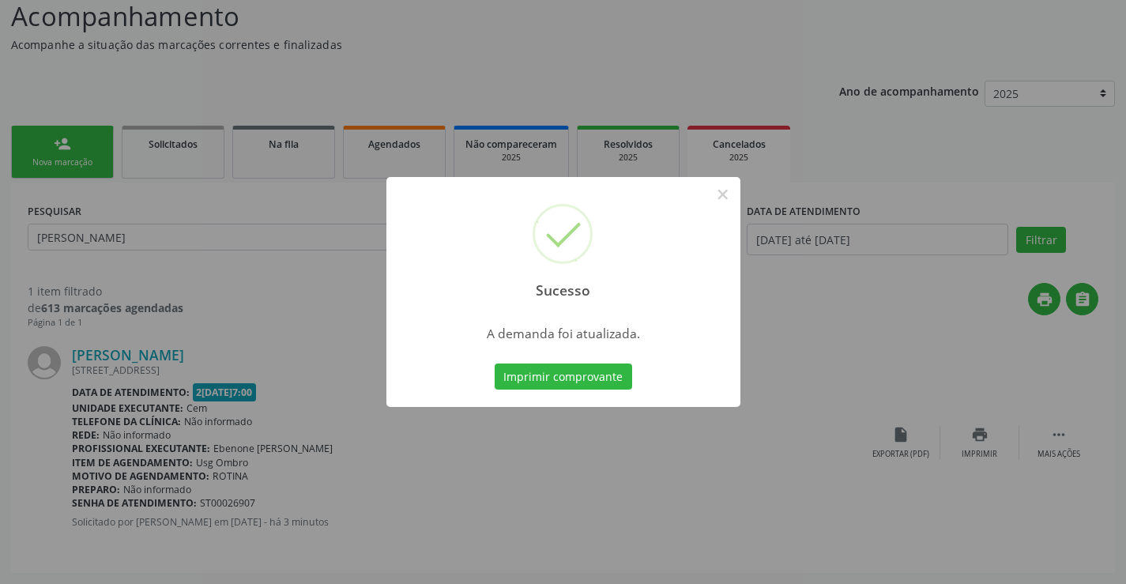
scroll to position [0, 0]
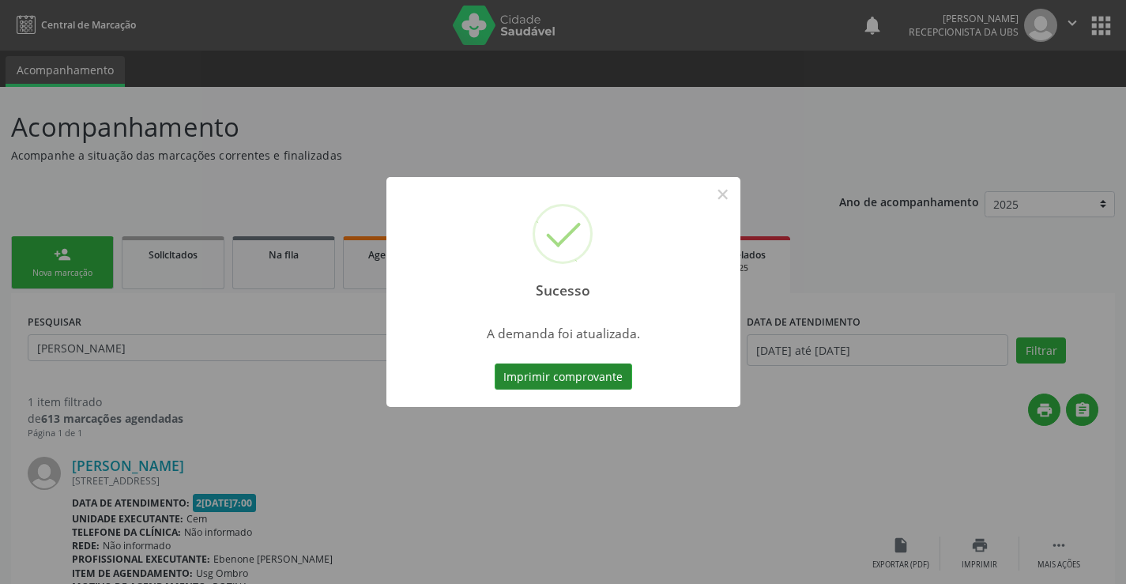
click at [581, 380] on button "Imprimir comprovante" at bounding box center [564, 377] width 138 height 27
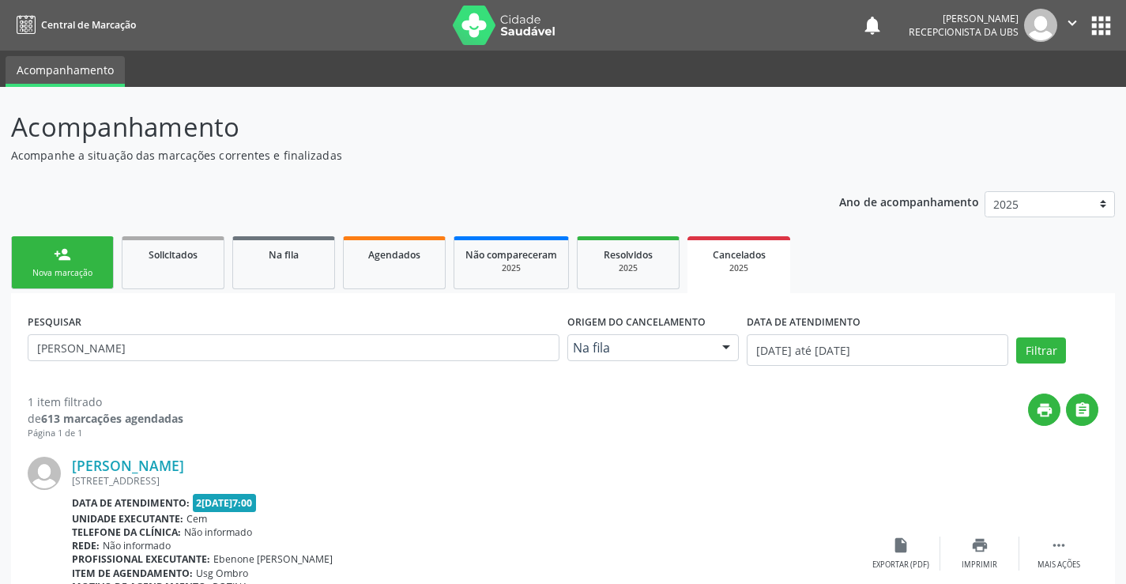
click at [73, 266] on link "person_add Nova marcação" at bounding box center [62, 262] width 103 height 53
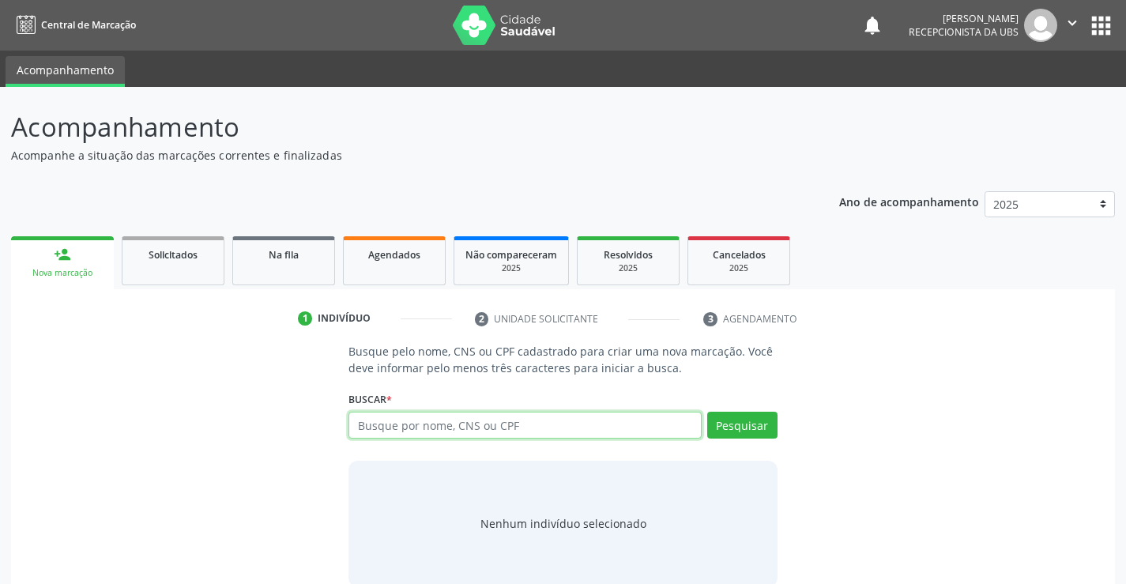
click at [418, 423] on input "text" at bounding box center [525, 425] width 352 height 27
type input "11521174407"
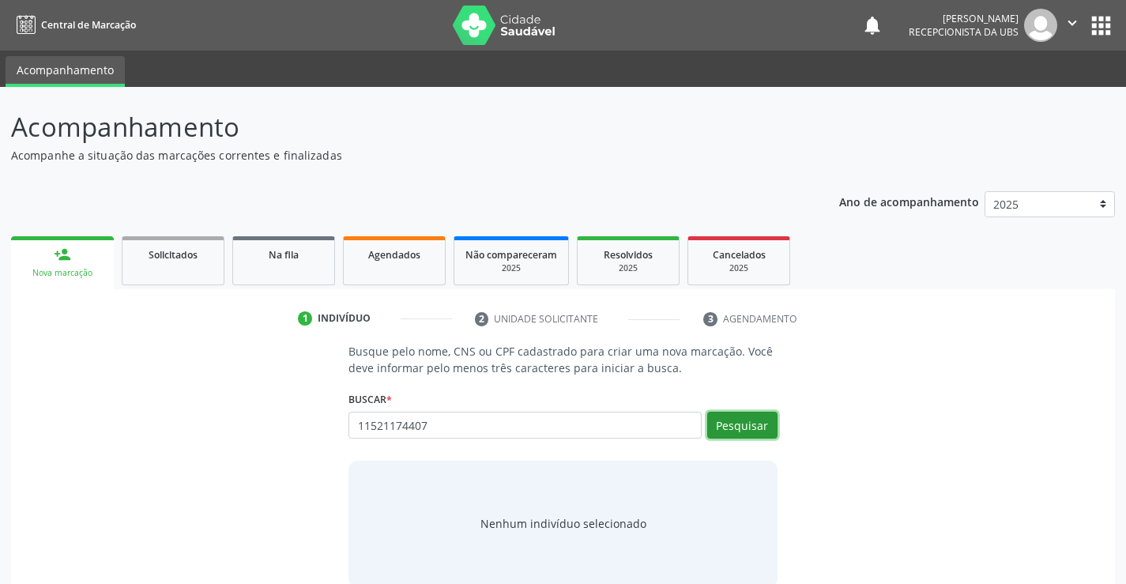
click at [744, 424] on button "Pesquisar" at bounding box center [742, 425] width 70 height 27
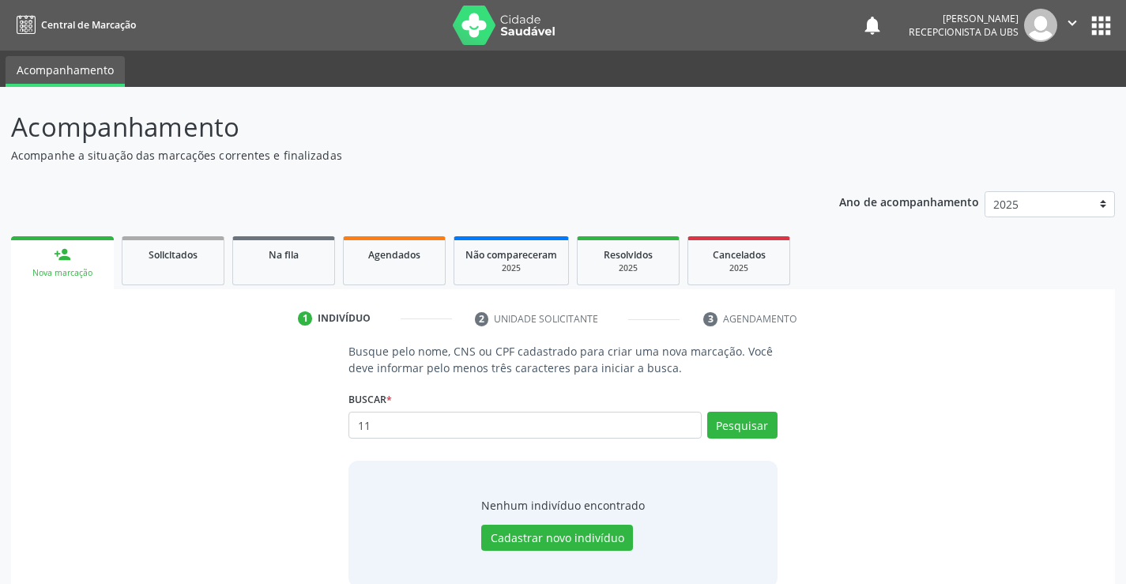
type input "1"
type input "703008869765279"
click at [758, 427] on button "Pesquisar" at bounding box center [742, 425] width 70 height 27
type input "703008869765279"
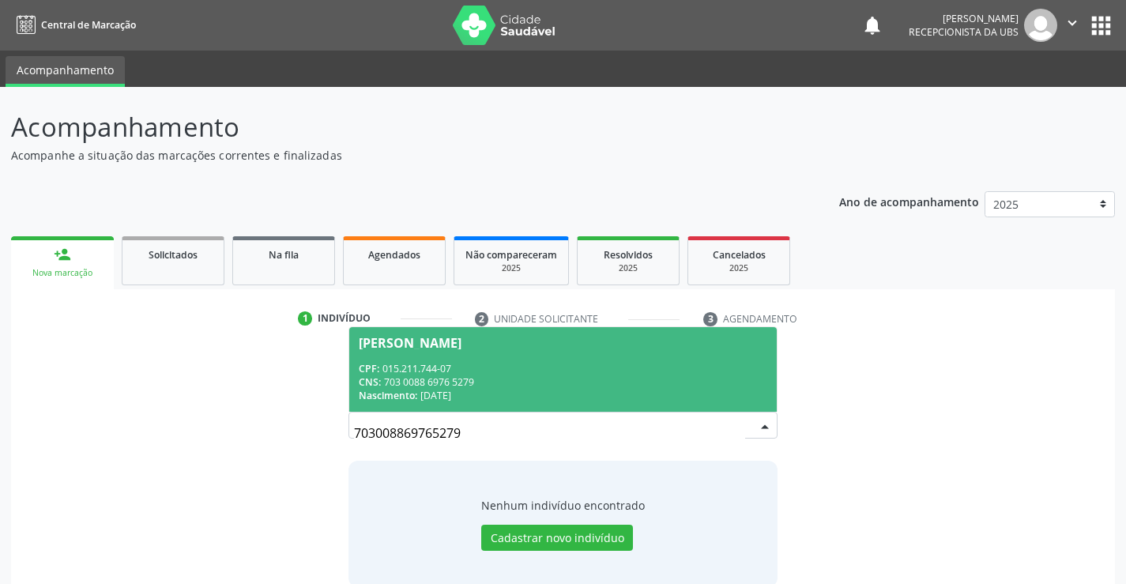
click at [467, 371] on div "CPF: 015.211.744-07" at bounding box center [563, 368] width 408 height 13
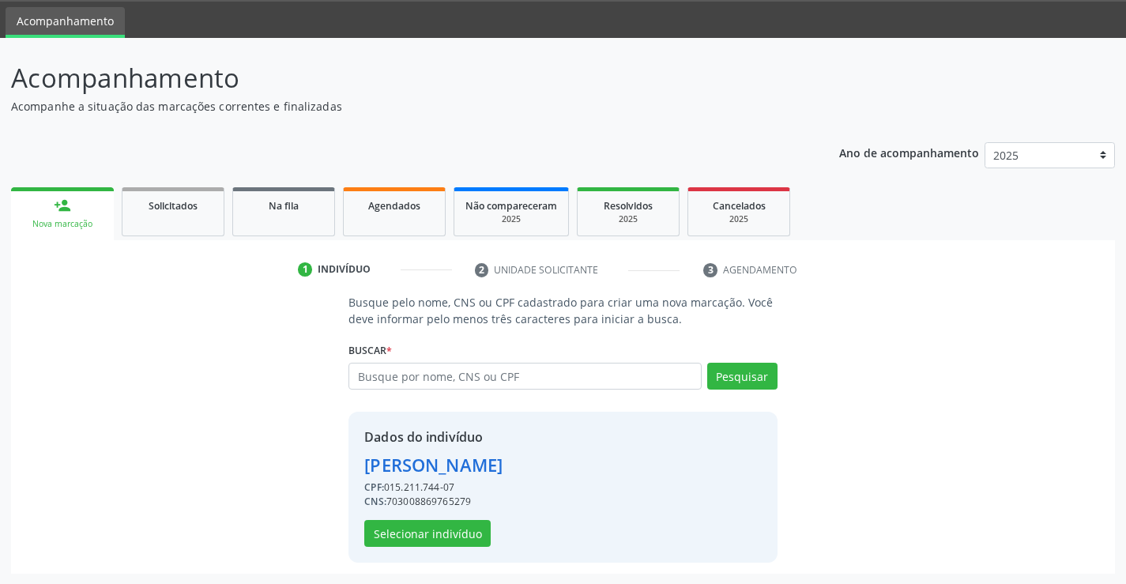
scroll to position [50, 0]
click at [419, 542] on button "Selecionar indivíduo" at bounding box center [427, 532] width 126 height 27
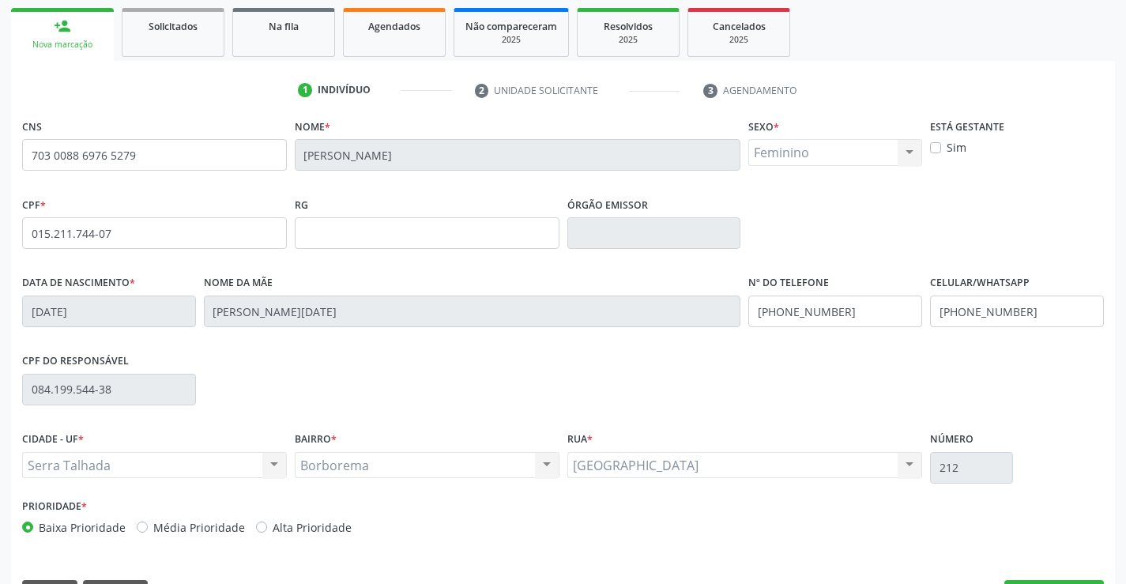
scroll to position [273, 0]
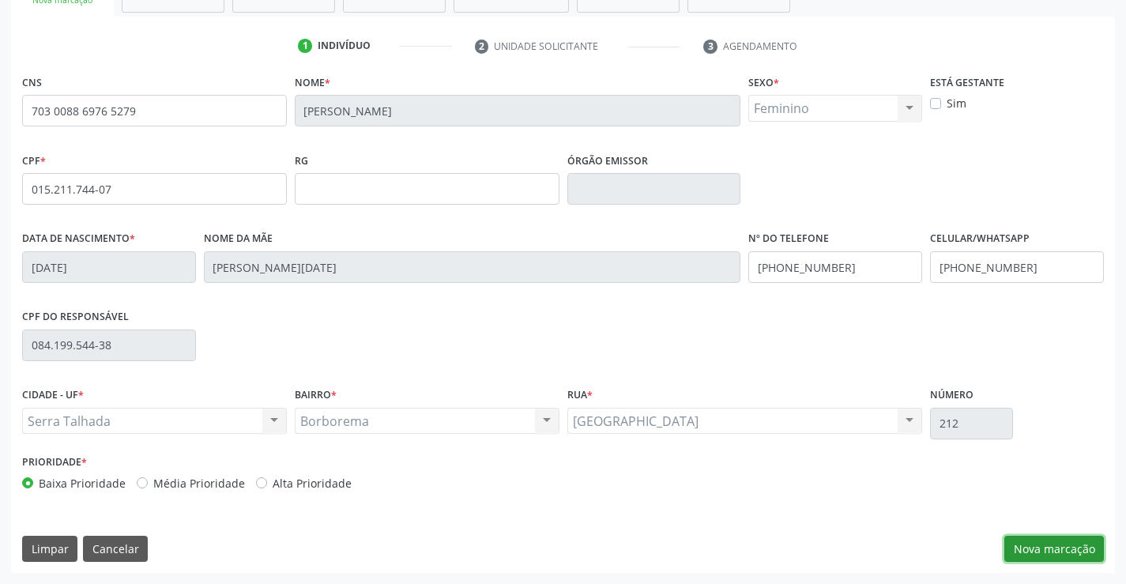
click at [1026, 553] on button "Nova marcação" at bounding box center [1055, 549] width 100 height 27
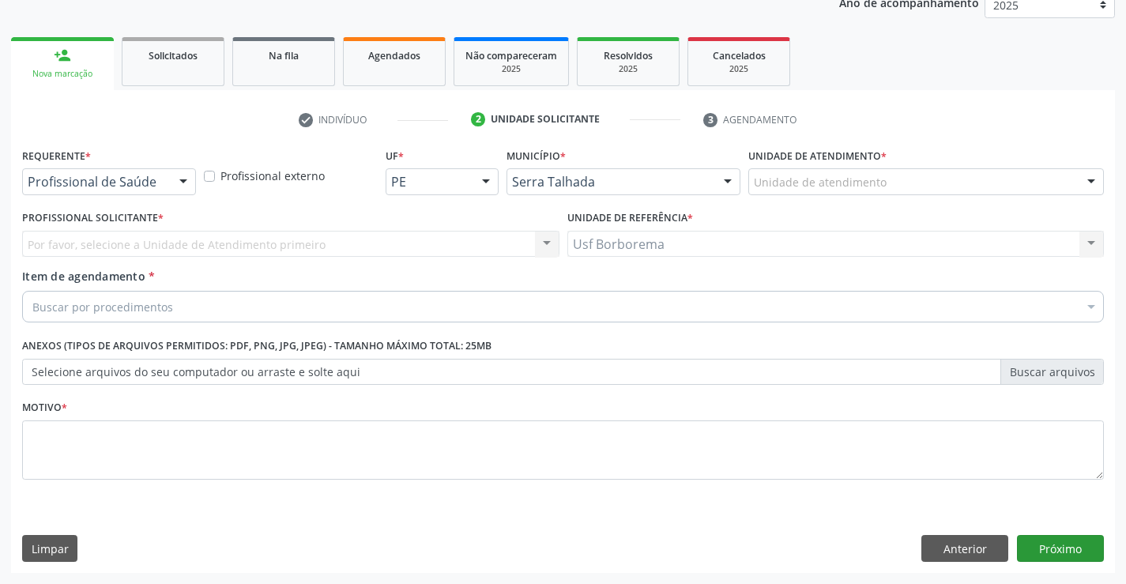
scroll to position [199, 0]
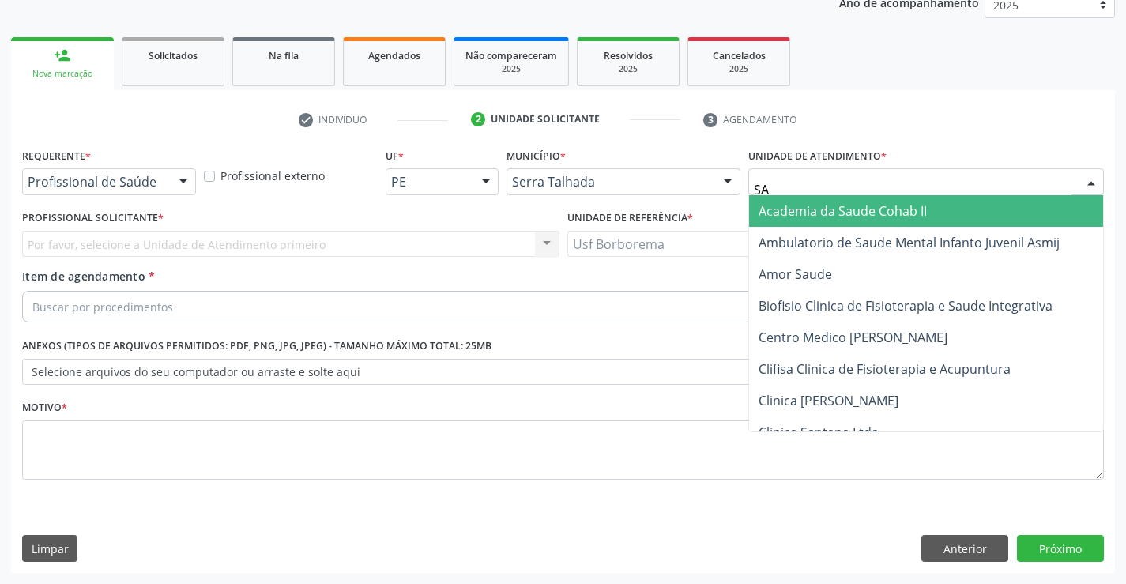
type input "SAO"
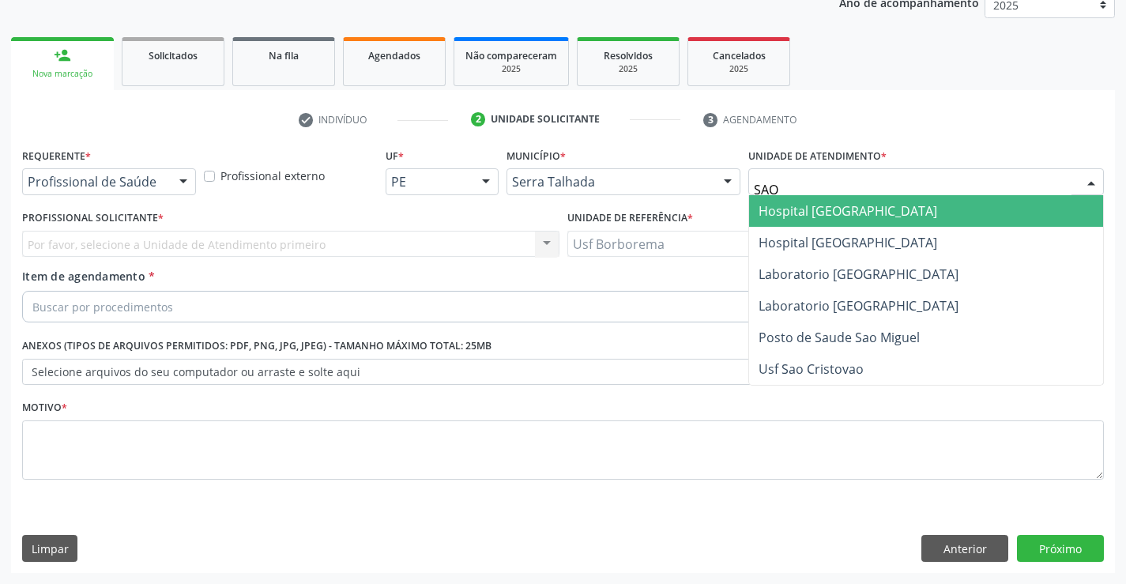
click at [824, 208] on span "Hospital [GEOGRAPHIC_DATA]" at bounding box center [848, 210] width 179 height 17
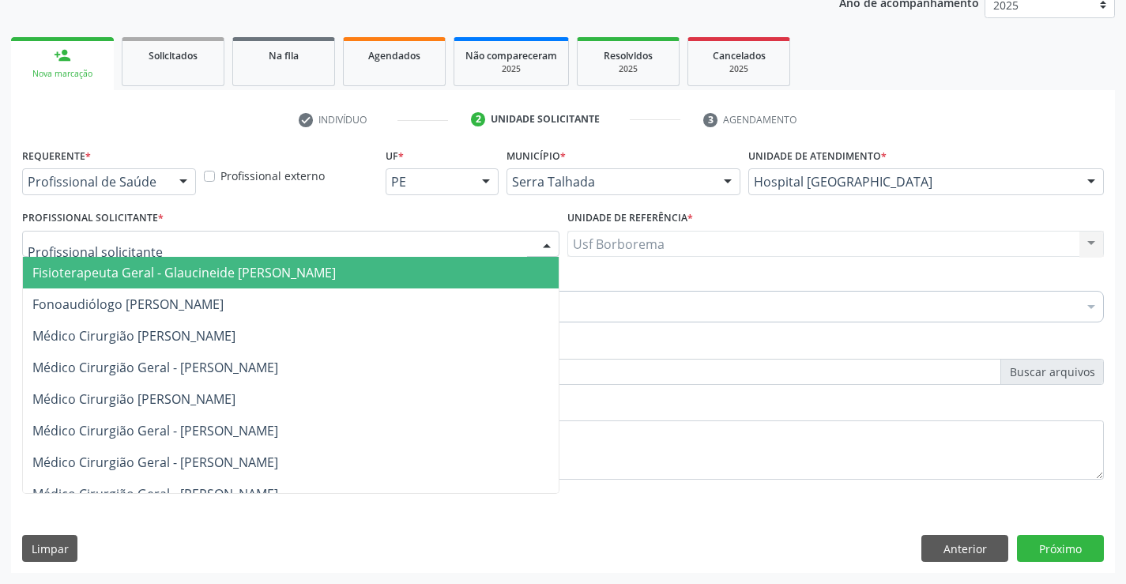
click at [190, 238] on div at bounding box center [290, 244] width 537 height 27
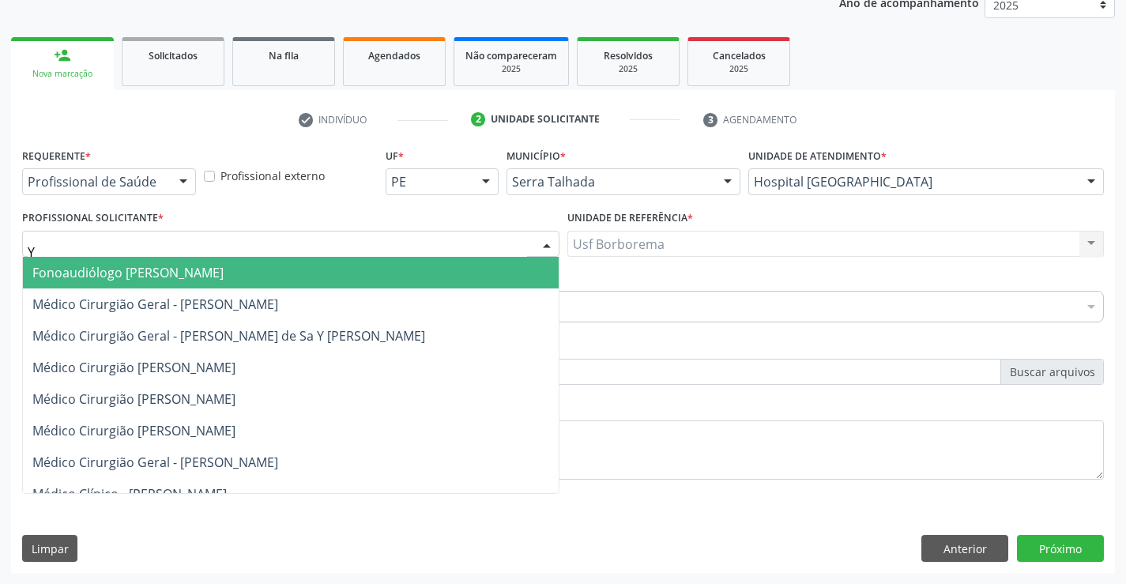
type input "YU"
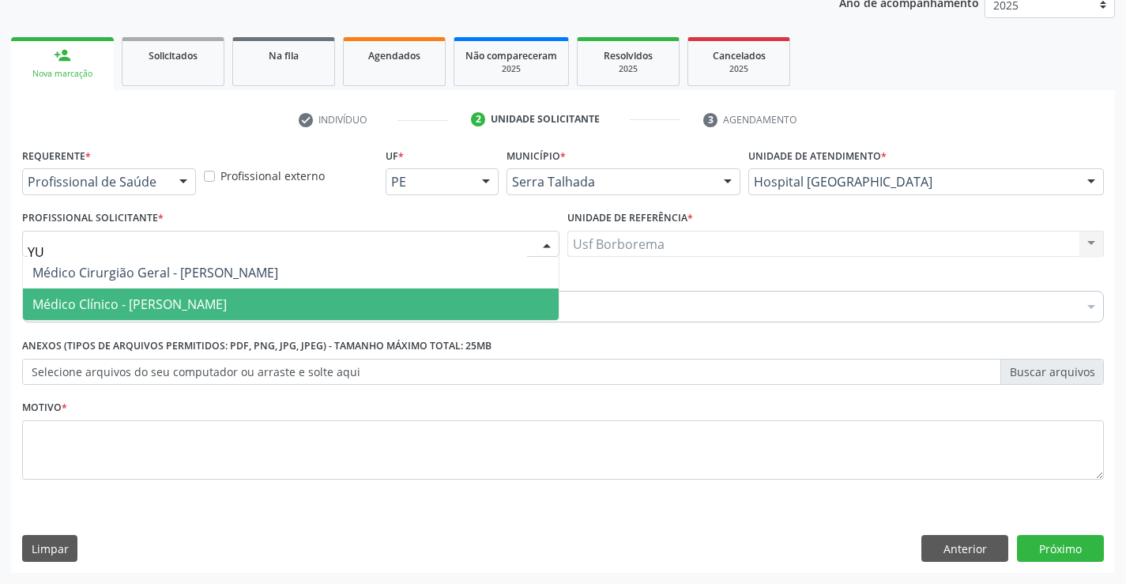
click at [198, 301] on span "Médico Clínico - Yuri Araujo Magalhaes" at bounding box center [129, 304] width 194 height 17
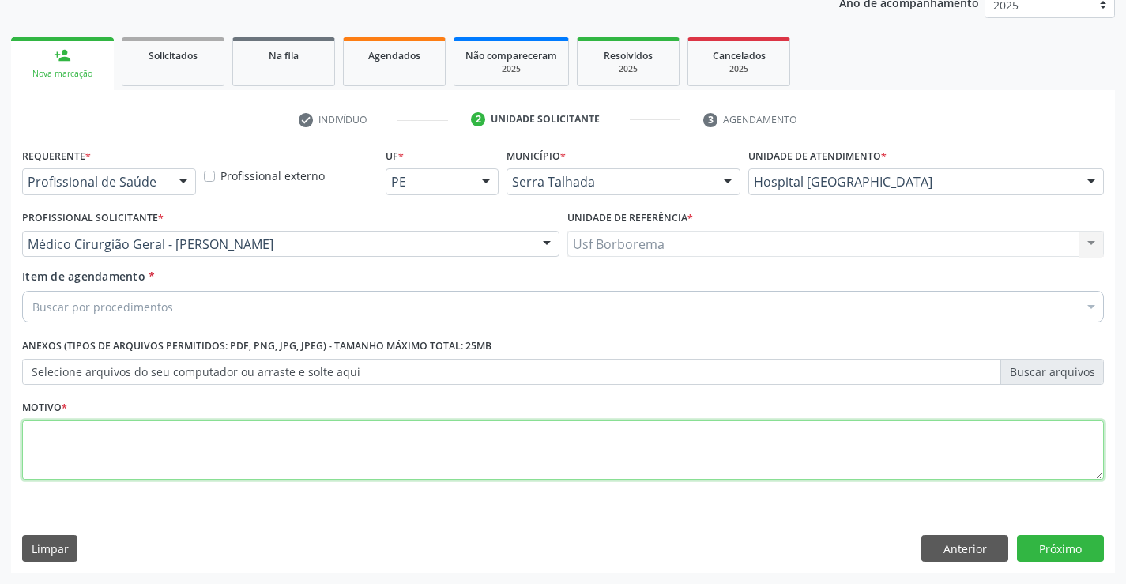
click at [124, 447] on textarea at bounding box center [563, 450] width 1082 height 60
click at [115, 299] on div "Buscar por procedimentos" at bounding box center [563, 307] width 1082 height 32
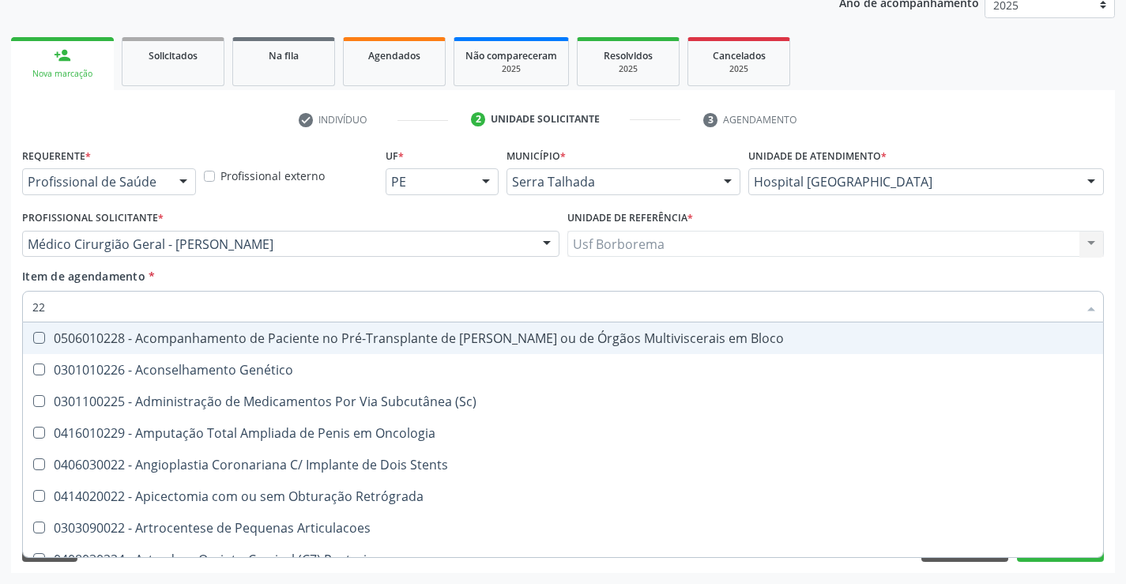
type input "2"
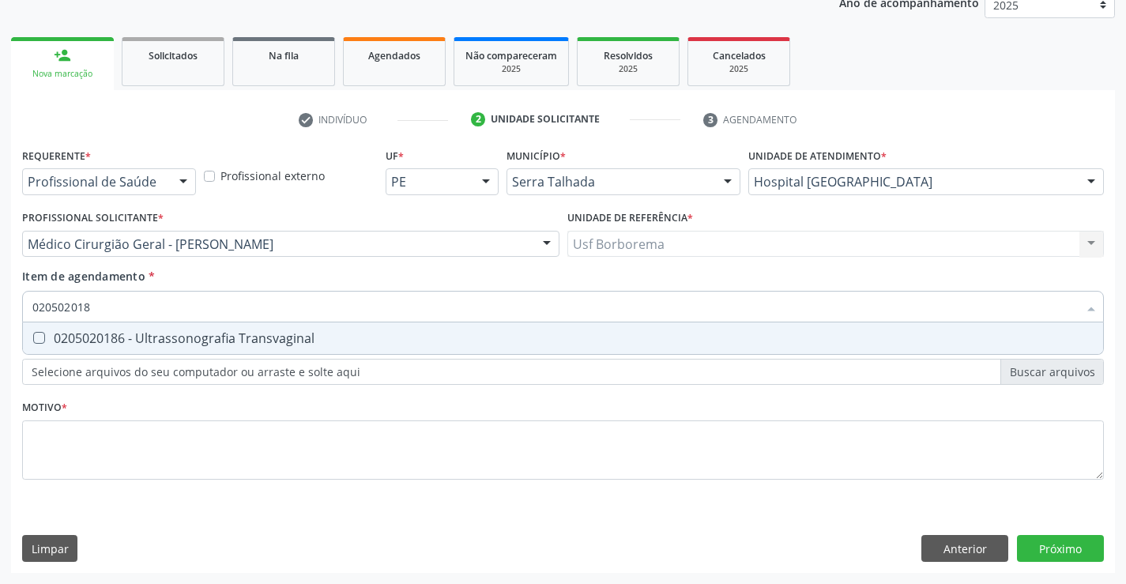
type input "0205020186"
click at [99, 332] on div "0205020186 - Ultrassonografia Transvaginal" at bounding box center [562, 338] width 1061 height 13
checkbox Transvaginal "true"
click at [77, 454] on div "Requerente * Profissional de Saúde Profissional de Saúde Paciente Nenhum result…" at bounding box center [563, 323] width 1082 height 358
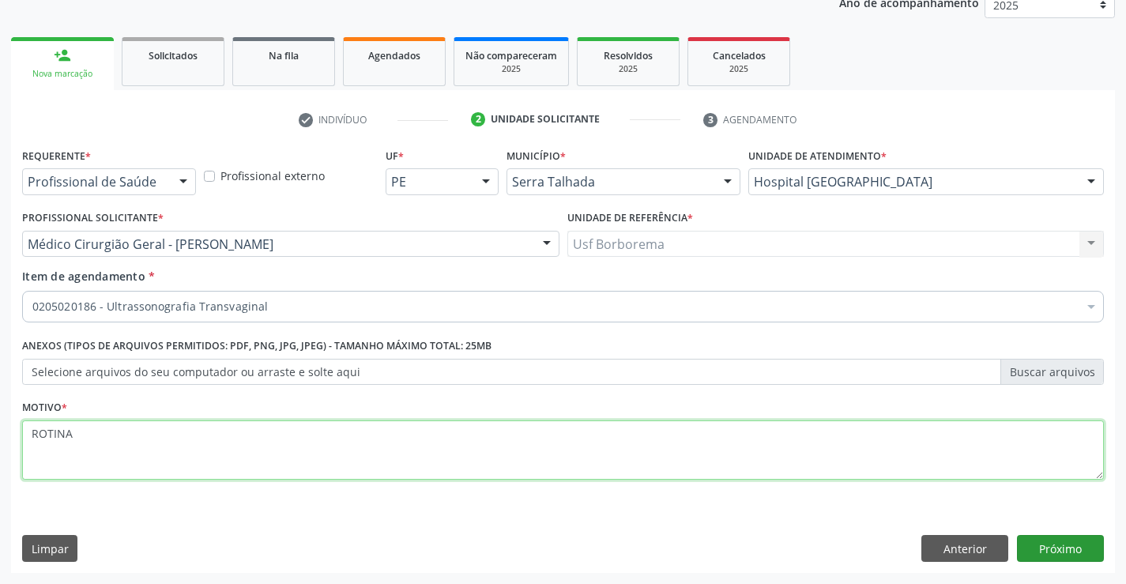
type textarea "ROTINA"
click at [1050, 544] on button "Próximo" at bounding box center [1060, 548] width 87 height 27
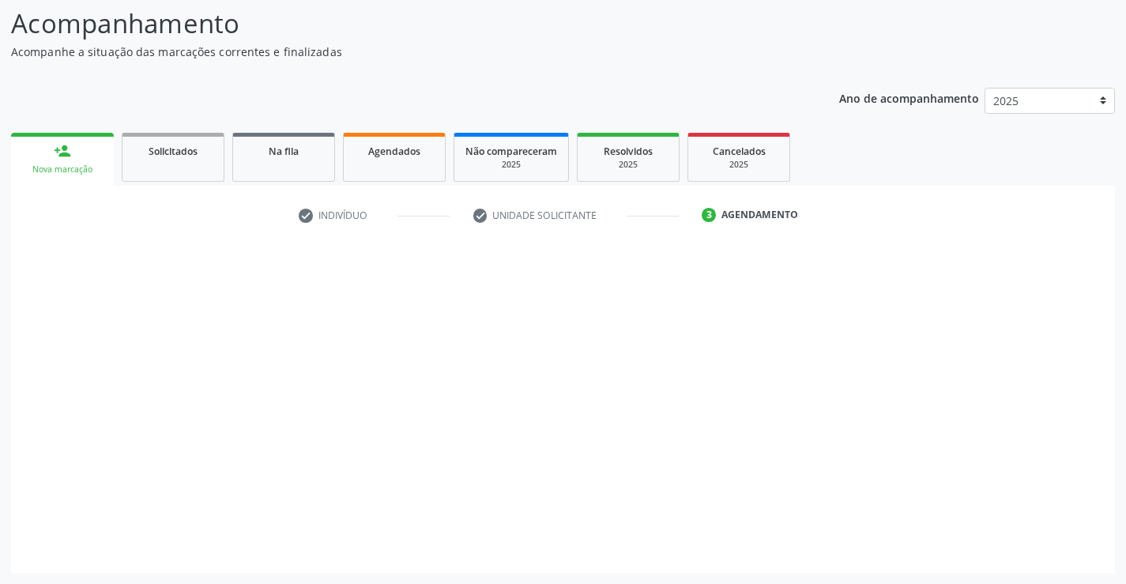
scroll to position [104, 0]
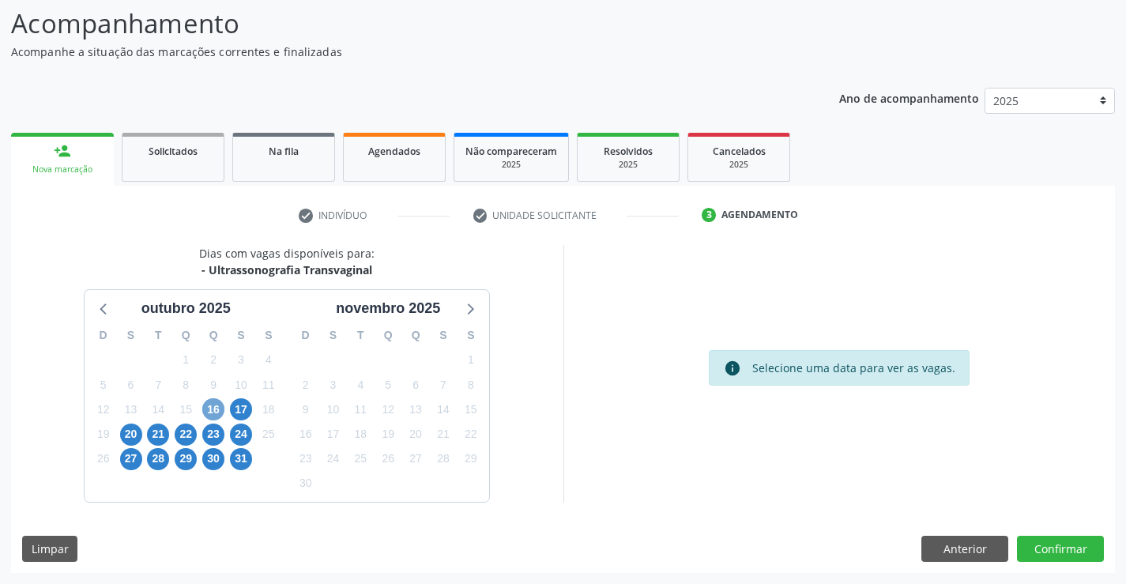
click at [220, 411] on span "16" at bounding box center [213, 409] width 22 height 22
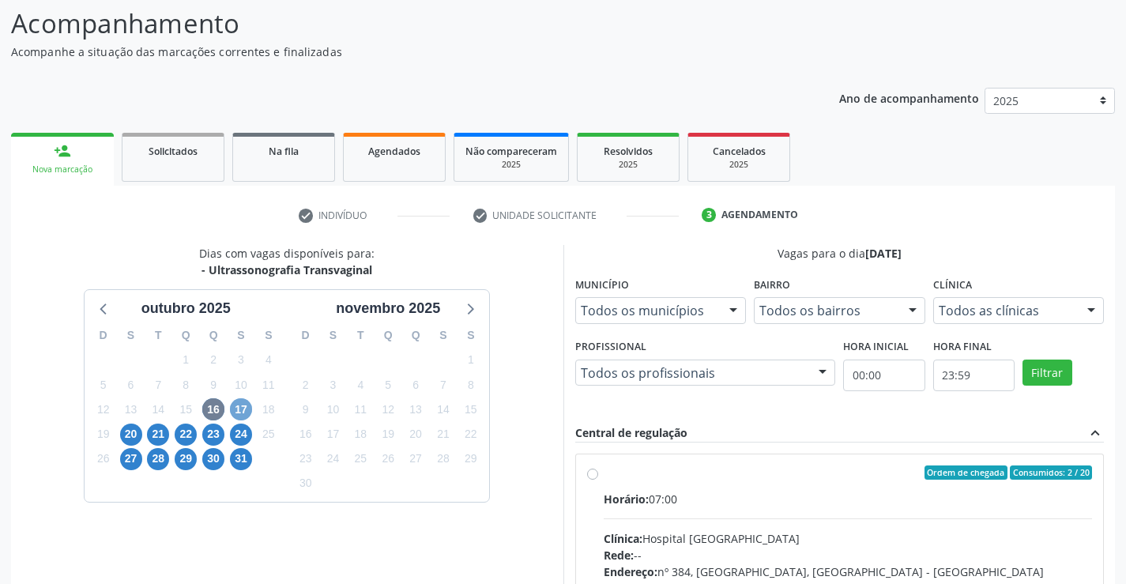
click at [245, 410] on span "17" at bounding box center [241, 409] width 22 height 22
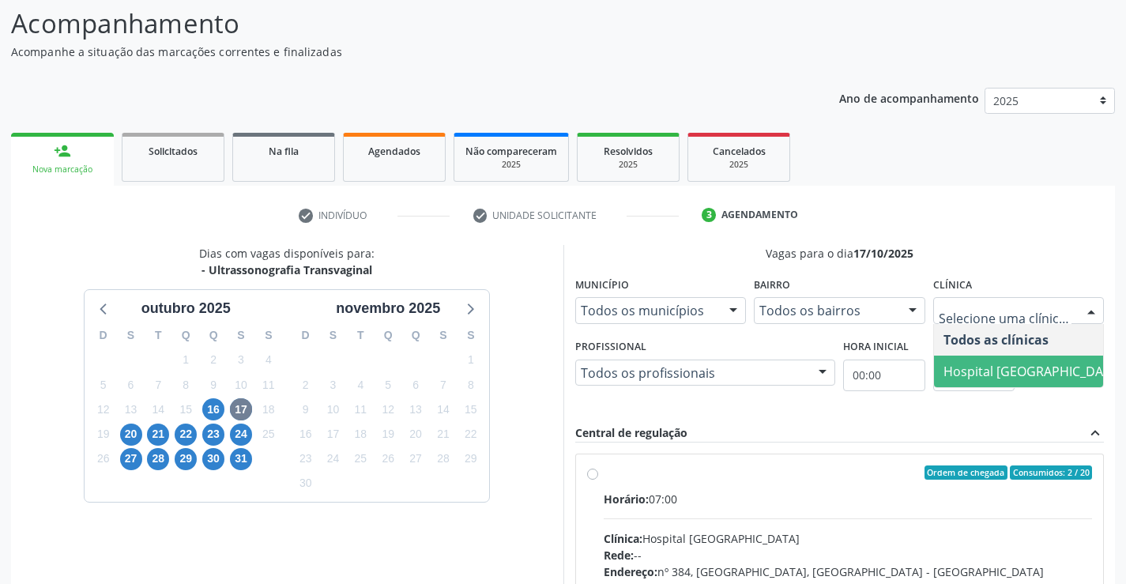
click at [1025, 360] on span "Hospital [GEOGRAPHIC_DATA]" at bounding box center [1033, 372] width 198 height 32
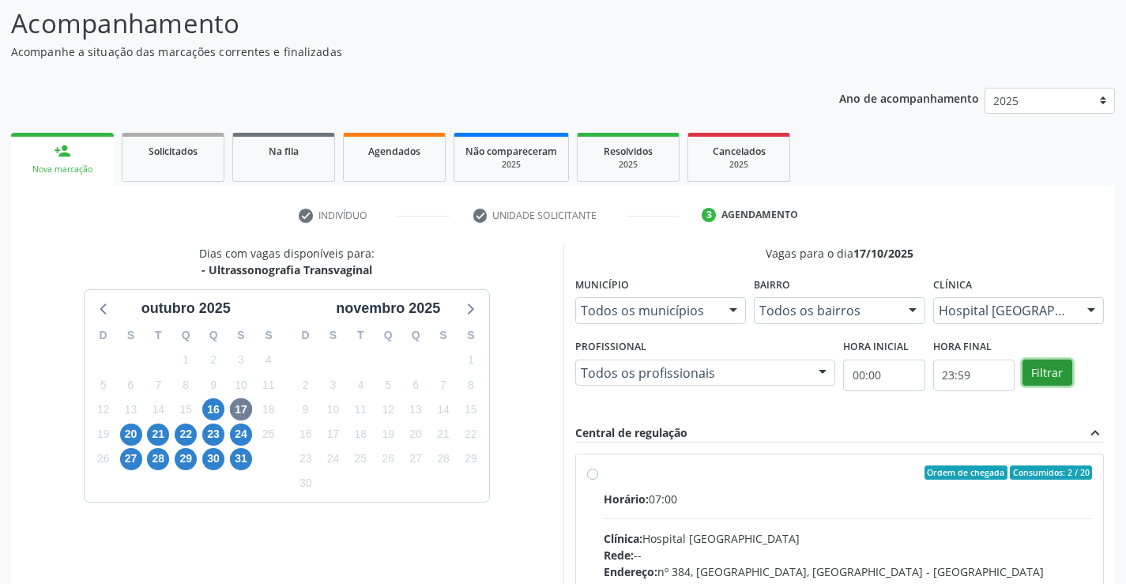
click at [1057, 371] on button "Filtrar" at bounding box center [1048, 373] width 50 height 27
drag, startPoint x: 1057, startPoint y: 371, endPoint x: 962, endPoint y: 371, distance: 95.6
click at [1053, 372] on button "Filtrar" at bounding box center [1048, 373] width 50 height 27
click at [604, 474] on label "Ordem de chegada Consumidos: 2 / 20 Horário: 07:00 Clínica: Hospital Sao Franci…" at bounding box center [848, 587] width 489 height 243
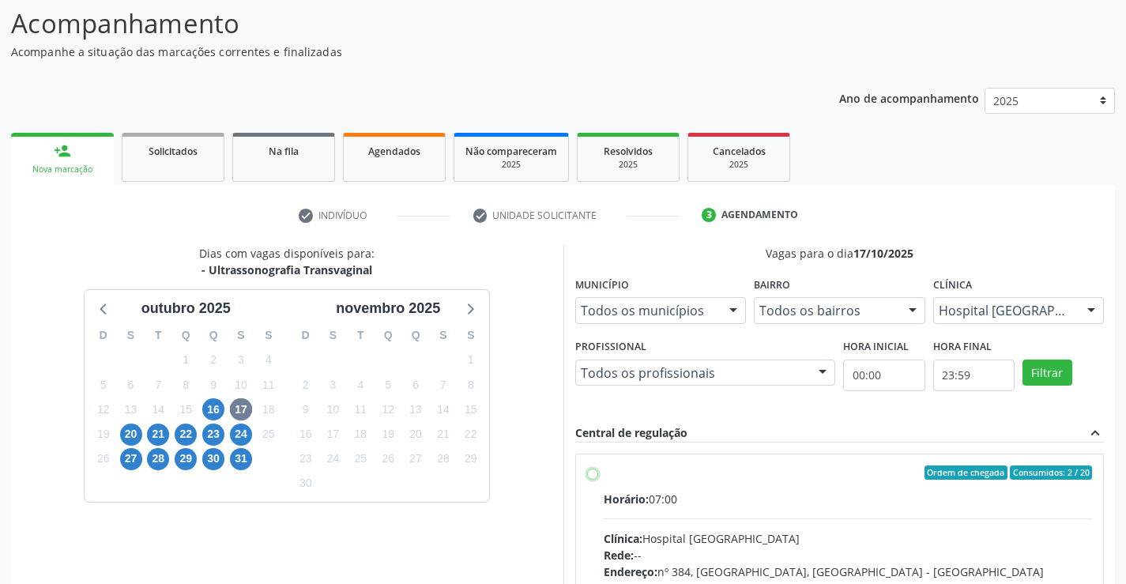
click at [593, 474] on input "Ordem de chegada Consumidos: 2 / 20 Horário: 07:00 Clínica: Hospital Sao Franci…" at bounding box center [592, 473] width 11 height 14
radio input "true"
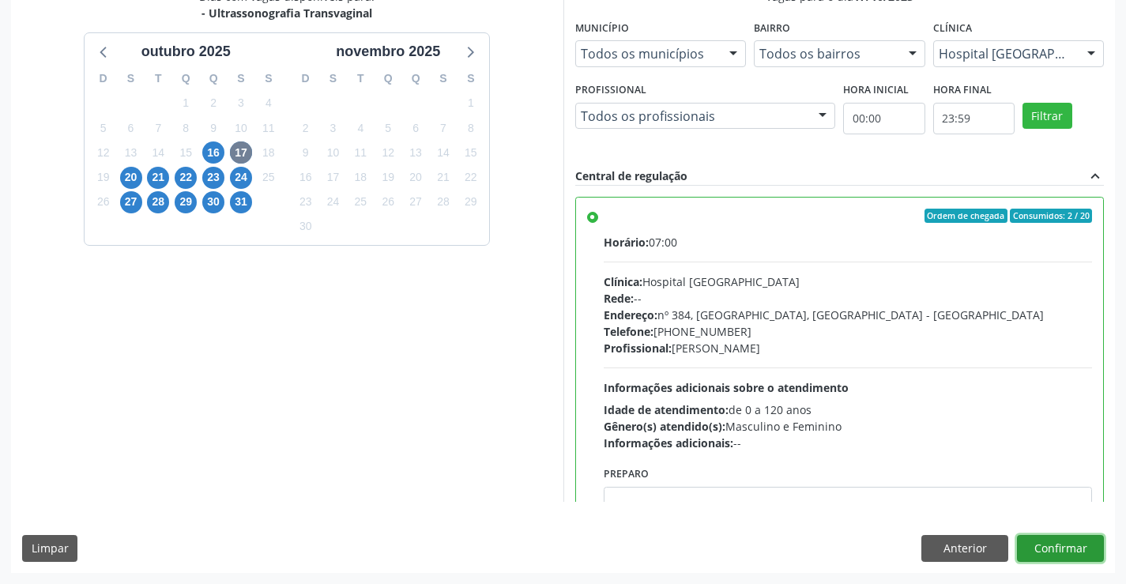
click at [1064, 550] on button "Confirmar" at bounding box center [1060, 548] width 87 height 27
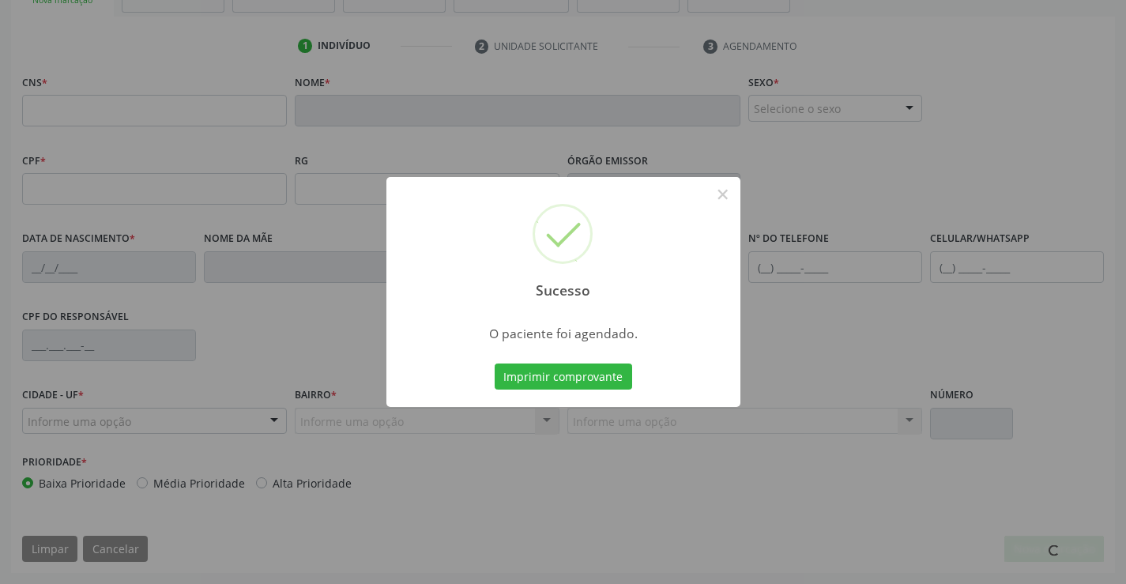
scroll to position [273, 0]
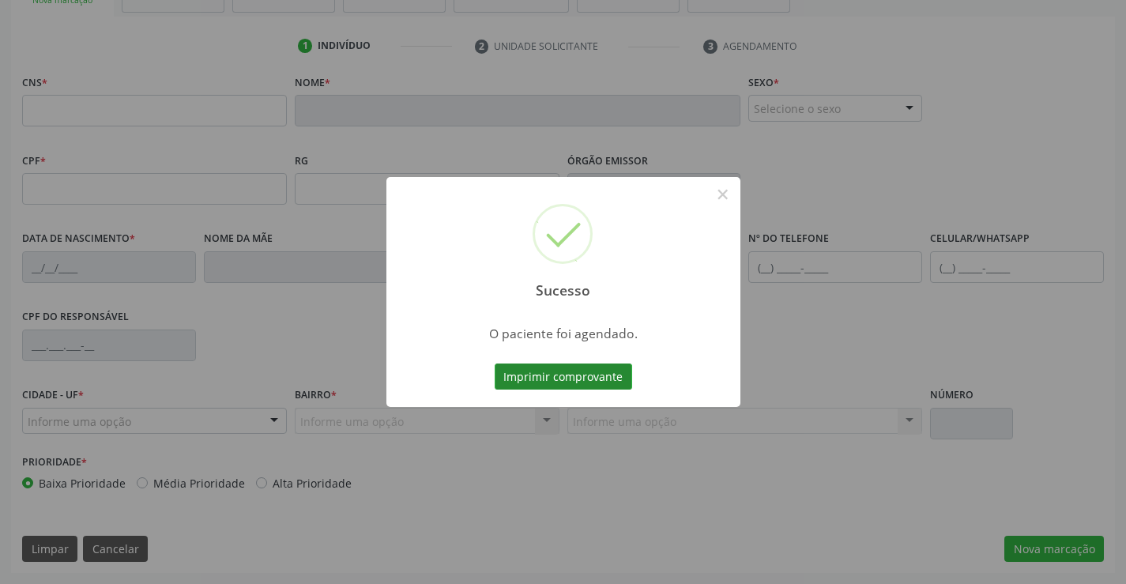
click at [613, 373] on button "Imprimir comprovante" at bounding box center [564, 377] width 138 height 27
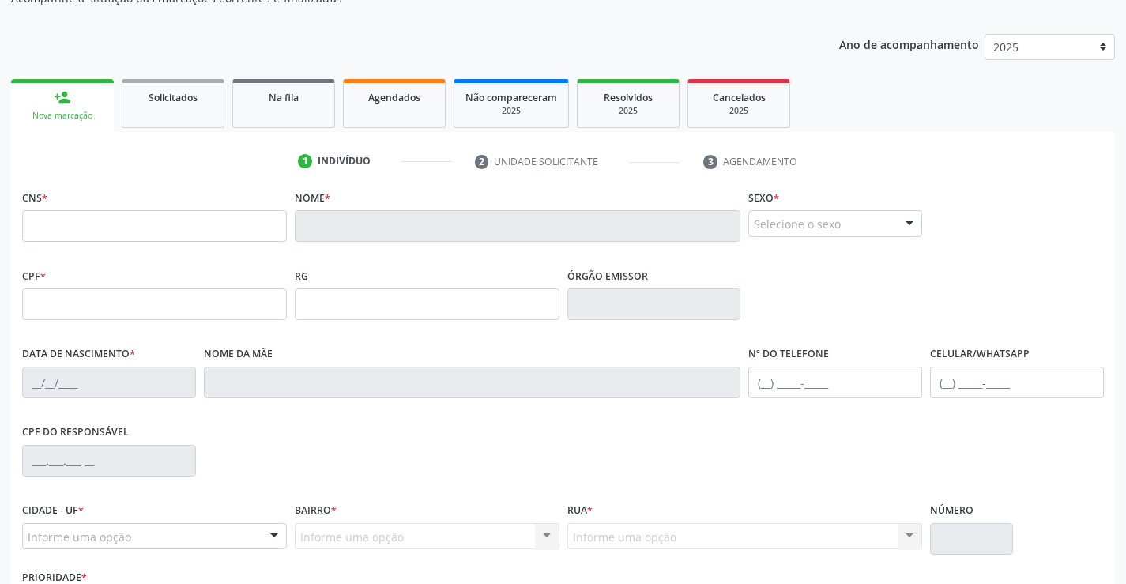
scroll to position [36, 0]
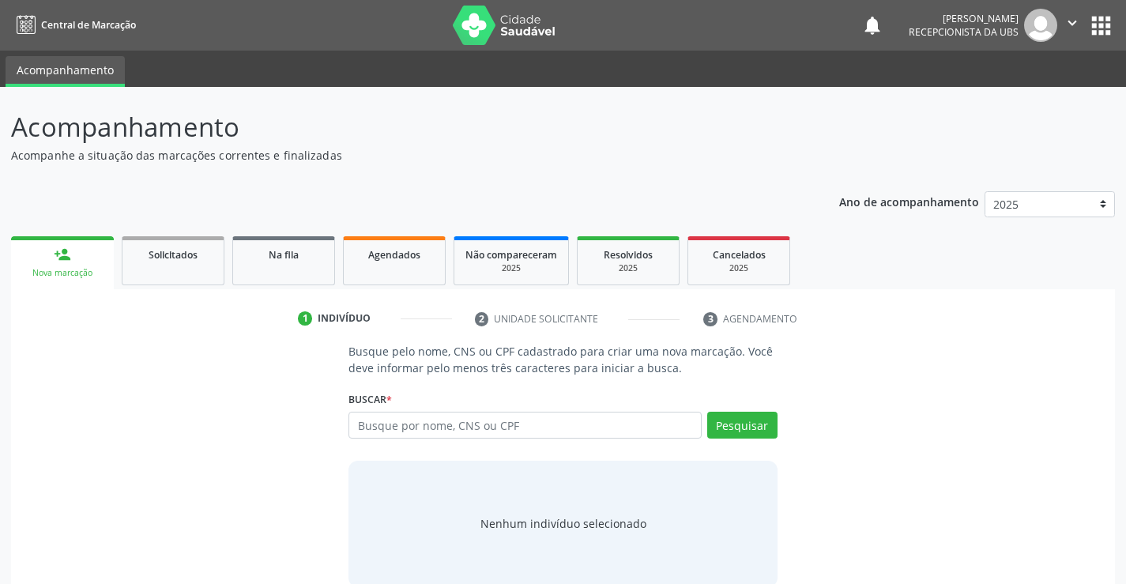
click at [405, 424] on input "text" at bounding box center [525, 425] width 352 height 27
type input "709605663584474"
click at [707, 414] on div "Pesquisar" at bounding box center [740, 431] width 76 height 38
click at [729, 425] on button "Pesquisar" at bounding box center [742, 425] width 70 height 27
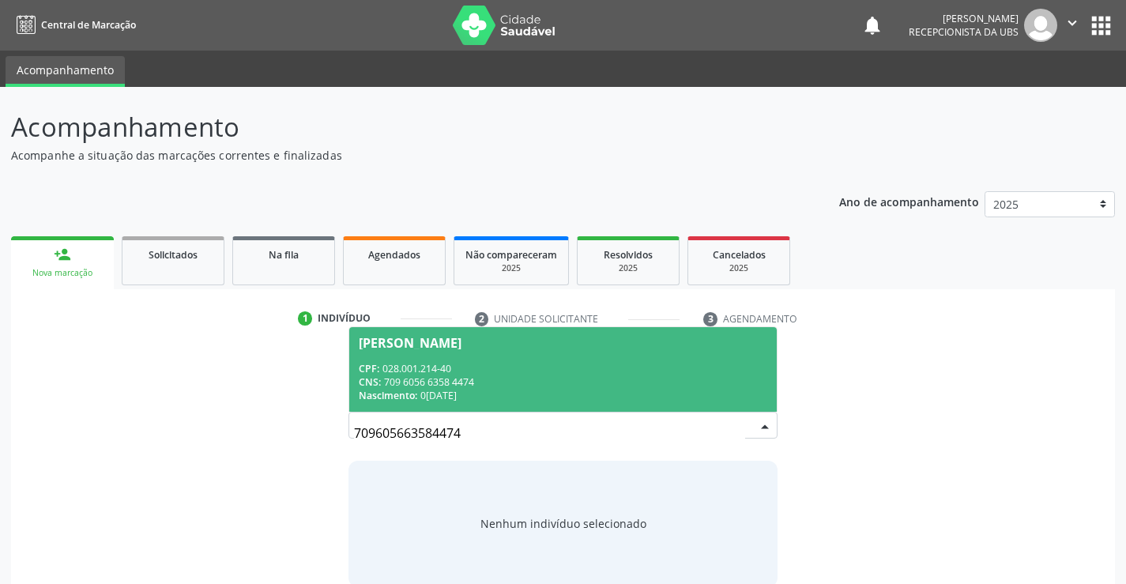
click at [598, 375] on div "CNS: 709 6056 6358 4474" at bounding box center [563, 381] width 408 height 13
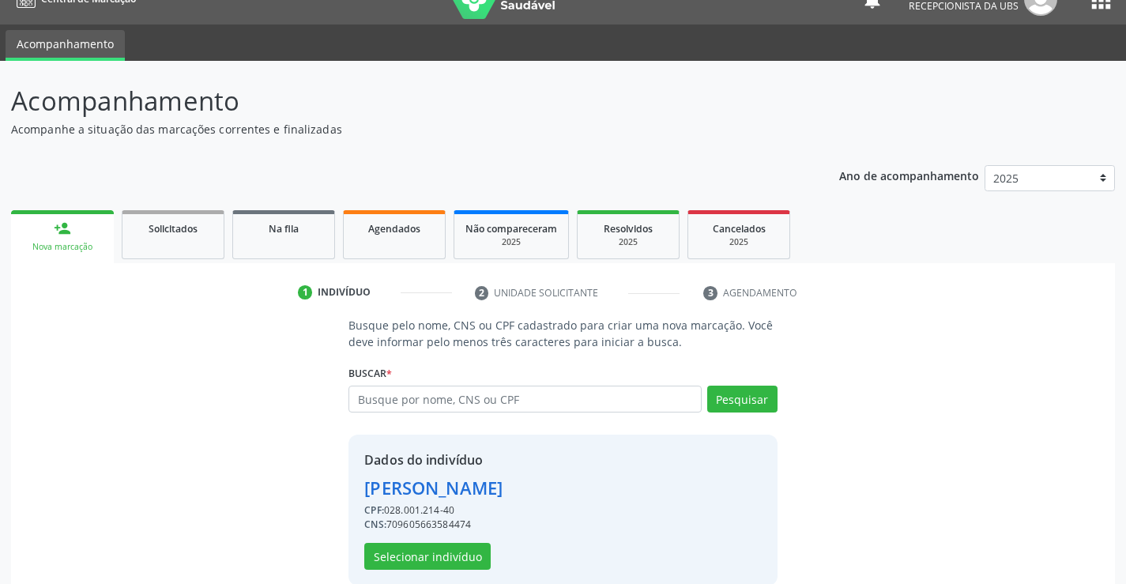
scroll to position [50, 0]
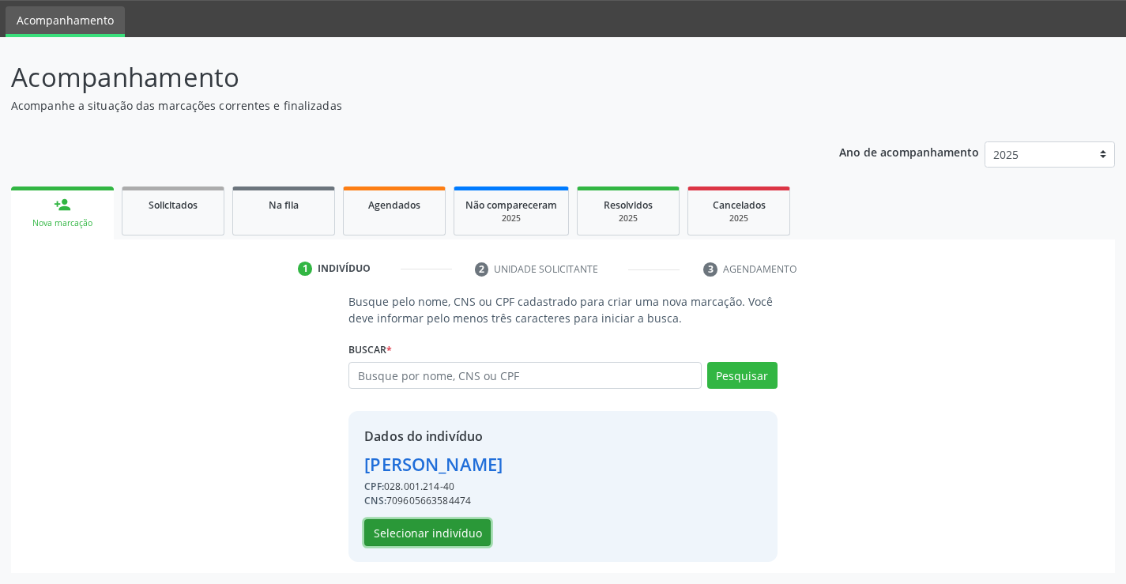
click at [454, 535] on button "Selecionar indivíduo" at bounding box center [427, 532] width 126 height 27
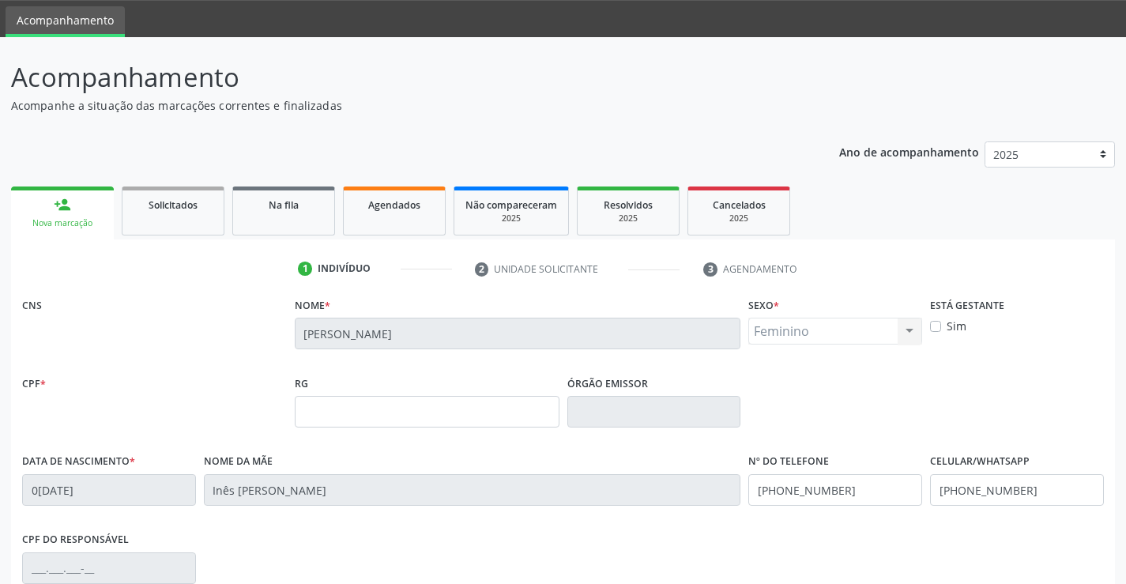
click at [467, 533] on div "CPF do responsável" at bounding box center [563, 567] width 1090 height 78
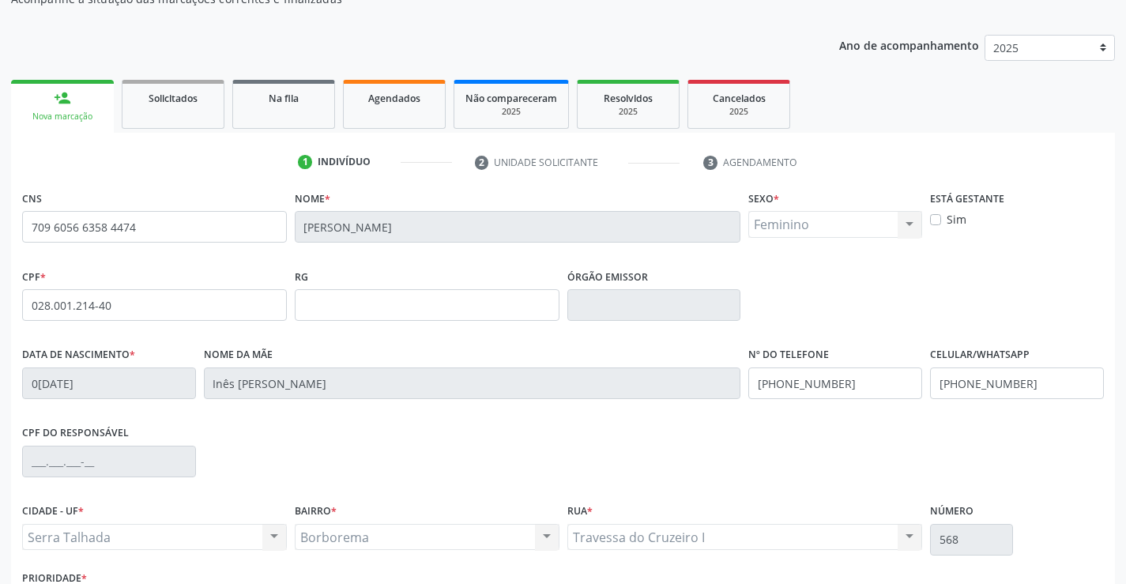
scroll to position [273, 0]
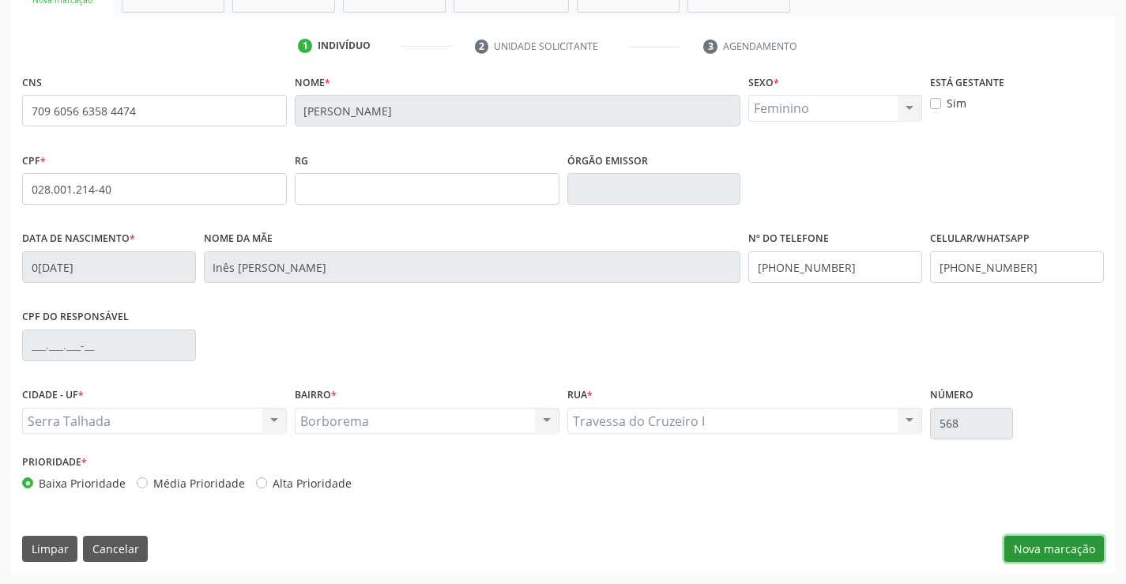
click at [1030, 552] on button "Nova marcação" at bounding box center [1055, 549] width 100 height 27
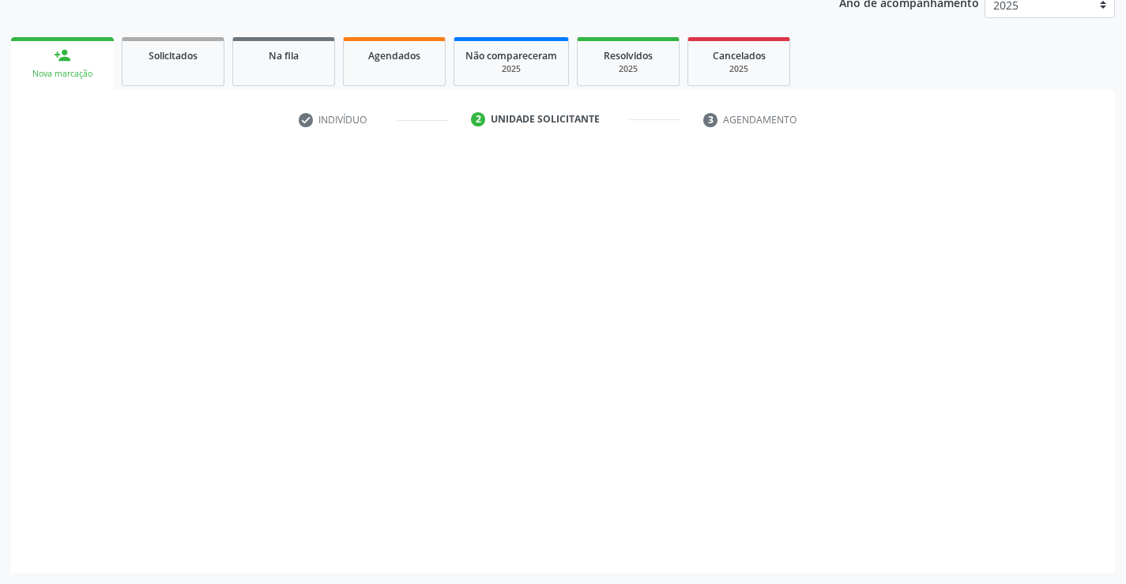
scroll to position [199, 0]
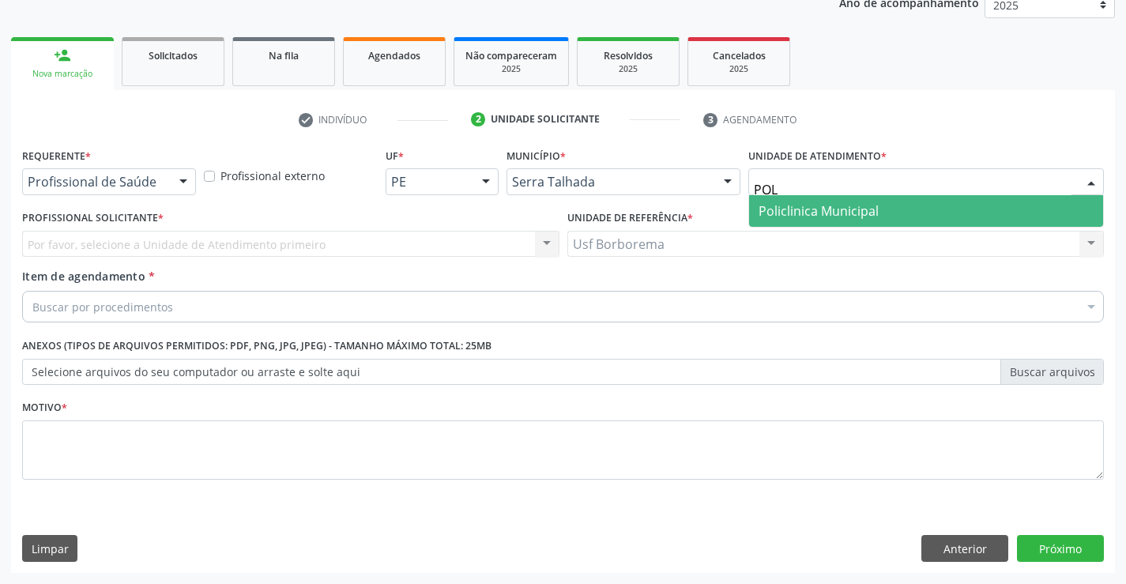
type input "POLI"
click at [782, 210] on span "Policlinica Municipal" at bounding box center [819, 210] width 120 height 17
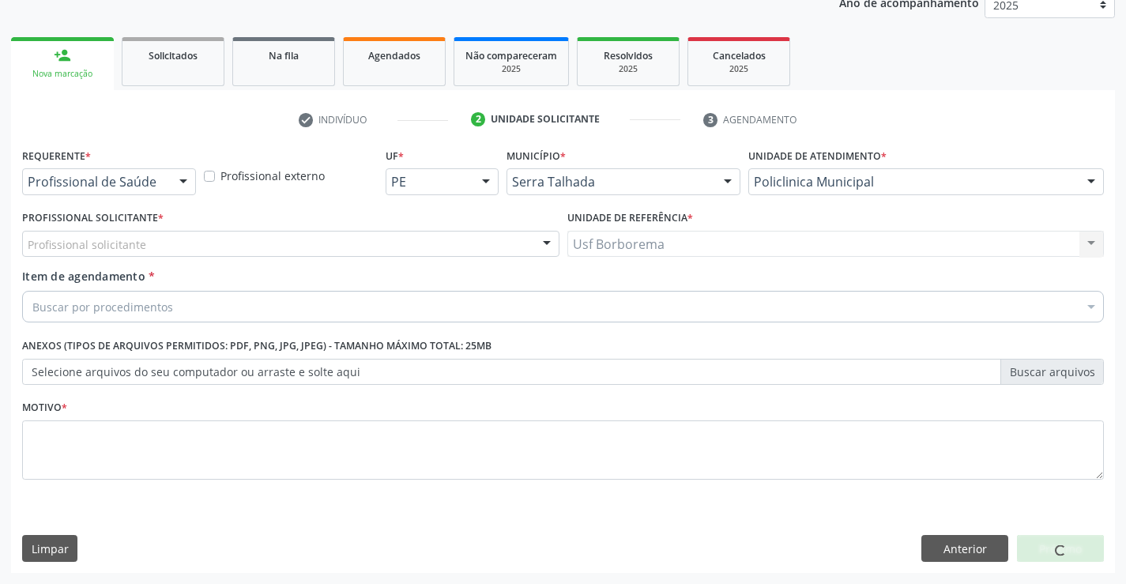
click at [207, 237] on div "Profissional solicitante" at bounding box center [290, 244] width 537 height 27
type input "0"
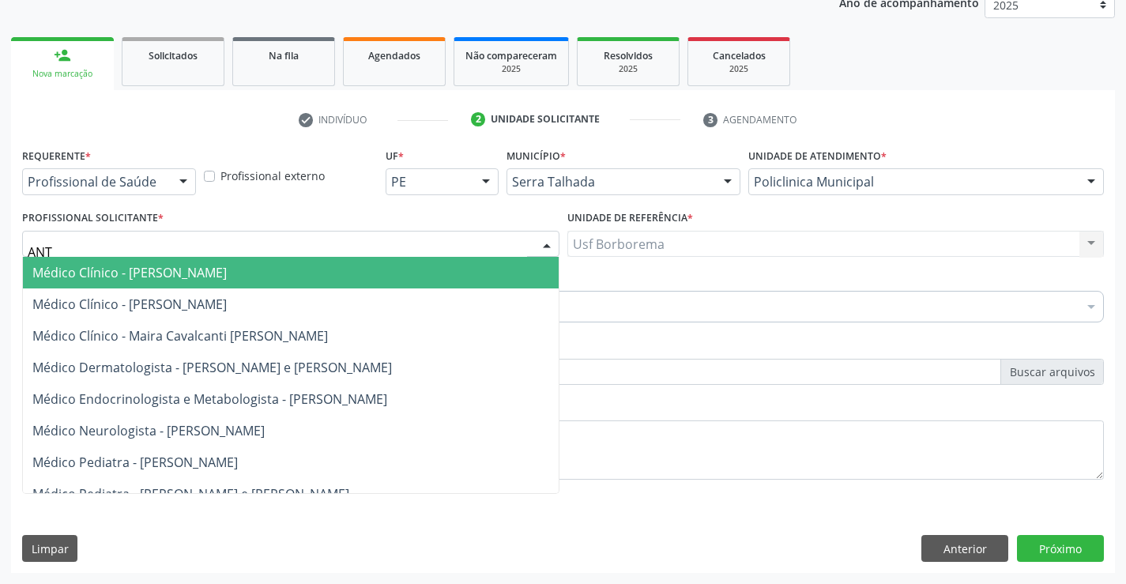
type input "ANTO"
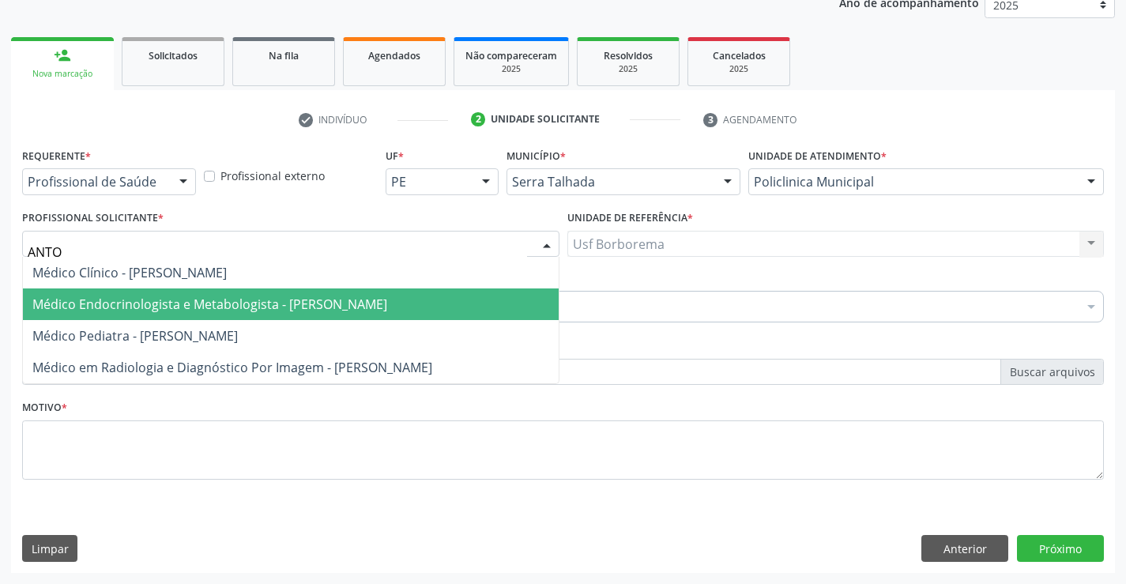
click at [251, 298] on span "Médico Endocrinologista e Metabologista - [PERSON_NAME]" at bounding box center [209, 304] width 355 height 17
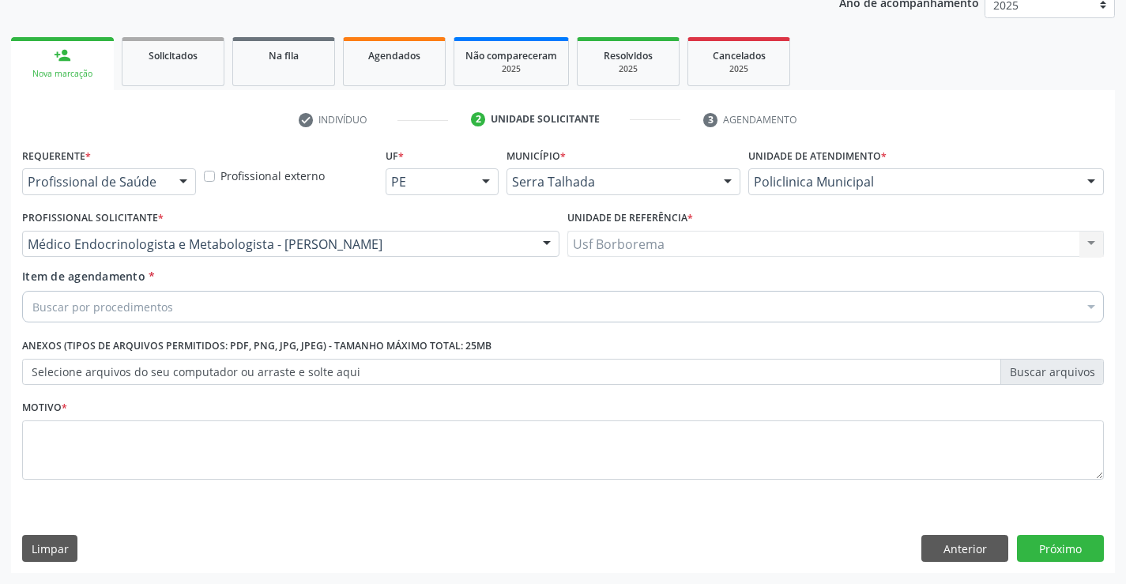
click at [244, 314] on div "Buscar por procedimentos" at bounding box center [563, 307] width 1082 height 32
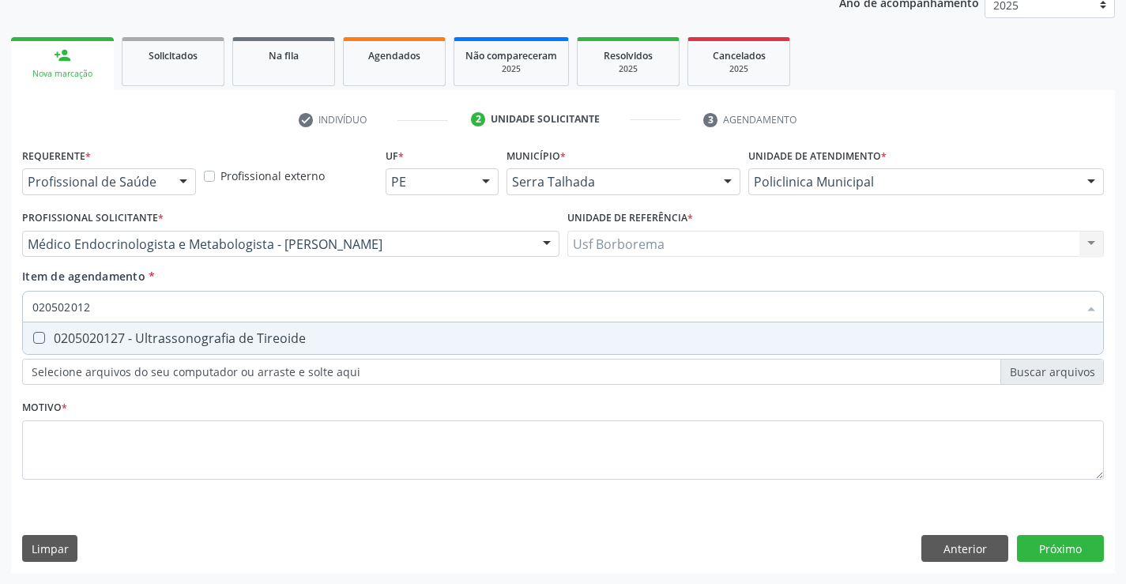
type input "0205020127"
click at [239, 339] on div "0205020127 - Ultrassonografia de Tireoide" at bounding box center [562, 338] width 1061 height 13
checkbox Tireoide "true"
click at [240, 462] on div "Requerente * Profissional de Saúde Profissional de Saúde Paciente Nenhum result…" at bounding box center [563, 323] width 1082 height 358
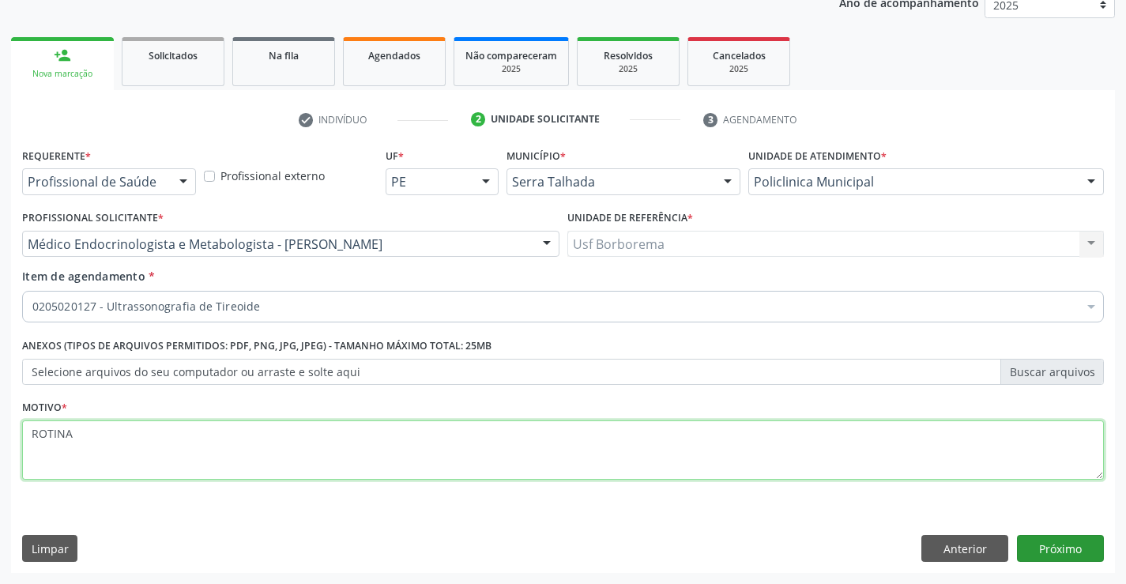
type textarea "ROTINA"
click at [1050, 548] on button "Próximo" at bounding box center [1060, 548] width 87 height 27
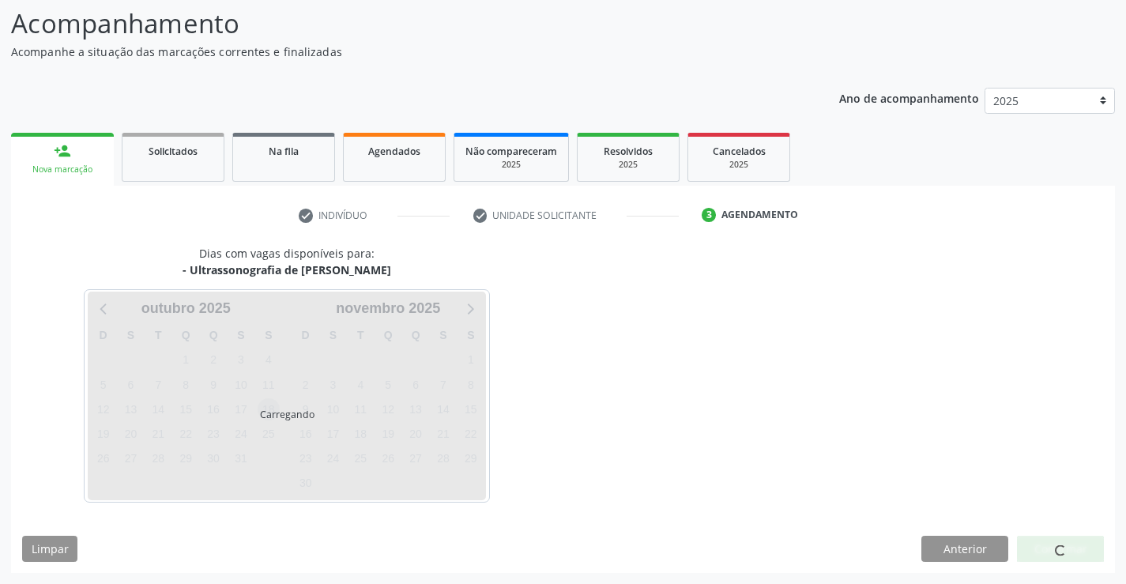
scroll to position [150, 0]
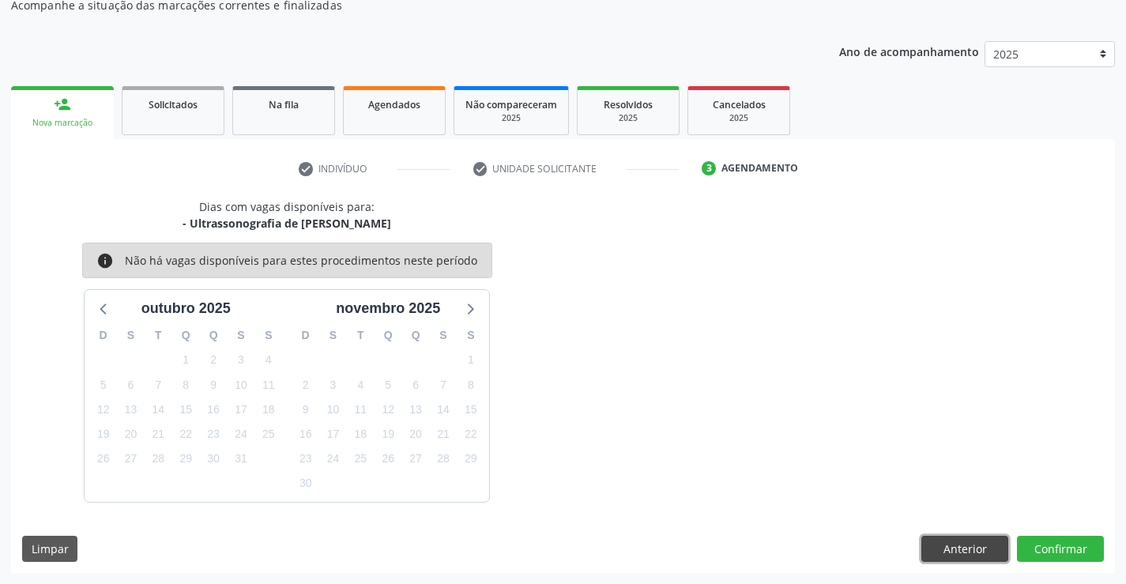
click at [963, 552] on button "Anterior" at bounding box center [965, 549] width 87 height 27
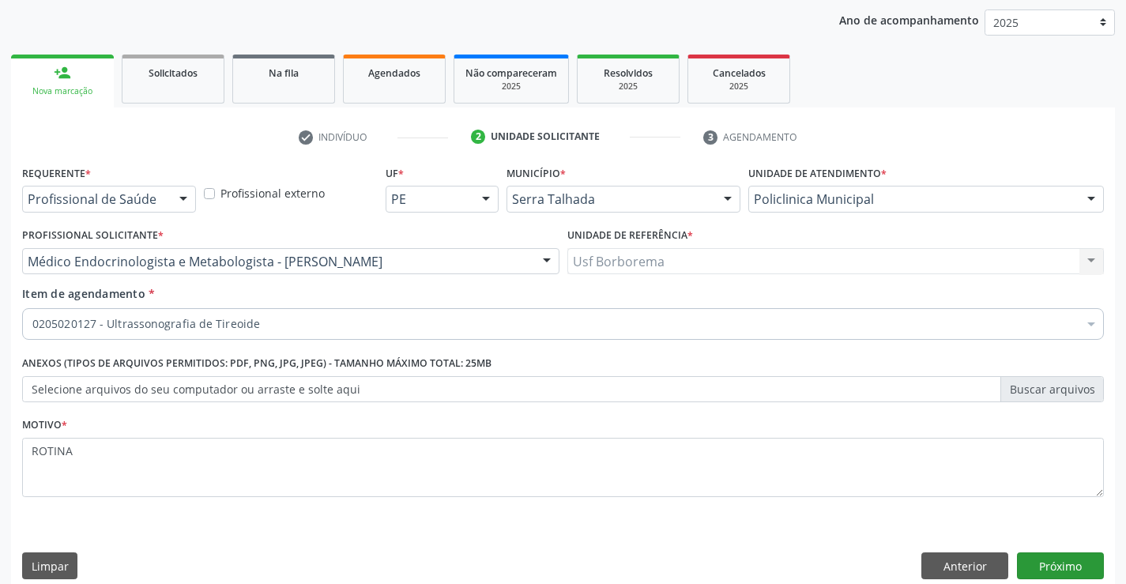
scroll to position [199, 0]
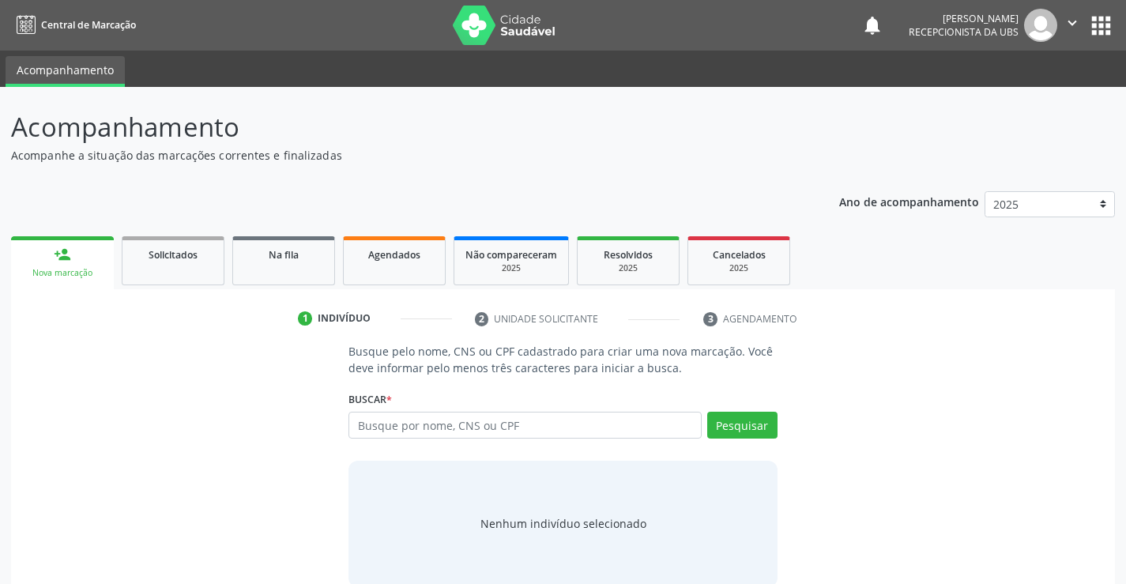
click at [462, 417] on input "text" at bounding box center [525, 425] width 352 height 27
click at [462, 426] on input "text" at bounding box center [525, 425] width 352 height 27
type input "707608219915591"
click at [769, 422] on button "Pesquisar" at bounding box center [742, 425] width 70 height 27
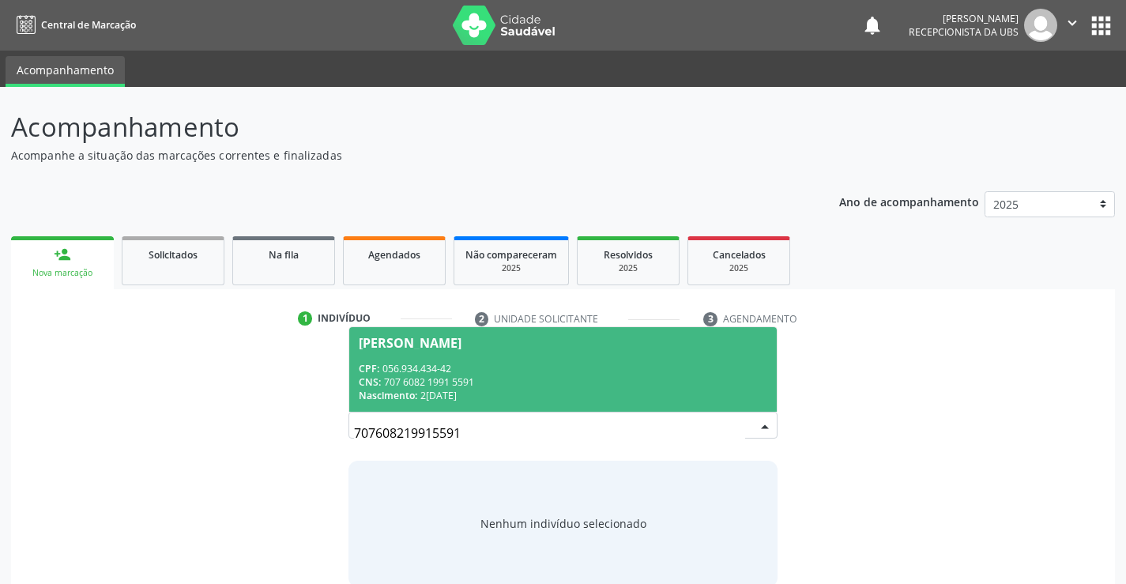
click at [601, 369] on div "CPF: 056.934.434-42" at bounding box center [563, 368] width 408 height 13
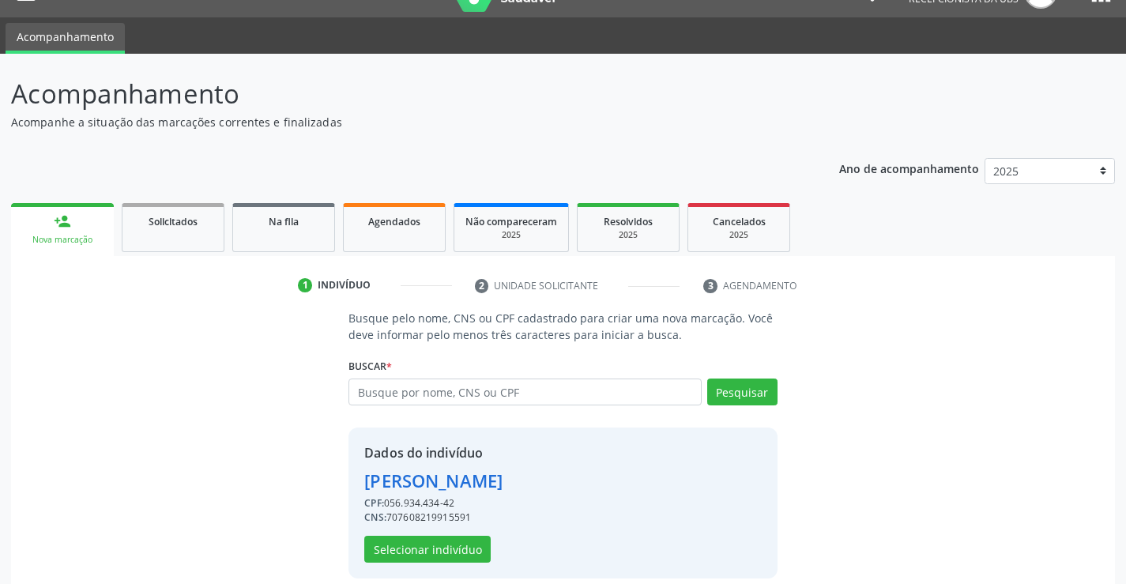
scroll to position [50, 0]
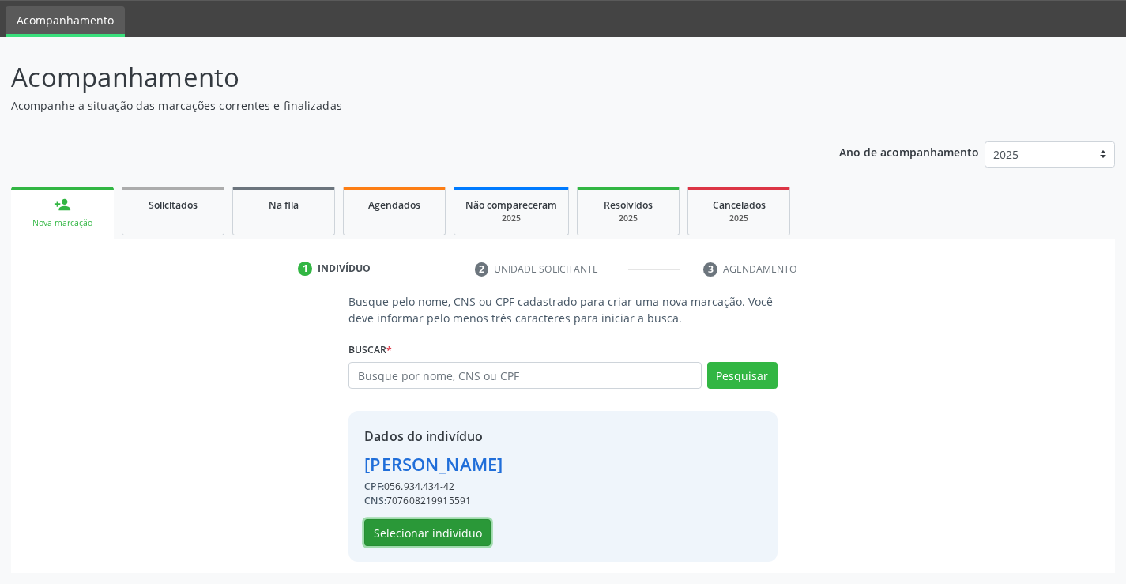
click at [435, 533] on button "Selecionar indivíduo" at bounding box center [427, 532] width 126 height 27
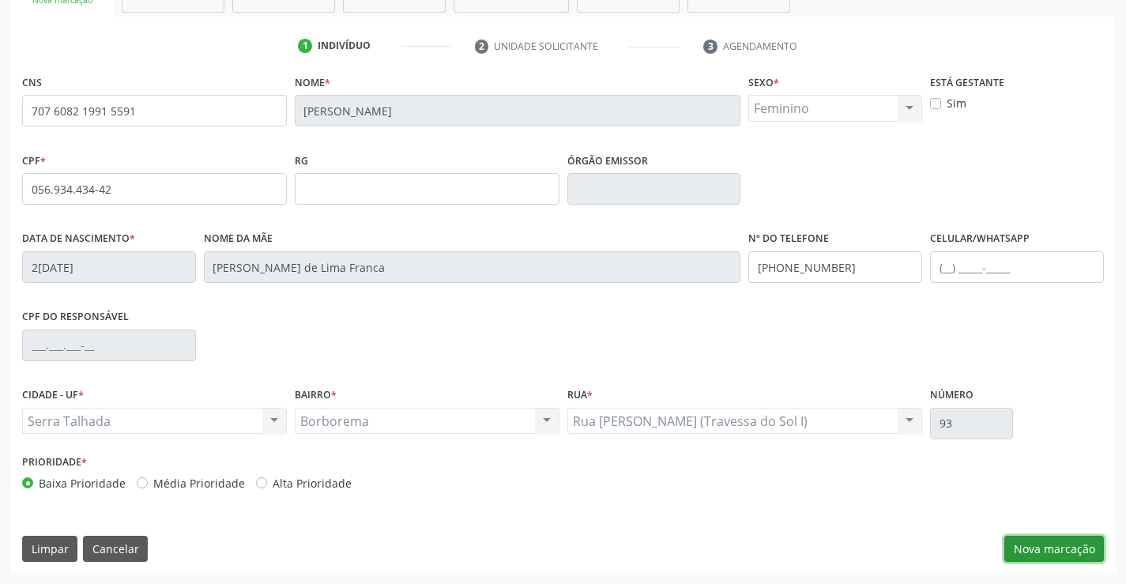
click at [1038, 552] on button "Nova marcação" at bounding box center [1055, 549] width 100 height 27
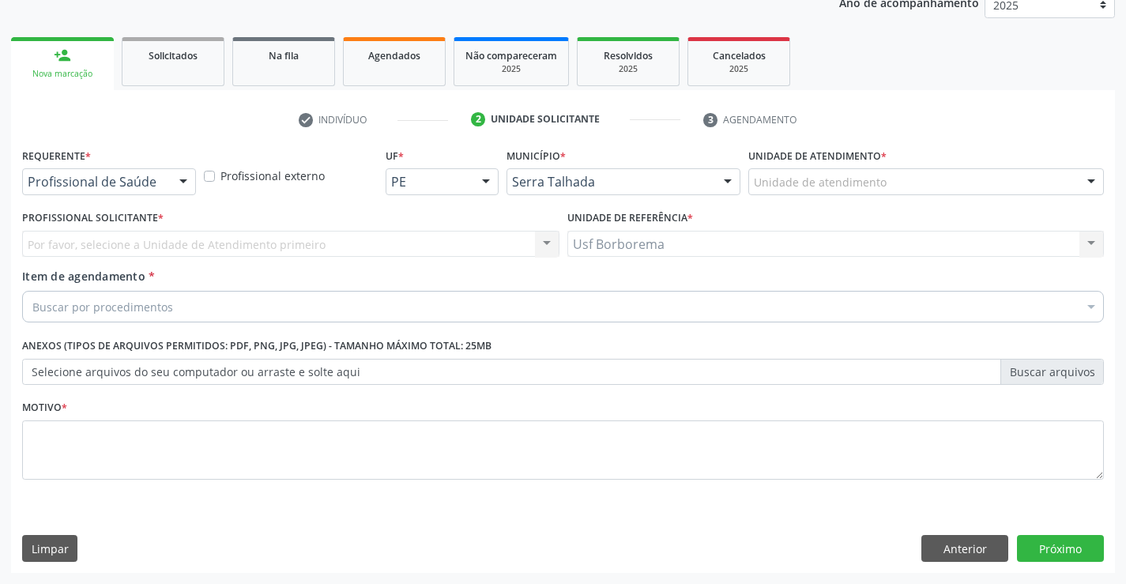
scroll to position [199, 0]
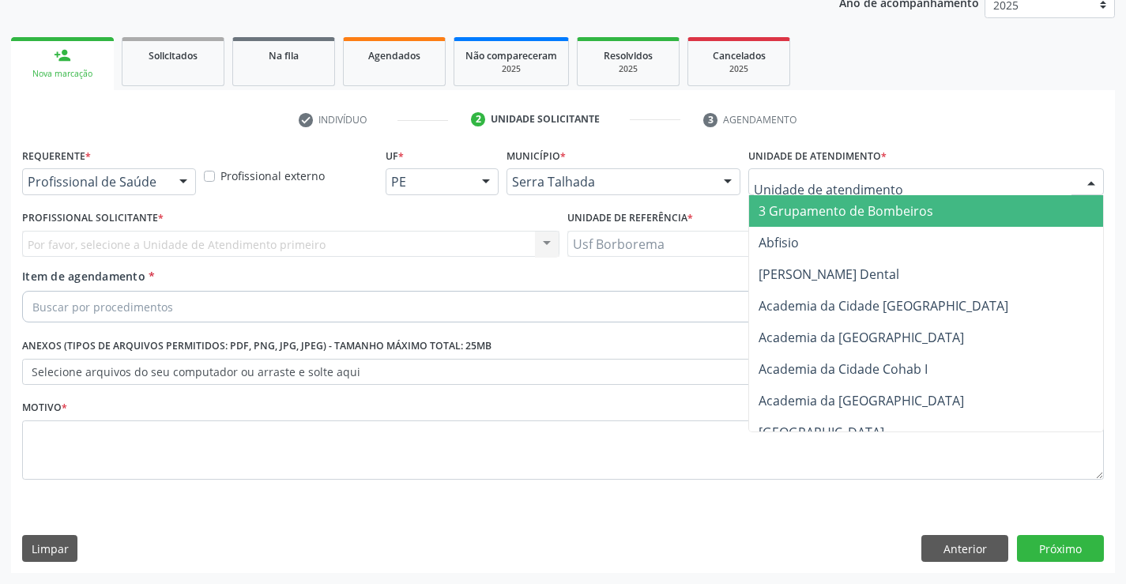
click at [958, 184] on div at bounding box center [926, 181] width 356 height 27
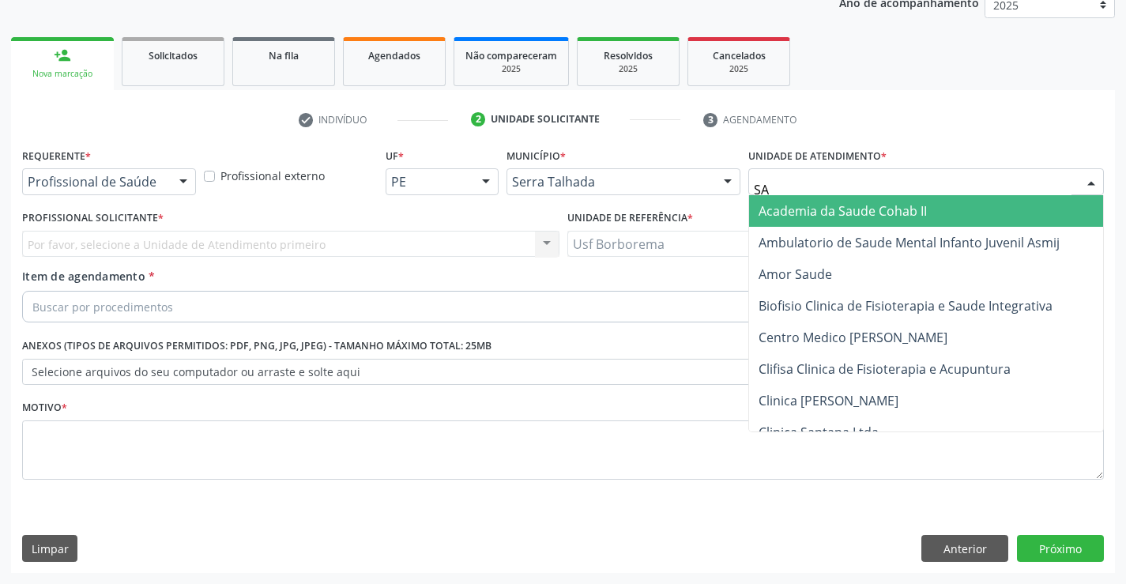
type input "SAO"
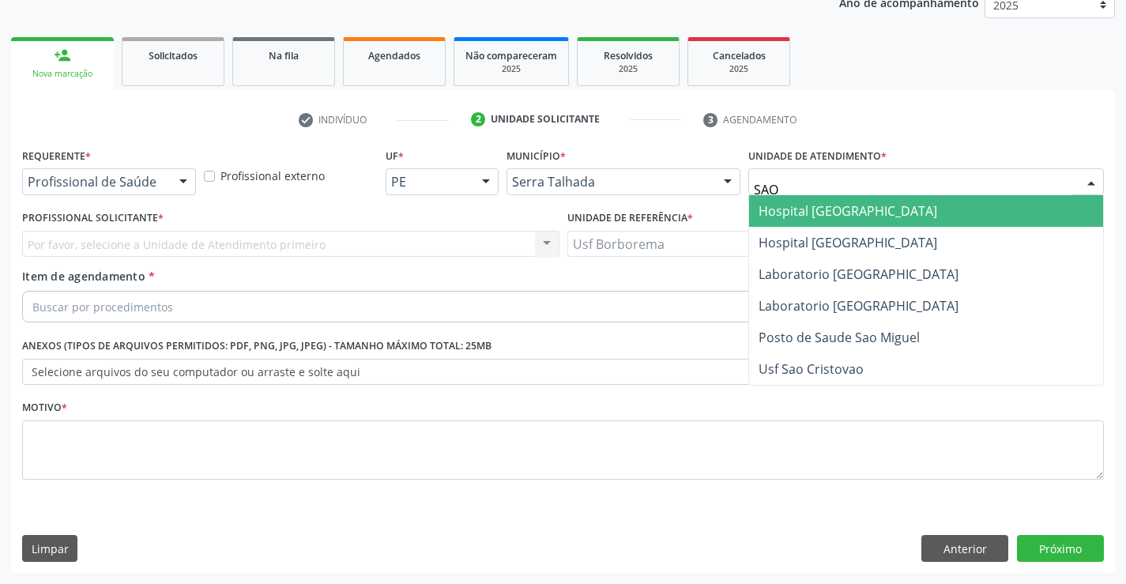
click at [950, 202] on span "Hospital [GEOGRAPHIC_DATA]" at bounding box center [926, 211] width 354 height 32
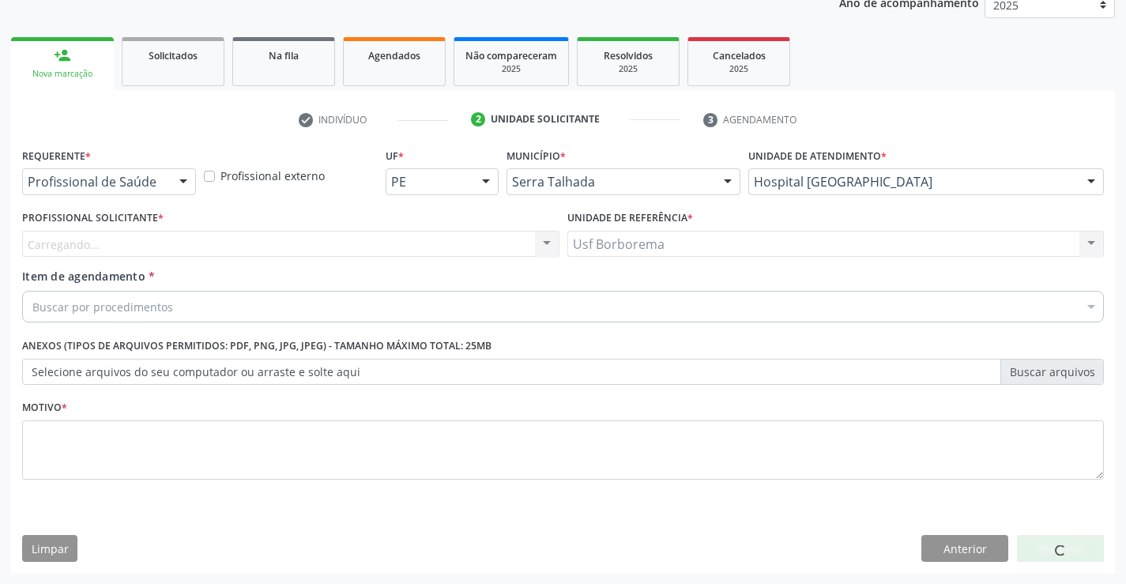
click at [269, 238] on div "Carregando... Nenhum resultado encontrado para: " " Não há nenhuma opção para s…" at bounding box center [290, 244] width 537 height 27
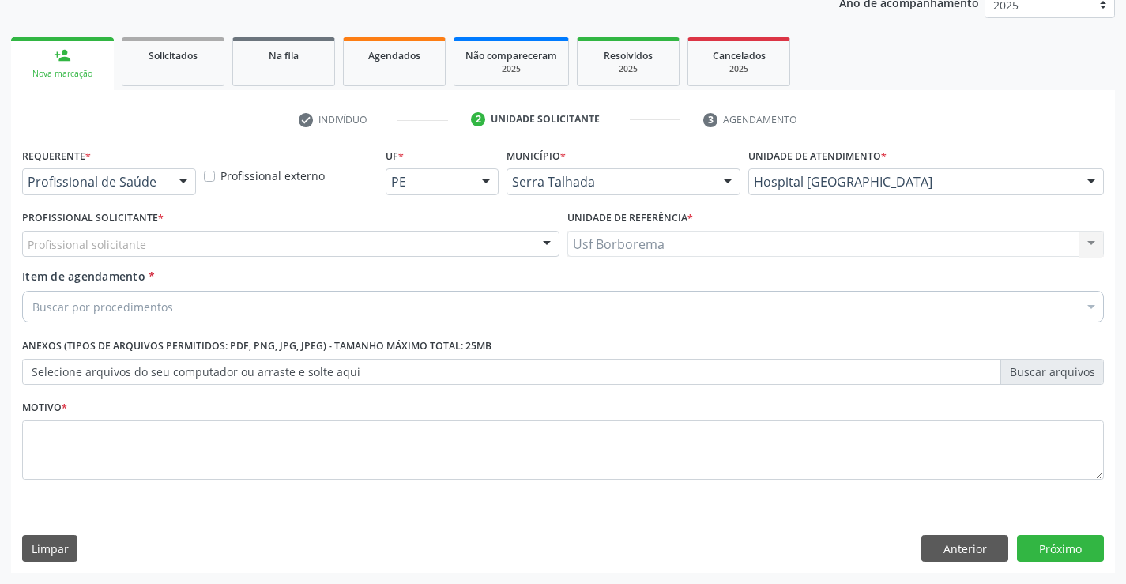
click at [269, 238] on div "Profissional solicitante" at bounding box center [290, 244] width 537 height 27
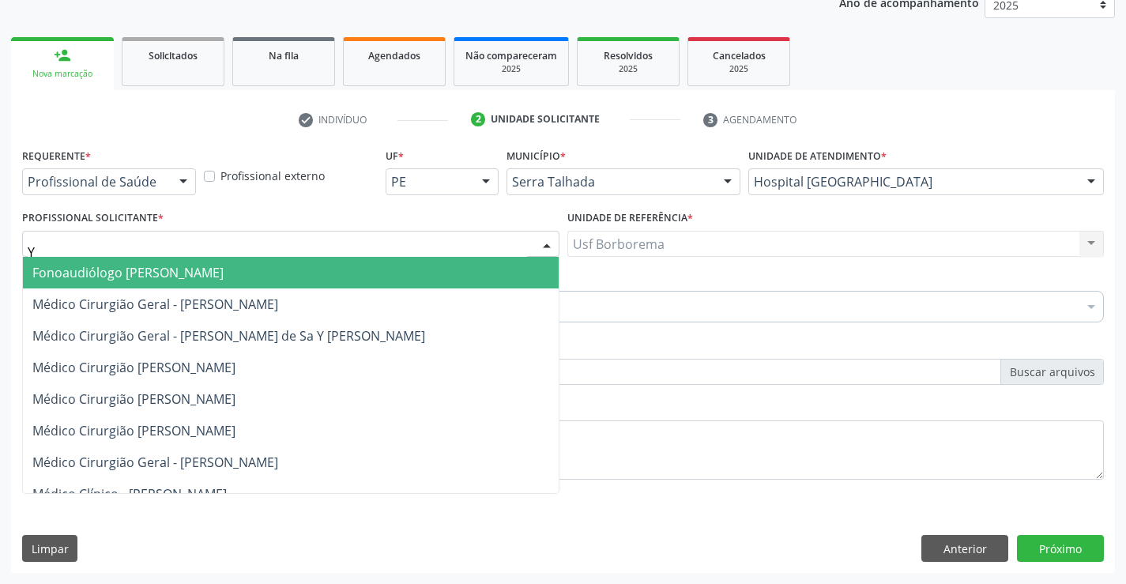
type input "YU"
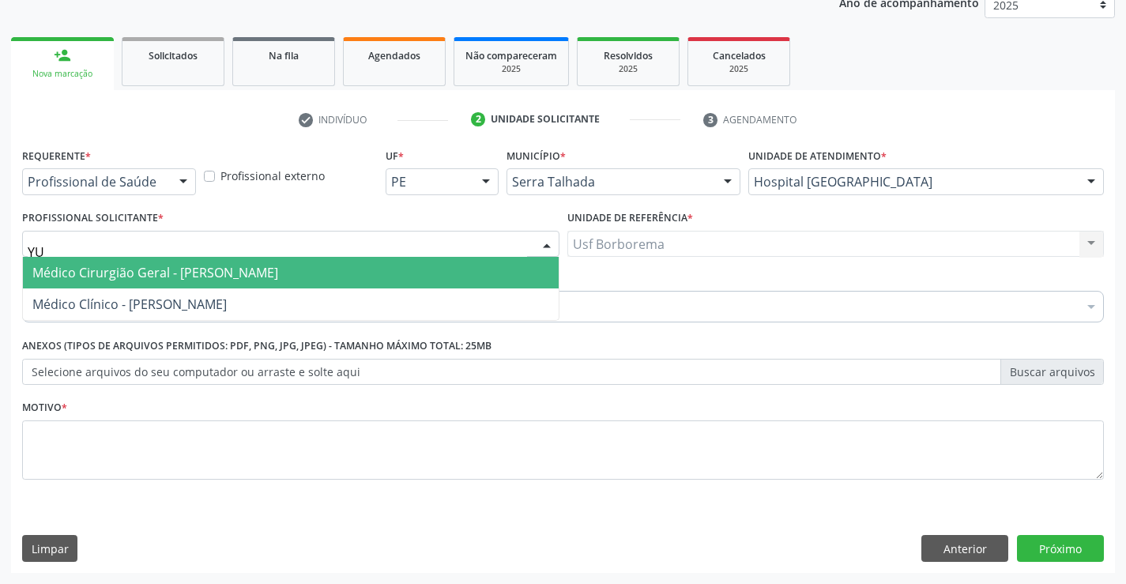
click at [343, 279] on span "Médico Cirurgião Geral - Yuri Araujo Magalhaes" at bounding box center [291, 273] width 536 height 32
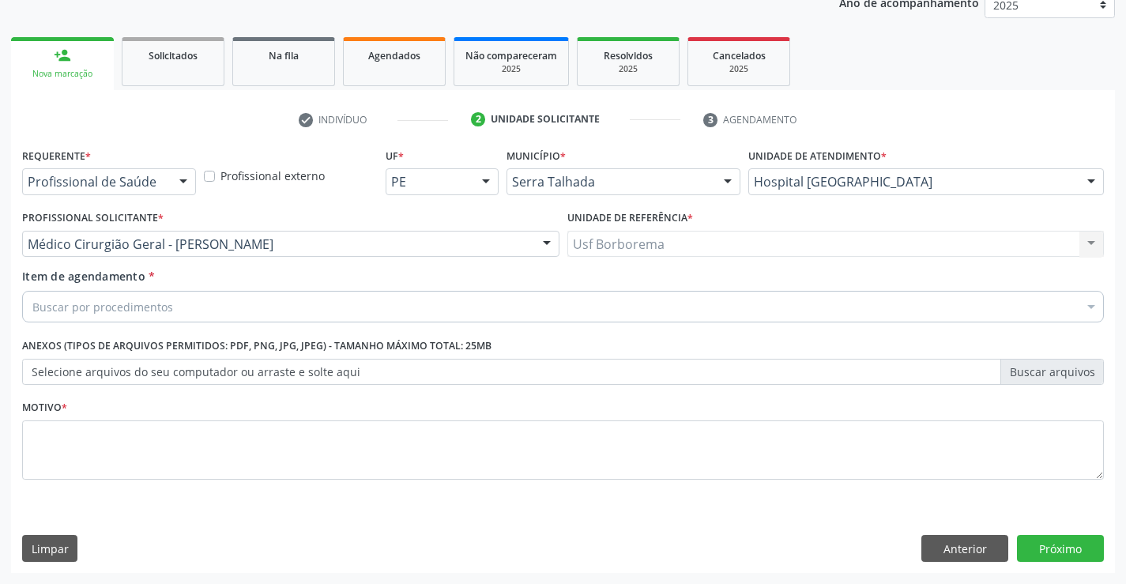
click at [341, 305] on div "Buscar por procedimentos" at bounding box center [563, 307] width 1082 height 32
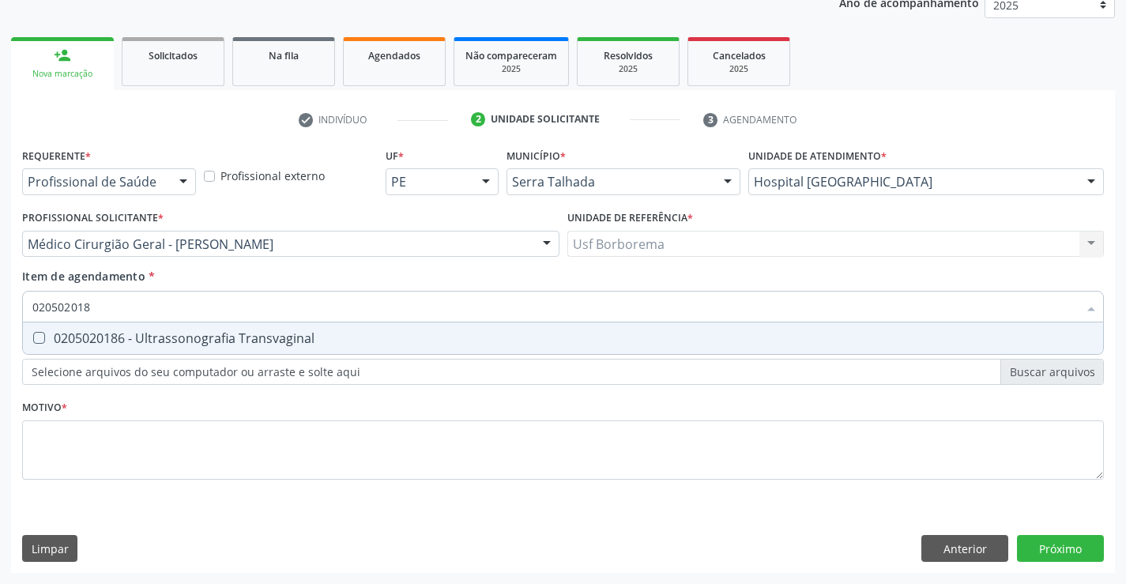
type input "0205020186"
click at [321, 340] on div "0205020186 - Ultrassonografia Transvaginal" at bounding box center [562, 338] width 1061 height 13
checkbox Transvaginal "true"
click at [329, 441] on div "Requerente * Profissional de Saúde Profissional de Saúde Paciente Nenhum result…" at bounding box center [563, 323] width 1082 height 358
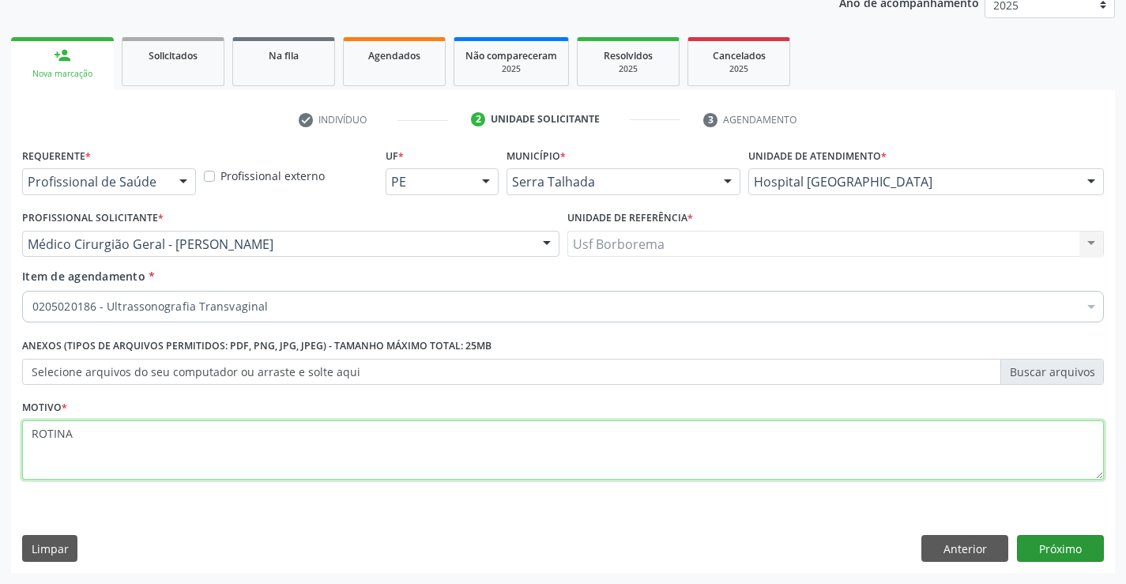
type textarea "ROTINA"
click at [1069, 549] on button "Próximo" at bounding box center [1060, 548] width 87 height 27
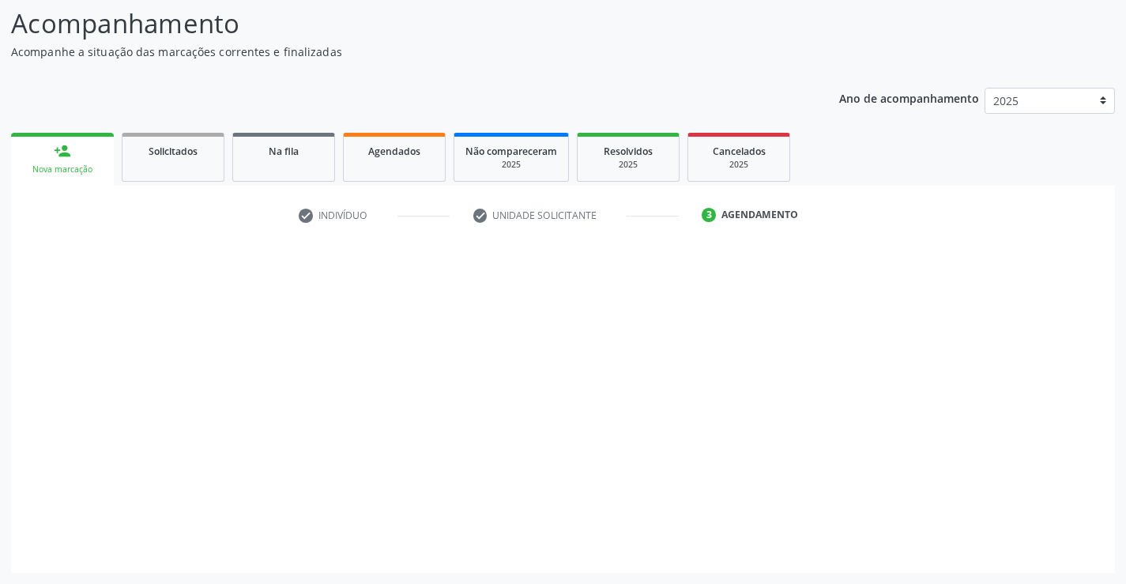
scroll to position [104, 0]
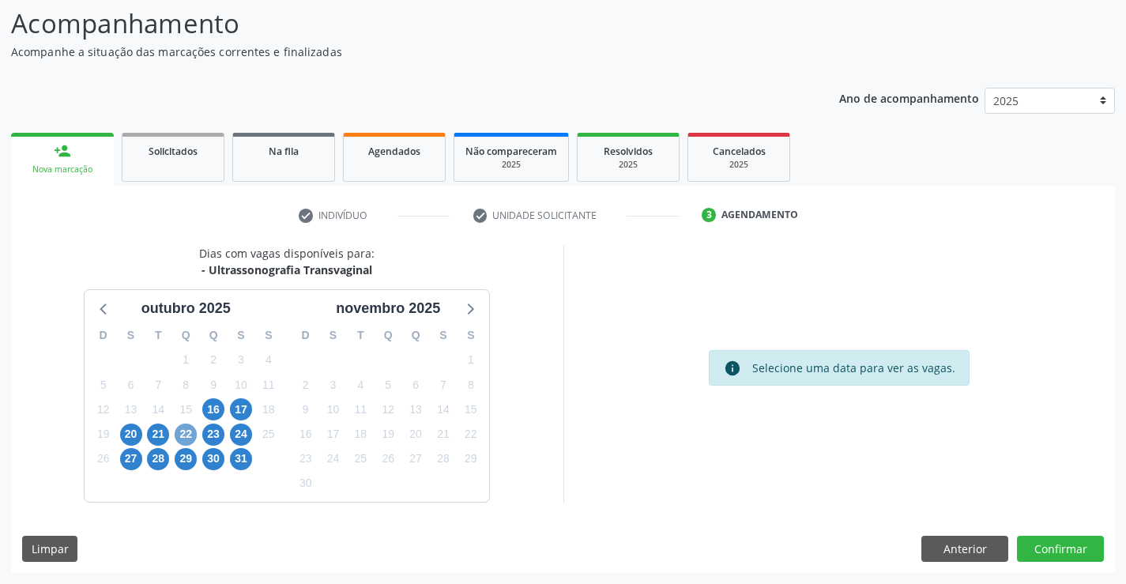
click at [187, 432] on span "22" at bounding box center [186, 435] width 22 height 22
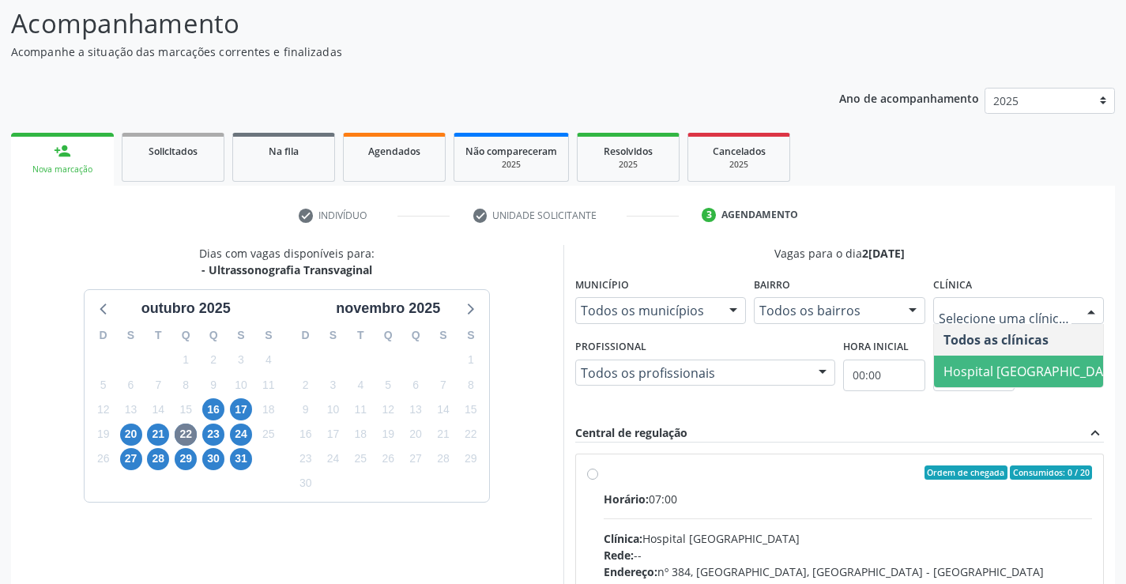
click at [1038, 360] on span "Hospital [GEOGRAPHIC_DATA]" at bounding box center [1033, 372] width 198 height 32
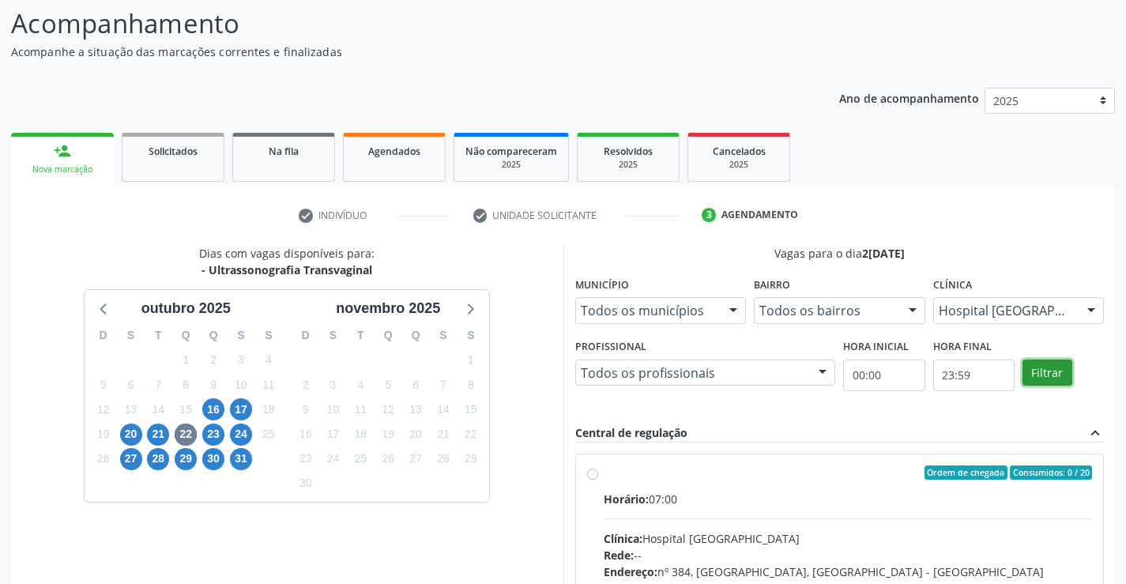
click at [1063, 375] on button "Filtrar" at bounding box center [1048, 373] width 50 height 27
click at [1064, 375] on button "Filtrar" at bounding box center [1048, 373] width 50 height 27
drag, startPoint x: 1064, startPoint y: 375, endPoint x: 740, endPoint y: 386, distance: 324.3
click at [1059, 377] on button "Filtrar" at bounding box center [1048, 373] width 50 height 27
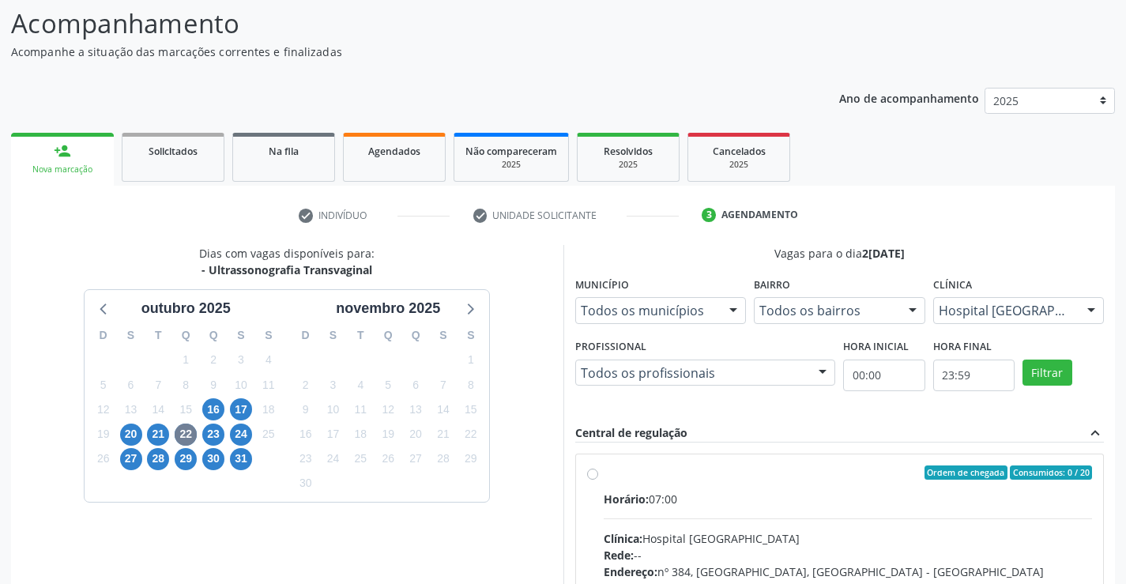
click at [604, 472] on label "Ordem de chegada Consumidos: 0 / 20 Horário: 07:00 Clínica: Hospital Sao Franci…" at bounding box center [848, 587] width 489 height 243
click at [589, 472] on input "Ordem de chegada Consumidos: 0 / 20 Horário: 07:00 Clínica: Hospital Sao Franci…" at bounding box center [592, 473] width 11 height 14
radio input "true"
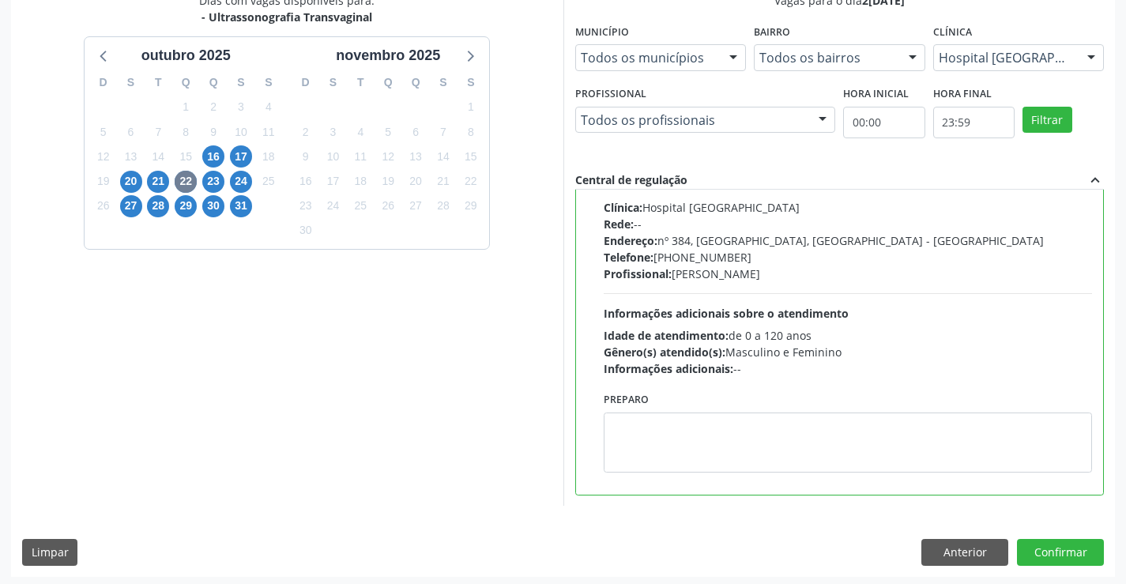
scroll to position [360, 0]
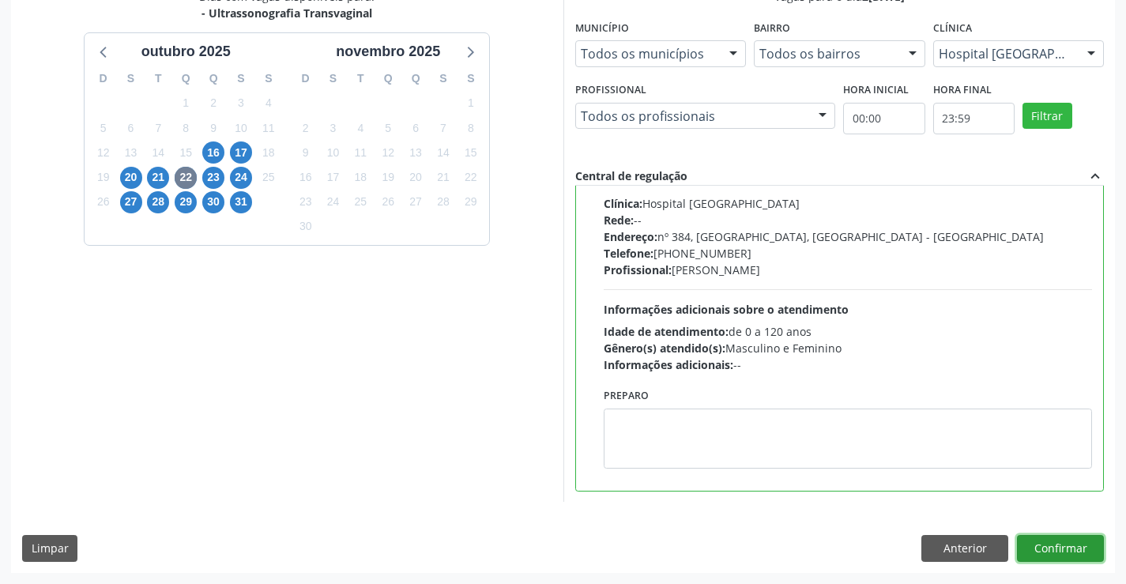
click at [1072, 548] on button "Confirmar" at bounding box center [1060, 548] width 87 height 27
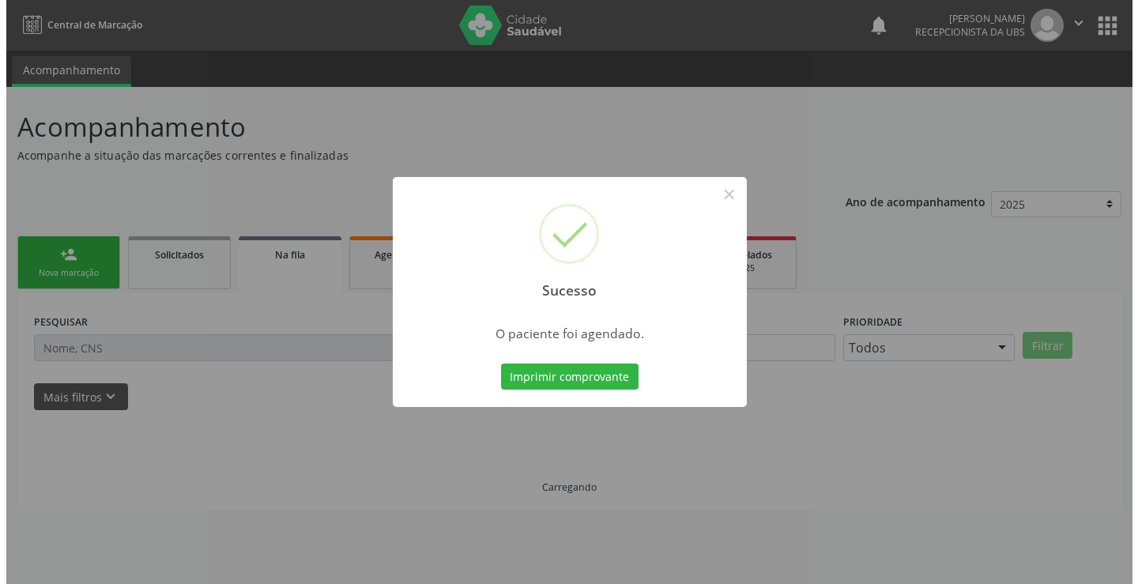
scroll to position [0, 0]
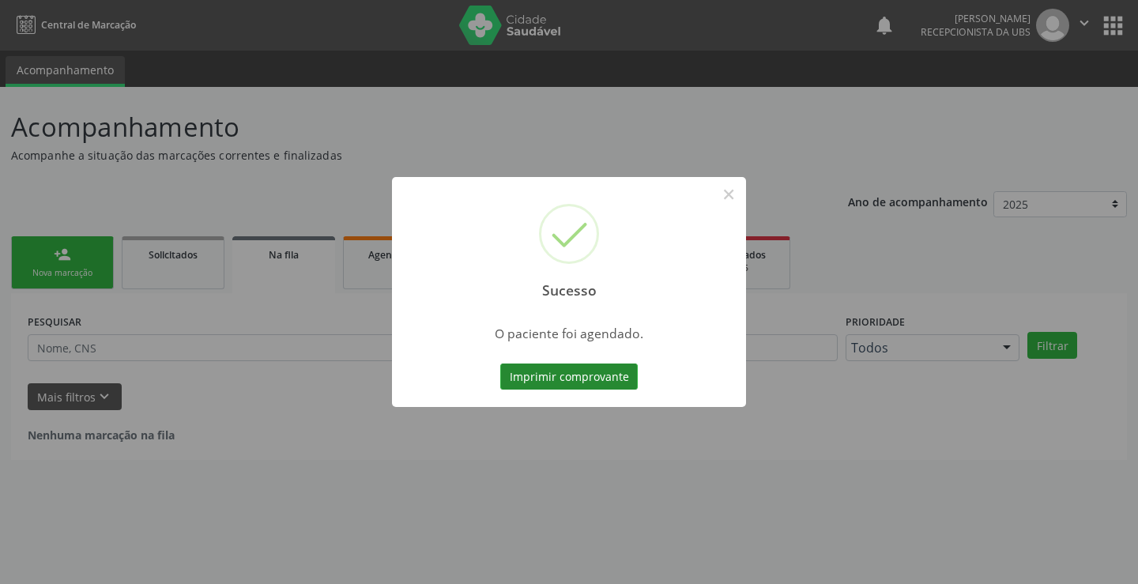
click at [624, 369] on button "Imprimir comprovante" at bounding box center [569, 377] width 138 height 27
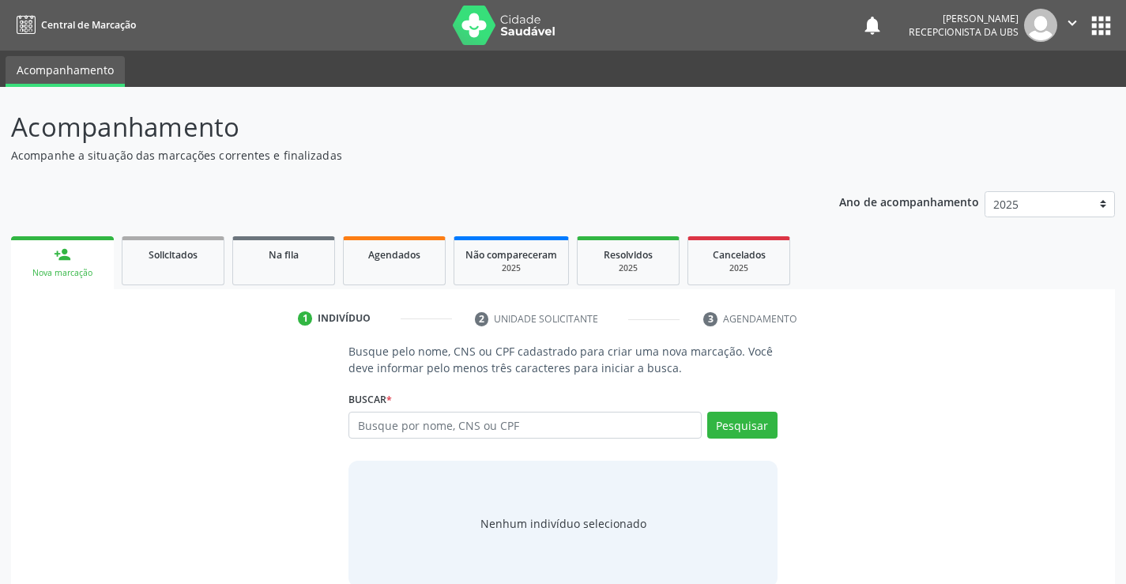
click at [387, 431] on input "text" at bounding box center [525, 425] width 352 height 27
type input "89800408785422"
click at [754, 435] on button "Pesquisar" at bounding box center [742, 425] width 70 height 27
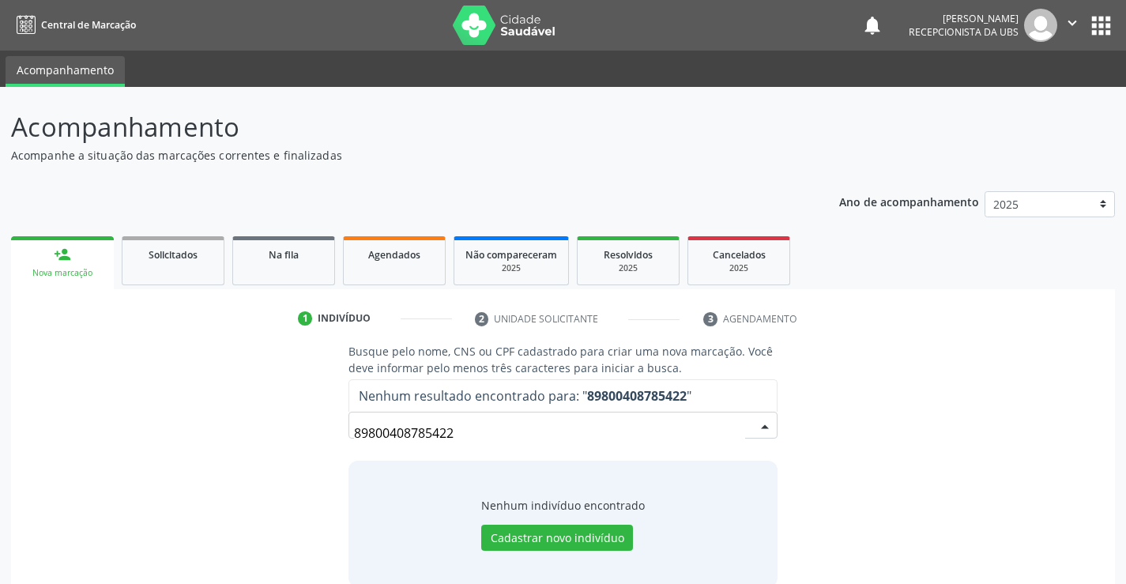
click at [514, 425] on input "89800408785422" at bounding box center [549, 433] width 390 height 32
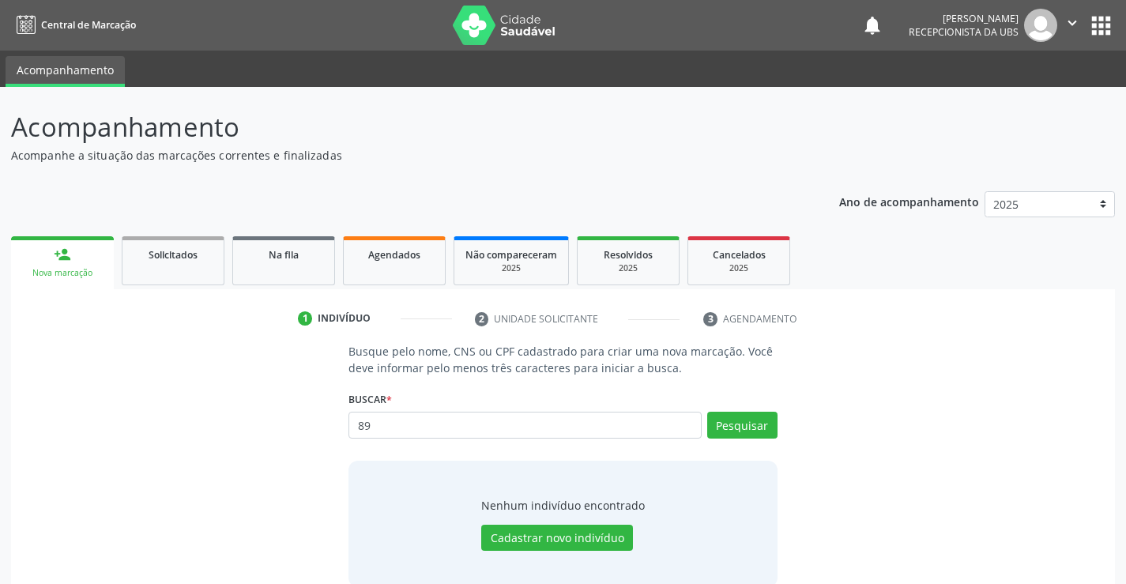
type input "8"
type input "898004087485422"
click at [774, 423] on button "Pesquisar" at bounding box center [742, 425] width 70 height 27
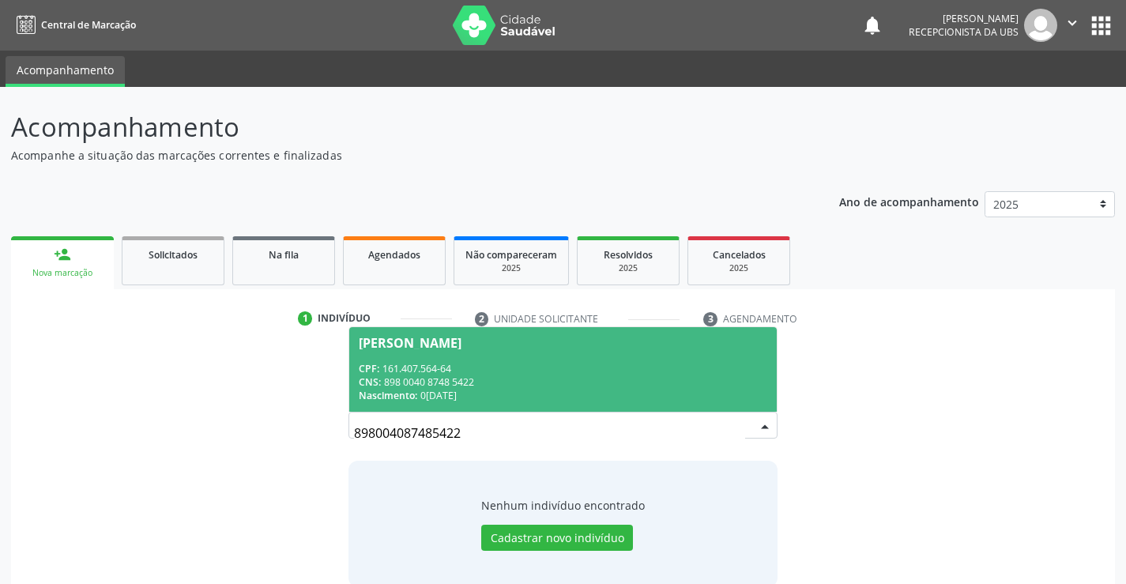
click at [542, 356] on span "[PERSON_NAME] CPF: 161.407.564-64 CNS: 898 0040 8748 5422 Nascimento: 02[DATE]" at bounding box center [562, 369] width 427 height 85
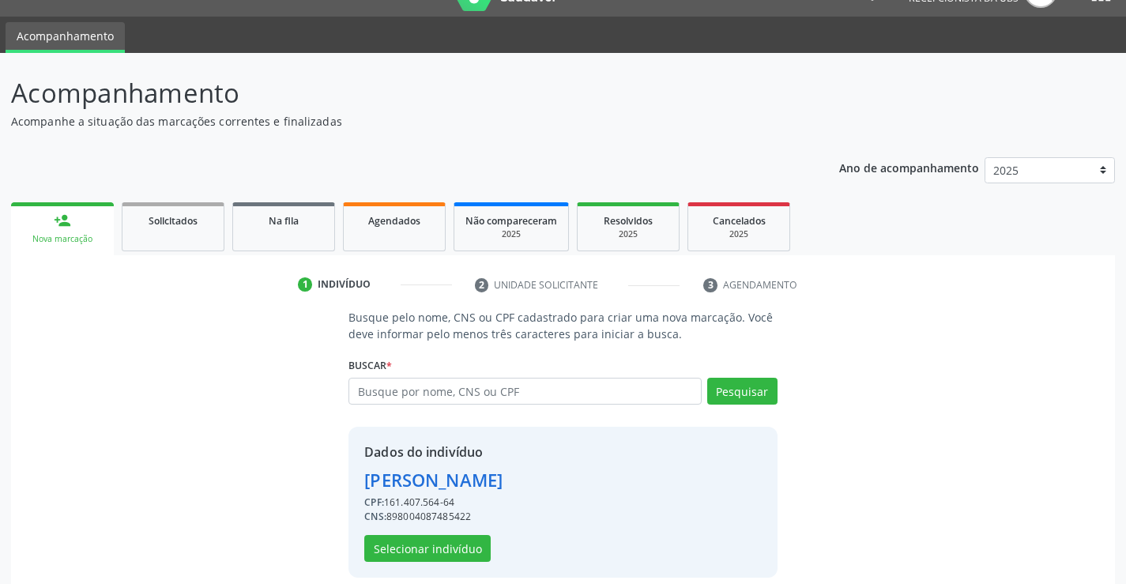
scroll to position [50, 0]
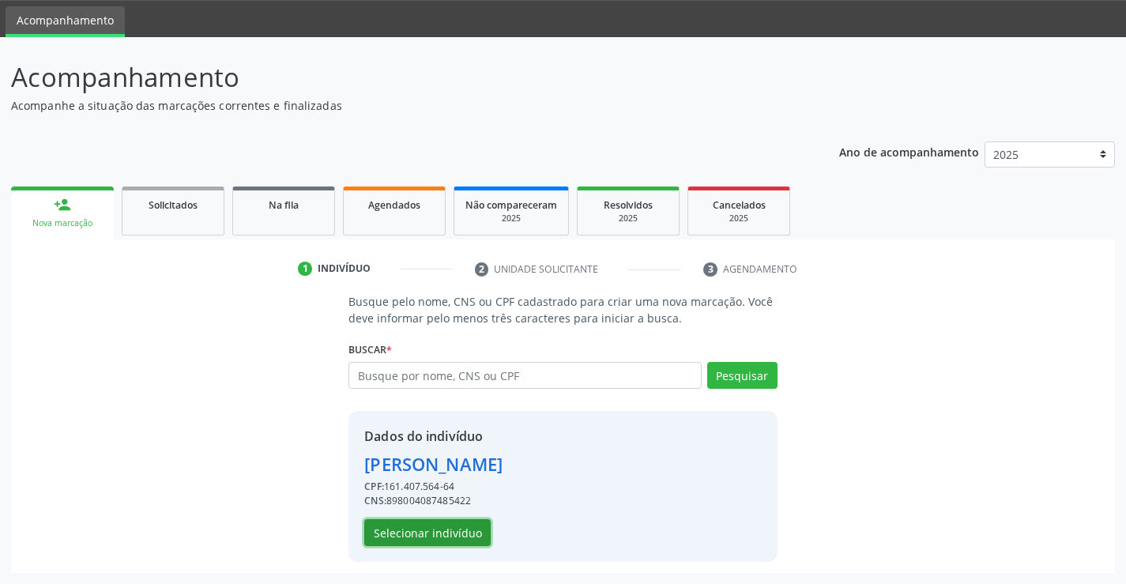
click at [447, 538] on button "Selecionar indivíduo" at bounding box center [427, 532] width 126 height 27
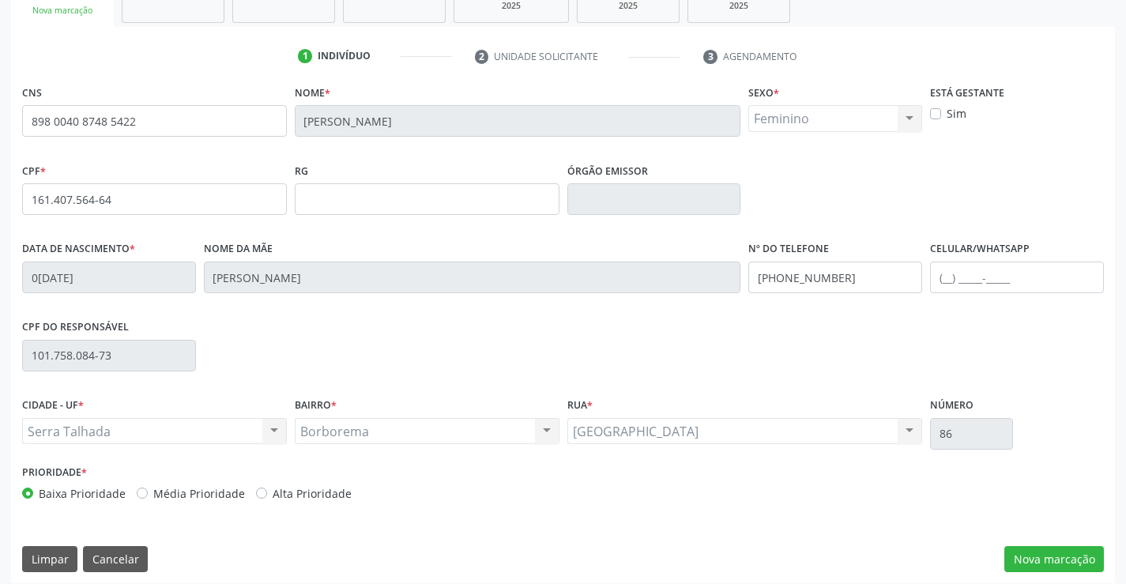
scroll to position [273, 0]
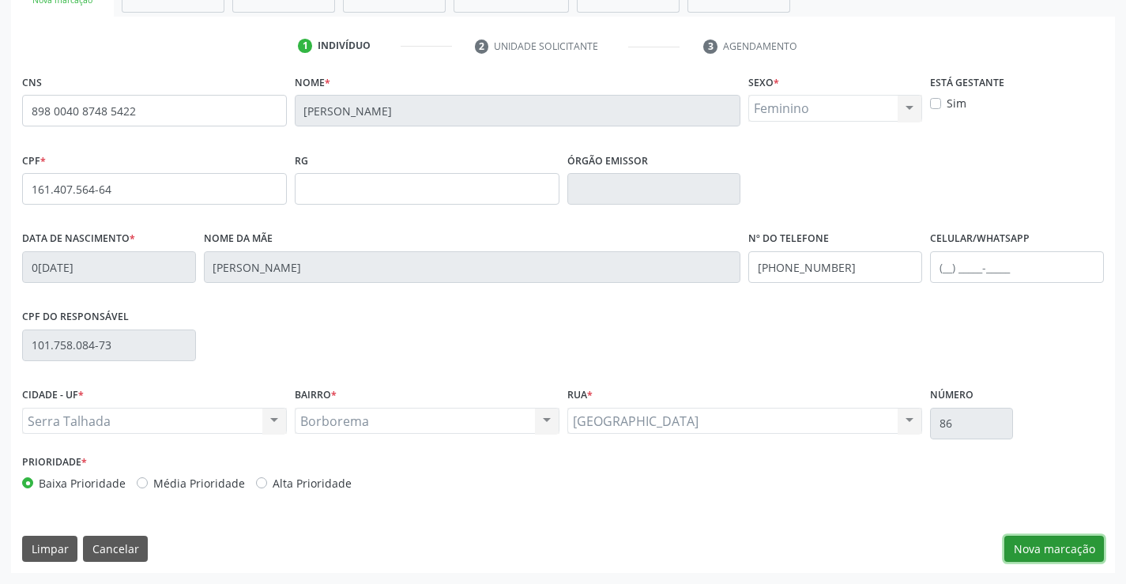
click at [1084, 548] on button "Nova marcação" at bounding box center [1055, 549] width 100 height 27
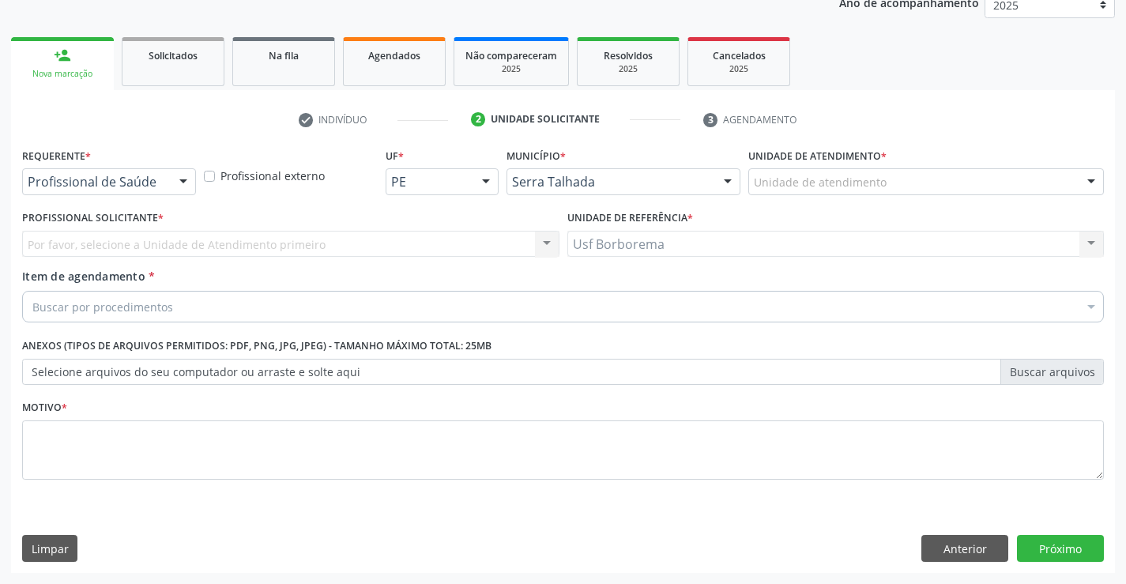
scroll to position [199, 0]
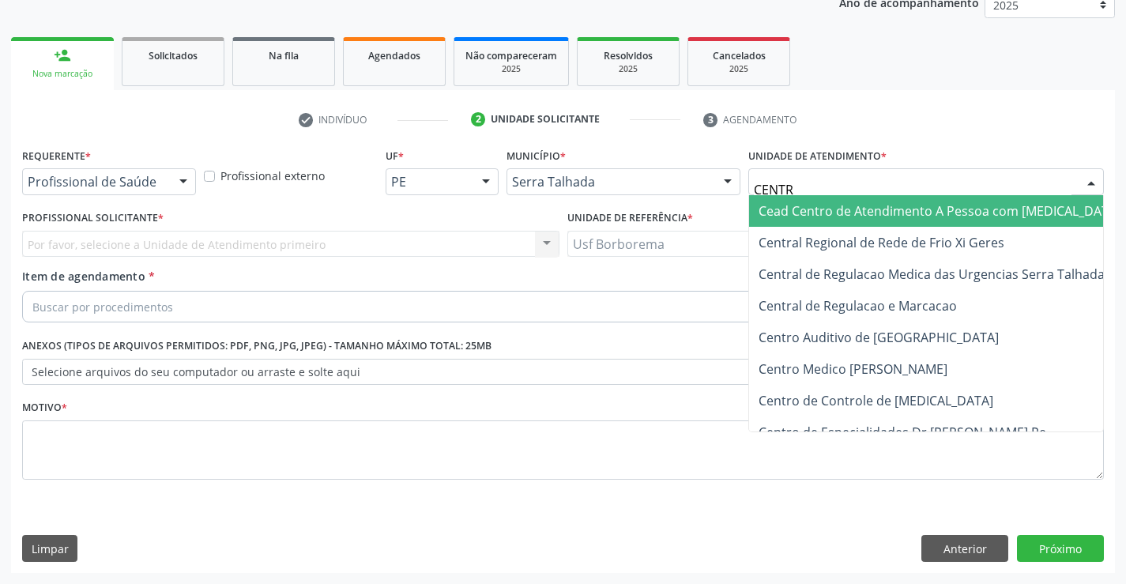
type input "CENTRO"
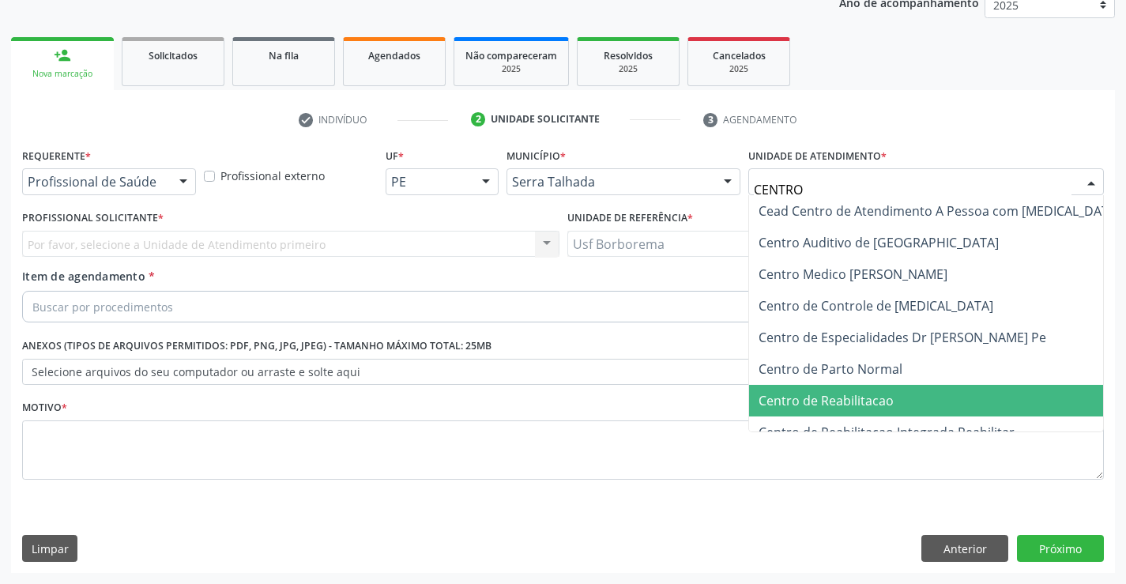
click at [790, 392] on span "Centro de Reabilitacao" at bounding box center [826, 400] width 135 height 17
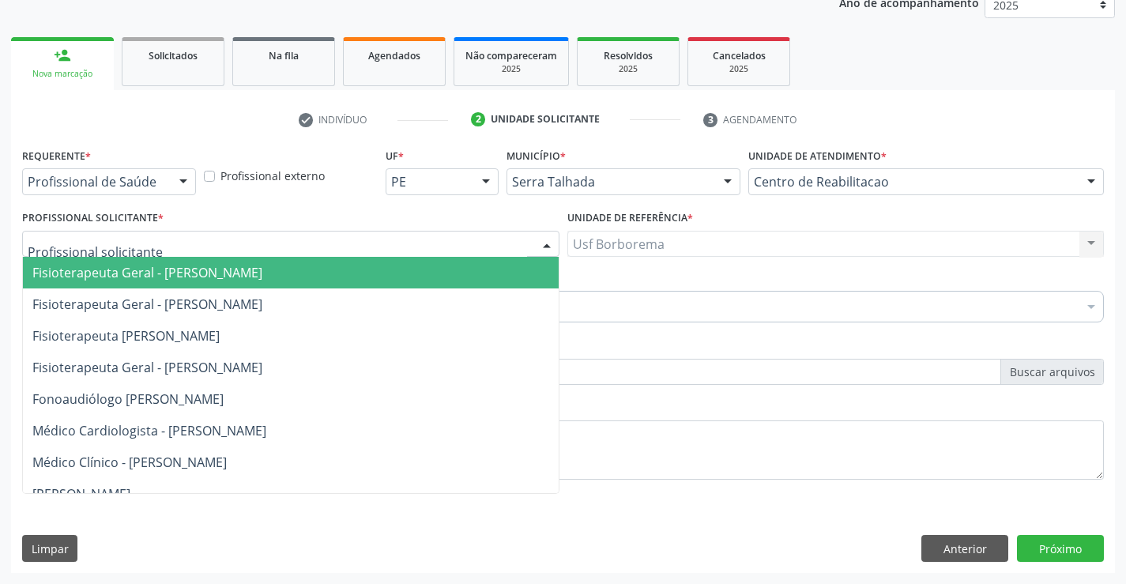
click at [159, 242] on div at bounding box center [290, 244] width 537 height 27
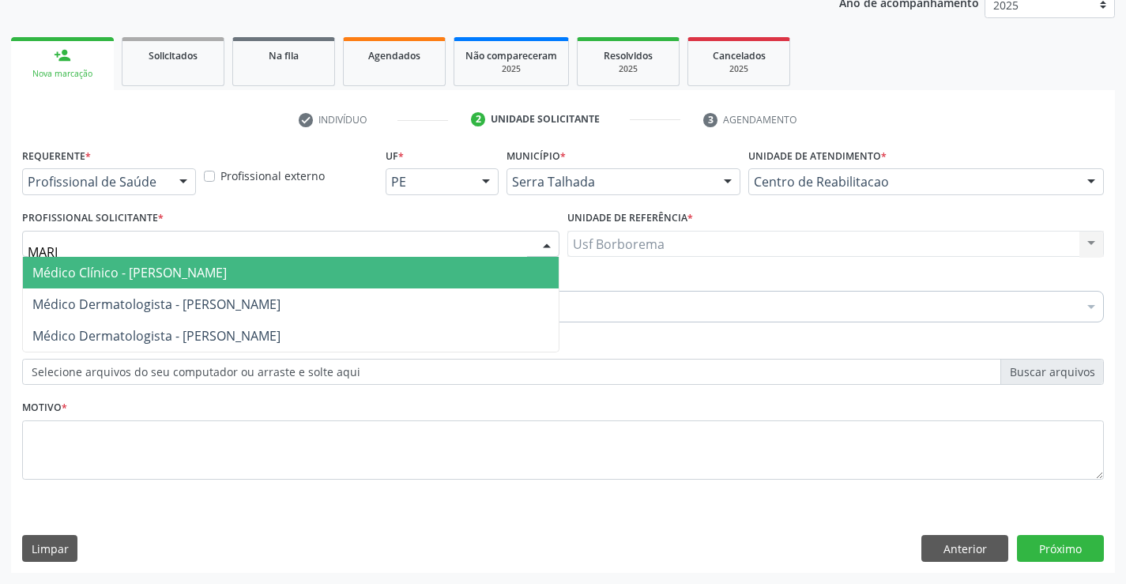
type input "[PERSON_NAME]"
click at [191, 275] on span "Médico Clínico - [PERSON_NAME]" at bounding box center [129, 272] width 194 height 17
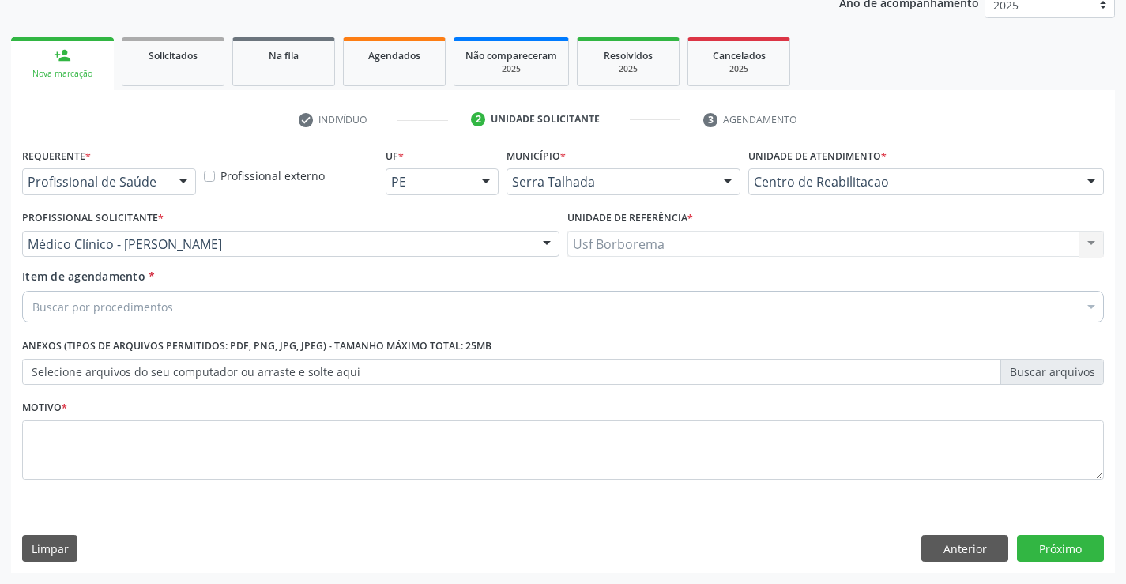
click at [188, 300] on div "Buscar por procedimentos" at bounding box center [563, 307] width 1082 height 32
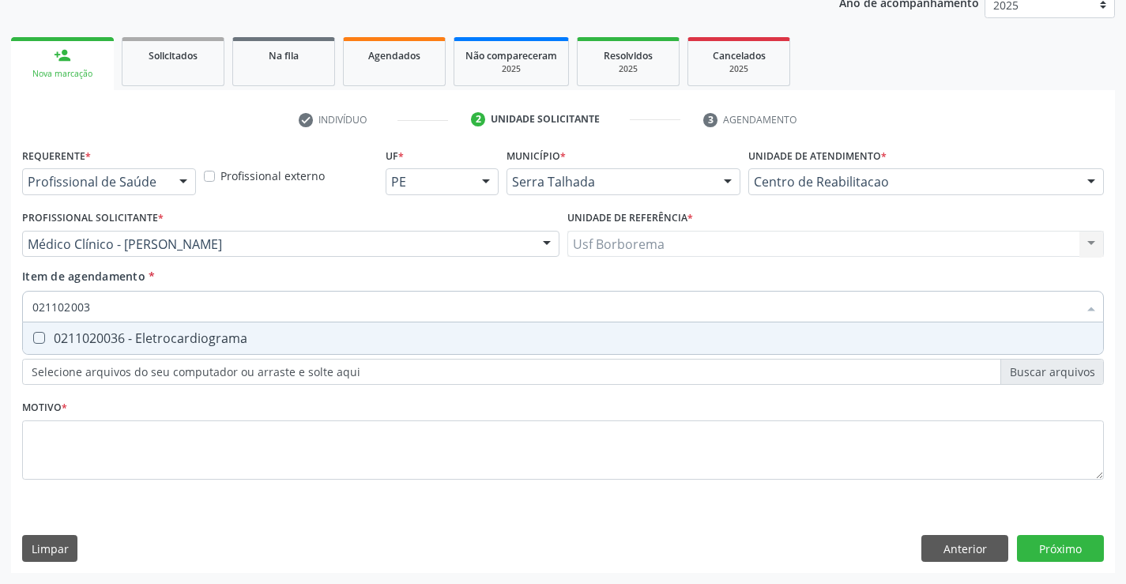
type input "0211020036"
click at [173, 336] on div "0211020036 - Eletrocardiograma" at bounding box center [562, 338] width 1061 height 13
checkbox Eletrocardiograma "true"
click at [136, 453] on div "Requerente * Profissional de Saúde Profissional de Saúde Paciente Nenhum result…" at bounding box center [563, 323] width 1082 height 358
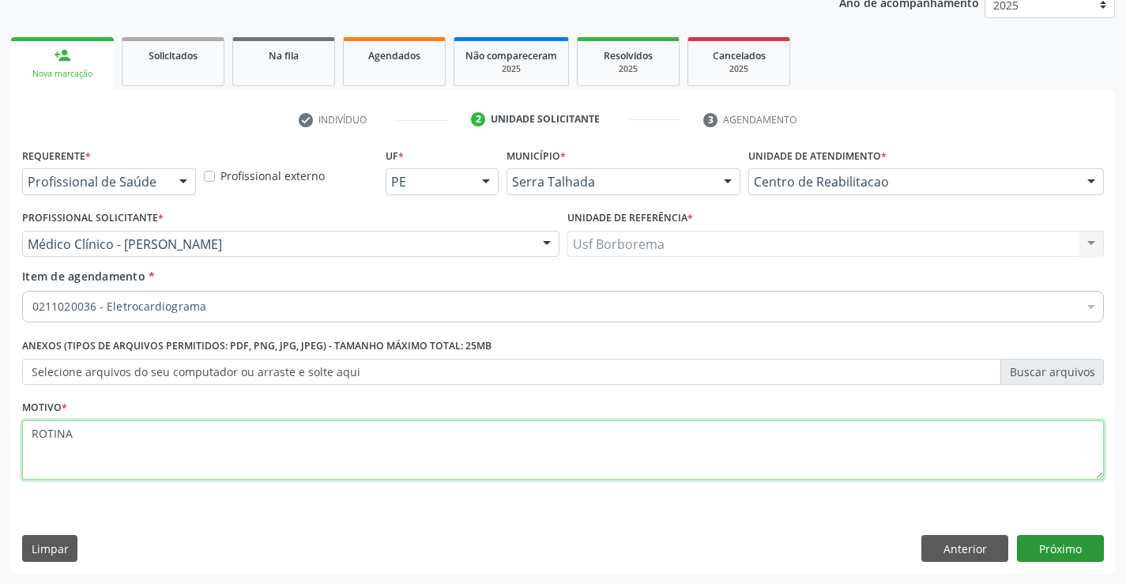
type textarea "ROTINA"
click at [1062, 557] on button "Próximo" at bounding box center [1060, 548] width 87 height 27
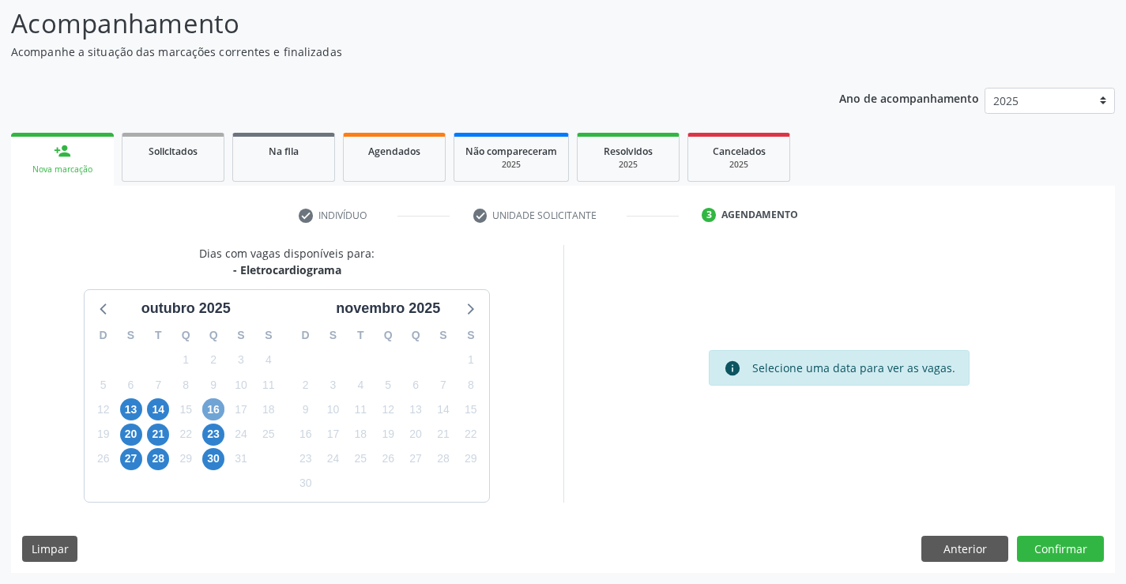
click at [208, 409] on span "16" at bounding box center [213, 409] width 22 height 22
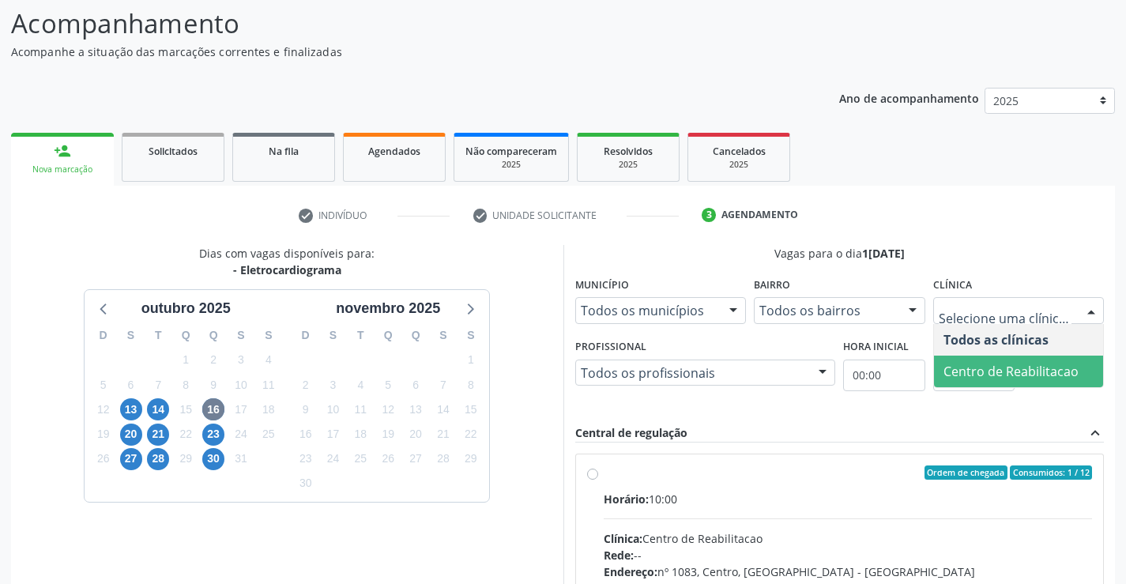
click at [983, 370] on span "Centro de Reabilitacao" at bounding box center [1011, 371] width 135 height 17
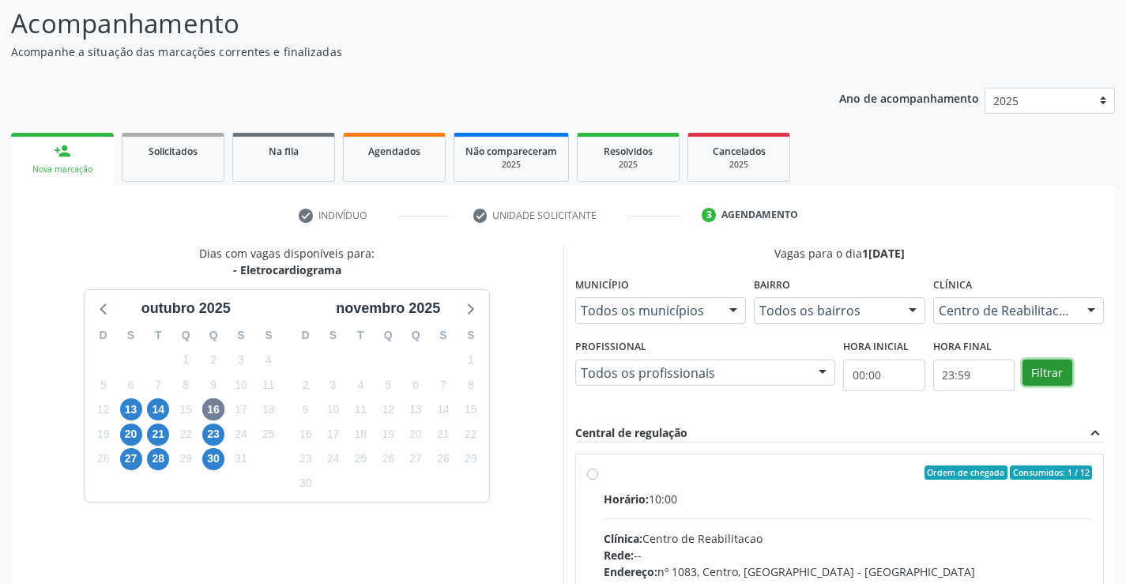
click at [1031, 371] on button "Filtrar" at bounding box center [1048, 373] width 50 height 27
click at [604, 472] on label "Ordem de chegada Consumidos: 1 / 12 Horário: 10:00 Clínica: Centro de Reabilita…" at bounding box center [848, 587] width 489 height 243
click at [596, 472] on input "Ordem de chegada Consumidos: 1 / 12 Horário: 10:00 Clínica: Centro de Reabilita…" at bounding box center [592, 473] width 11 height 14
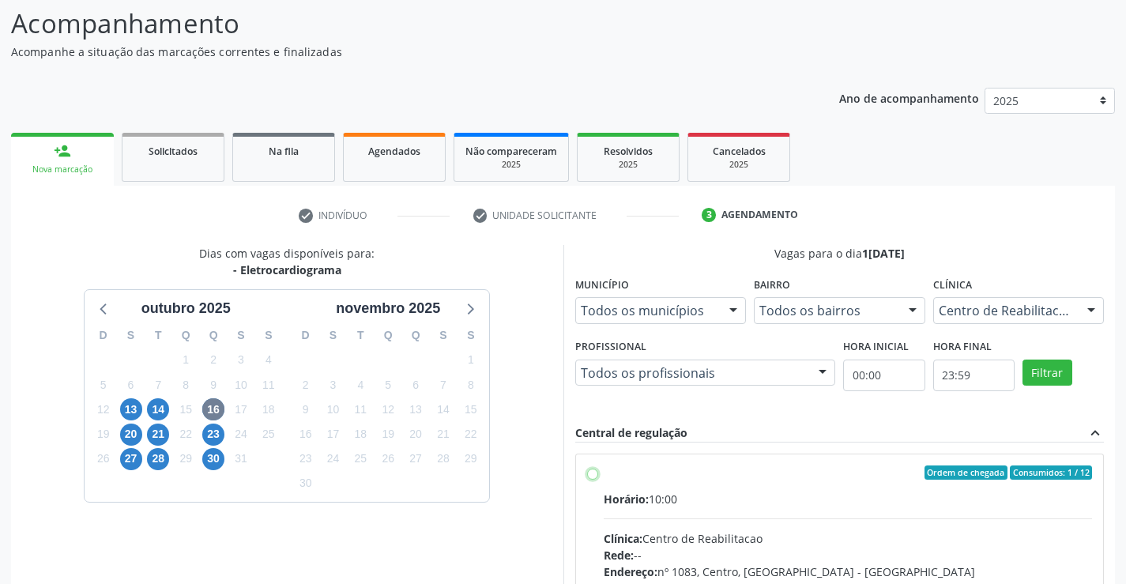
radio input "true"
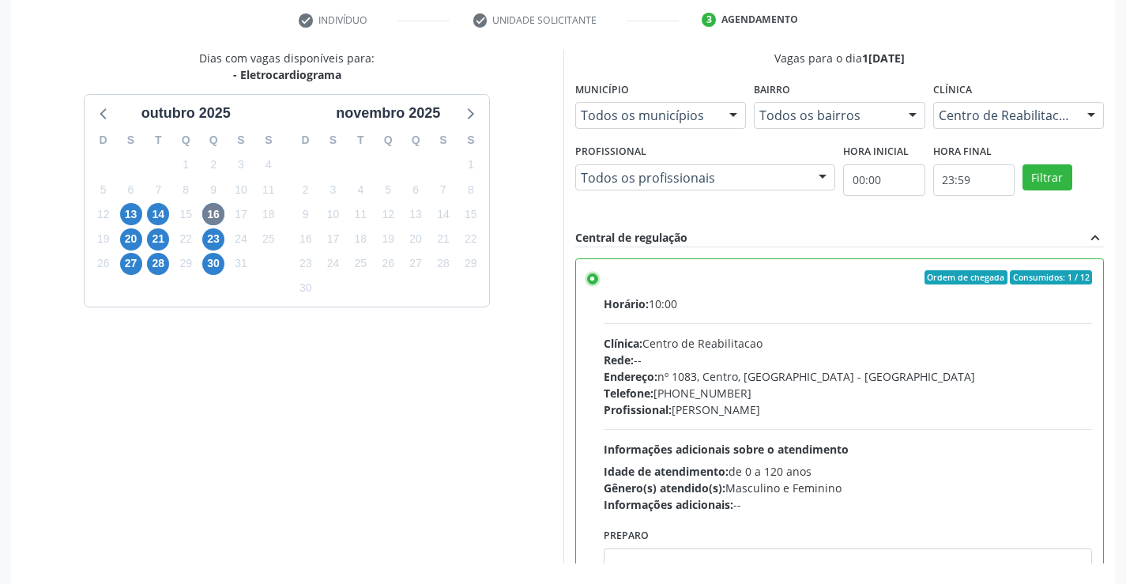
scroll to position [360, 0]
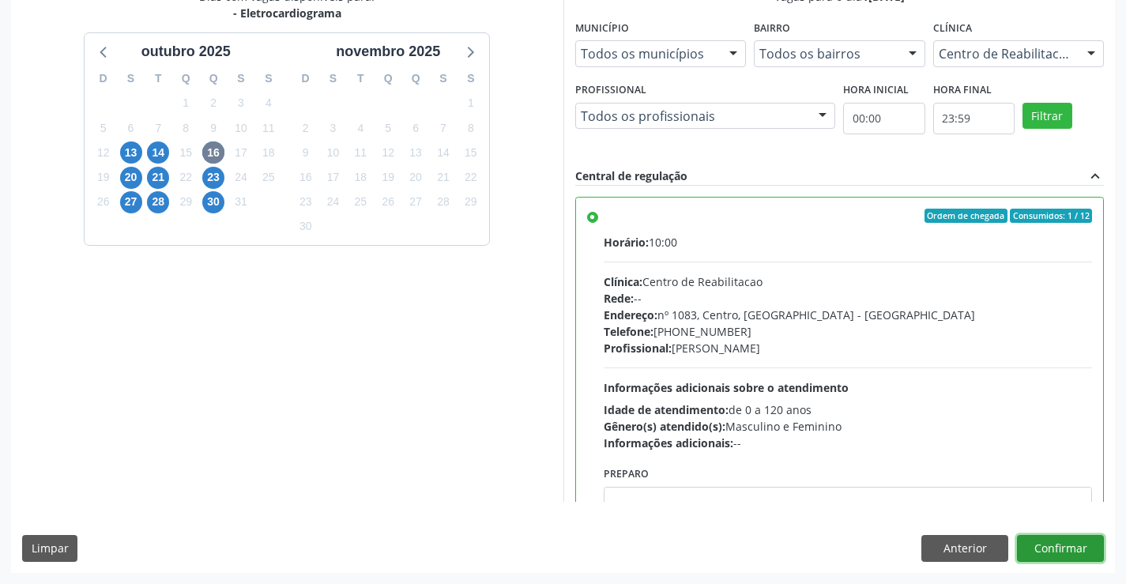
click at [1067, 556] on button "Confirmar" at bounding box center [1060, 548] width 87 height 27
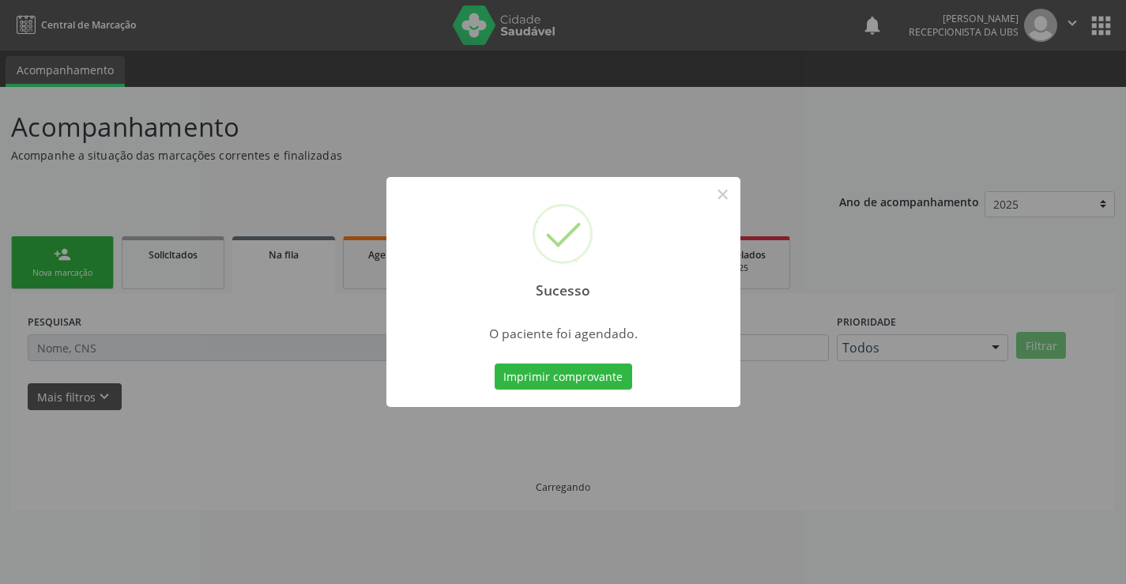
scroll to position [0, 0]
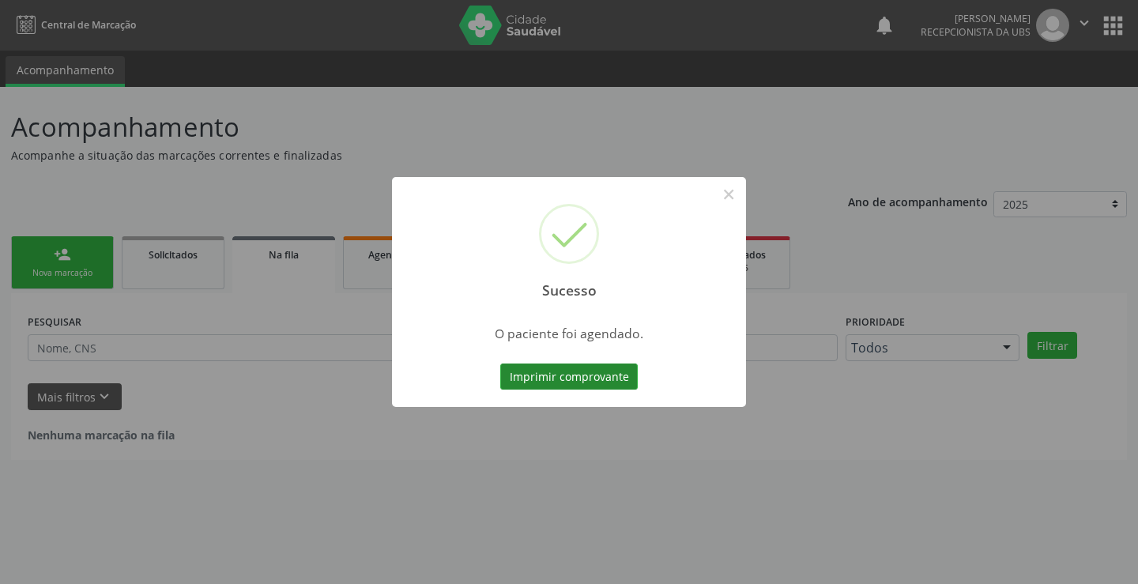
click at [609, 386] on button "Imprimir comprovante" at bounding box center [569, 377] width 138 height 27
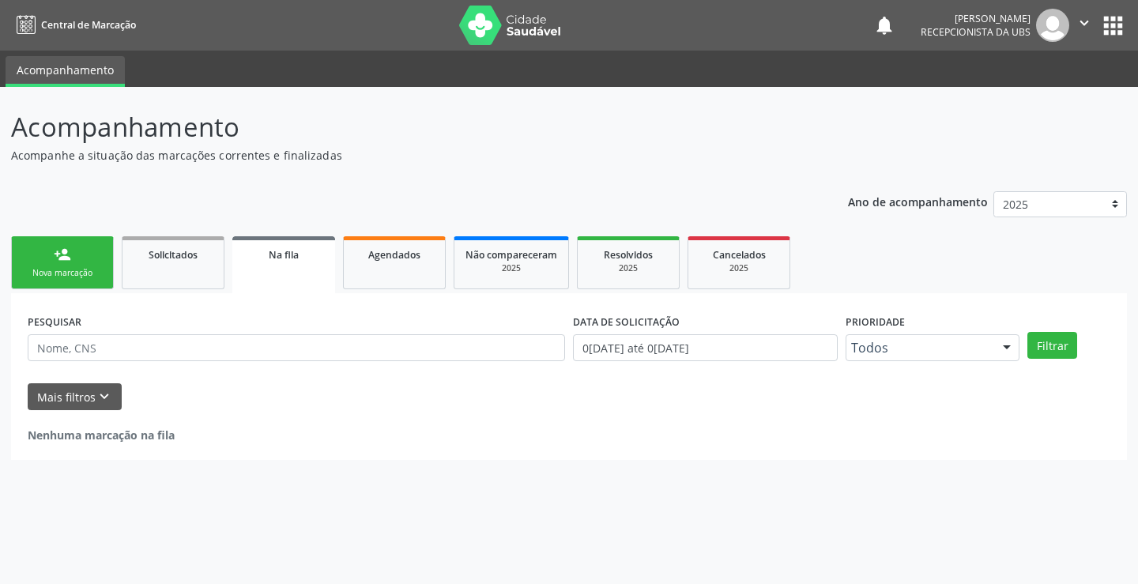
click at [39, 271] on div "Nova marcação" at bounding box center [62, 273] width 79 height 12
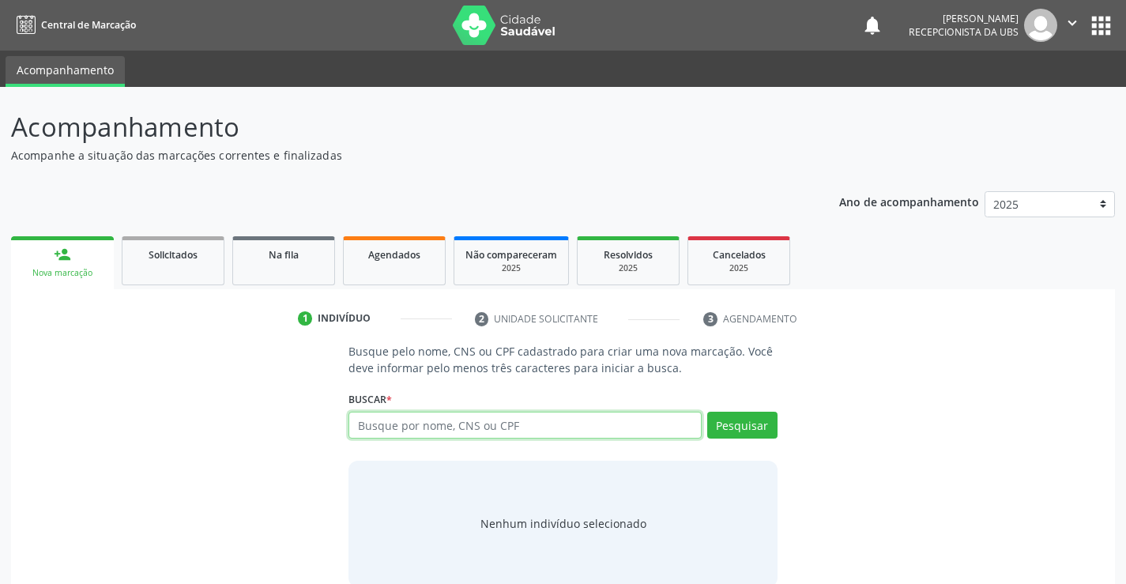
click at [439, 428] on input "text" at bounding box center [525, 425] width 352 height 27
paste input "898 0040 8748 5422"
type input "898 0040 8748 5422"
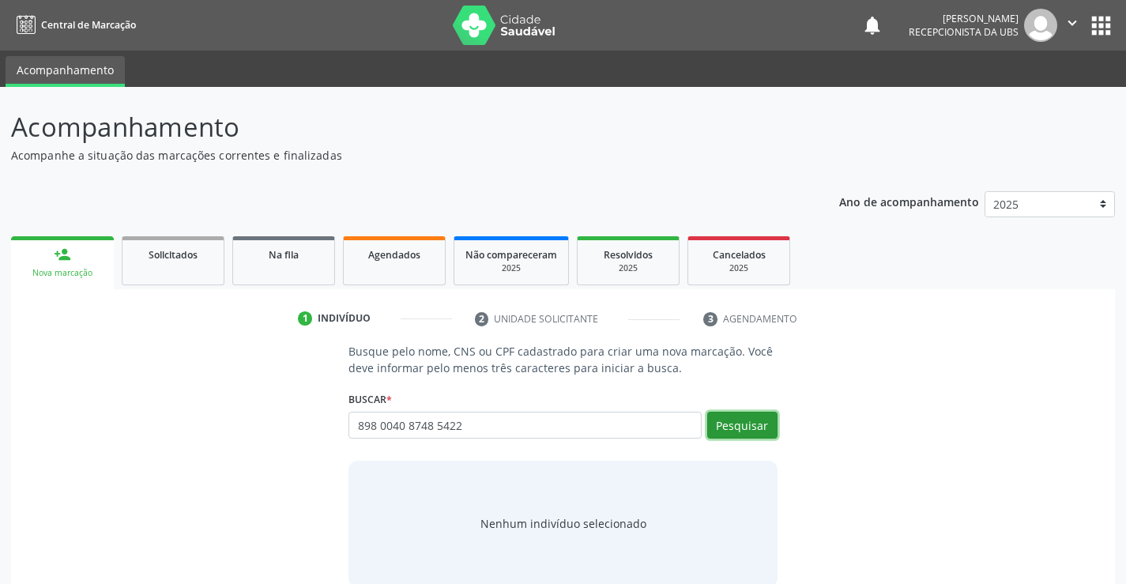
click at [735, 416] on button "Pesquisar" at bounding box center [742, 425] width 70 height 27
type input "898 0040 8748 5422"
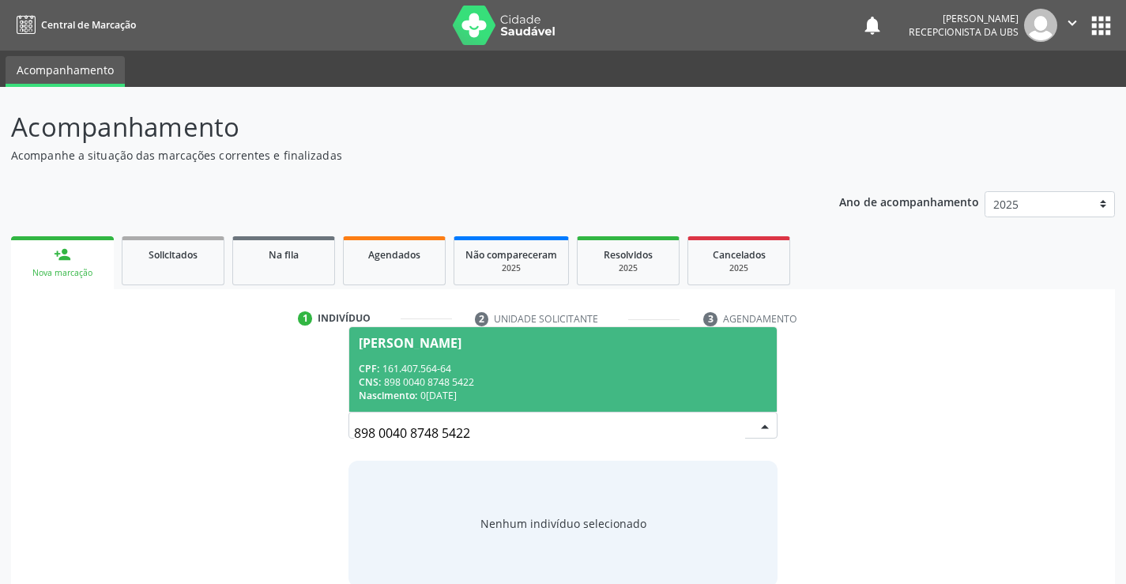
click at [687, 362] on div "CPF: 161.407.564-64" at bounding box center [563, 368] width 408 height 13
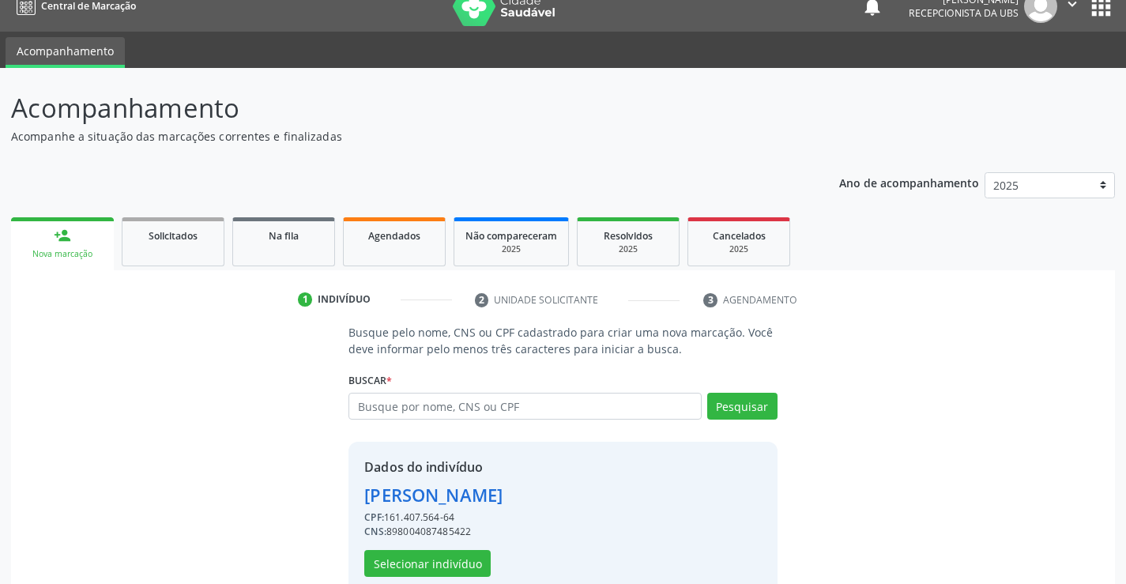
scroll to position [50, 0]
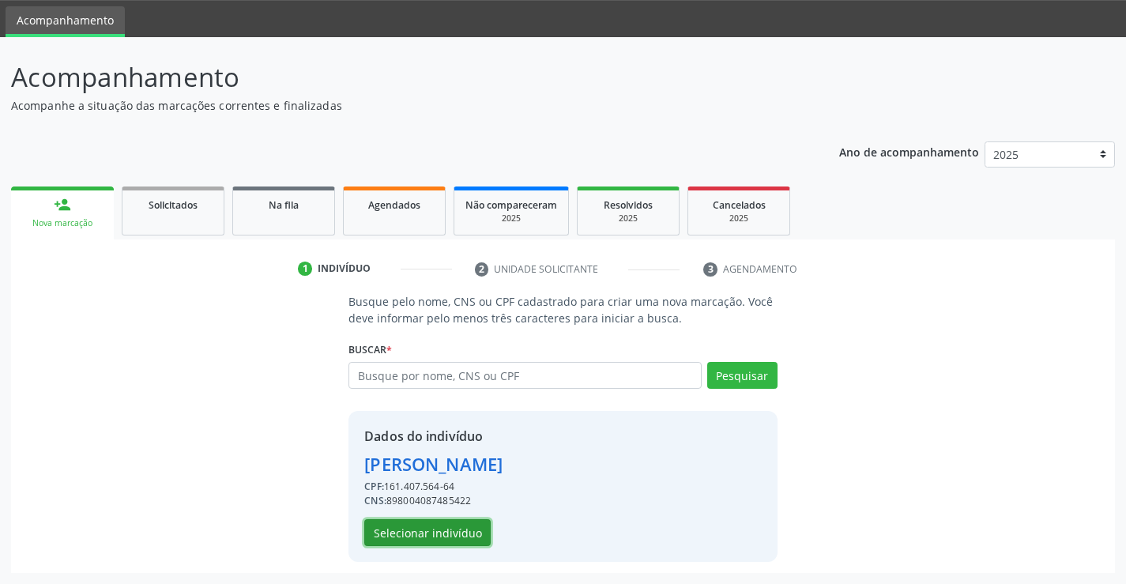
click at [394, 537] on button "Selecionar indivíduo" at bounding box center [427, 532] width 126 height 27
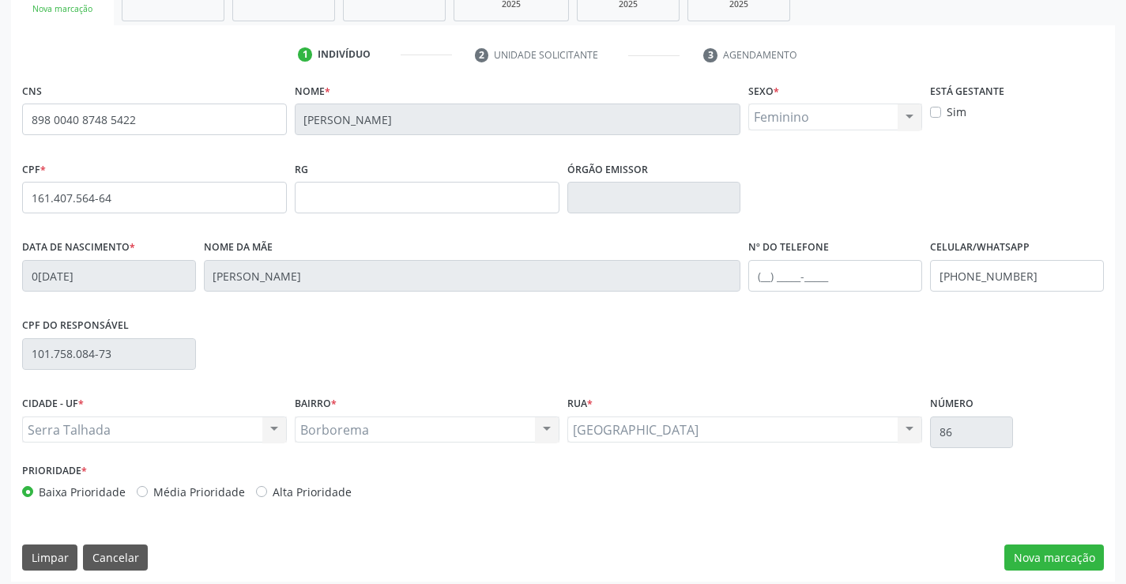
scroll to position [273, 0]
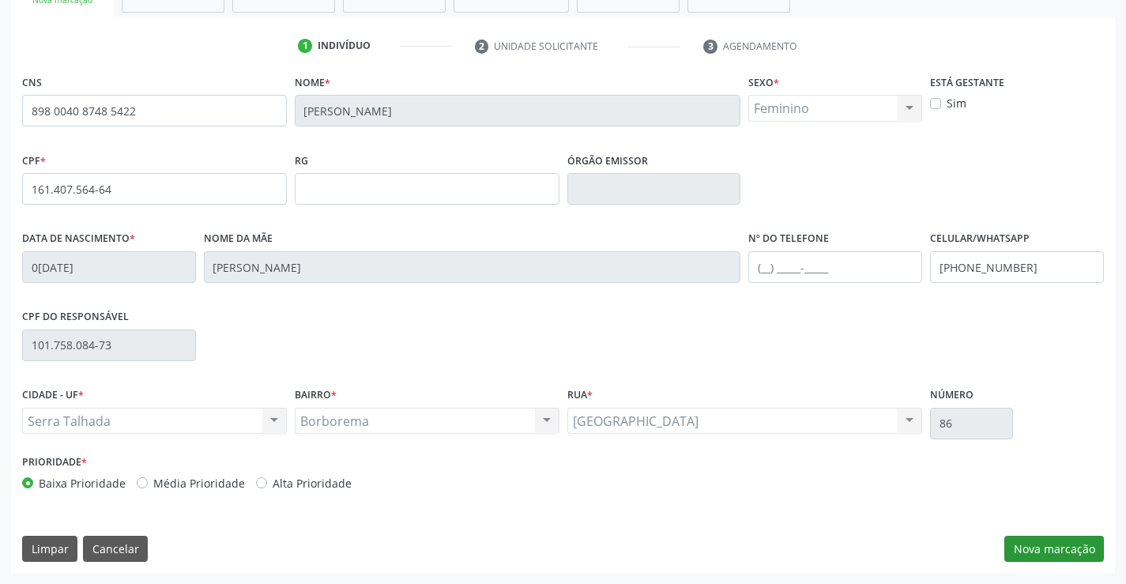
drag, startPoint x: 1035, startPoint y: 533, endPoint x: 1040, endPoint y: 539, distance: 8.4
click at [1040, 536] on div "CNS 898 0040 8748 5422 Nome * Maria Isabelly Pereira de Souza Sexo * Feminino M…" at bounding box center [563, 321] width 1104 height 503
click at [1040, 541] on button "Nova marcação" at bounding box center [1055, 549] width 100 height 27
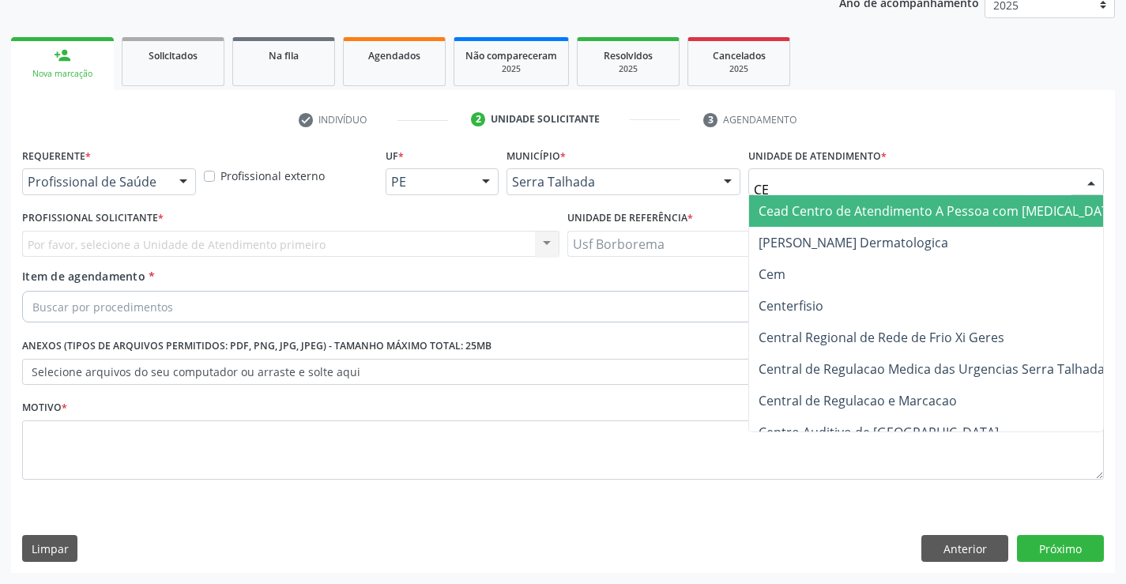
type input "CEM"
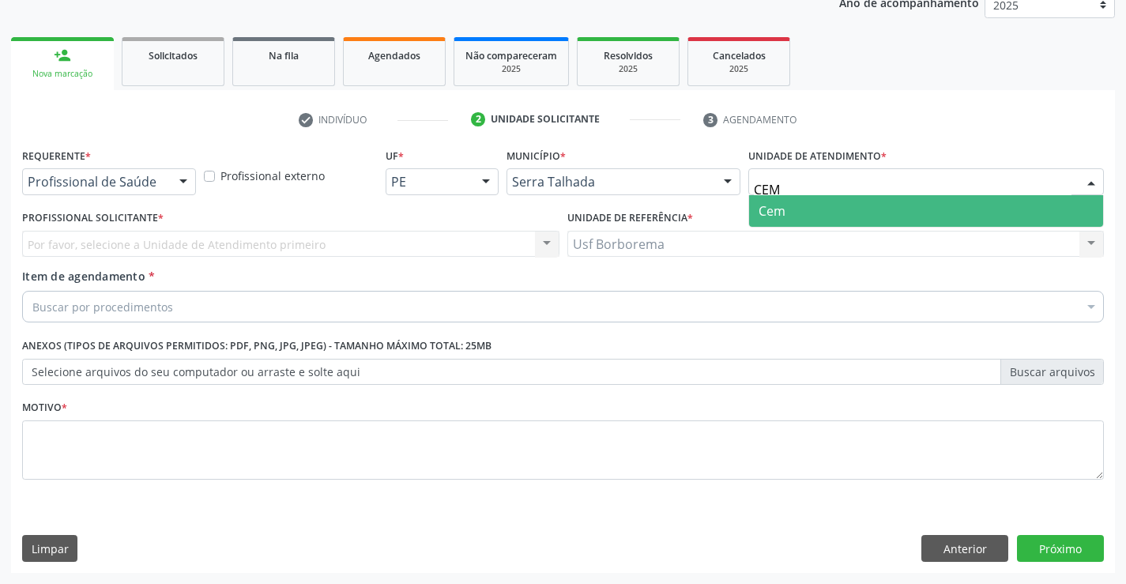
click at [803, 209] on span "Cem" at bounding box center [926, 211] width 354 height 32
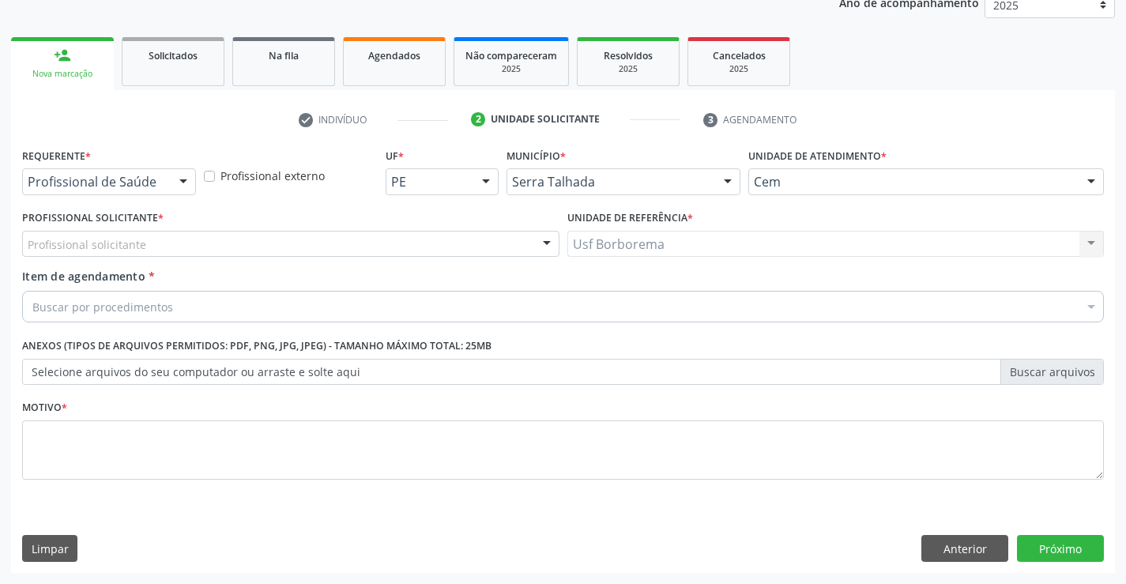
click at [314, 244] on div "Profissional solicitante" at bounding box center [290, 244] width 537 height 27
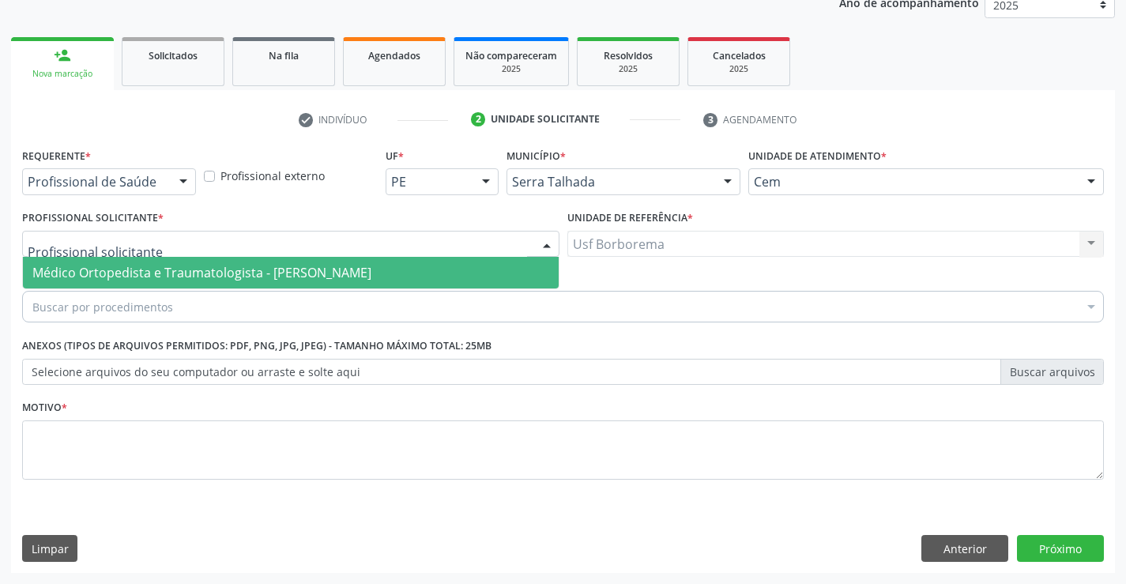
click at [327, 277] on span "Médico Ortopedista e Traumatologista - Ebenone Antonio da Silva" at bounding box center [201, 272] width 339 height 17
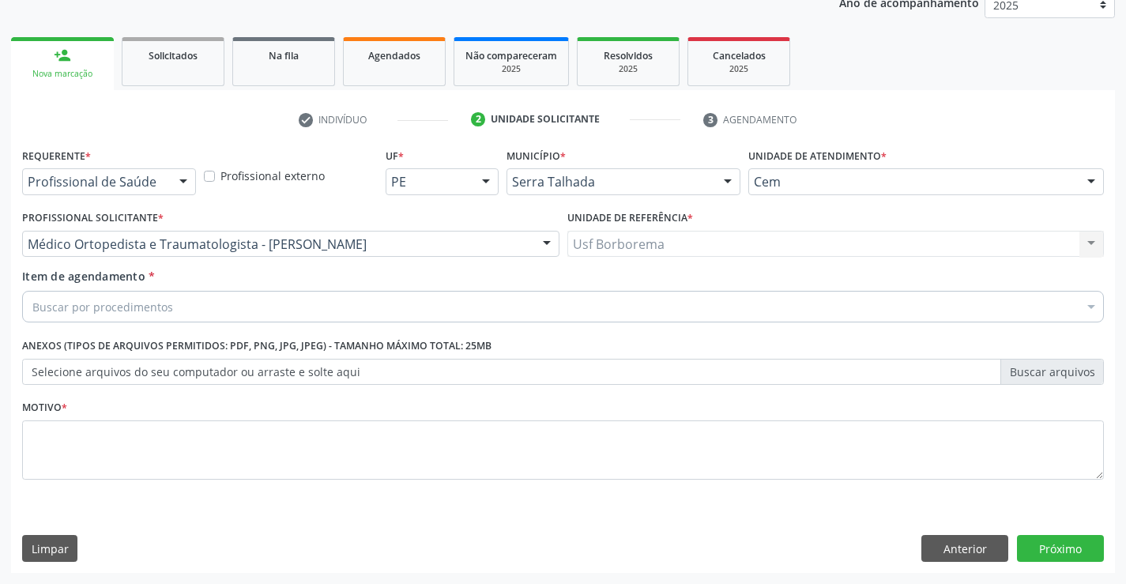
click at [305, 301] on div "Buscar por procedimentos" at bounding box center [563, 307] width 1082 height 32
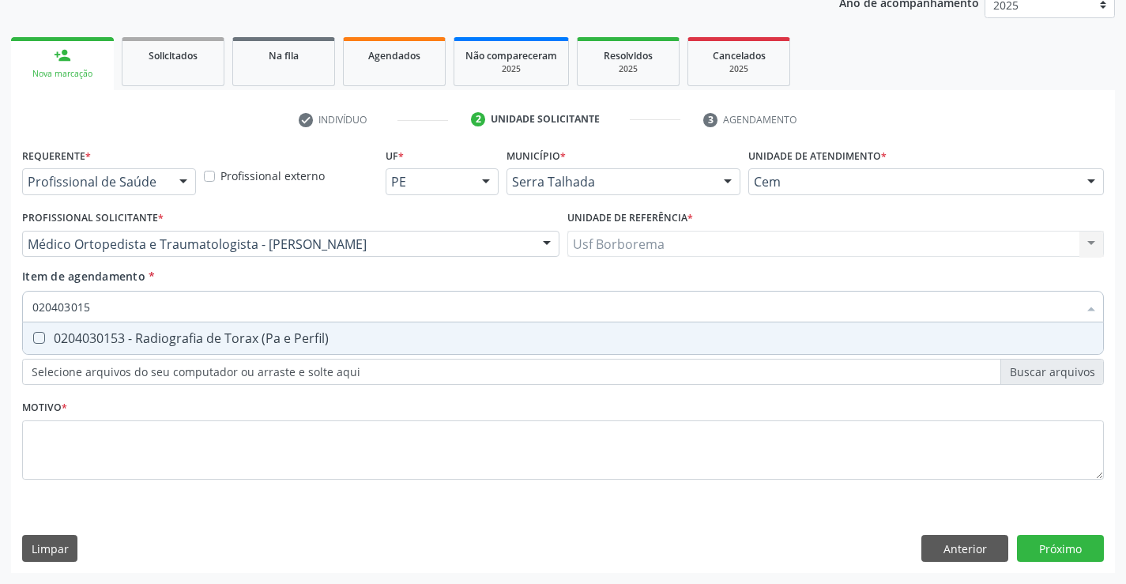
type input "0204030153"
click at [298, 329] on span "0204030153 - Radiografia de Torax (Pa e Perfil)" at bounding box center [563, 338] width 1080 height 32
checkbox Perfil\) "true"
click at [228, 448] on div "Requerente * Profissional de Saúde Profissional de Saúde Paciente Nenhum result…" at bounding box center [563, 323] width 1082 height 358
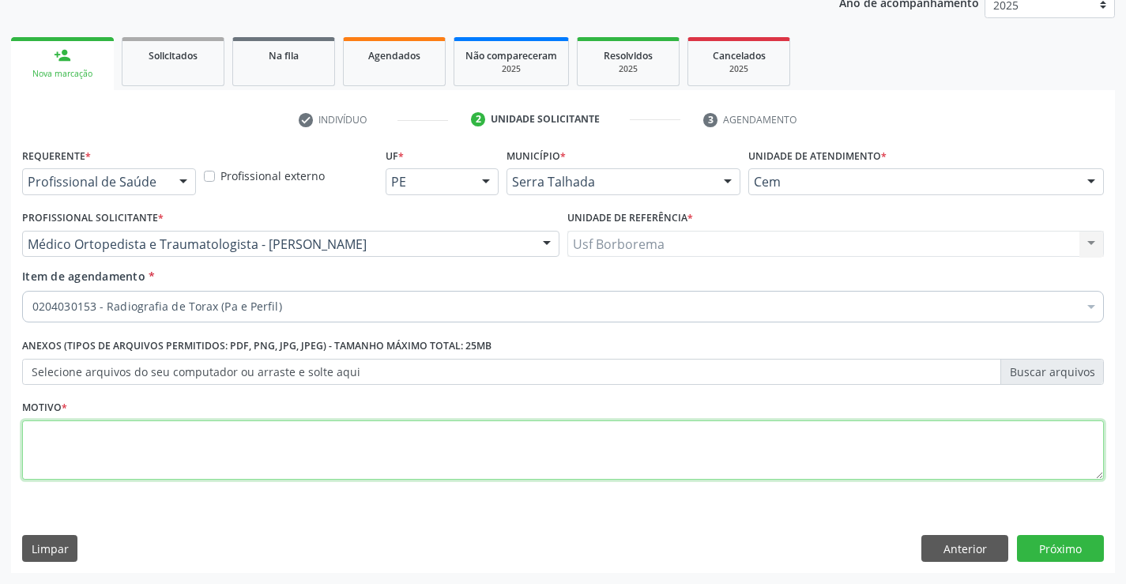
click at [228, 448] on textarea at bounding box center [563, 450] width 1082 height 60
type textarea "ROTINA"
click at [1066, 550] on button "Próximo" at bounding box center [1060, 548] width 87 height 27
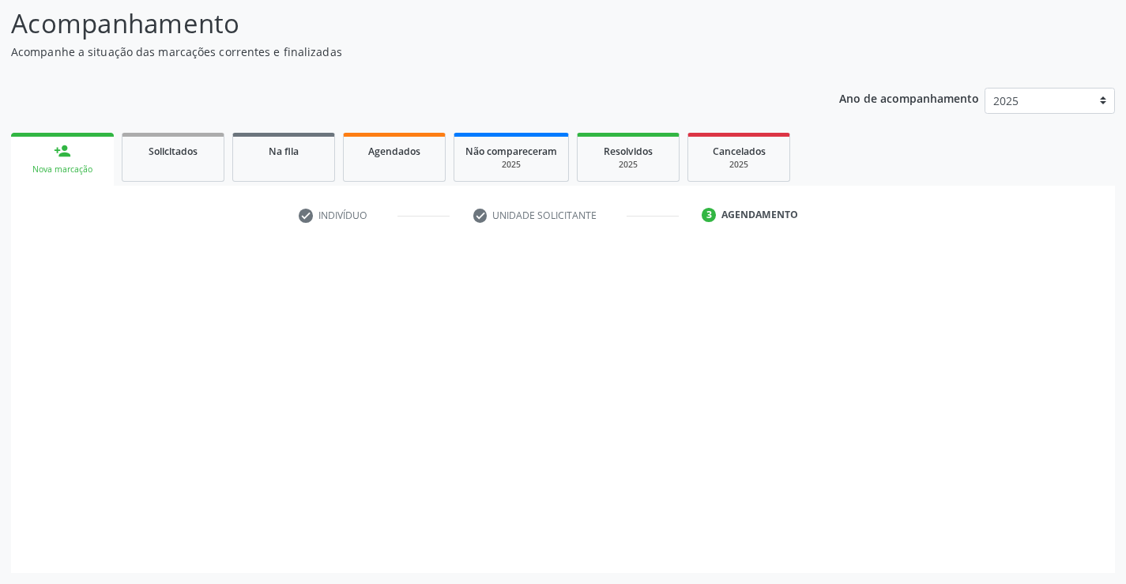
scroll to position [104, 0]
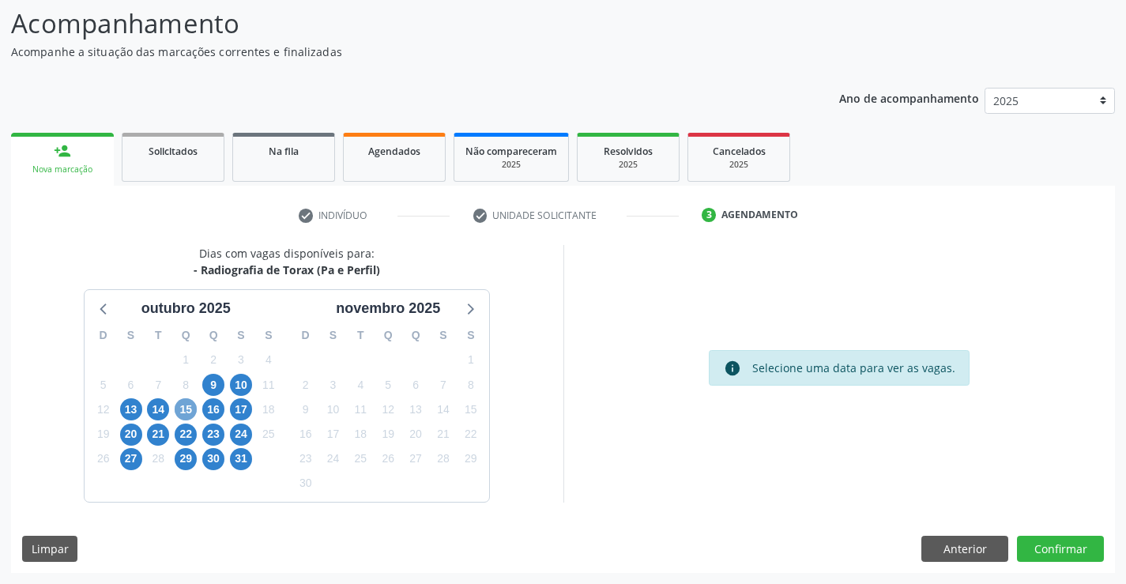
click at [191, 407] on span "15" at bounding box center [186, 409] width 22 height 22
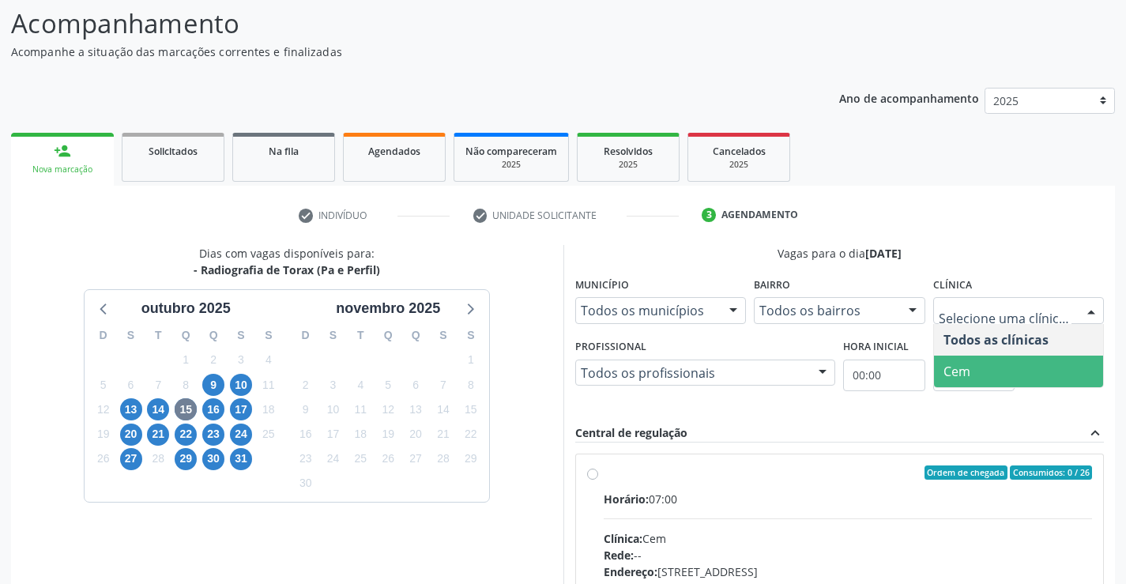
click at [947, 358] on span "Cem" at bounding box center [1019, 372] width 170 height 32
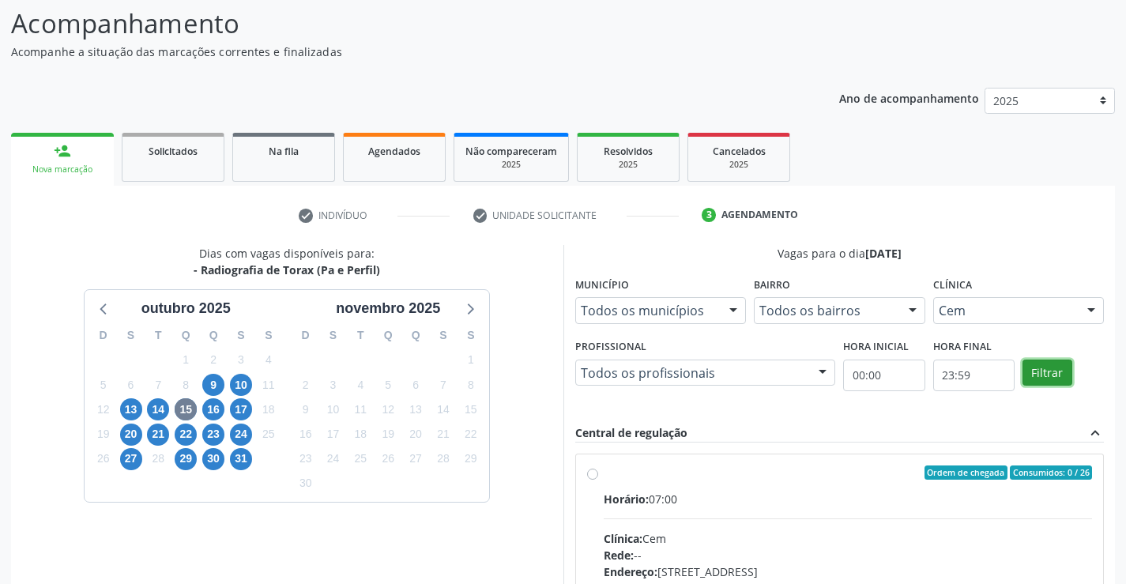
click at [1051, 377] on button "Filtrar" at bounding box center [1048, 373] width 50 height 27
click at [604, 471] on label "Ordem de chegada Consumidos: 0 / 26 Horário: 07:00 Clínica: Cem Rede: -- Endere…" at bounding box center [848, 587] width 489 height 243
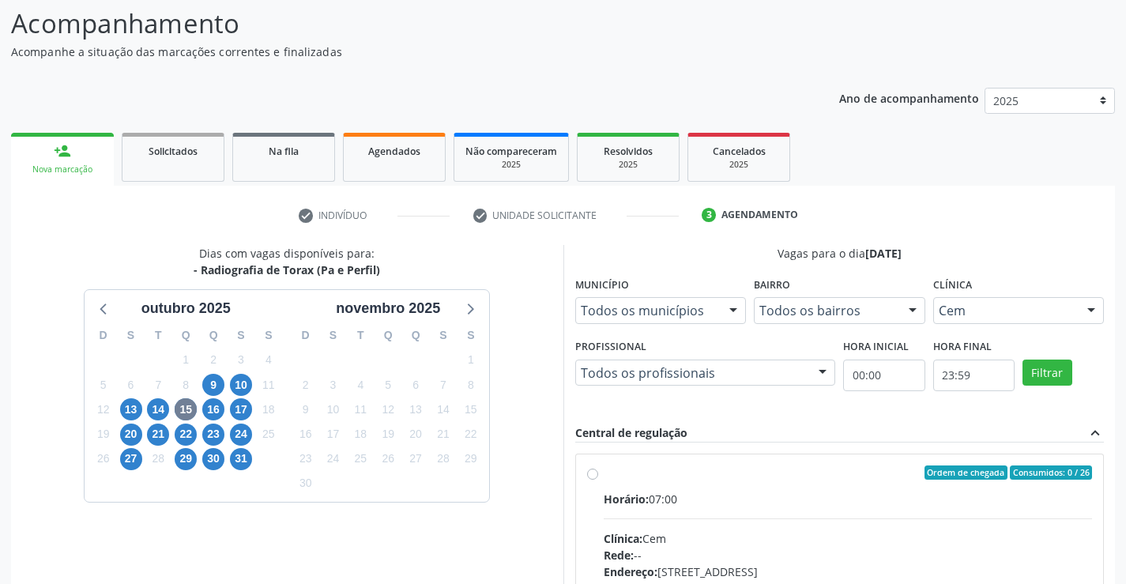
click at [594, 471] on input "Ordem de chegada Consumidos: 0 / 26 Horário: 07:00 Clínica: Cem Rede: -- Endere…" at bounding box center [592, 473] width 11 height 14
radio input "true"
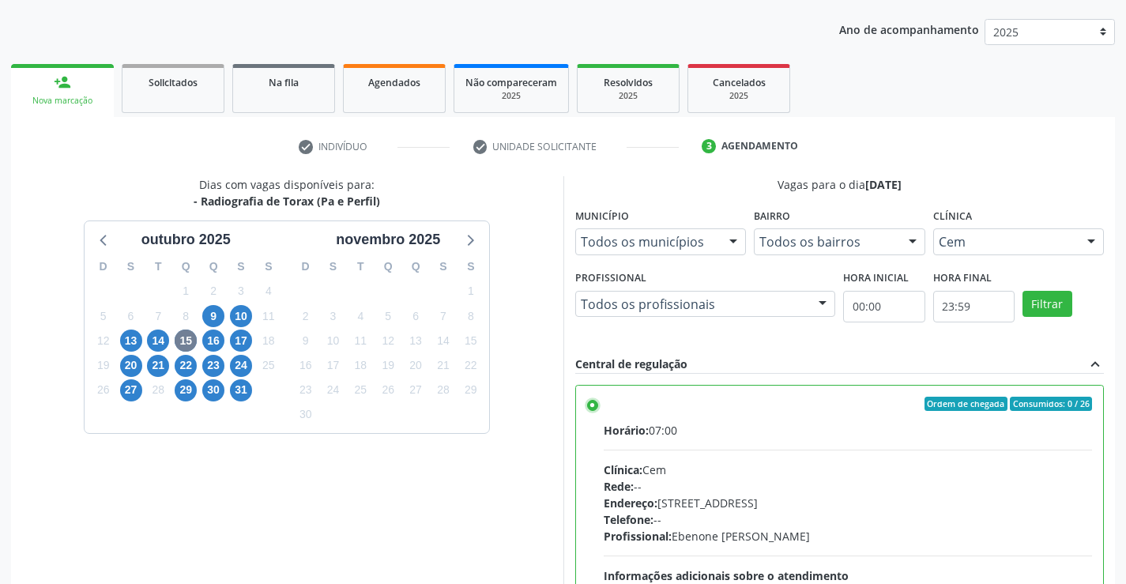
scroll to position [360, 0]
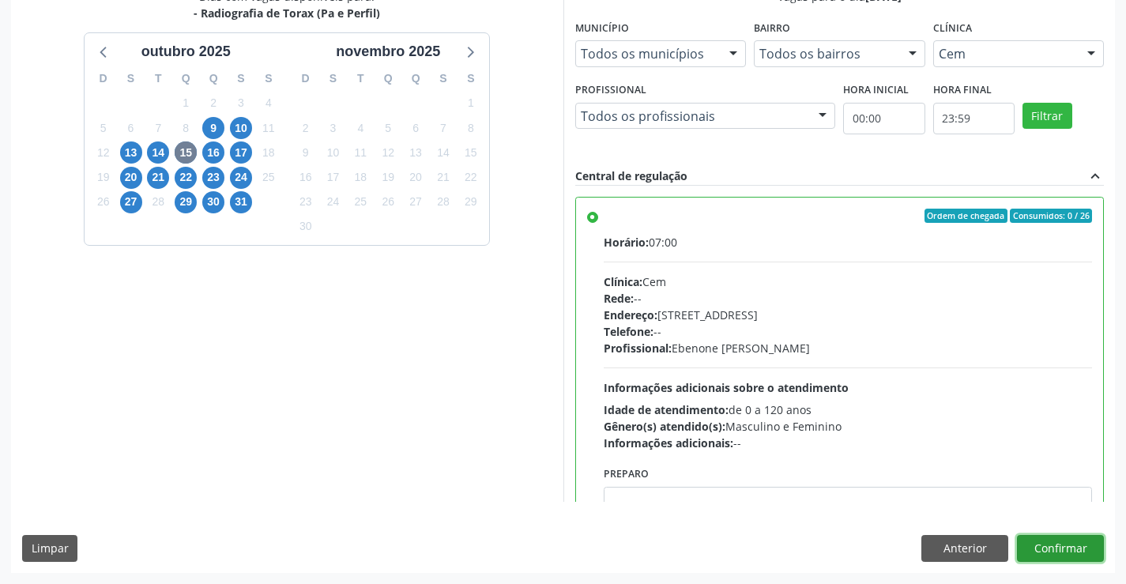
click at [1049, 546] on button "Confirmar" at bounding box center [1060, 548] width 87 height 27
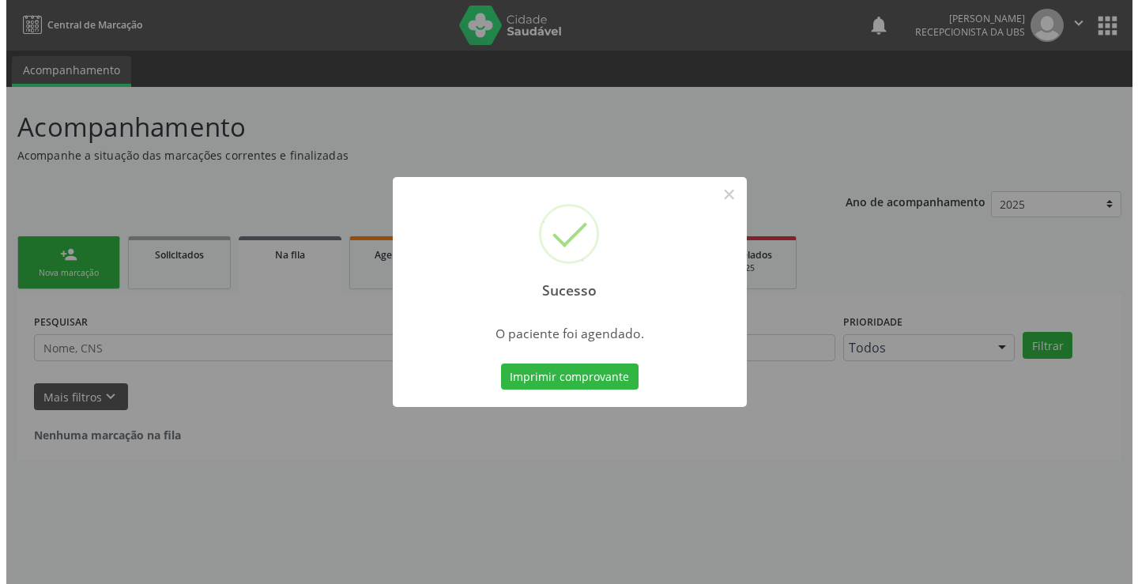
scroll to position [0, 0]
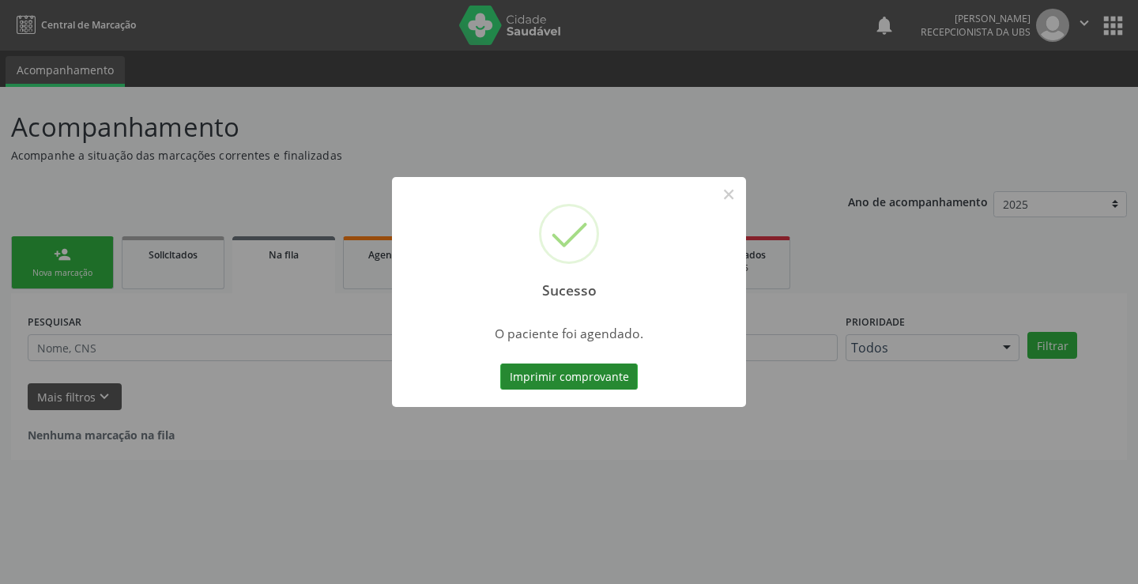
click at [591, 380] on button "Imprimir comprovante" at bounding box center [569, 377] width 138 height 27
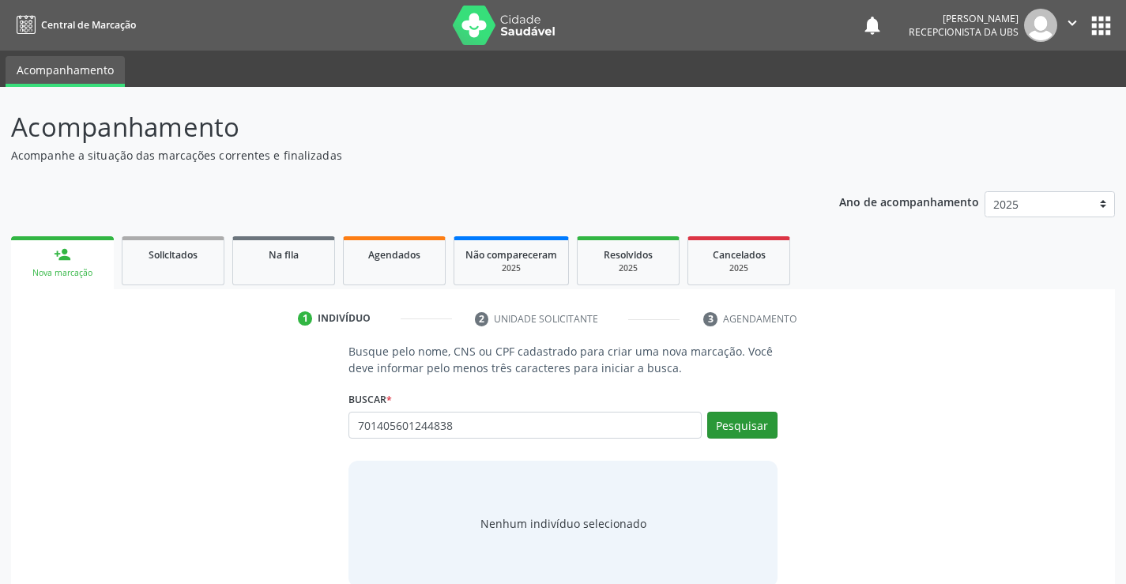
type input "701405601244838"
click at [744, 416] on button "Pesquisar" at bounding box center [742, 425] width 70 height 27
type input "701405601244838"
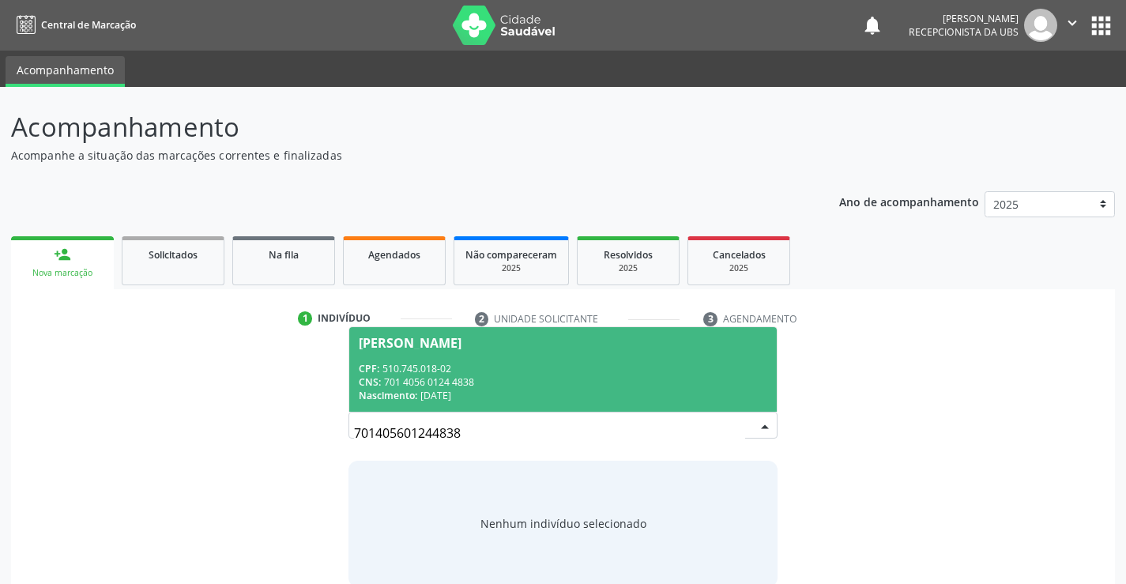
click at [470, 358] on span "[PERSON_NAME] CPF: 510.745.018-02 CNS: 701 4056 0124 4838 Nascimento: [DATE]" at bounding box center [562, 369] width 427 height 85
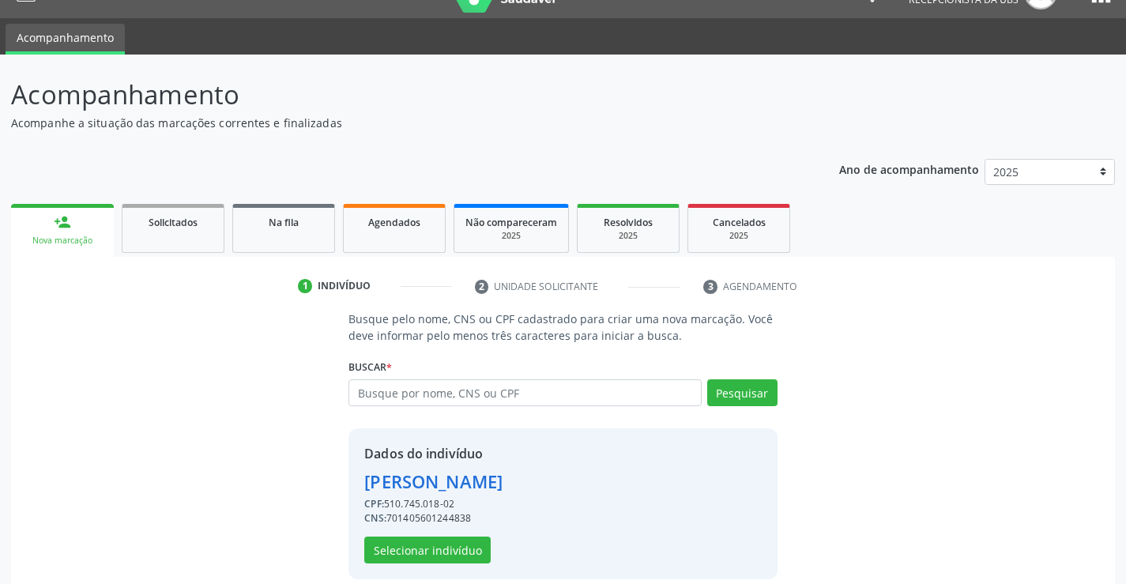
scroll to position [50, 0]
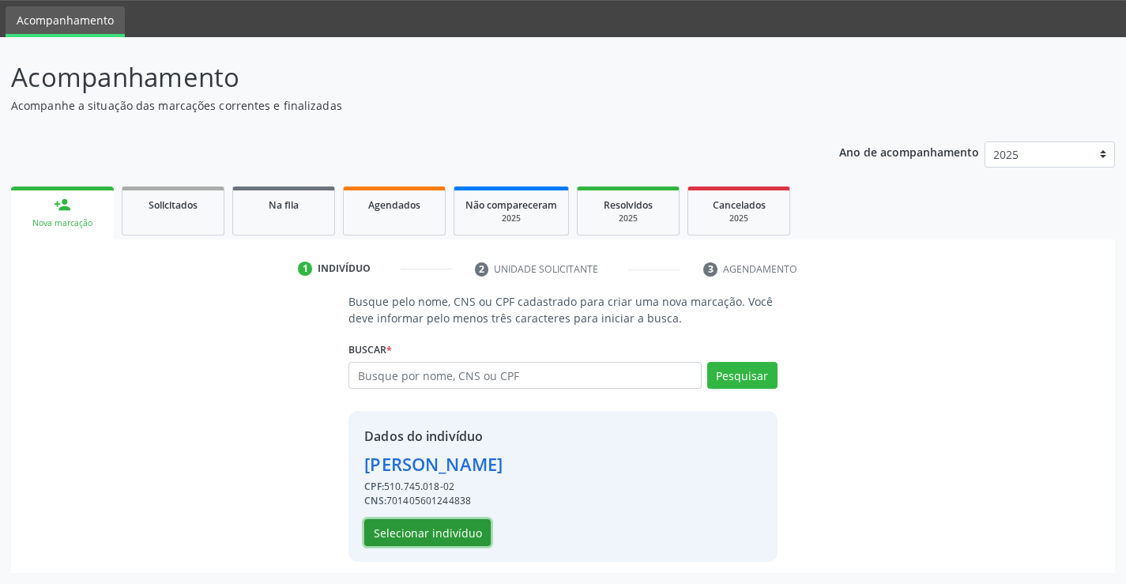
drag, startPoint x: 430, startPoint y: 519, endPoint x: 434, endPoint y: 526, distance: 8.1
click at [434, 526] on button "Selecionar indivíduo" at bounding box center [427, 532] width 126 height 27
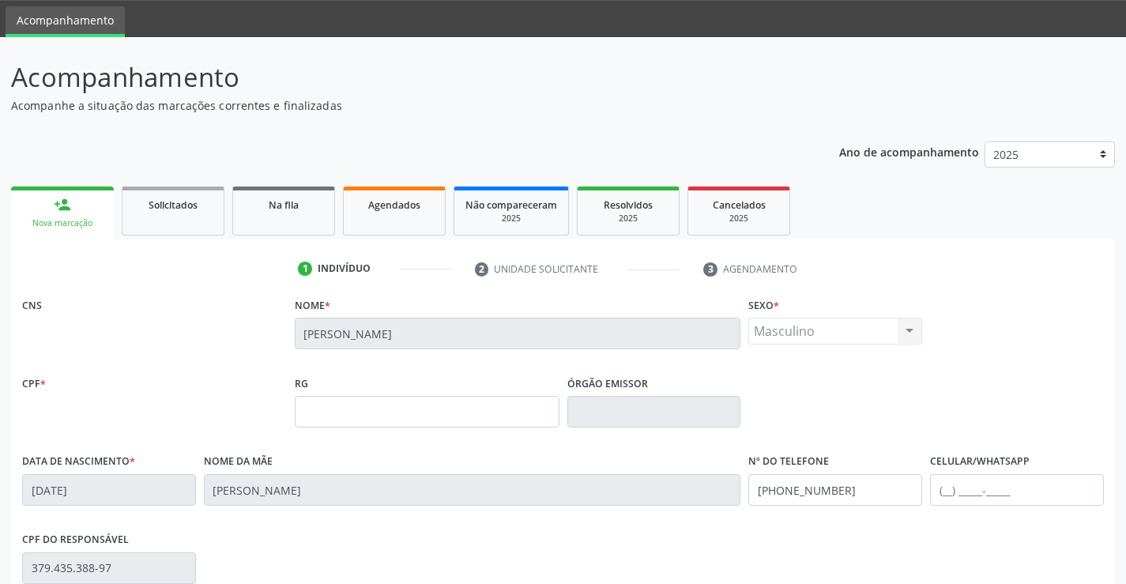
click at [432, 527] on div "Nome da mãe [PERSON_NAME]" at bounding box center [472, 489] width 545 height 78
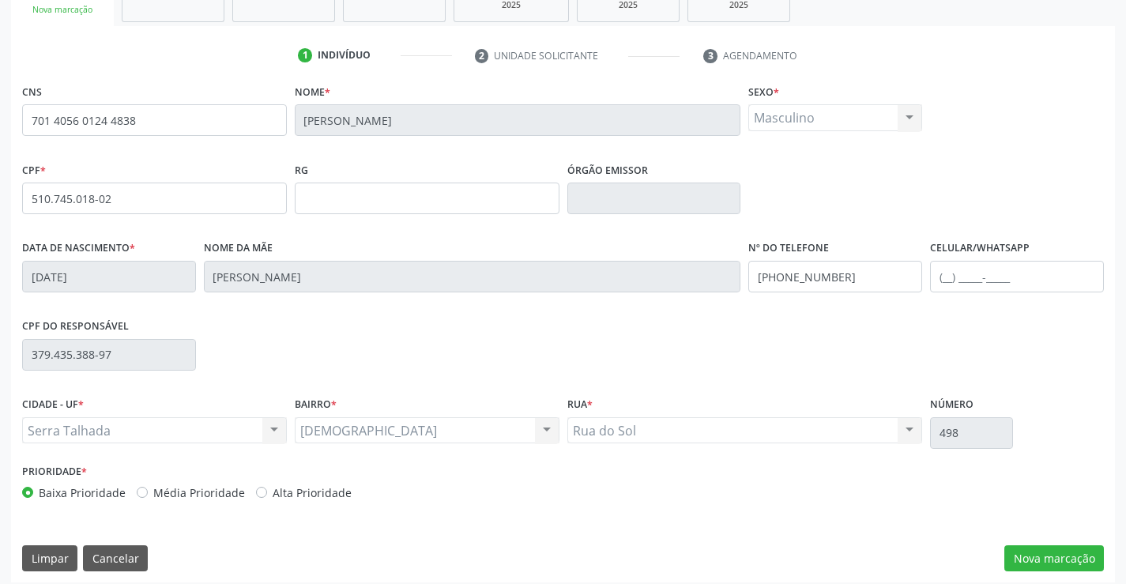
scroll to position [273, 0]
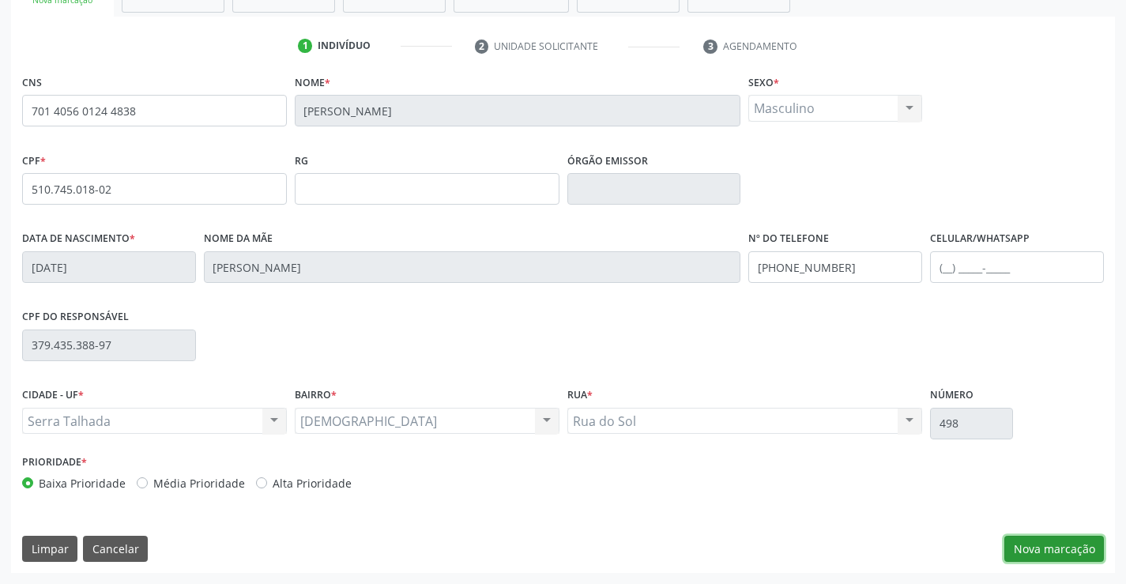
click at [1027, 545] on button "Nova marcação" at bounding box center [1055, 549] width 100 height 27
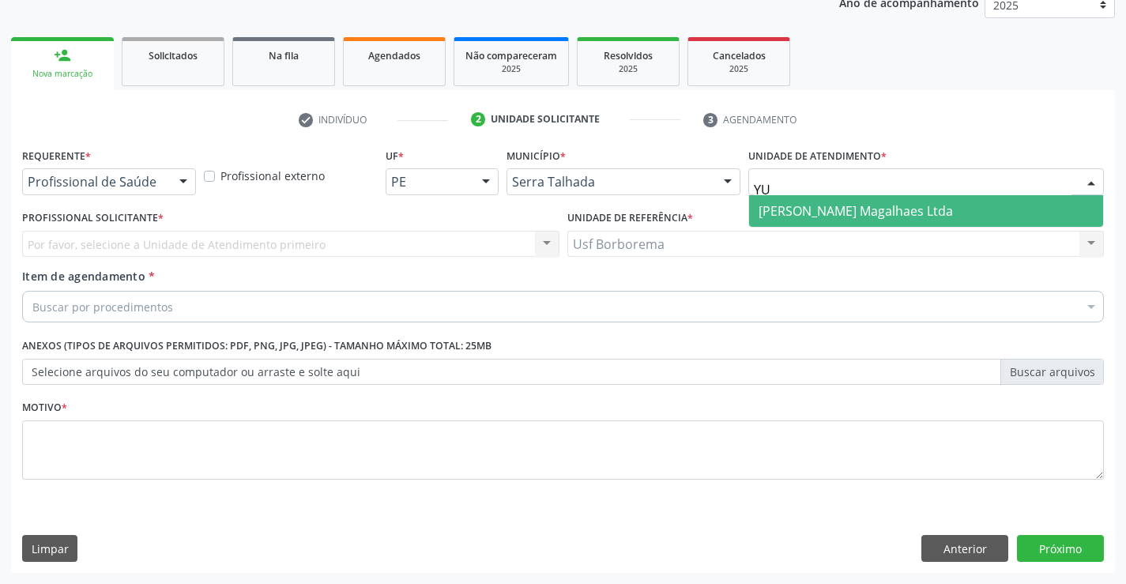
type input "Y"
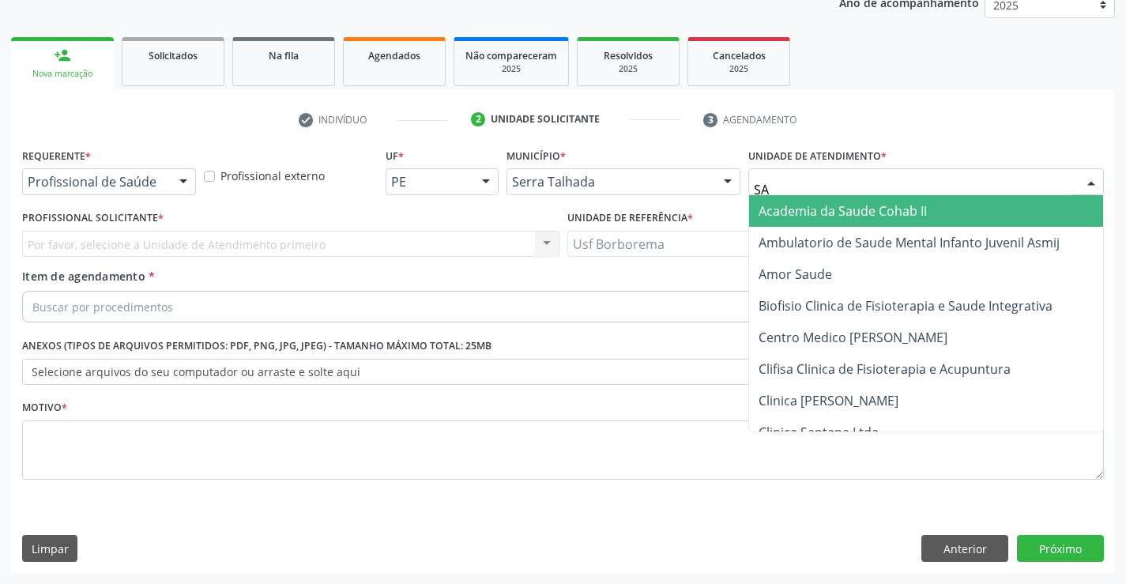
type input "SAO"
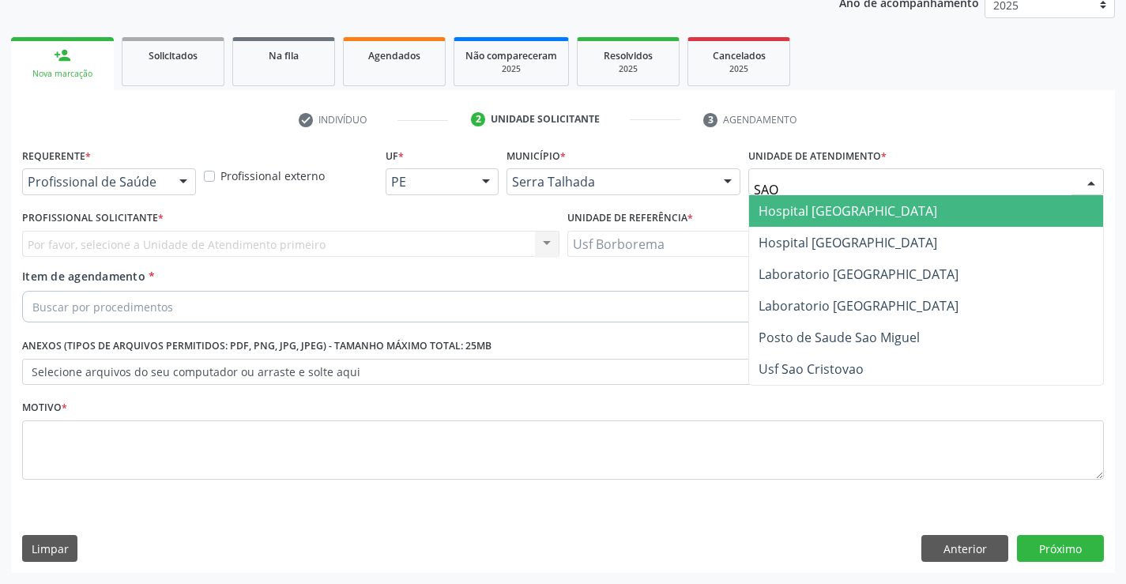
click at [828, 209] on span "Hospital [GEOGRAPHIC_DATA]" at bounding box center [848, 210] width 179 height 17
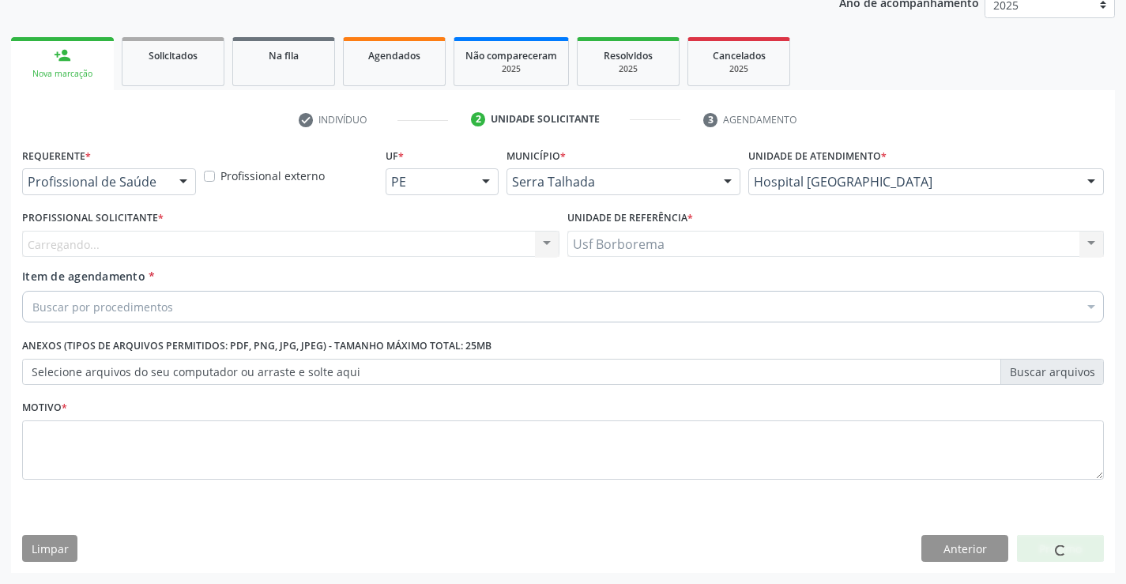
click at [261, 243] on div "Carregando... Nenhum resultado encontrado para: " " Não há nenhuma opção para s…" at bounding box center [290, 244] width 537 height 27
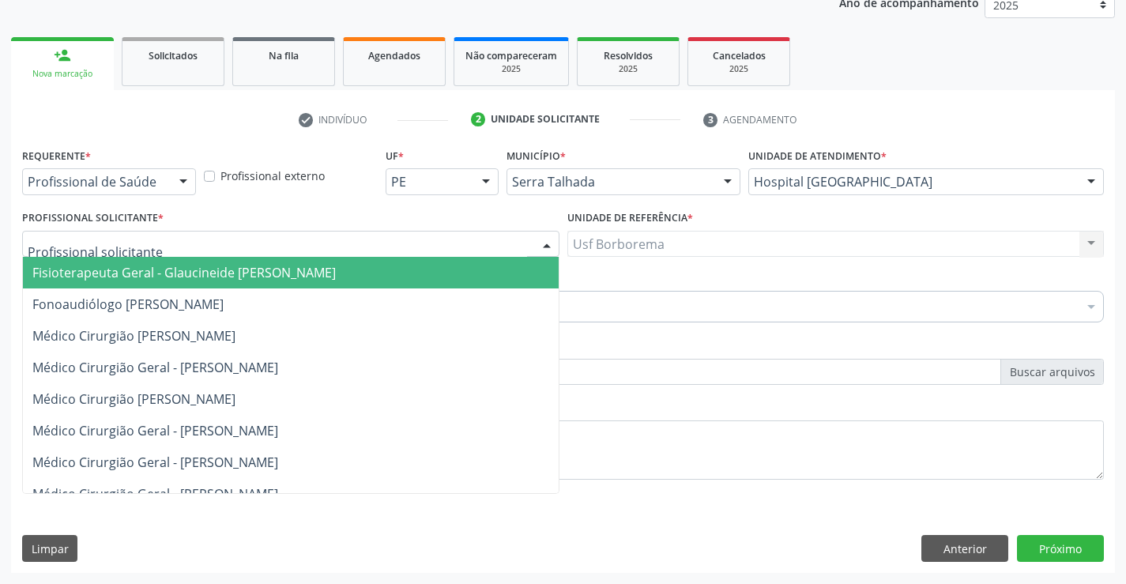
click at [261, 243] on div at bounding box center [290, 244] width 537 height 27
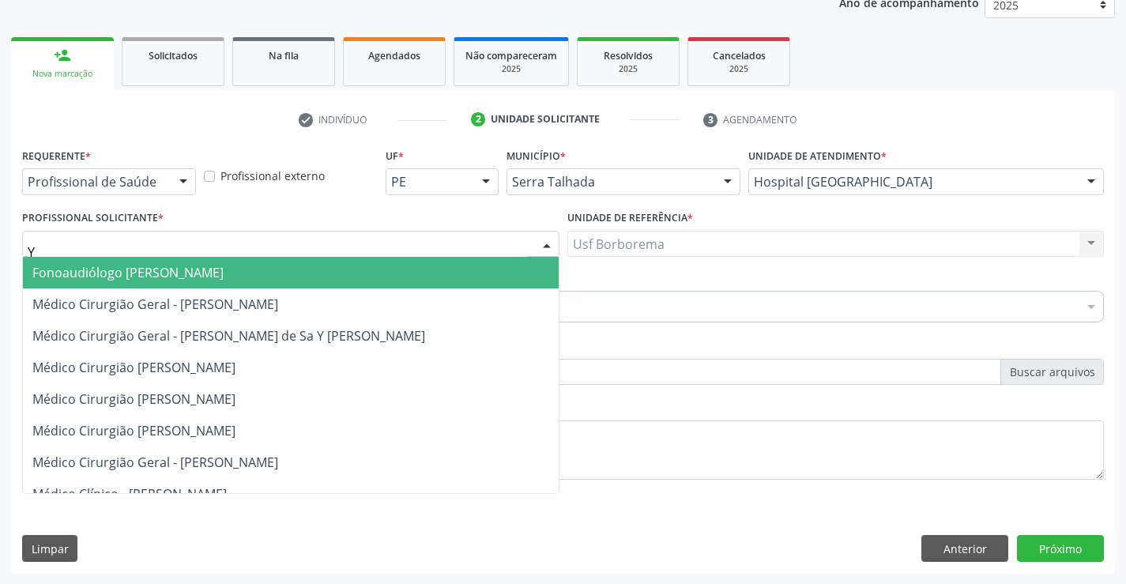
type input "YU"
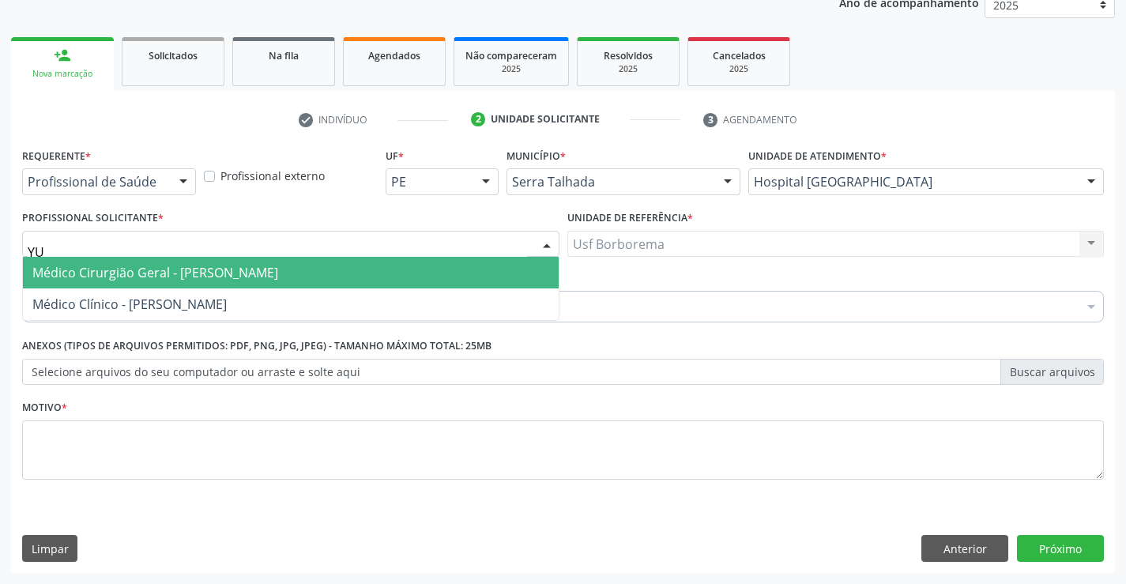
click at [247, 281] on span "Médico Cirurgião Geral - [PERSON_NAME]" at bounding box center [155, 272] width 246 height 17
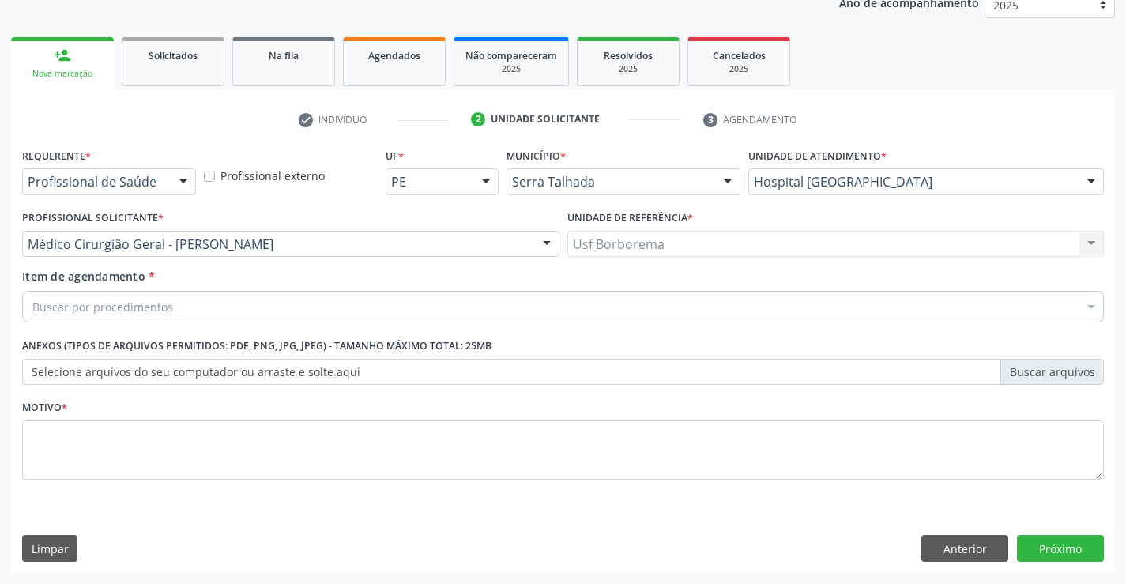
click at [235, 296] on div "Buscar por procedimentos" at bounding box center [563, 307] width 1082 height 32
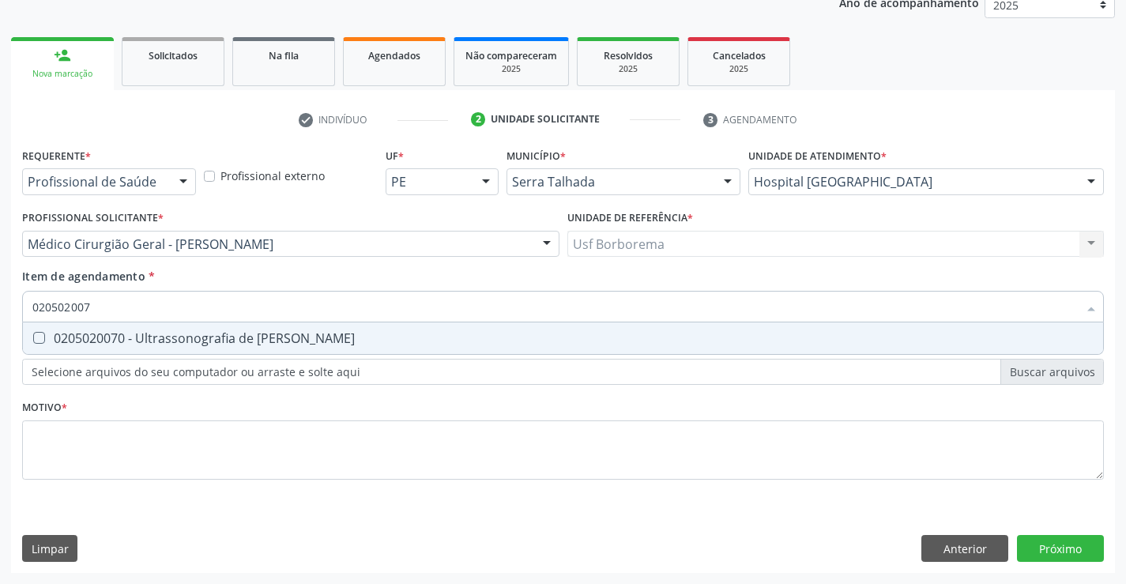
type input "0205020070"
click at [235, 345] on div "0205020070 - Ultrassonografia de [PERSON_NAME]" at bounding box center [562, 338] width 1061 height 13
checkbox Escrotal "true"
click at [134, 447] on div "Requerente * Profissional de Saúde Profissional de Saúde Paciente Nenhum result…" at bounding box center [563, 323] width 1082 height 358
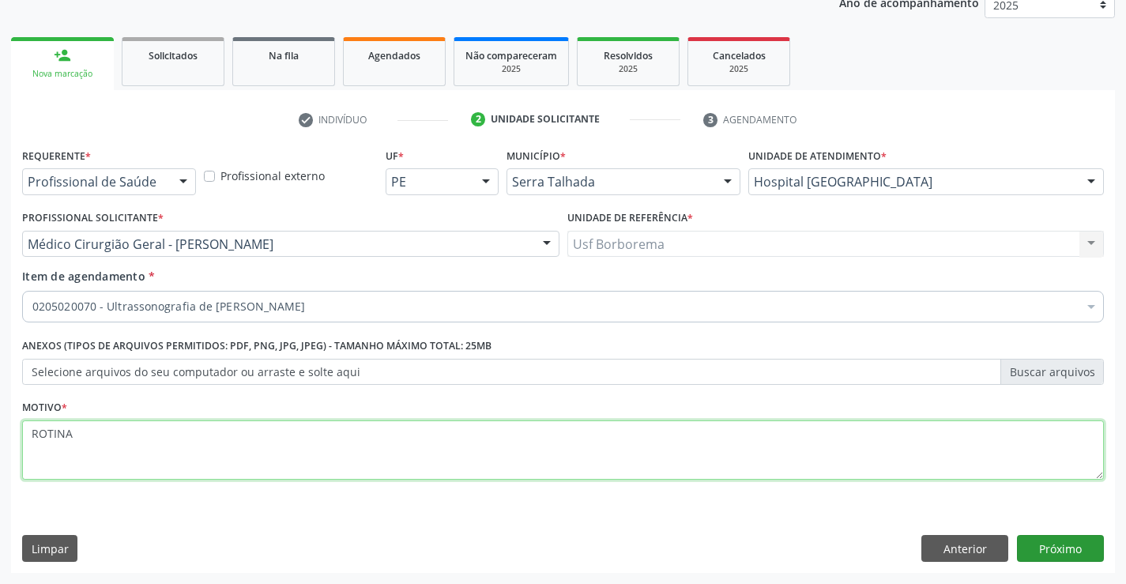
type textarea "ROTINA"
click at [1060, 556] on button "Próximo" at bounding box center [1060, 548] width 87 height 27
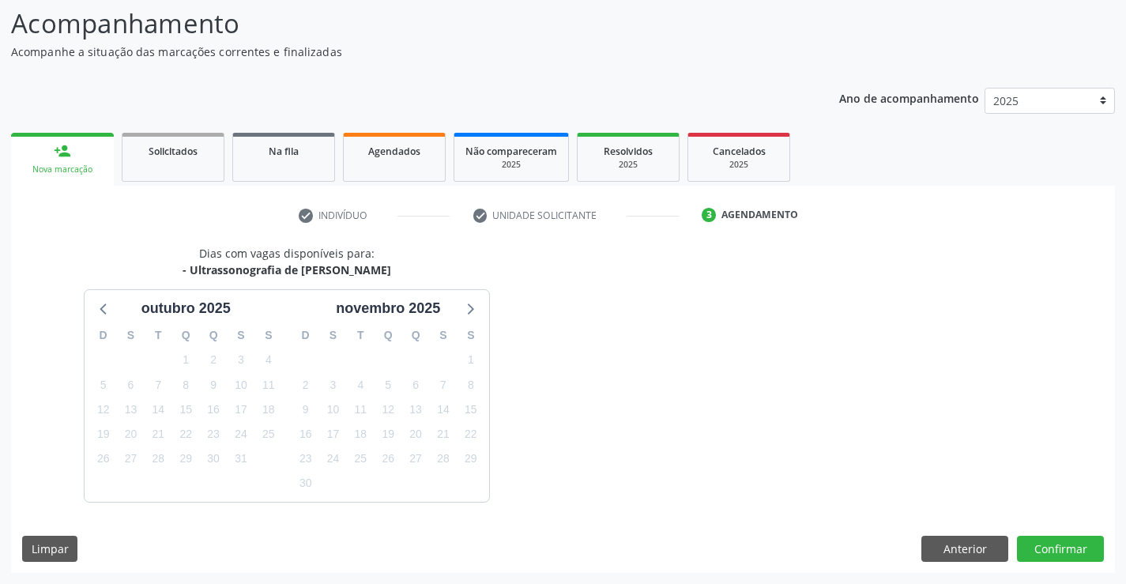
scroll to position [150, 0]
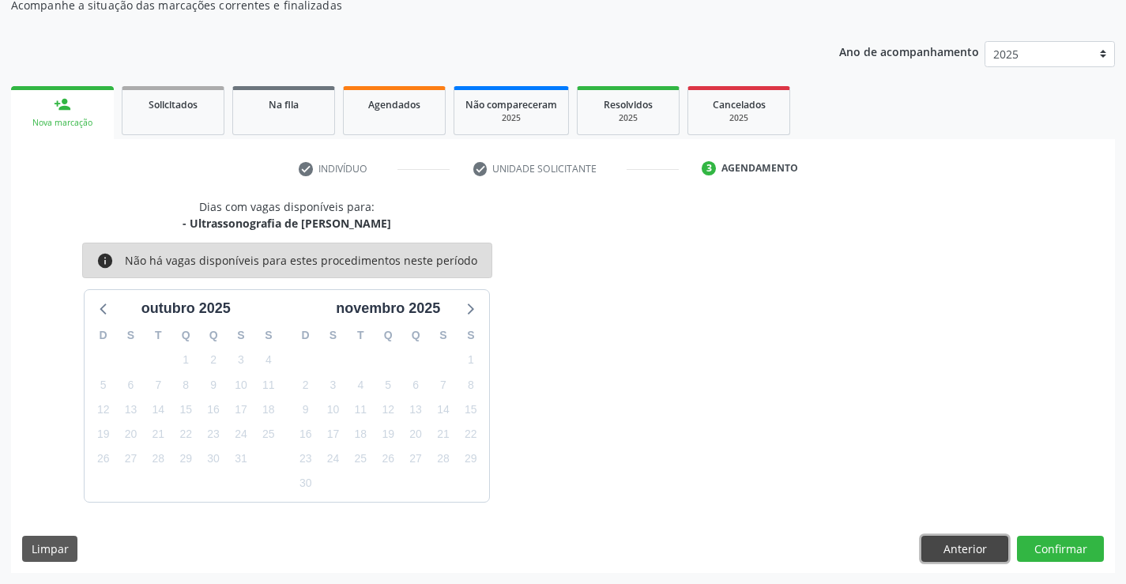
click at [959, 555] on button "Anterior" at bounding box center [965, 549] width 87 height 27
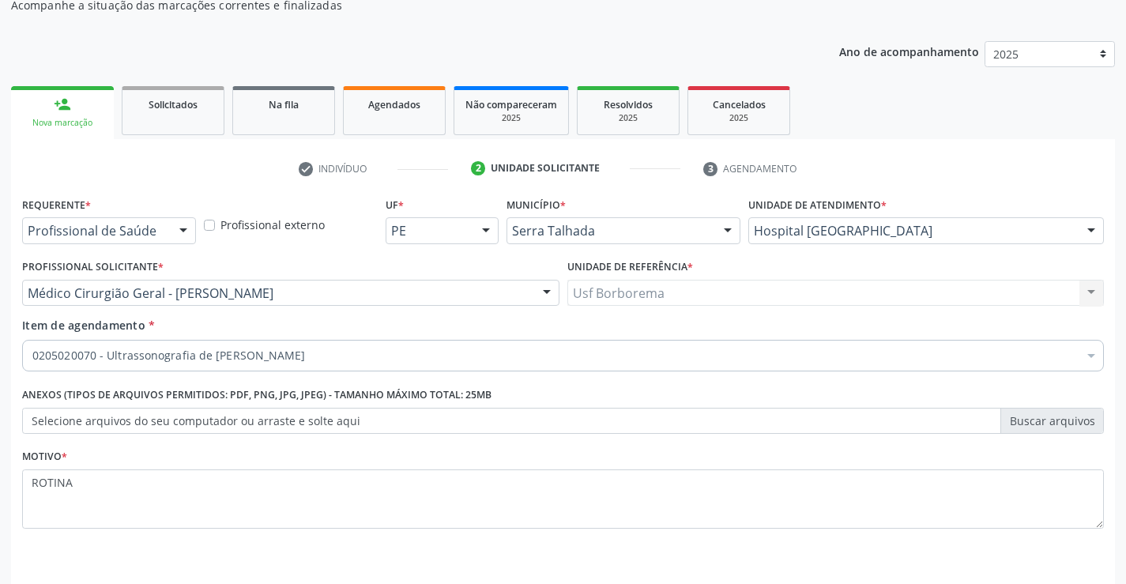
scroll to position [199, 0]
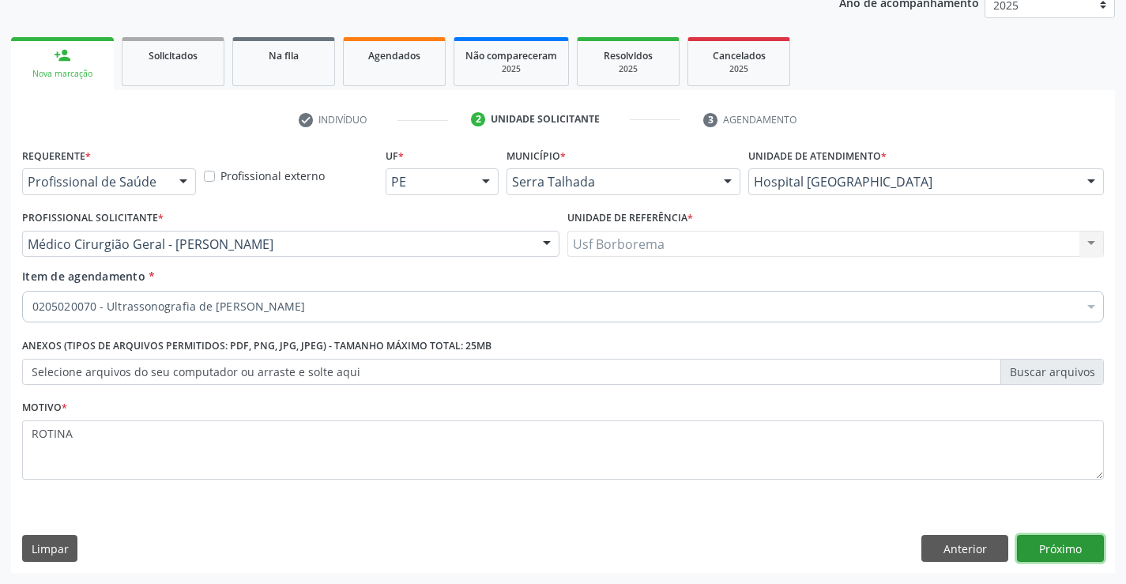
click at [1061, 545] on button "Próximo" at bounding box center [1060, 548] width 87 height 27
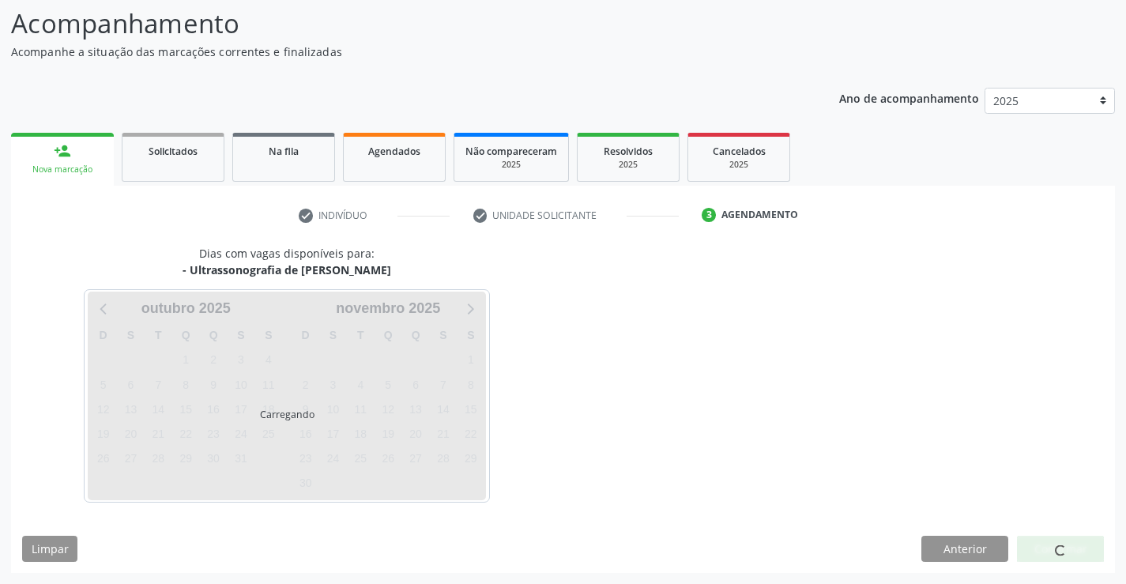
scroll to position [150, 0]
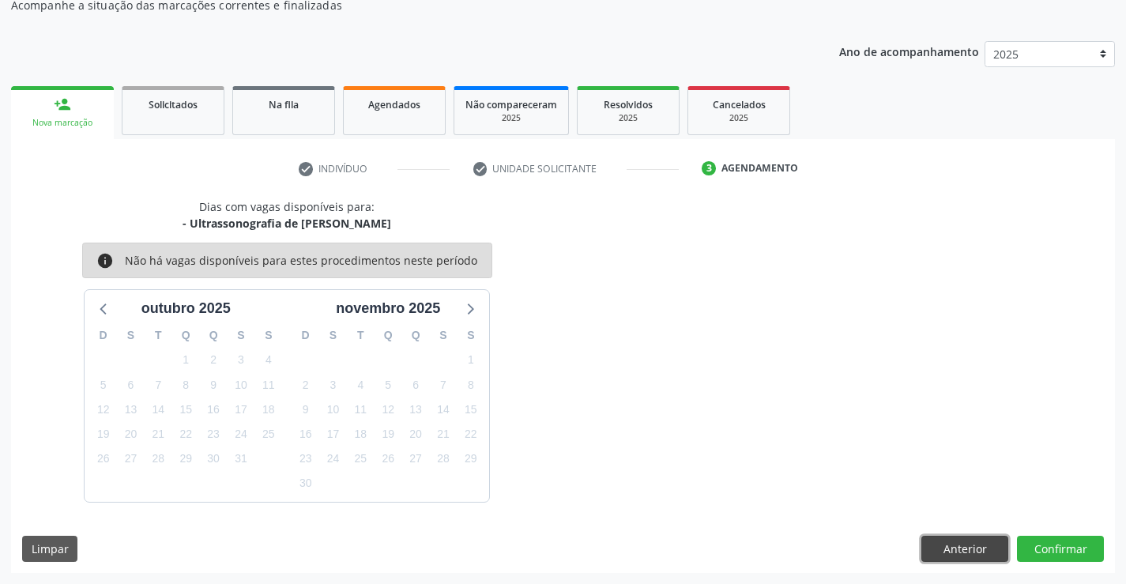
click at [971, 556] on button "Anterior" at bounding box center [965, 549] width 87 height 27
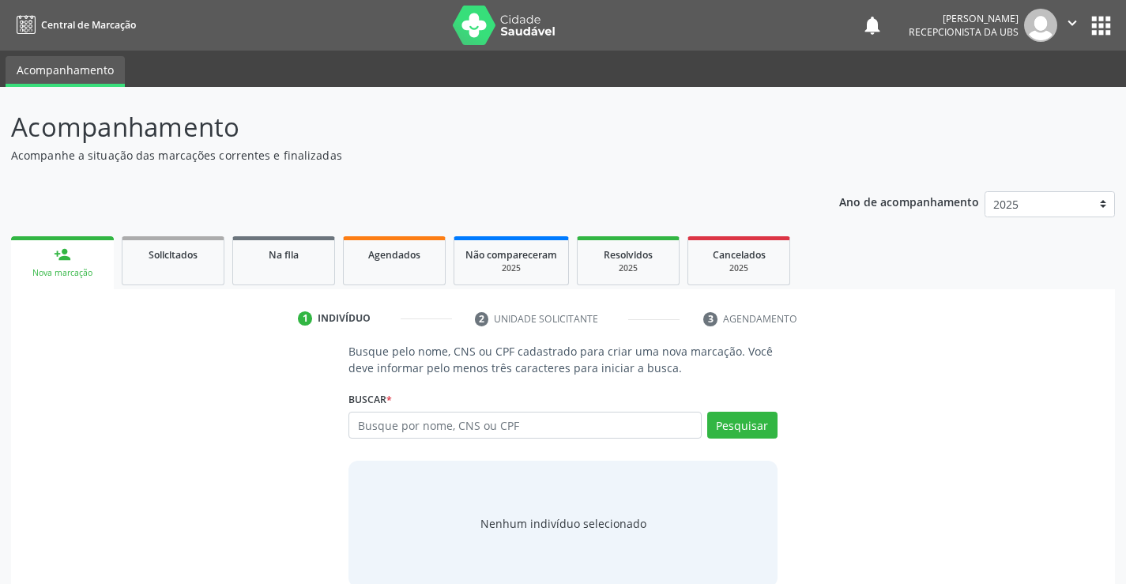
click at [512, 427] on input "text" at bounding box center [525, 425] width 352 height 27
click at [728, 424] on button "Pesquisar" at bounding box center [742, 425] width 70 height 27
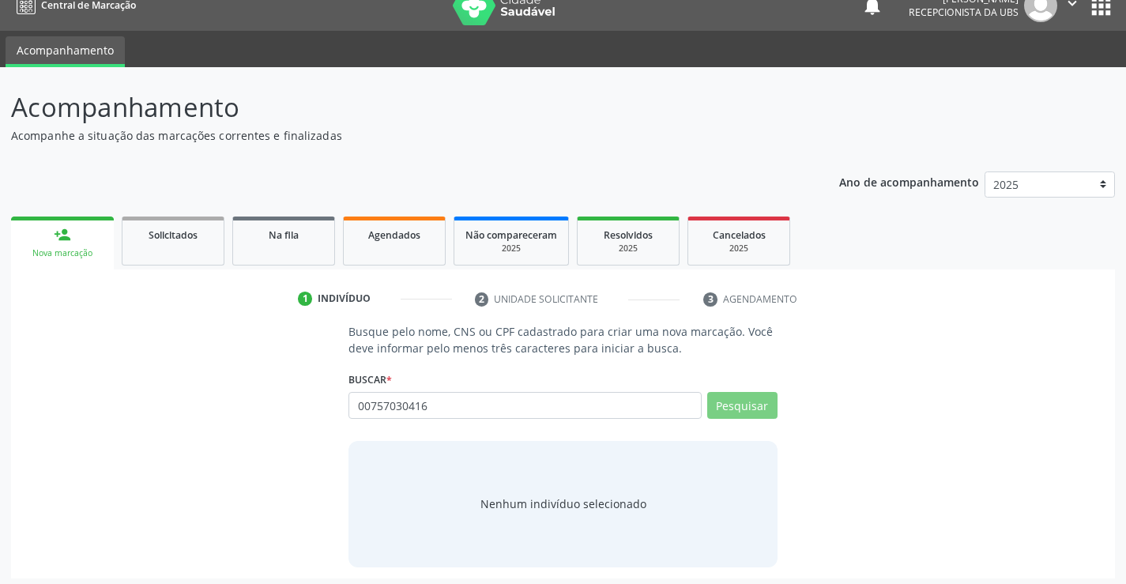
scroll to position [25, 0]
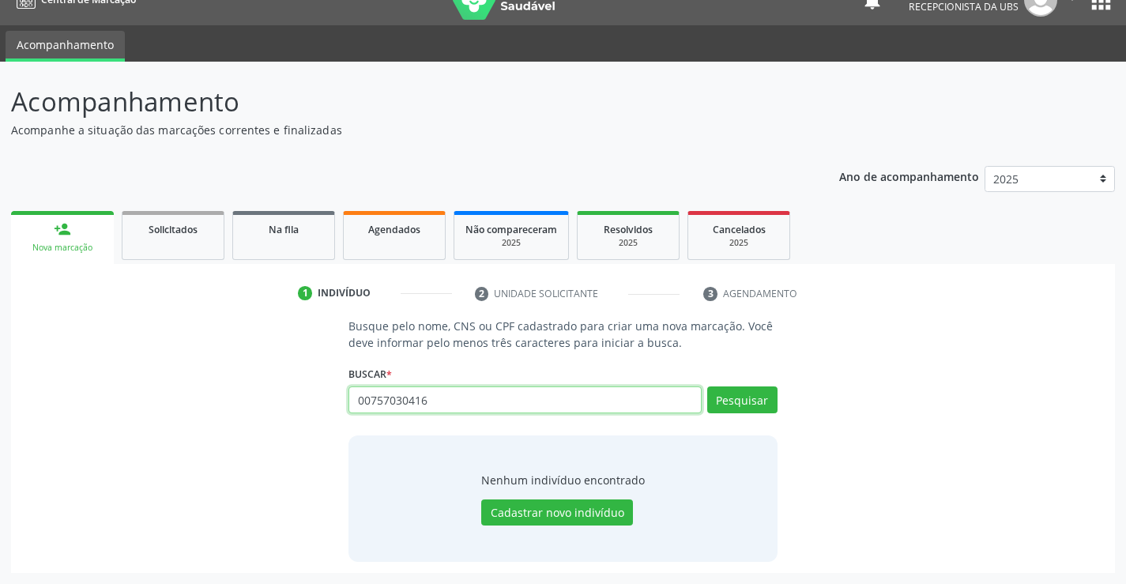
click at [479, 403] on input "00757030416" at bounding box center [525, 399] width 352 height 27
type input "0"
type input "704608626238527"
click at [737, 407] on button "Pesquisar" at bounding box center [742, 399] width 70 height 27
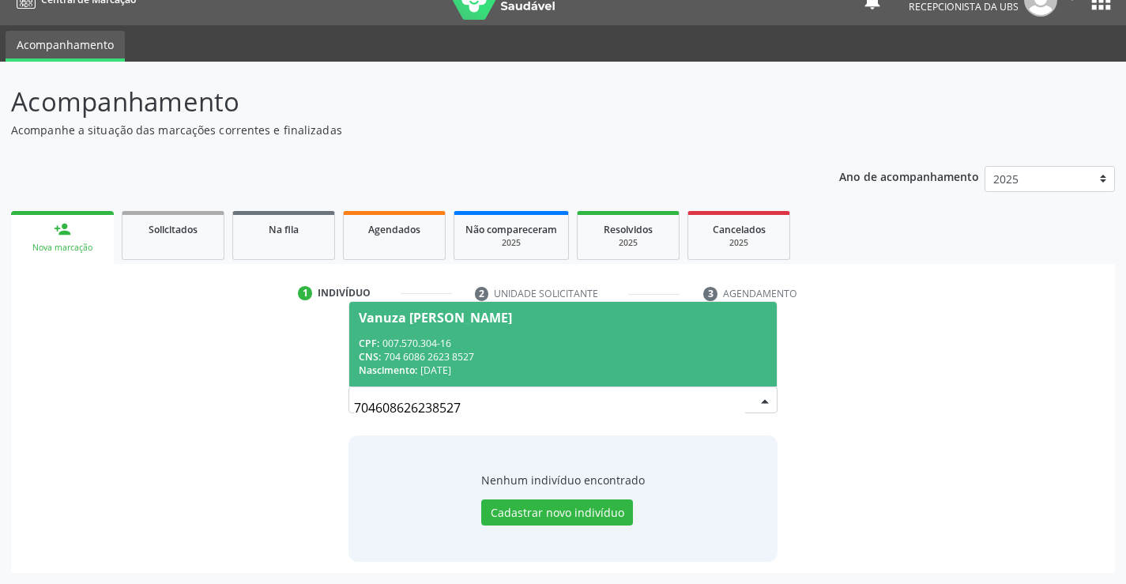
click at [450, 363] on div "CNS: 704 6086 2623 8527" at bounding box center [563, 356] width 408 height 13
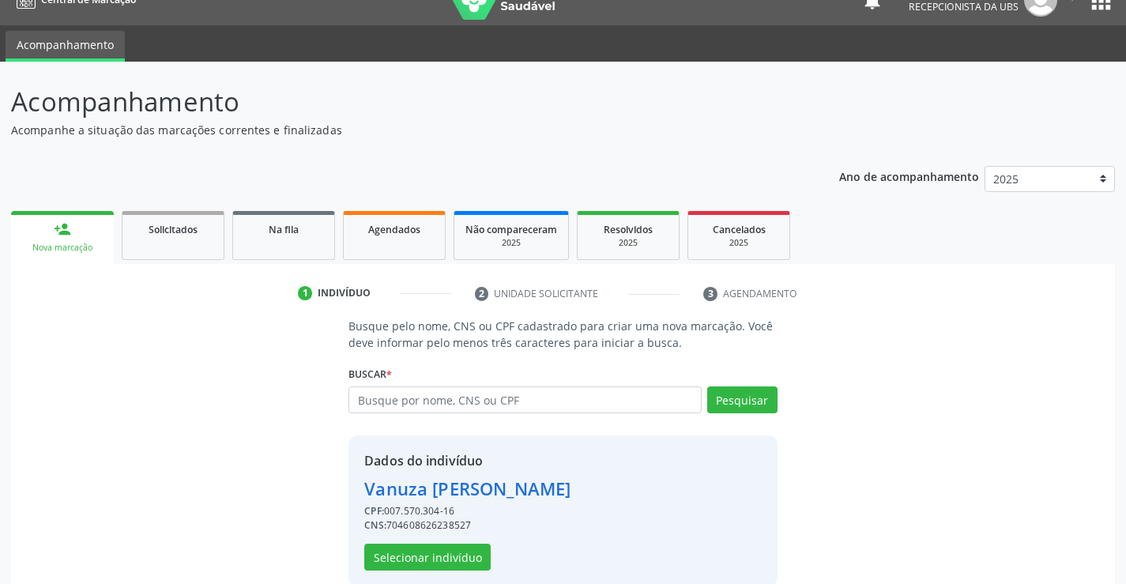
scroll to position [50, 0]
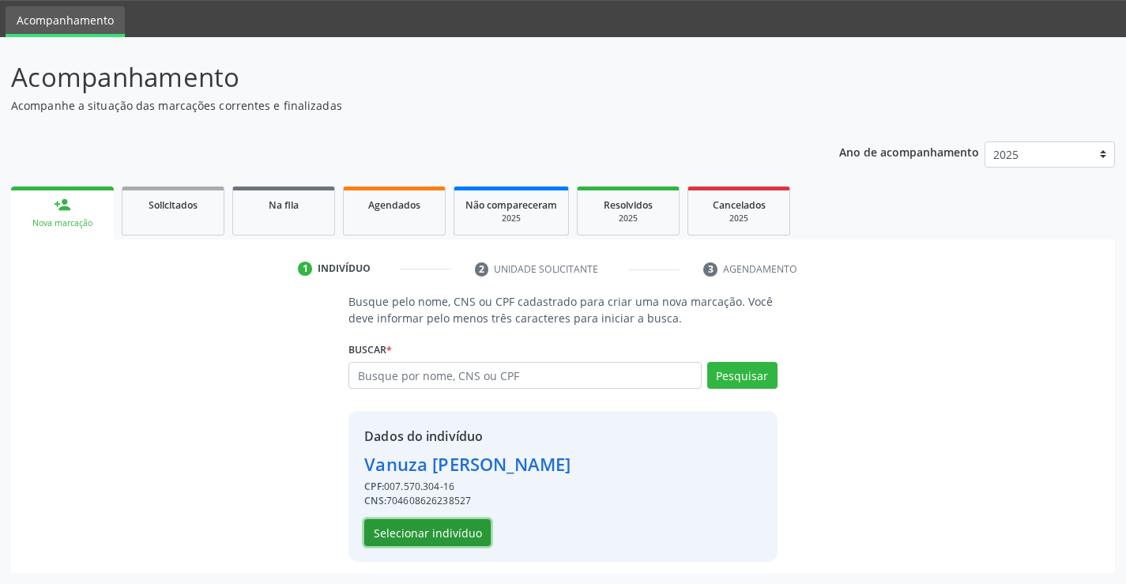
click at [400, 529] on button "Selecionar indivíduo" at bounding box center [427, 532] width 126 height 27
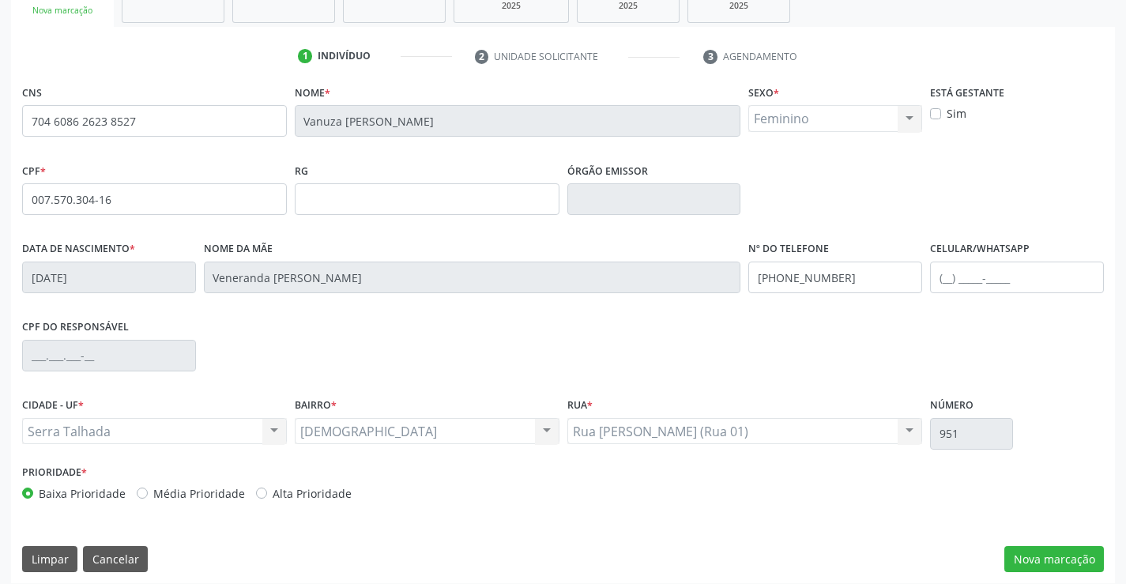
scroll to position [273, 0]
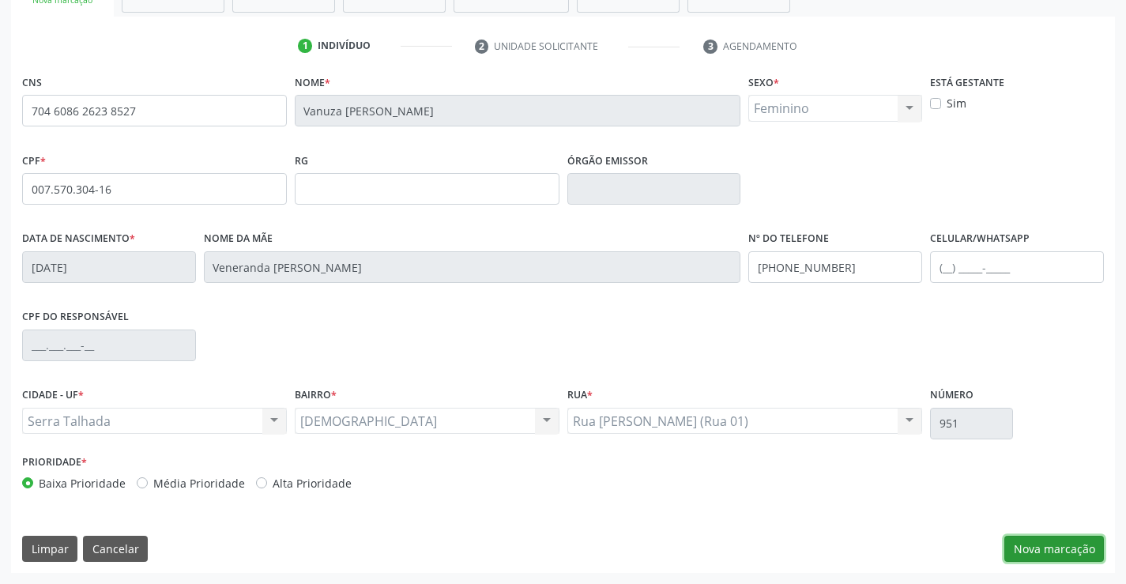
click at [1042, 552] on button "Nova marcação" at bounding box center [1055, 549] width 100 height 27
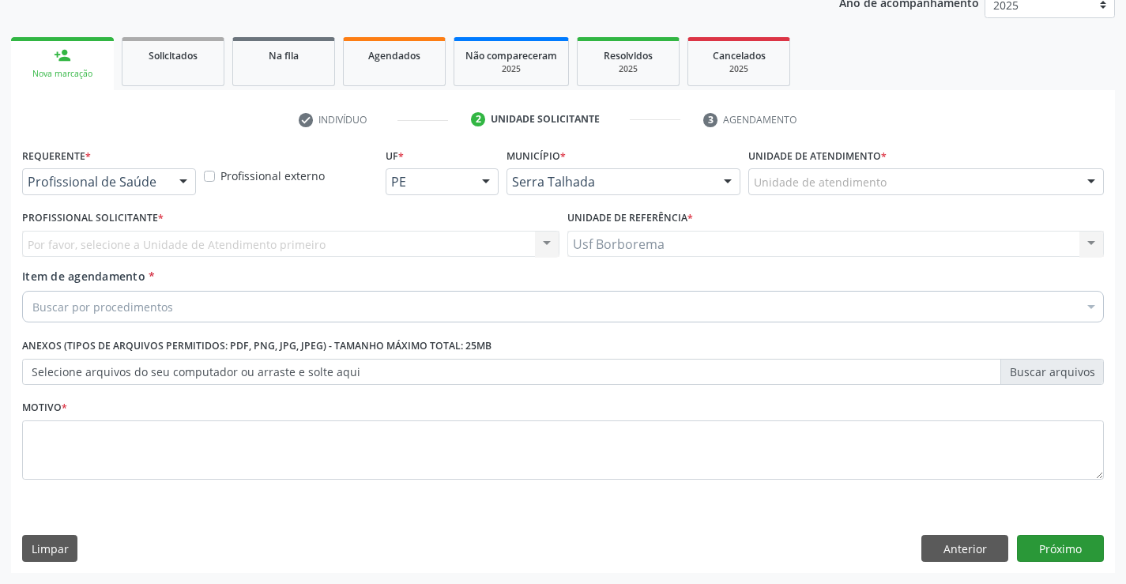
scroll to position [199, 0]
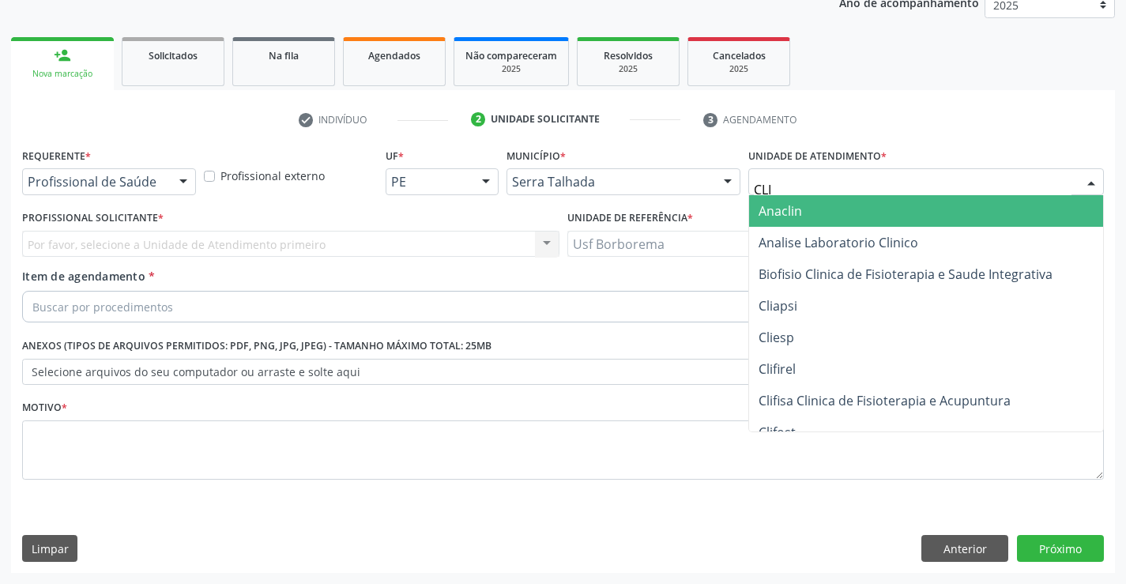
type input "CLIM"
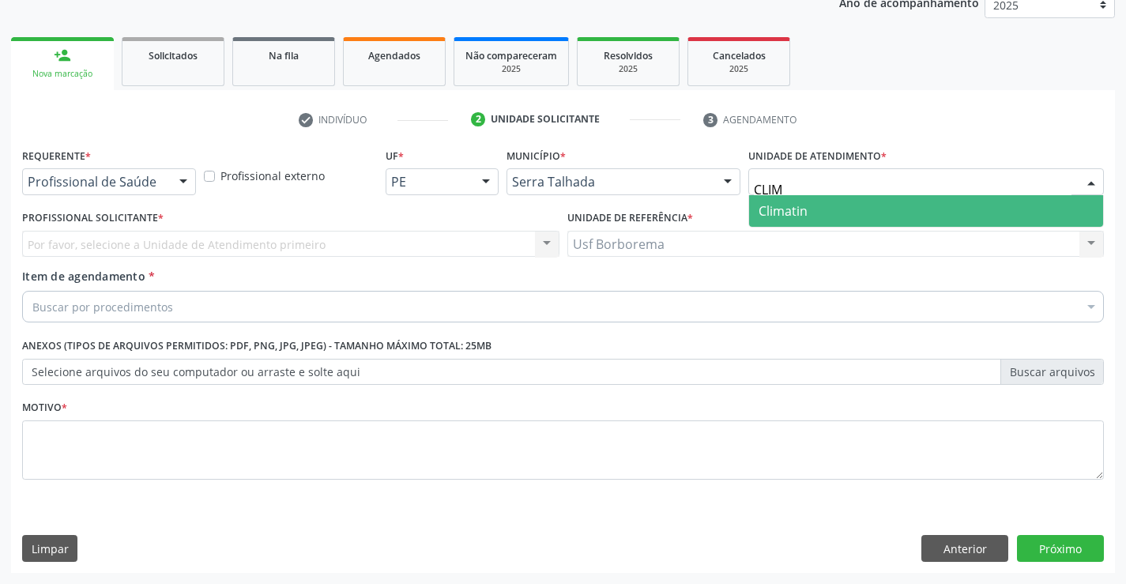
click at [782, 202] on span "Climatin" at bounding box center [783, 210] width 49 height 17
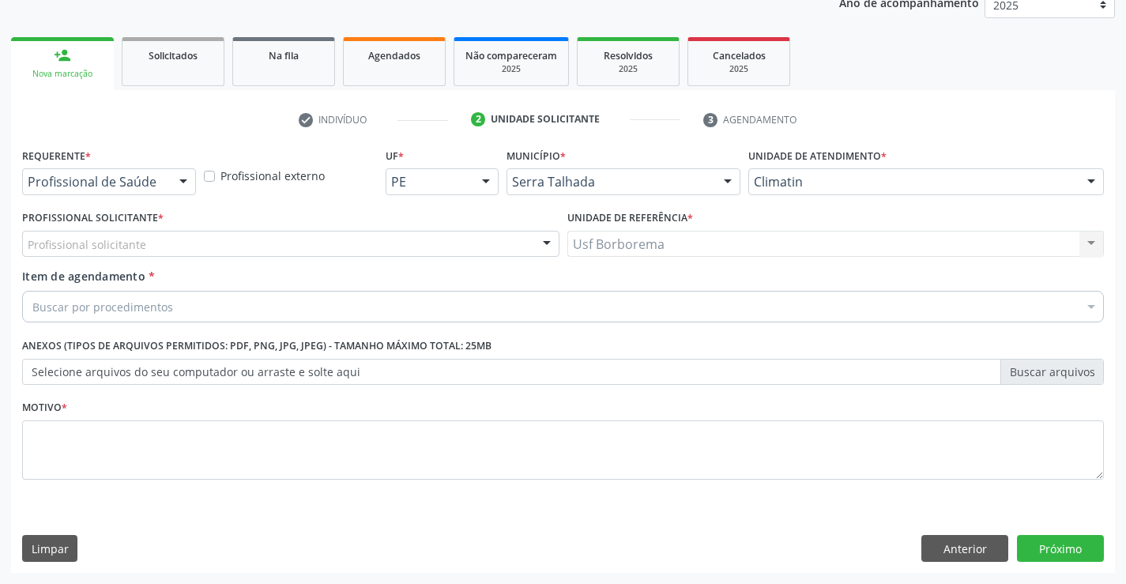
click at [282, 254] on div "Profissional solicitante" at bounding box center [290, 244] width 537 height 27
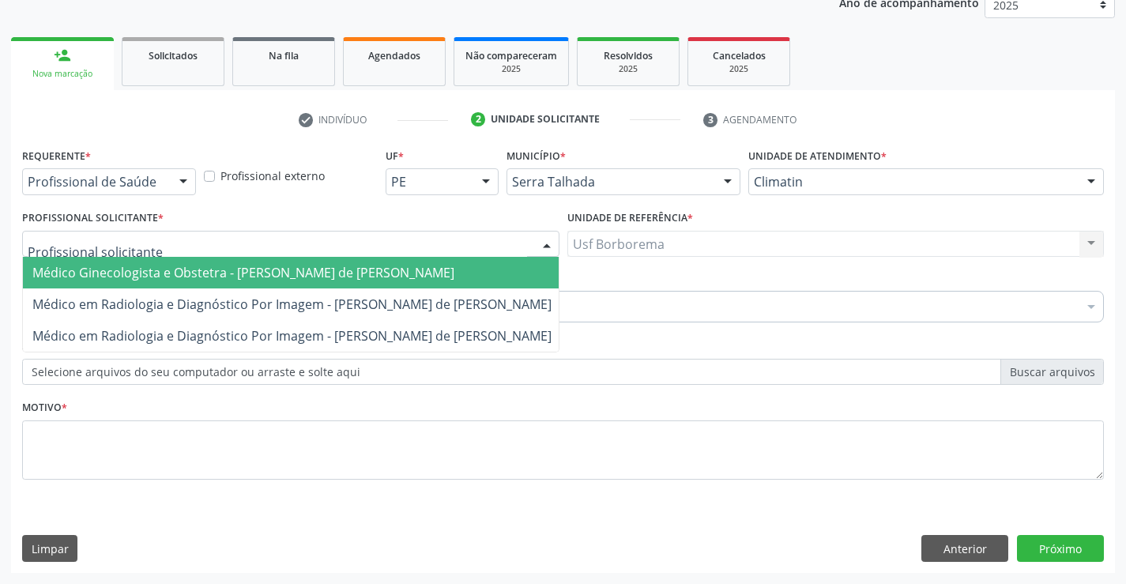
click at [286, 277] on span "Médico Ginecologista e Obstetra - [PERSON_NAME] de [PERSON_NAME]" at bounding box center [243, 272] width 422 height 17
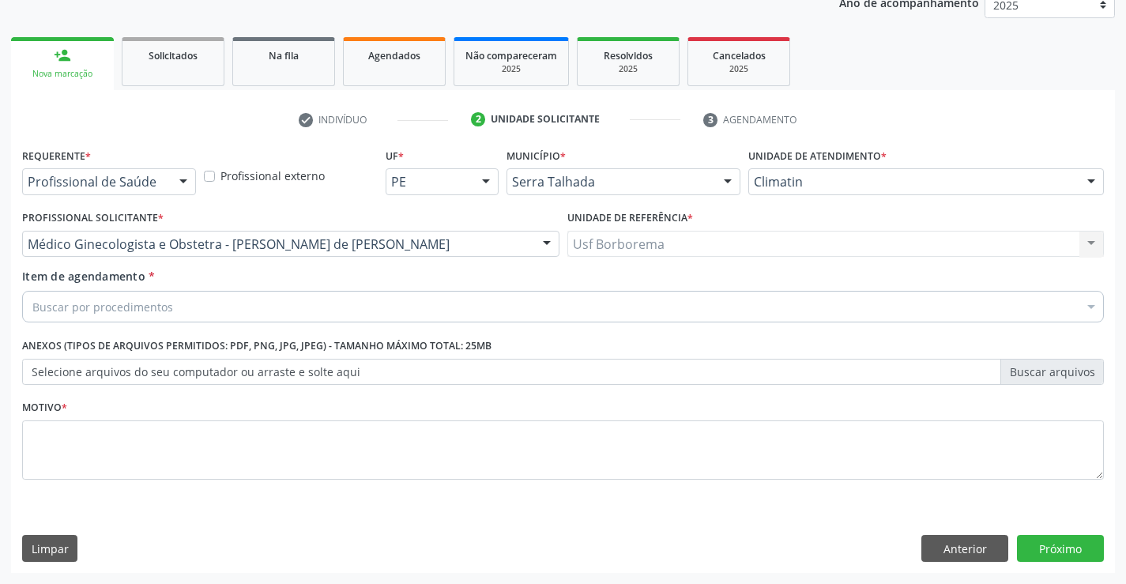
click at [249, 295] on div "Buscar por procedimentos" at bounding box center [563, 307] width 1082 height 32
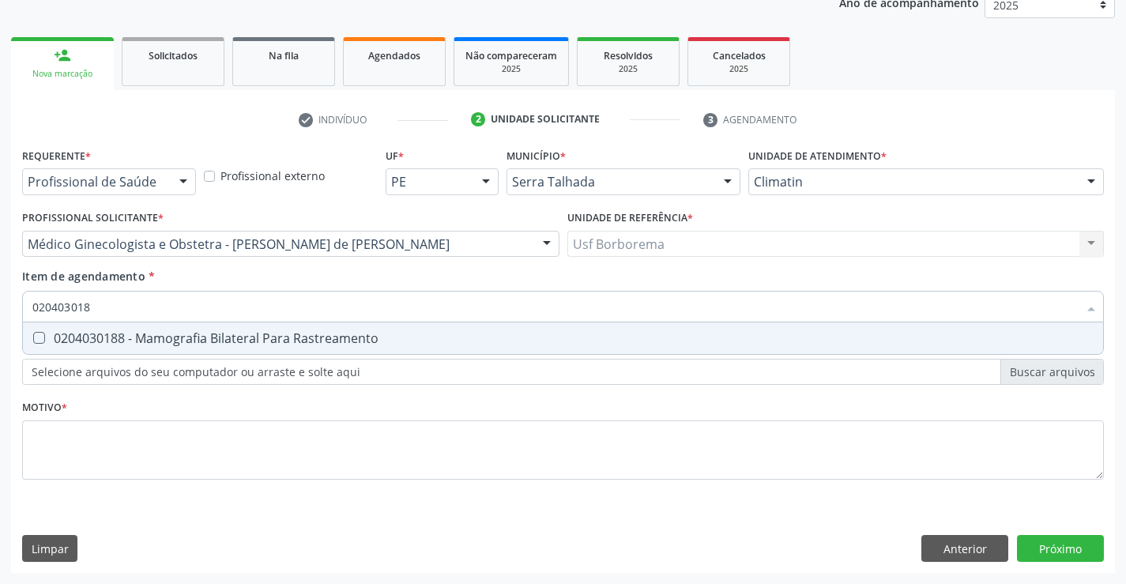
type input "0204030188"
click at [224, 332] on div "0204030188 - Mamografia Bilateral Para Rastreamento" at bounding box center [562, 338] width 1061 height 13
checkbox Rastreamento "true"
click at [123, 446] on div "Requerente * Profissional de Saúde Profissional de Saúde Paciente Nenhum result…" at bounding box center [563, 323] width 1082 height 358
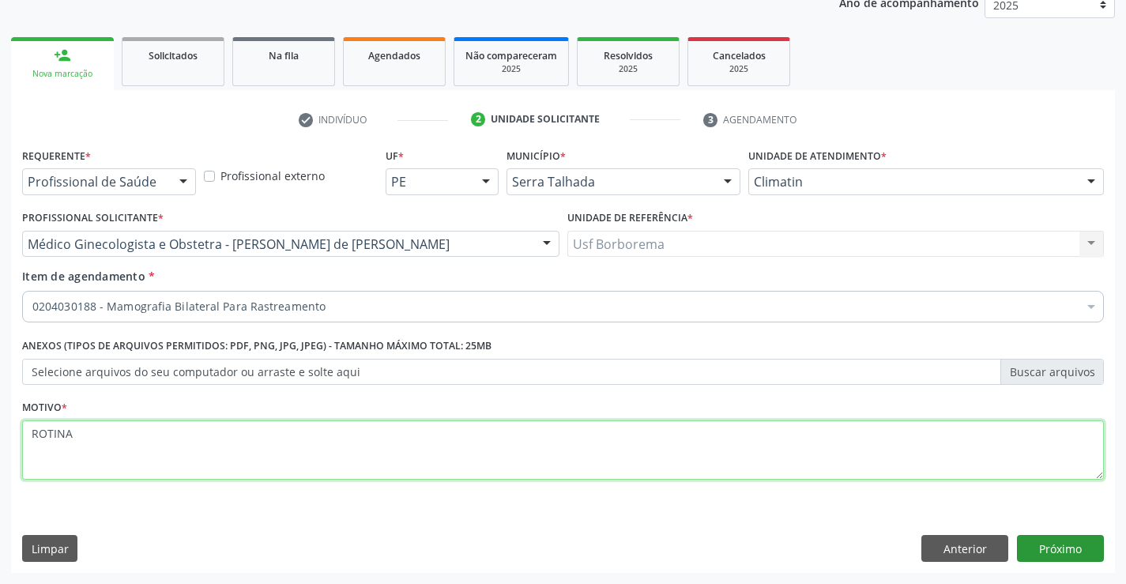
type textarea "ROTINA"
click at [1036, 552] on button "Próximo" at bounding box center [1060, 548] width 87 height 27
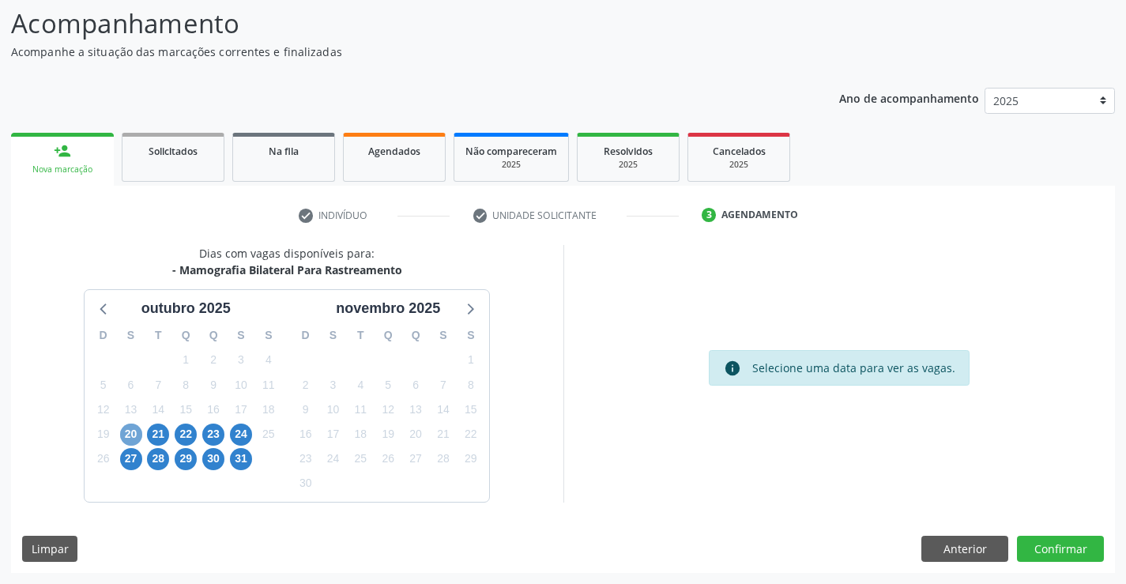
click at [134, 433] on span "20" at bounding box center [131, 435] width 22 height 22
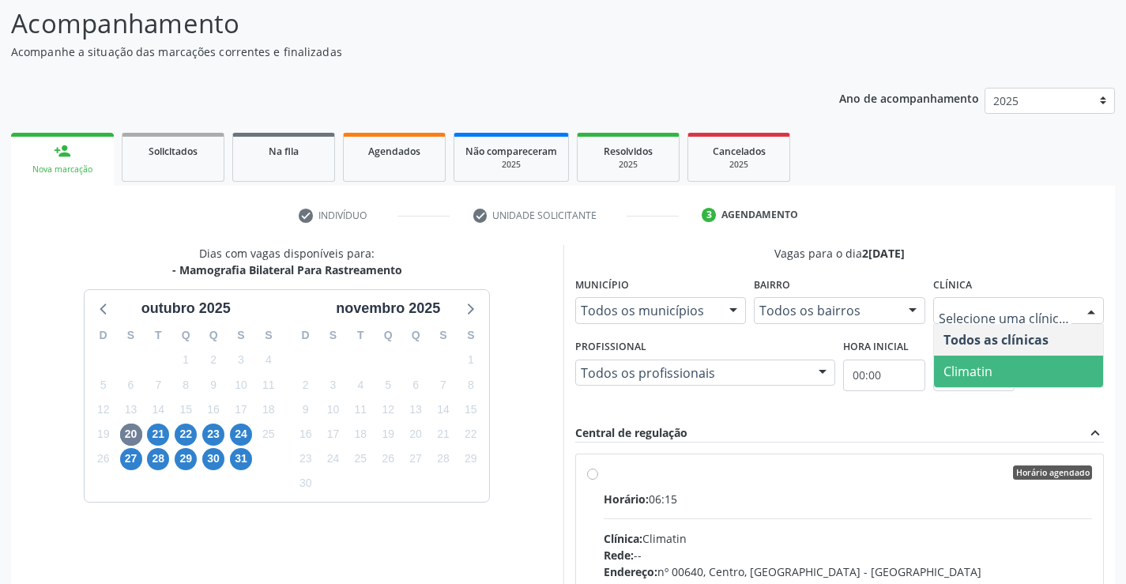
click at [952, 374] on span "Climatin" at bounding box center [968, 371] width 49 height 17
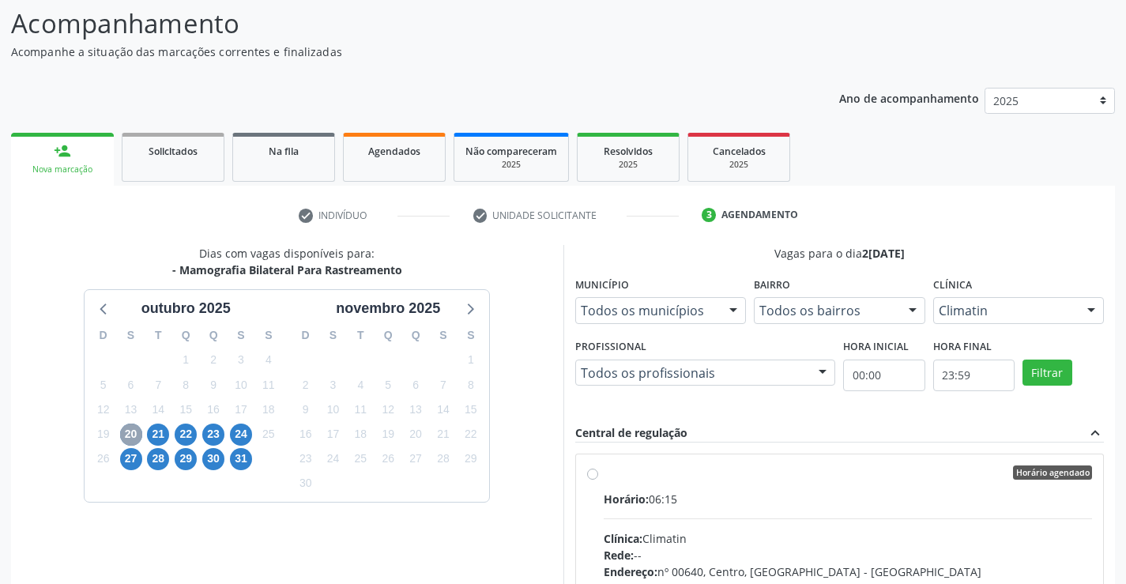
click at [128, 431] on span "20" at bounding box center [131, 435] width 22 height 22
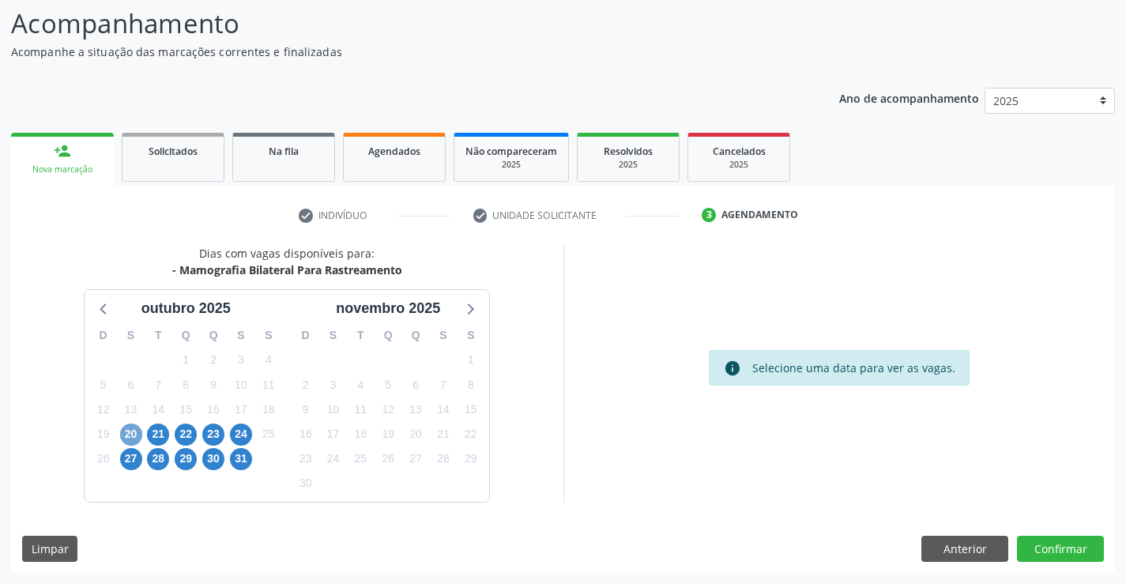
click at [128, 431] on span "20" at bounding box center [131, 435] width 22 height 22
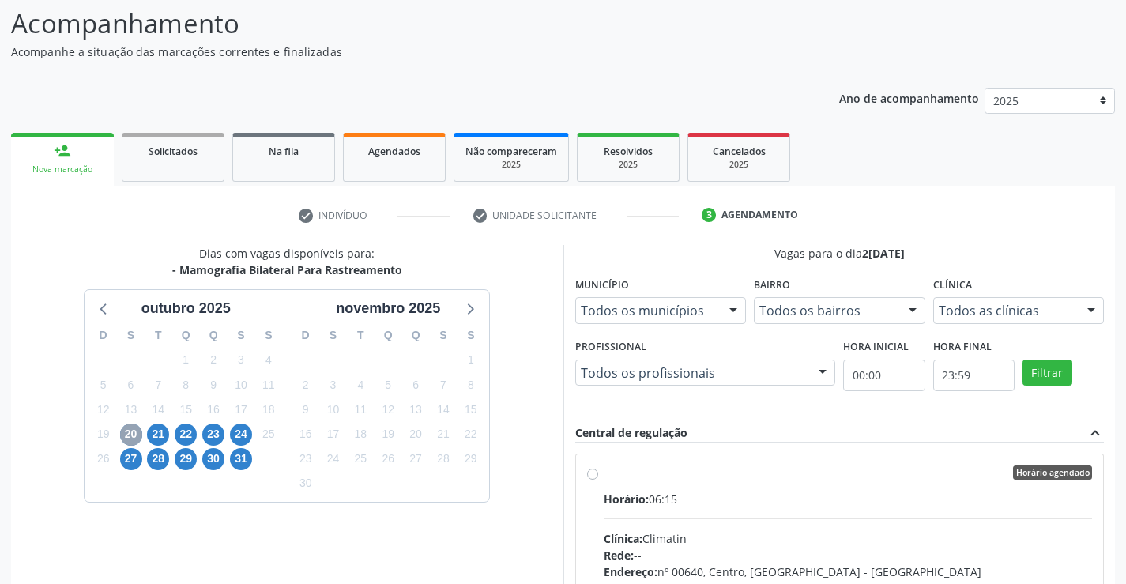
click at [134, 432] on span "20" at bounding box center [131, 435] width 22 height 22
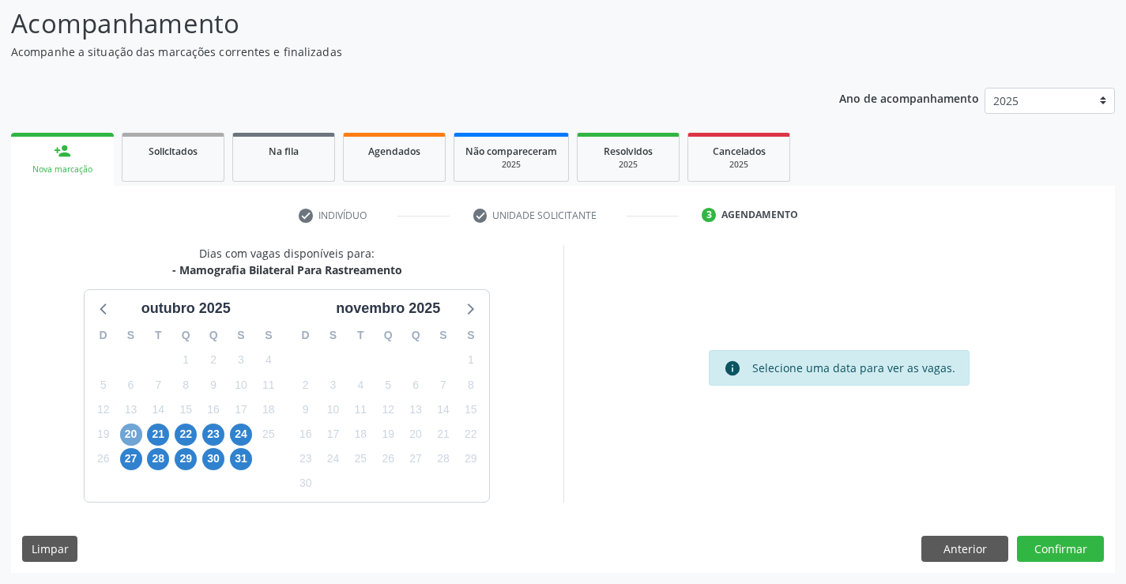
click at [134, 432] on span "20" at bounding box center [131, 435] width 22 height 22
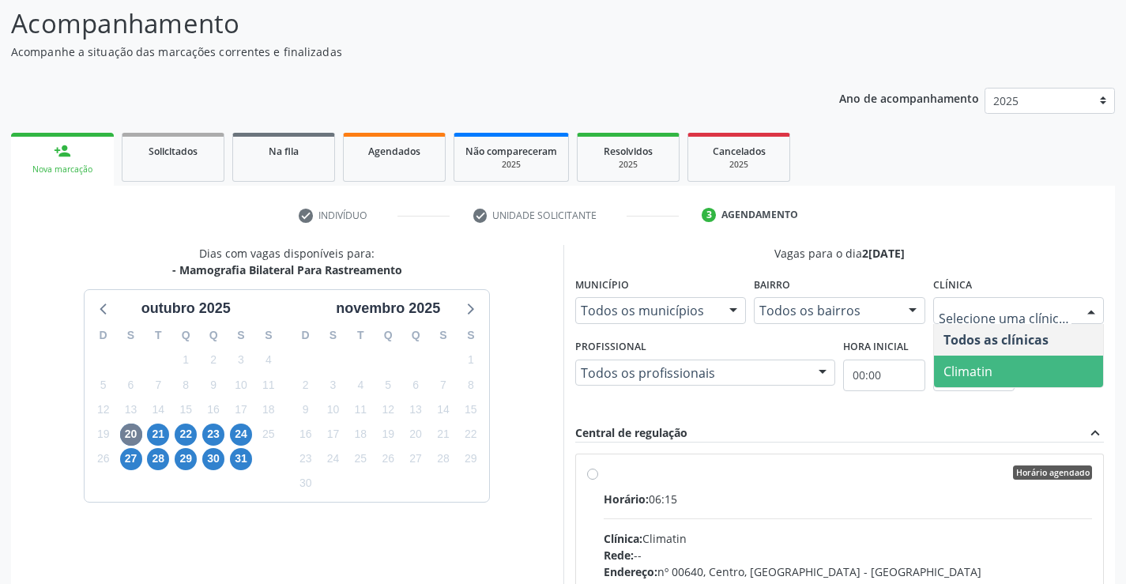
click at [967, 375] on span "Climatin" at bounding box center [968, 371] width 49 height 17
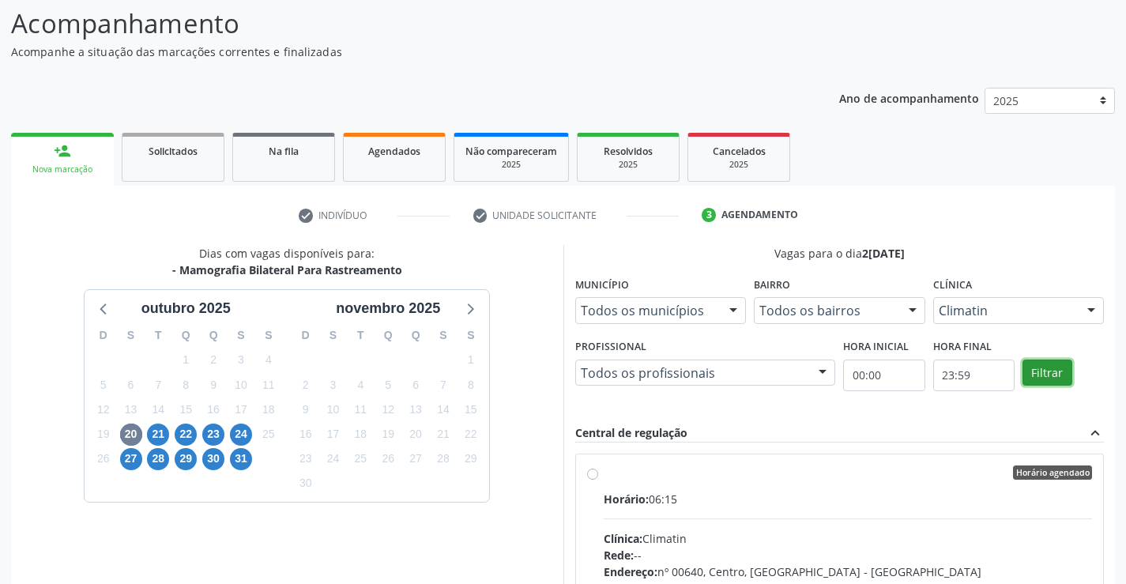
click at [1054, 379] on button "Filtrar" at bounding box center [1048, 373] width 50 height 27
click at [588, 465] on div "Horário agendado Horário: 06:15 Clínica: Climatin Rede: -- Endereço: nº 00640, …" at bounding box center [840, 586] width 528 height 265
radio input "true"
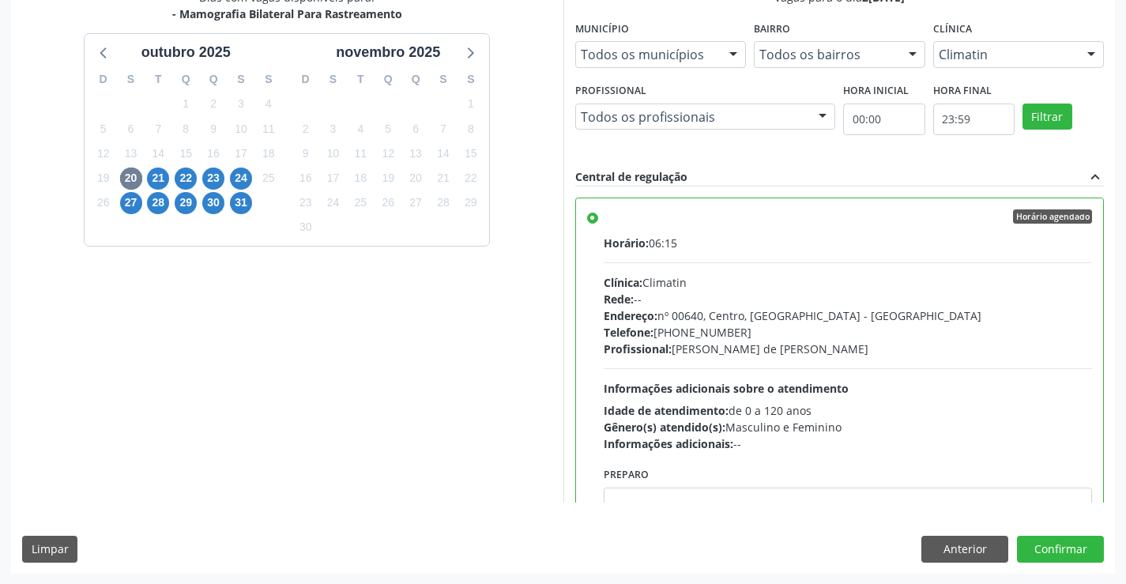
scroll to position [360, 0]
click at [1042, 541] on button "Confirmar" at bounding box center [1060, 548] width 87 height 27
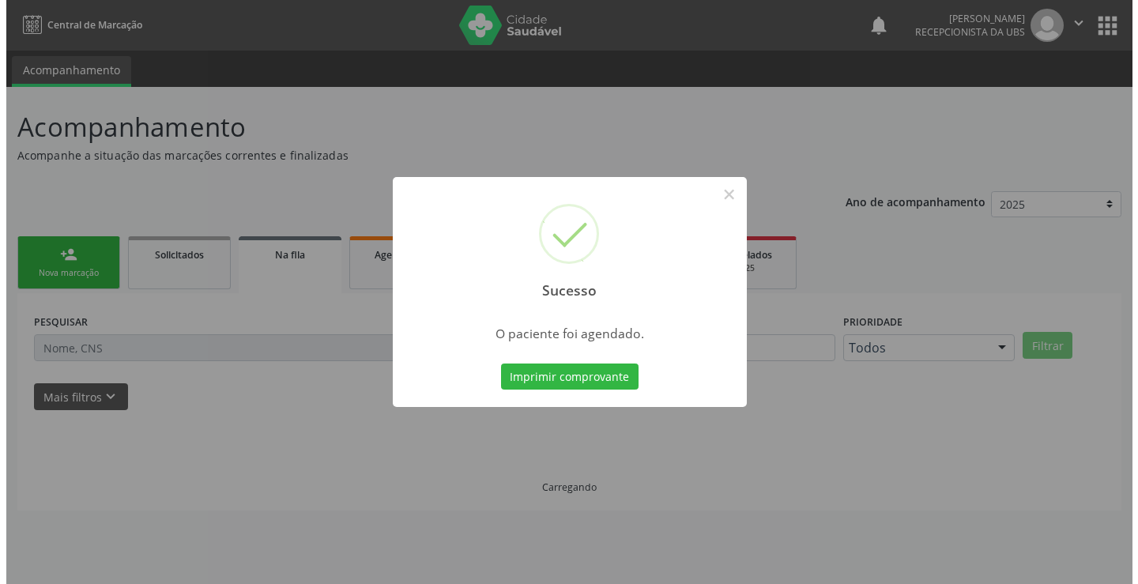
scroll to position [0, 0]
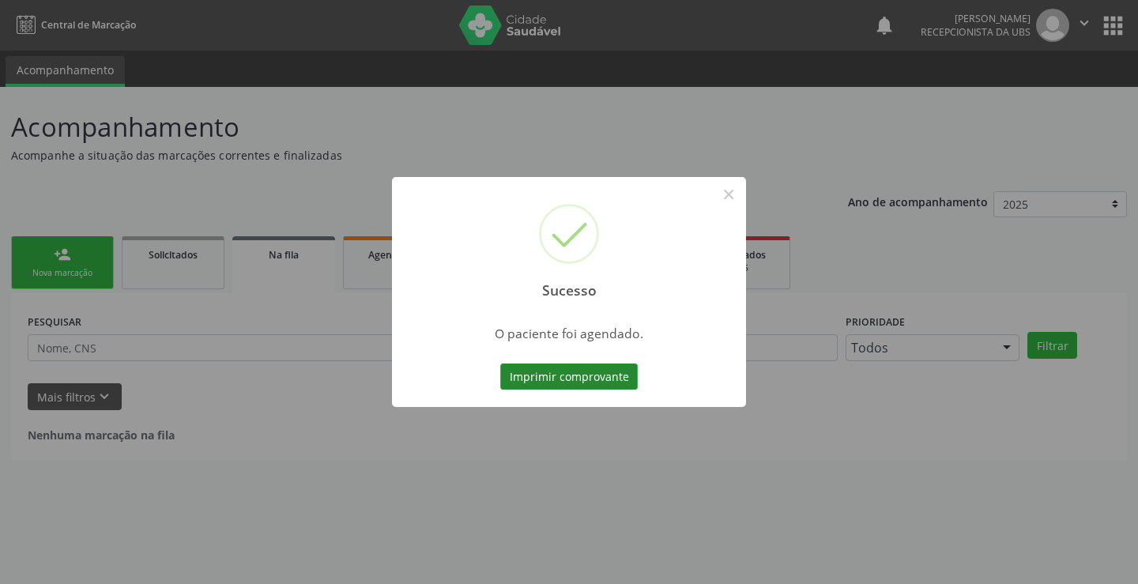
click at [563, 381] on button "Imprimir comprovante" at bounding box center [569, 377] width 138 height 27
